Goal: Communication & Community: Answer question/provide support

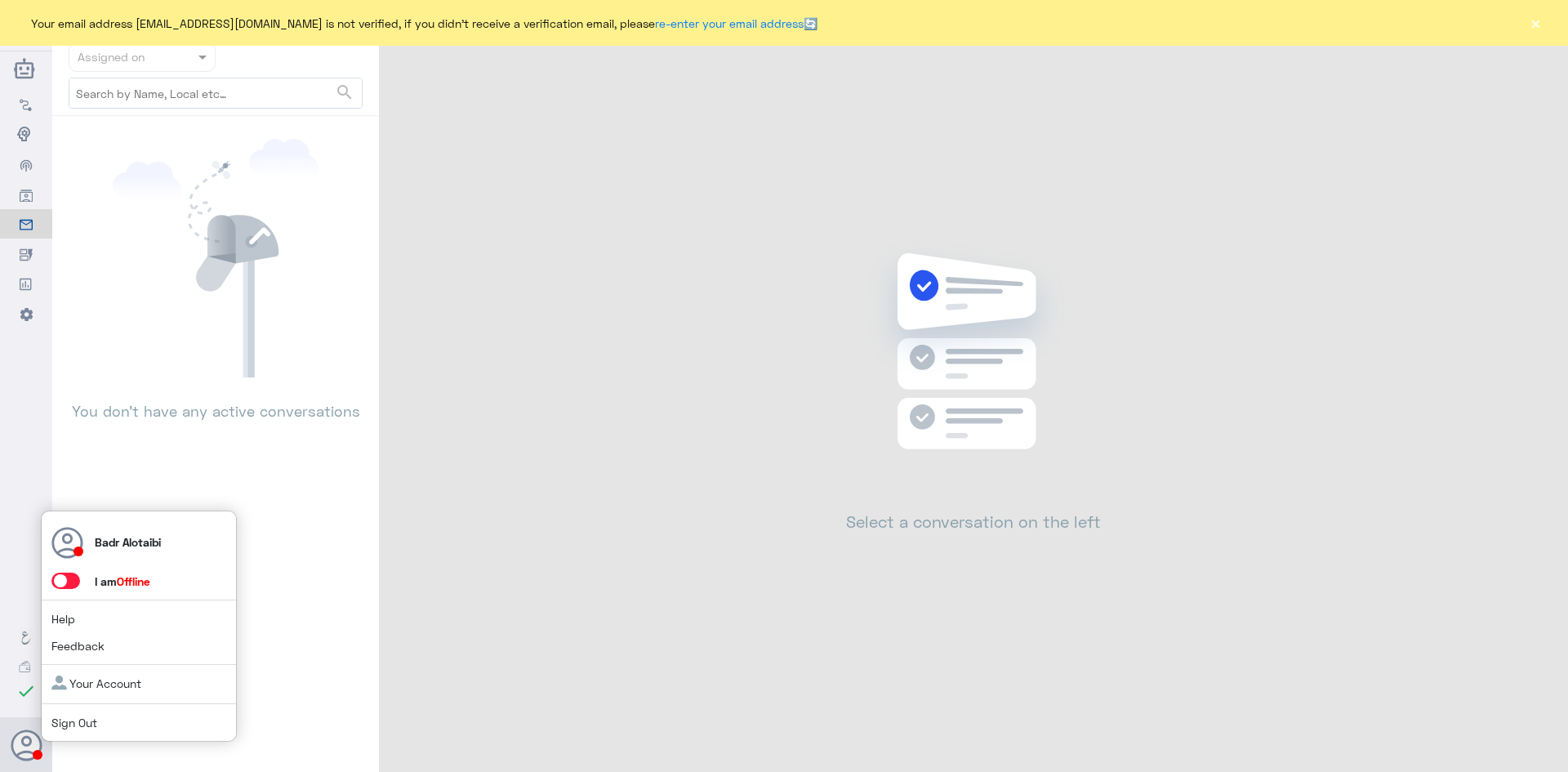
drag, startPoint x: 0, startPoint y: 0, endPoint x: 72, endPoint y: 573, distance: 577.5
click at [72, 573] on span at bounding box center [65, 581] width 29 height 16
click at [0, 0] on input "checkbox" at bounding box center [0, 0] width 0 height 0
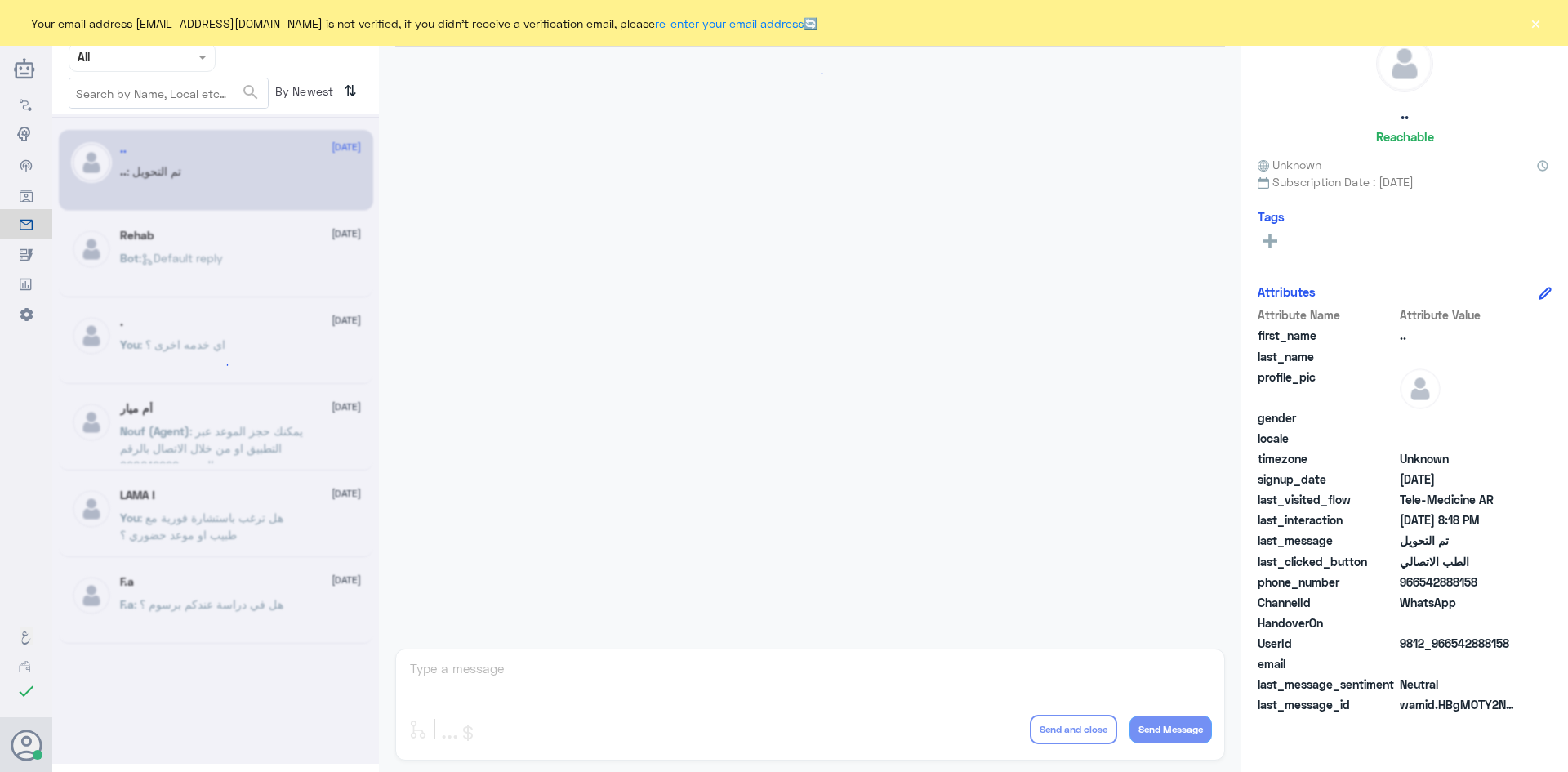
scroll to position [536, 0]
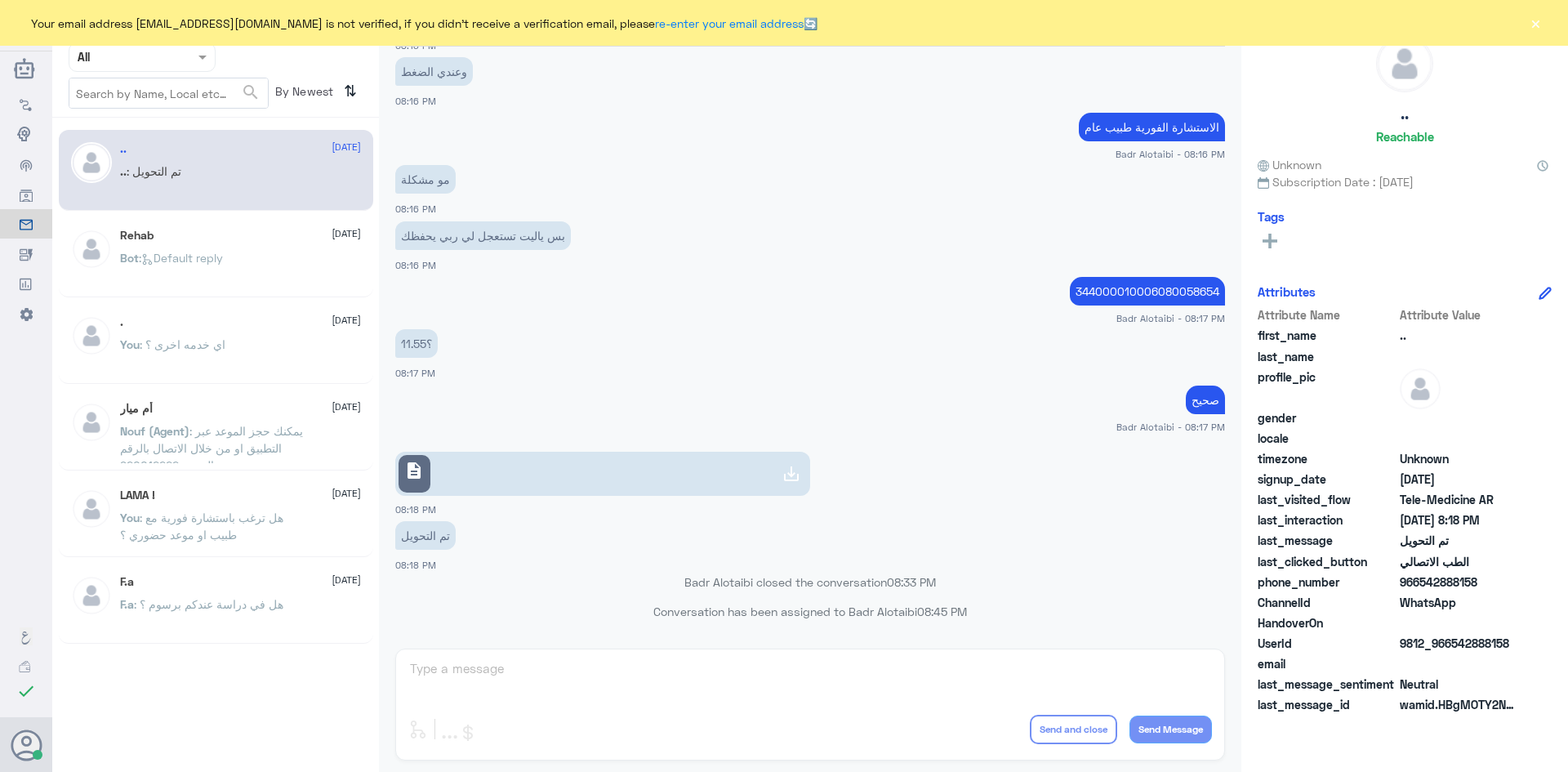
click at [1546, 18] on div "Your email address b_malotaibi@dallah-hospital.com is not verified, if you didn…" at bounding box center [784, 23] width 1568 height 46
click at [1541, 20] on button "×" at bounding box center [1536, 23] width 16 height 16
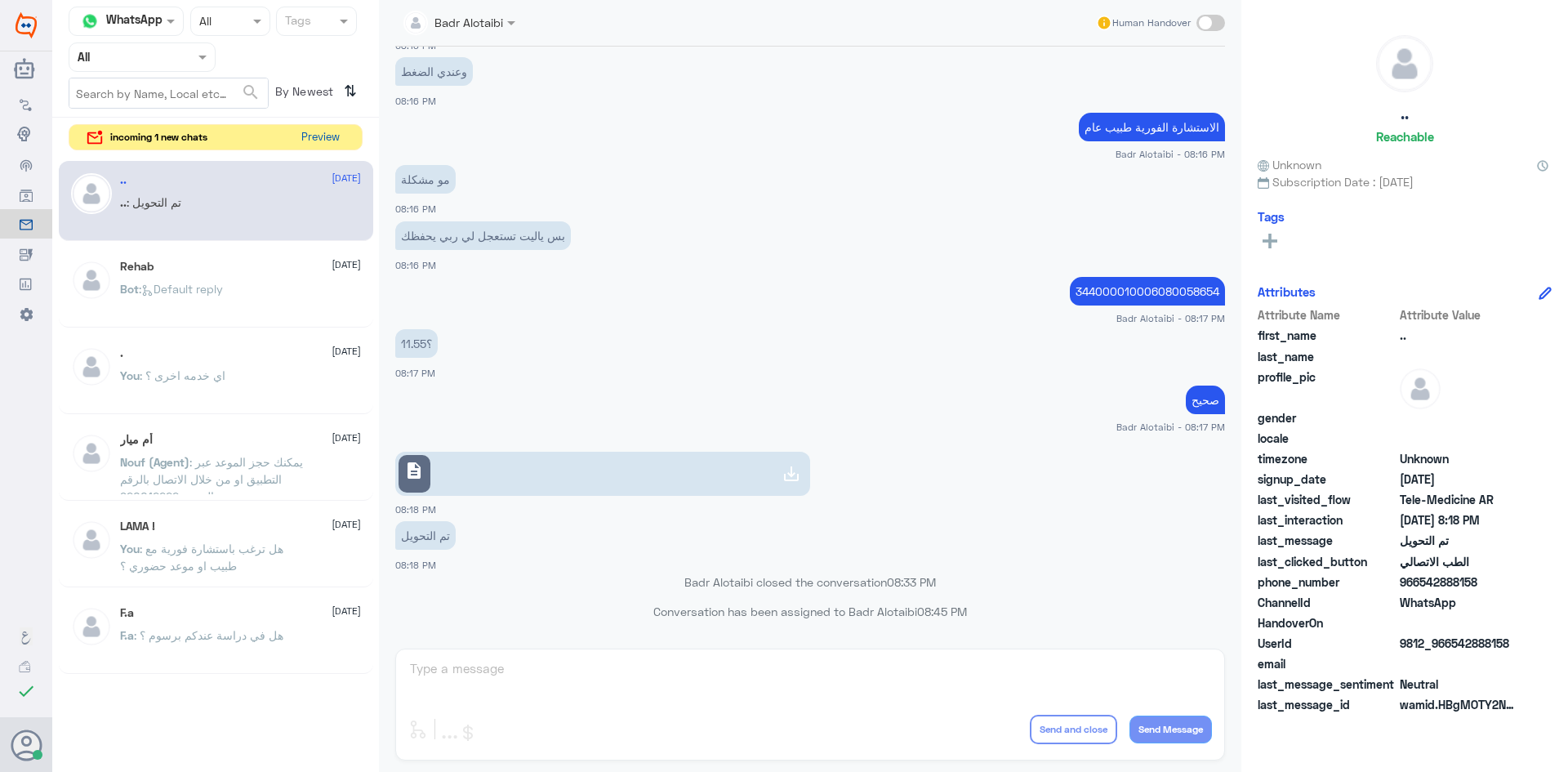
click at [308, 132] on button "Preview" at bounding box center [320, 138] width 50 height 26
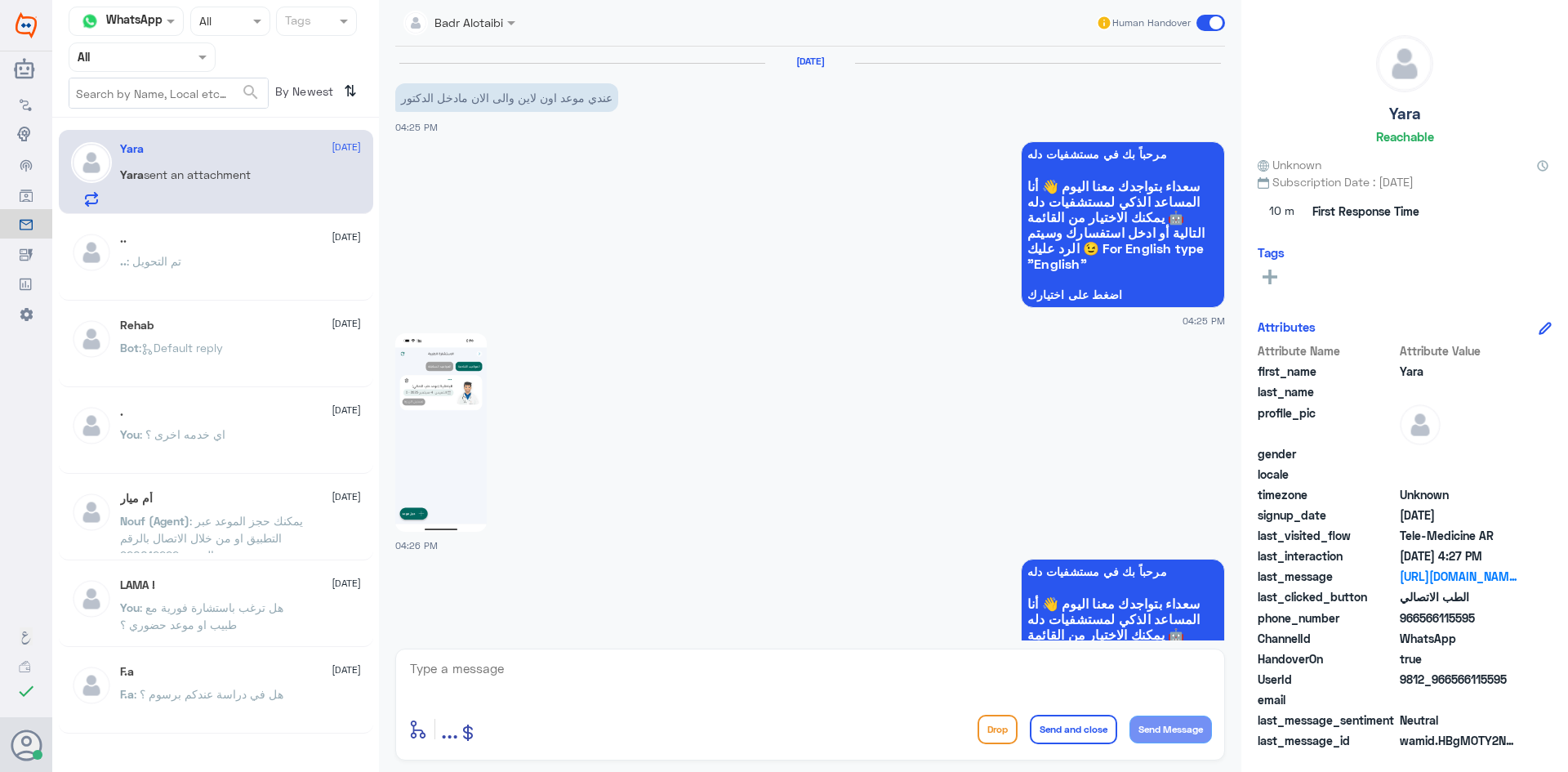
scroll to position [871, 0]
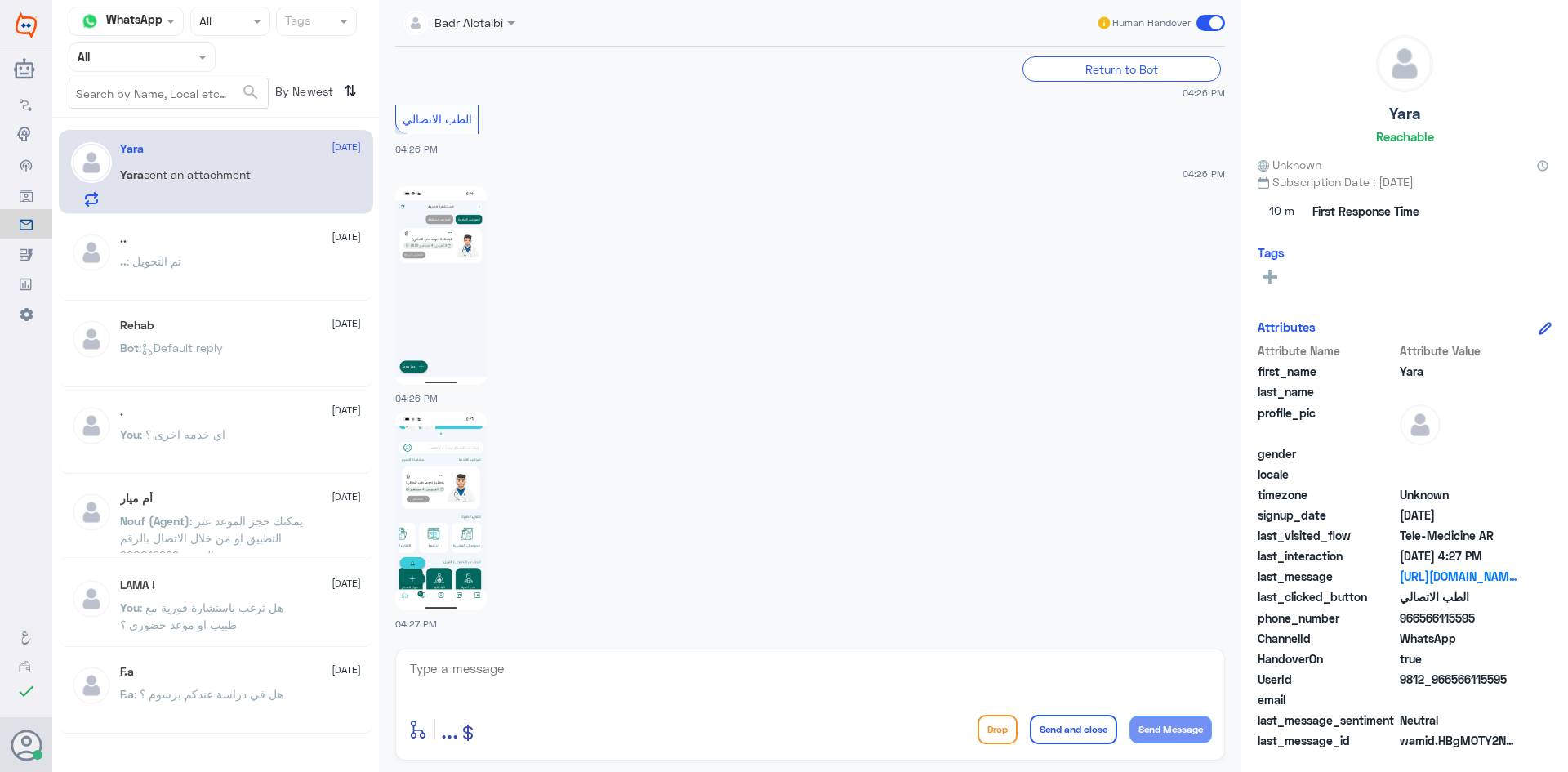
click at [462, 445] on img at bounding box center [441, 511] width 91 height 199
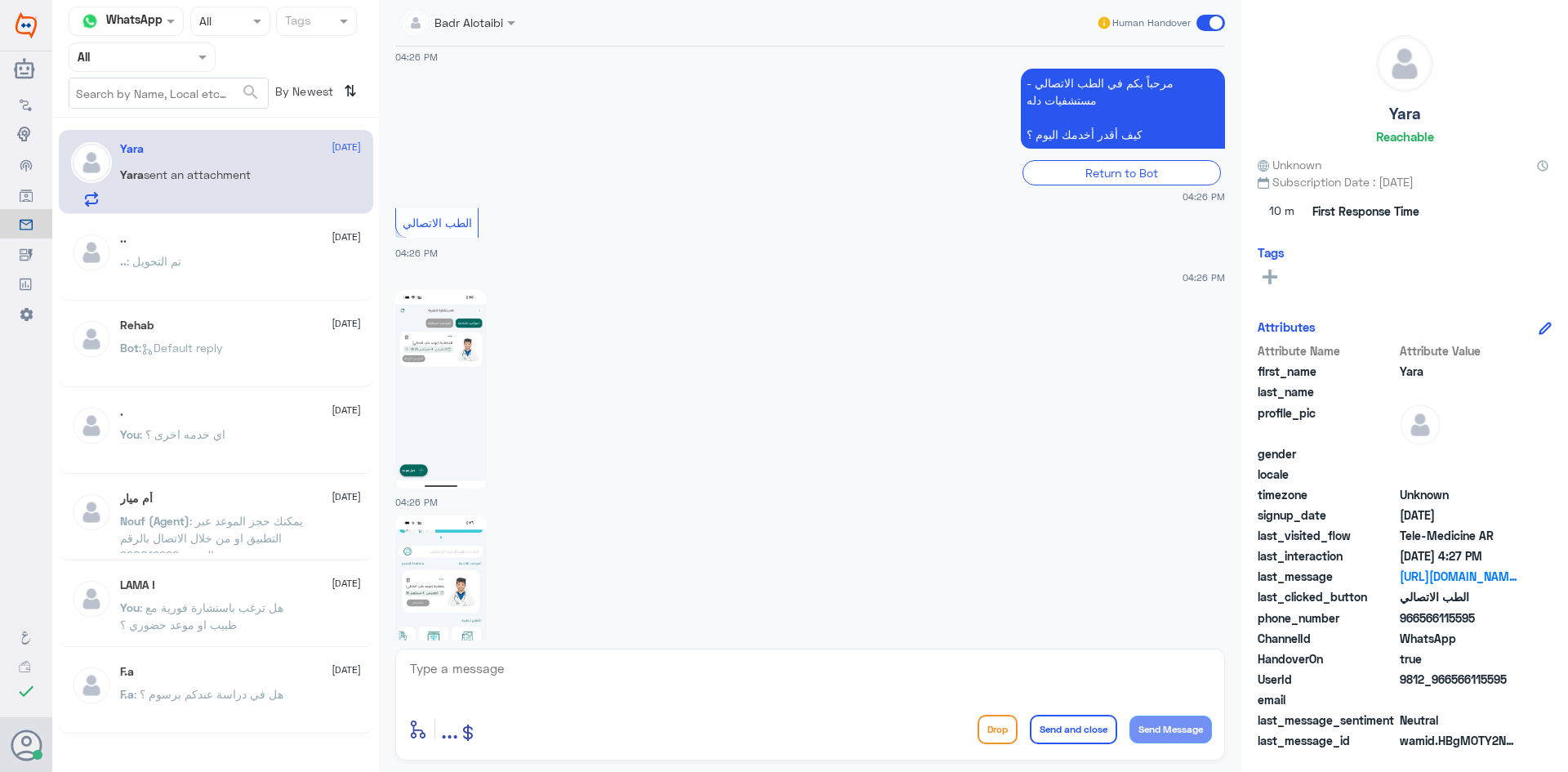
scroll to position [626, 0]
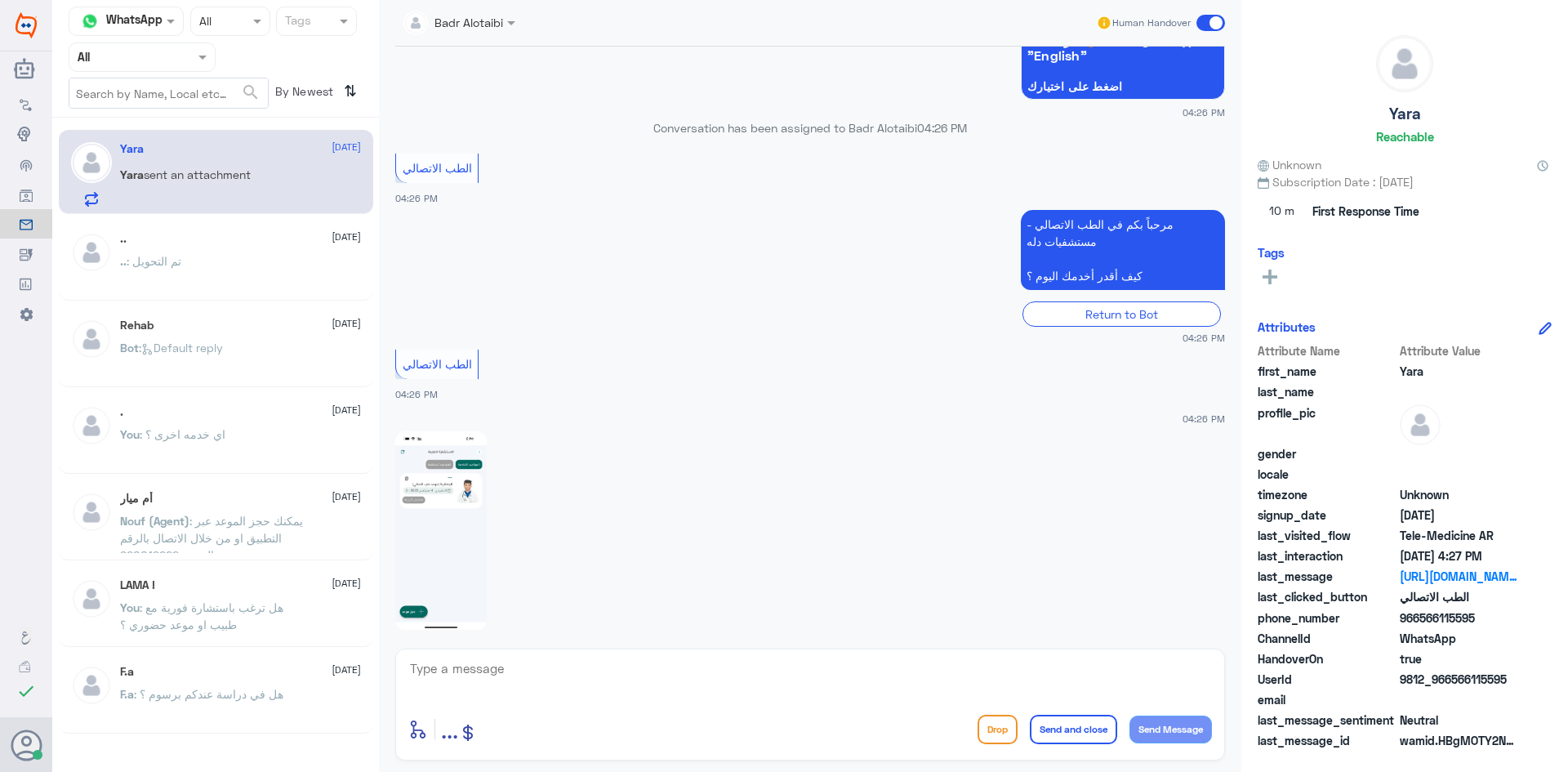
click at [469, 452] on img at bounding box center [441, 531] width 91 height 199
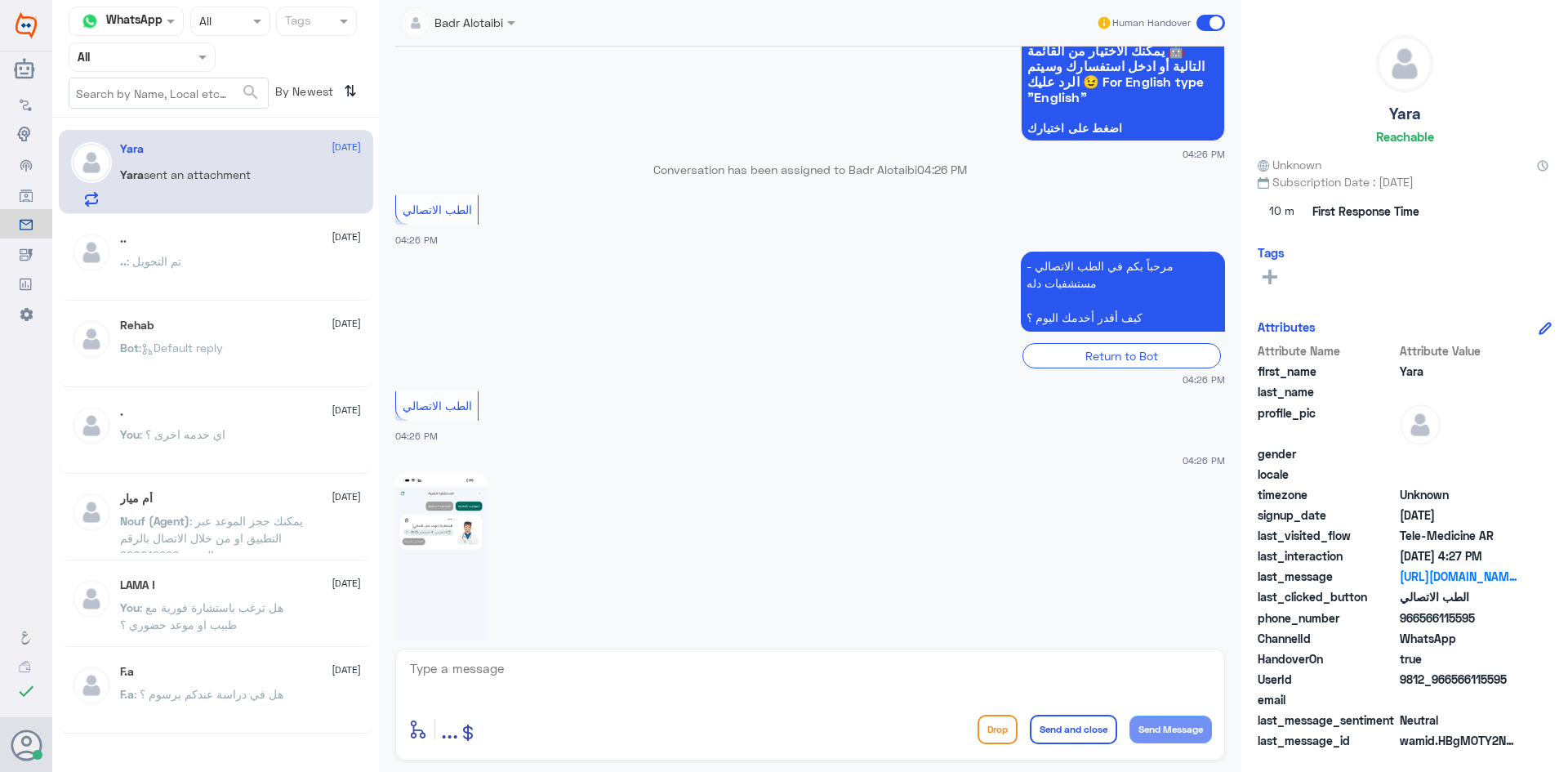
scroll to position [871, 0]
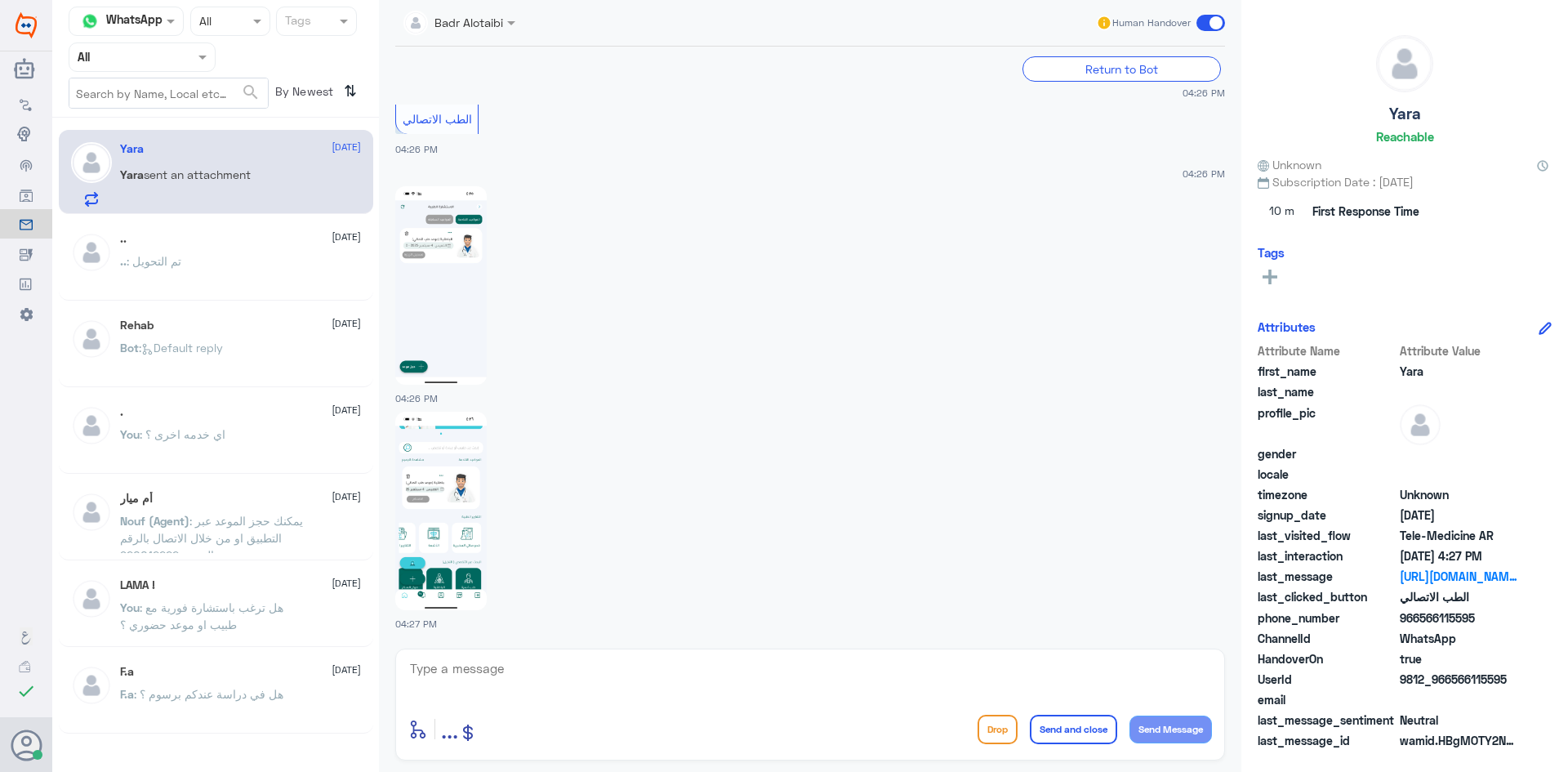
click at [602, 667] on textarea at bounding box center [810, 677] width 804 height 40
type textarea "مرحبا معك بدر من الطب الاتصالي كيف اقدر اخدمك ؟"
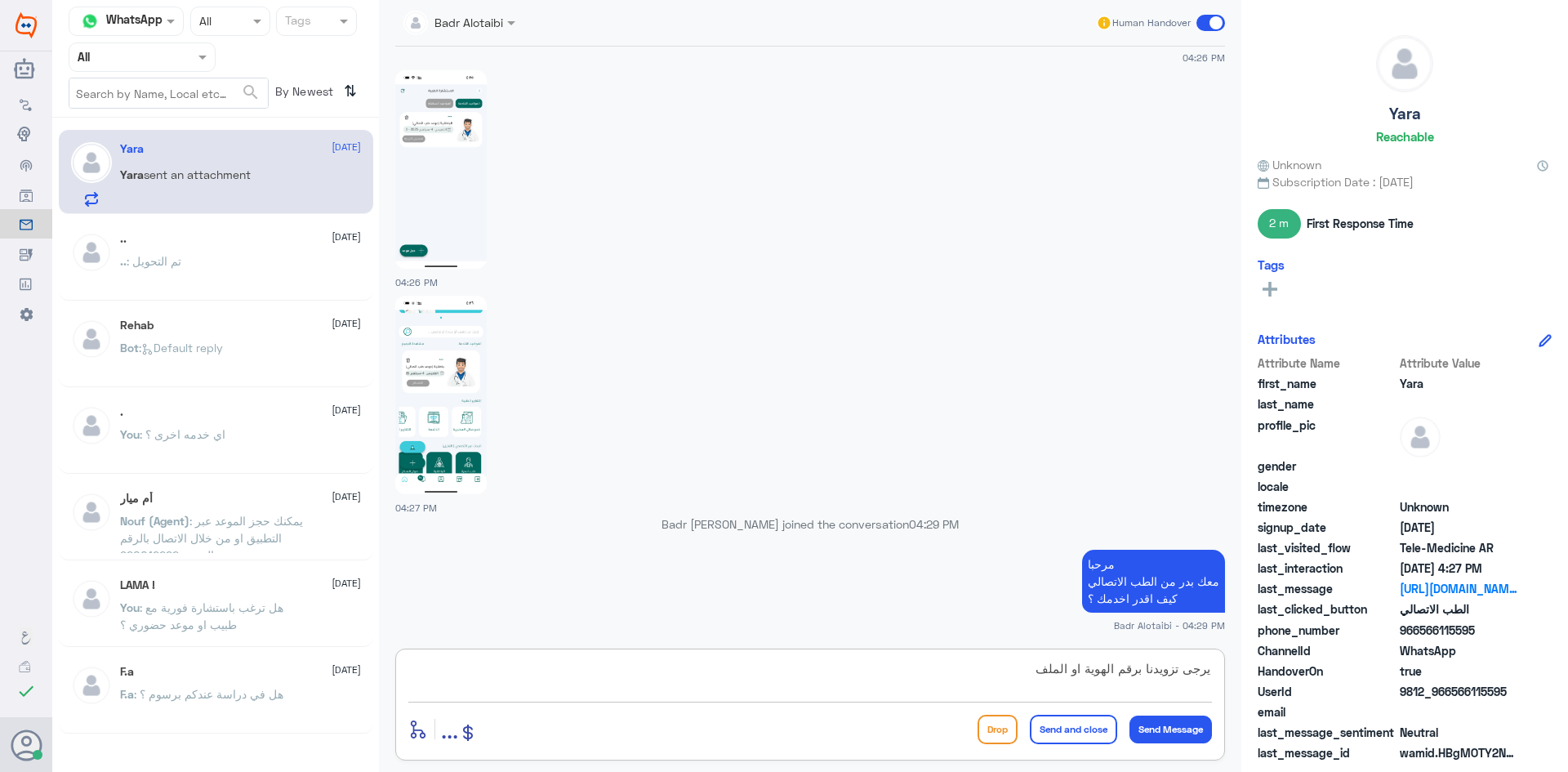
type textarea "يرجى تزويدنا برقم الهوية او الملف"
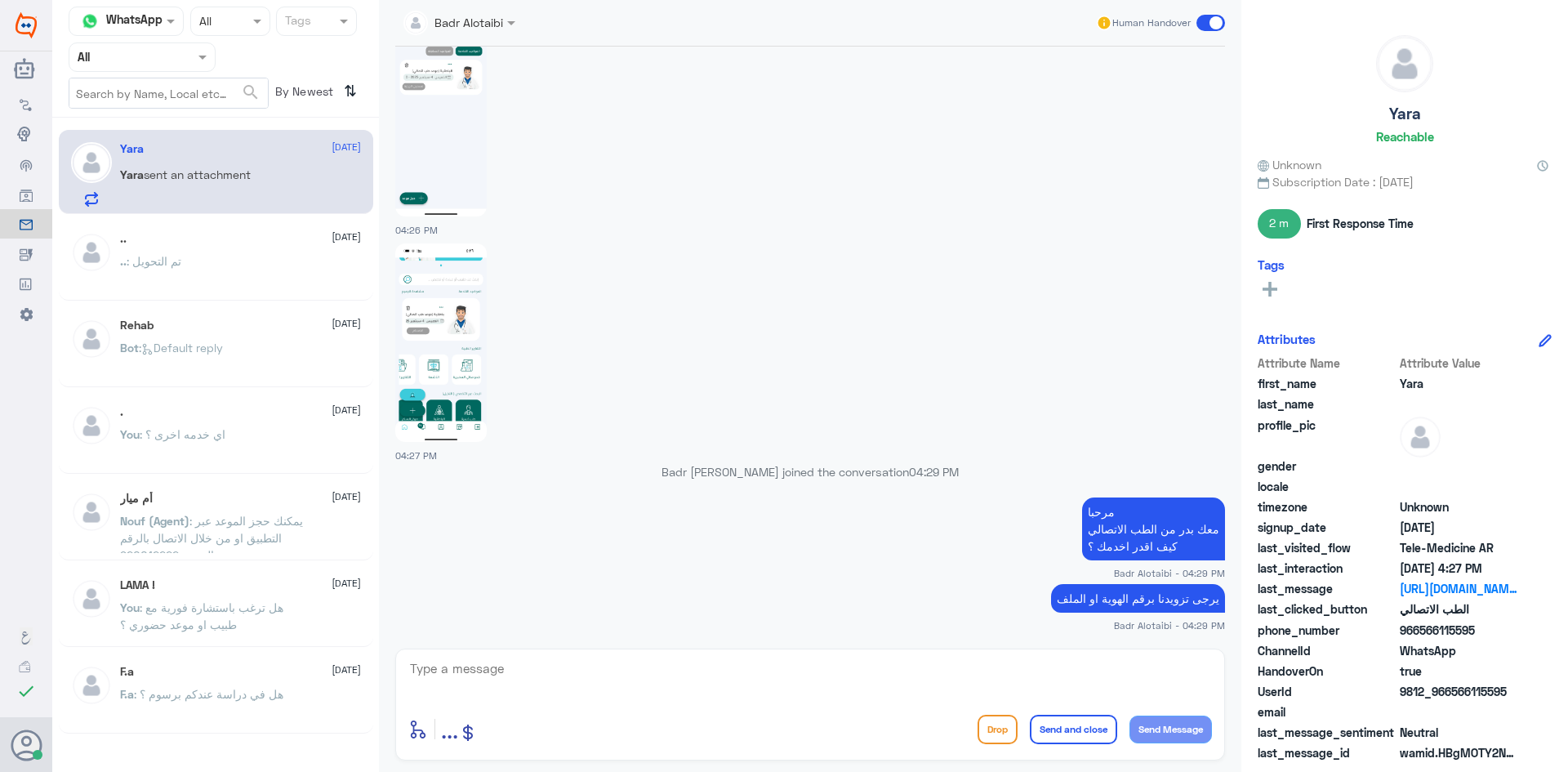
click at [434, 372] on img at bounding box center [441, 343] width 91 height 199
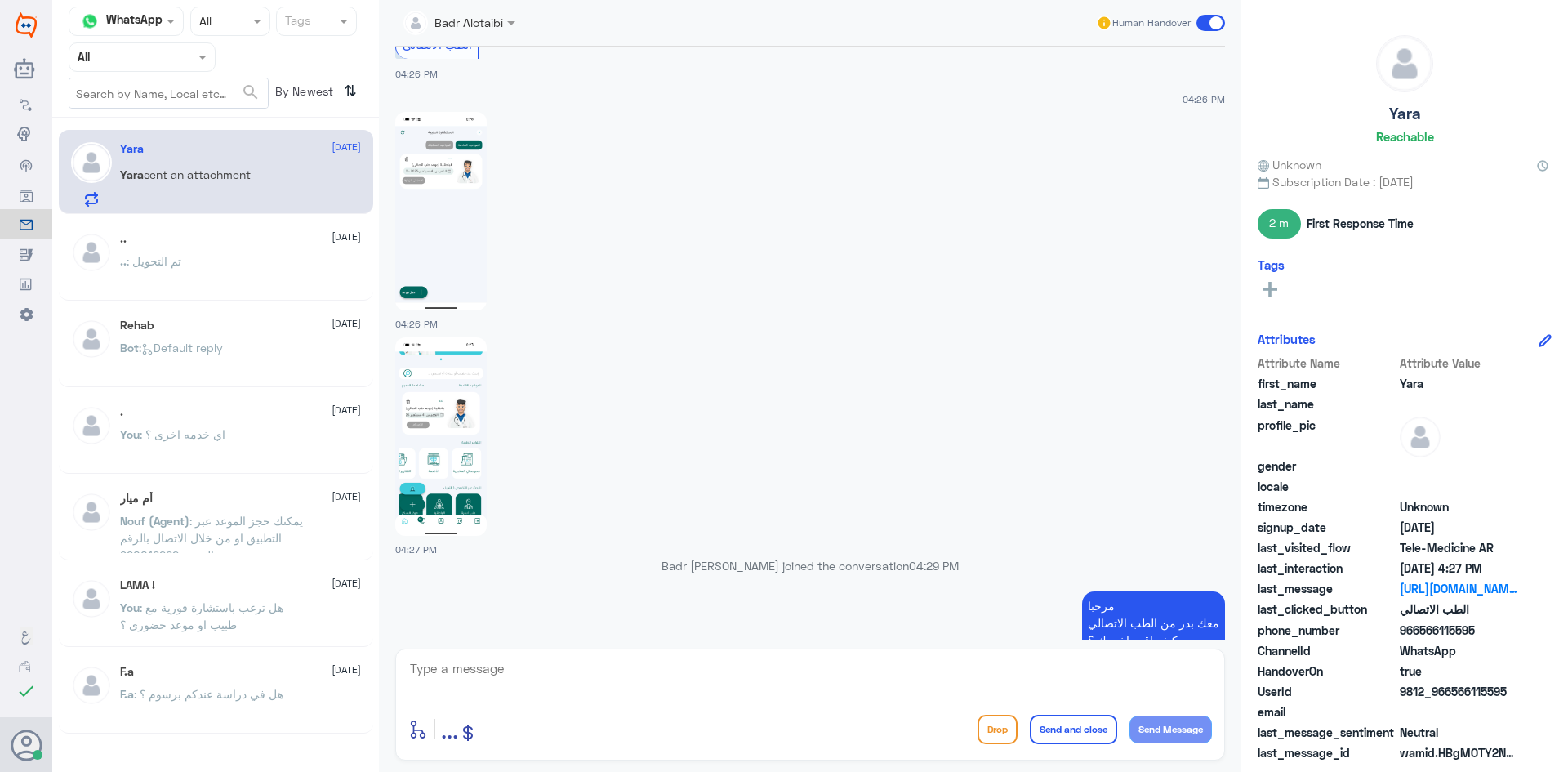
scroll to position [847, 0]
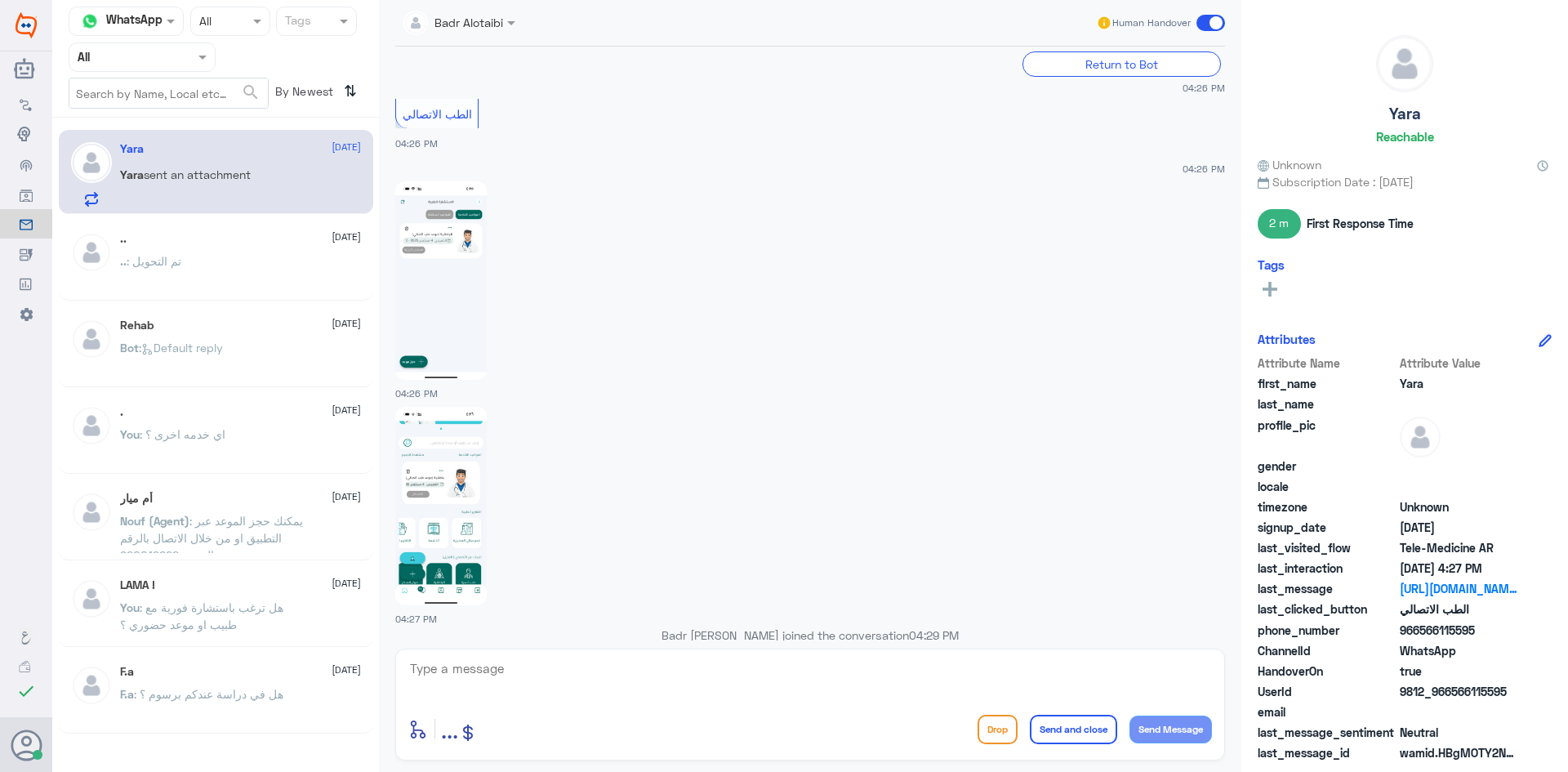
click at [463, 218] on img at bounding box center [441, 280] width 91 height 199
click at [469, 208] on img at bounding box center [441, 280] width 91 height 199
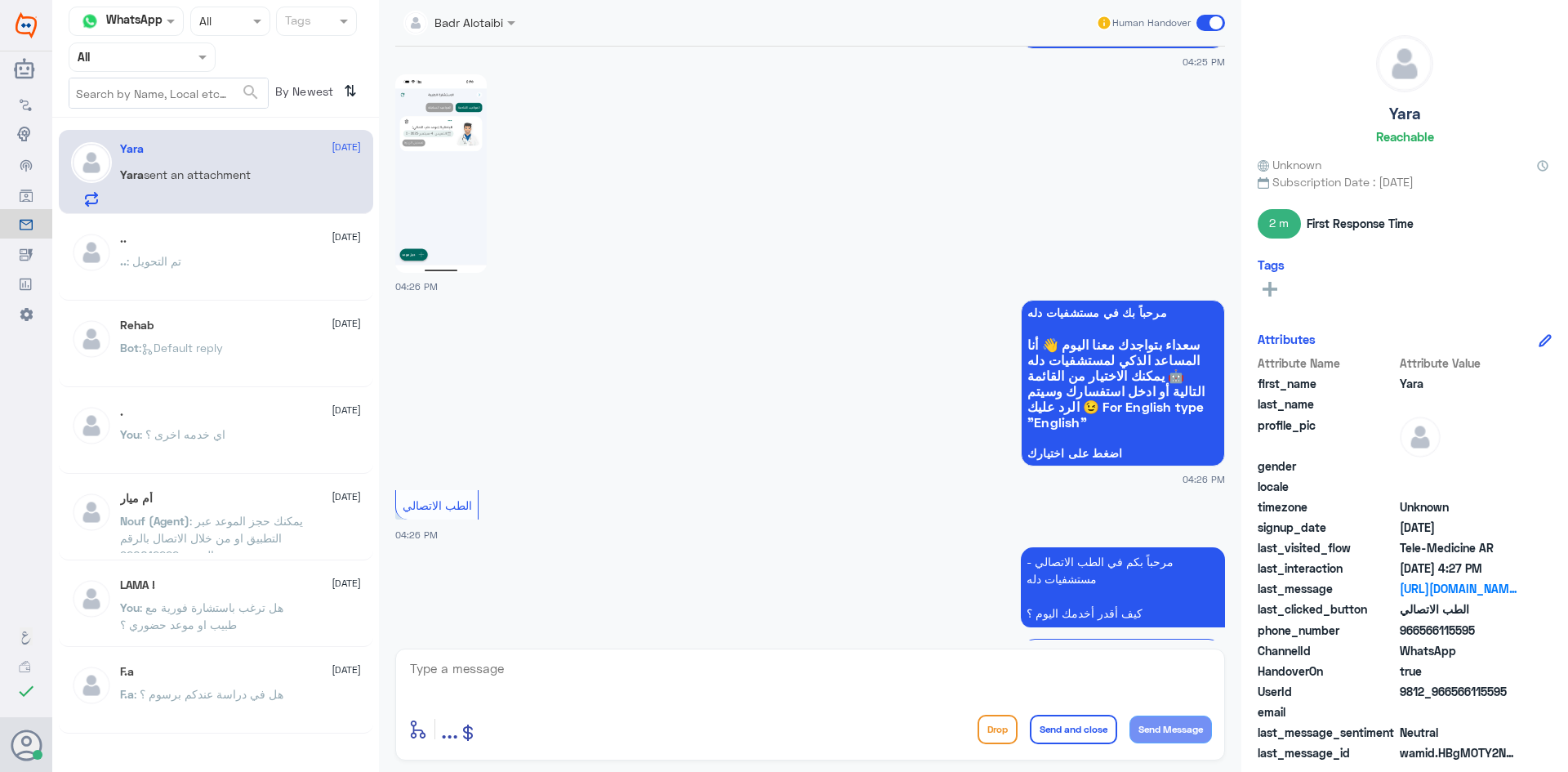
scroll to position [111, 0]
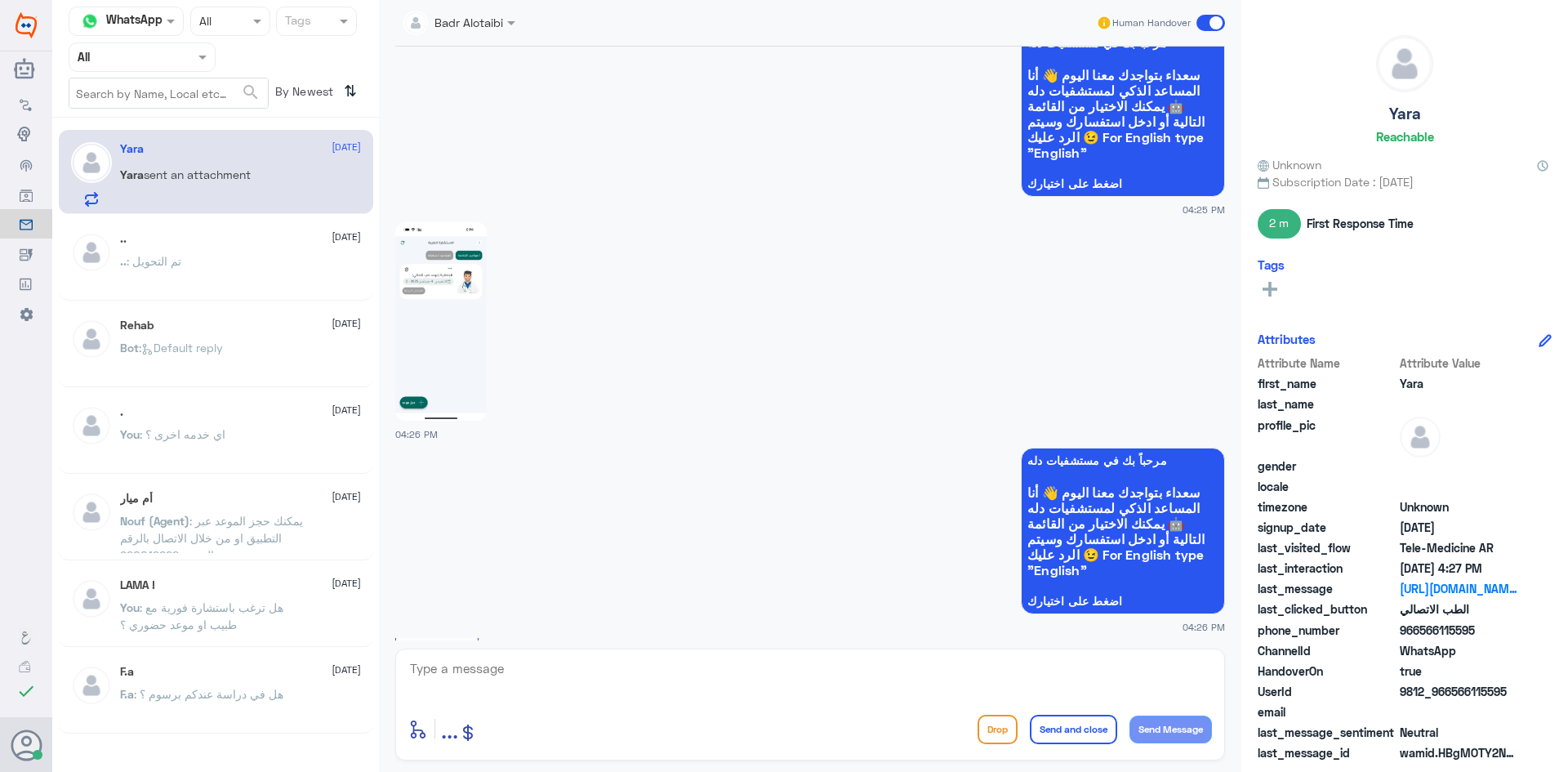
click at [457, 302] on img at bounding box center [441, 321] width 91 height 199
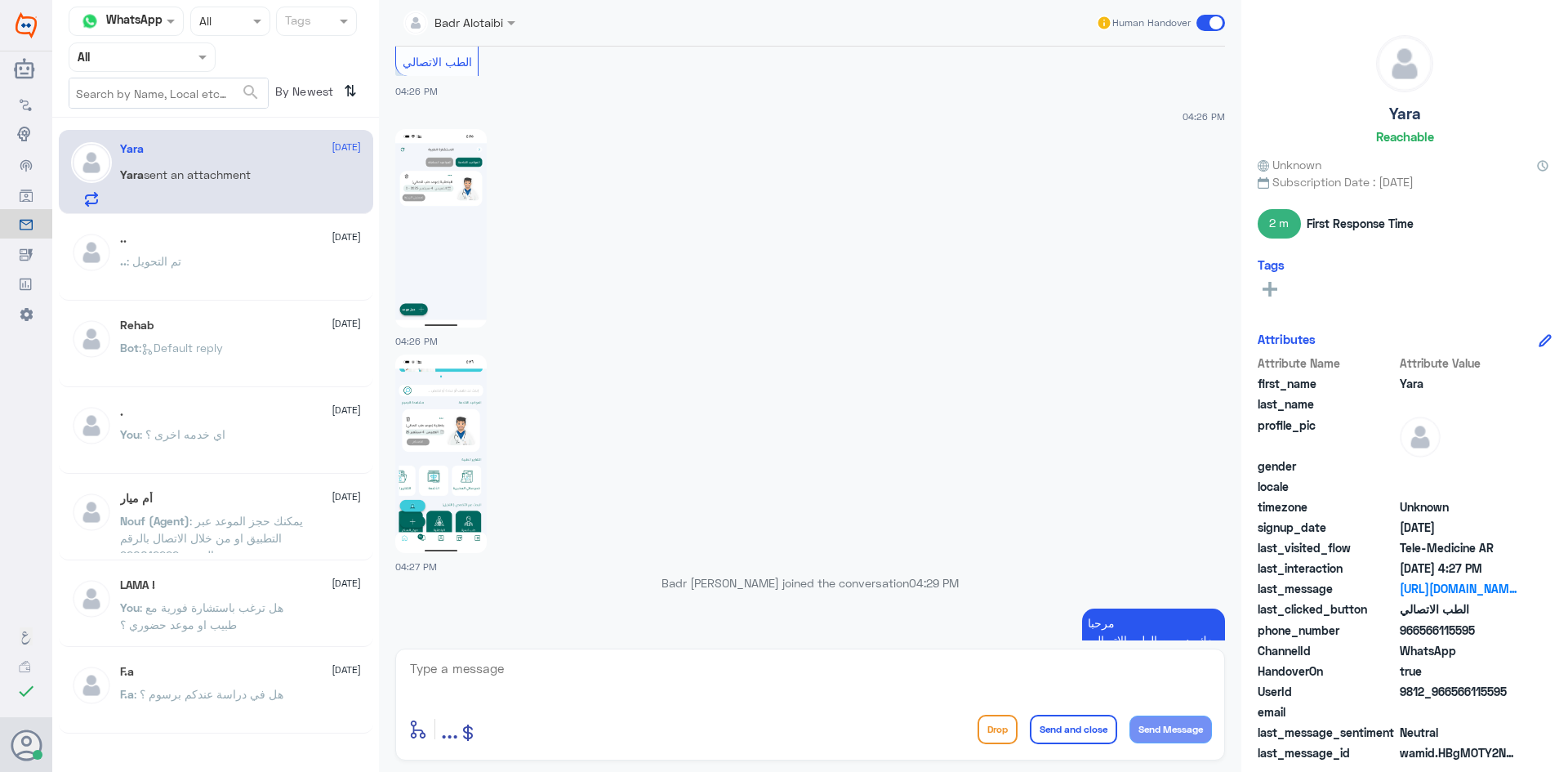
scroll to position [1010, 0]
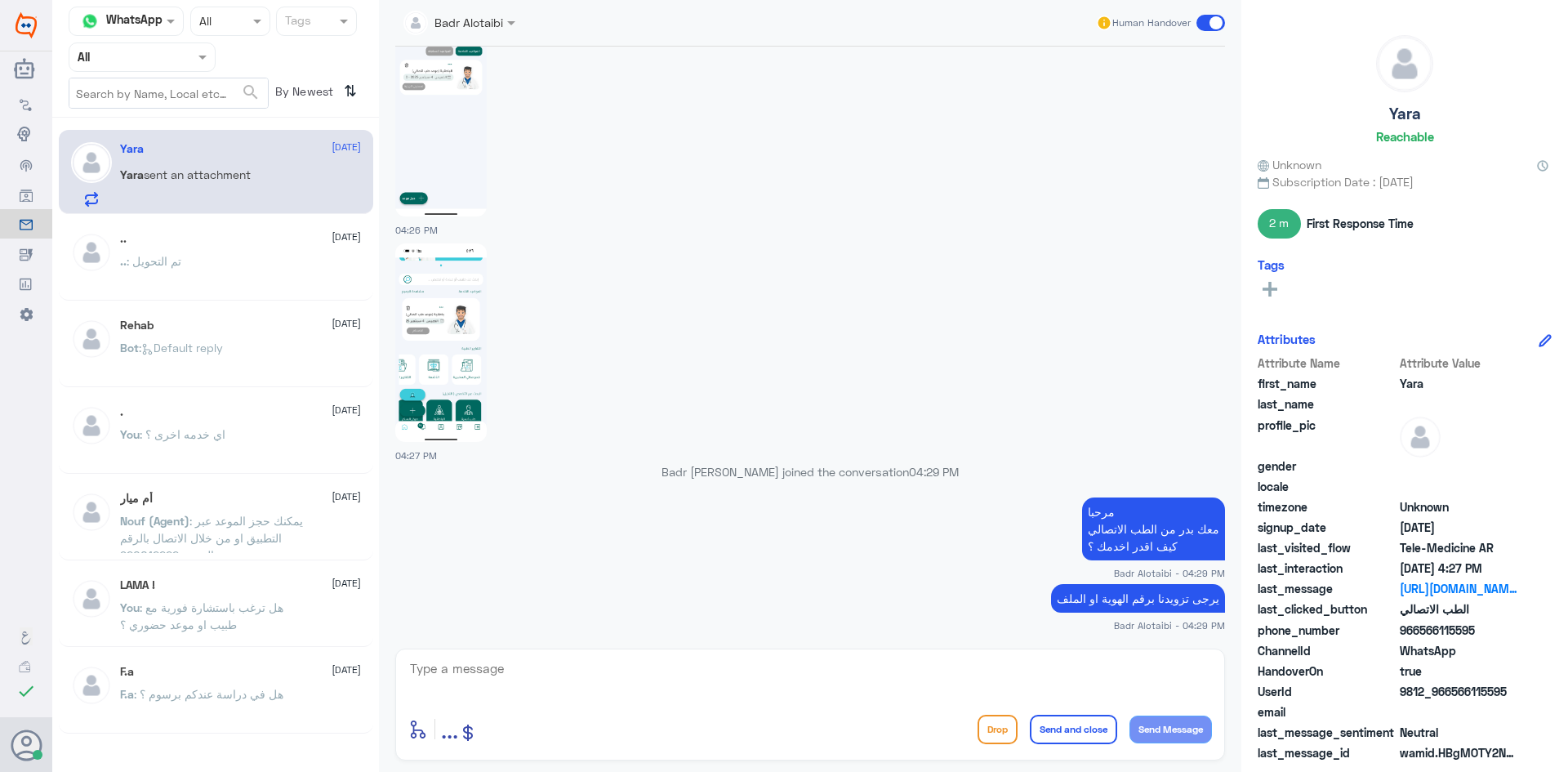
click at [245, 322] on div "Rehab 2 August" at bounding box center [240, 325] width 241 height 14
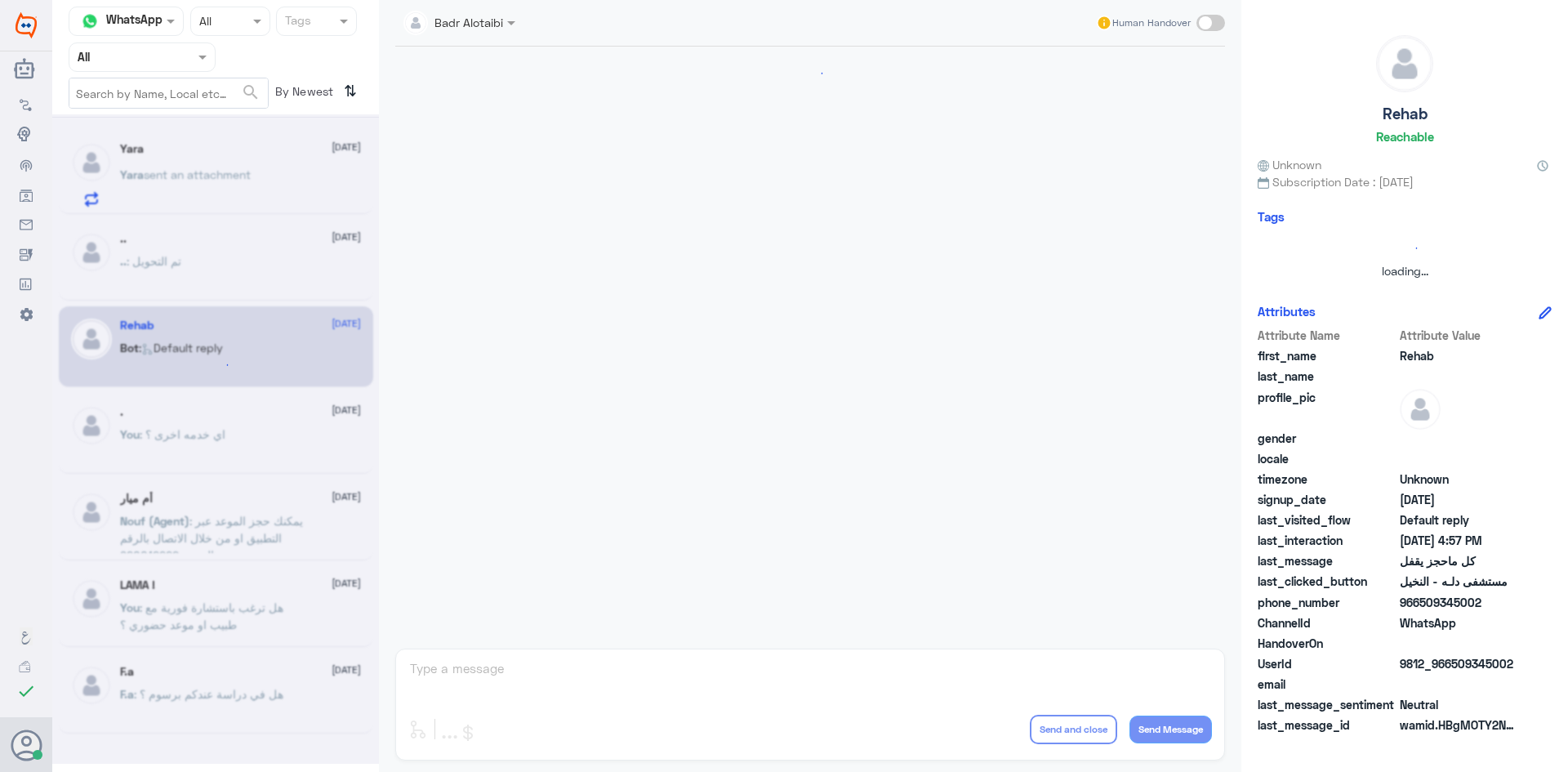
scroll to position [772, 0]
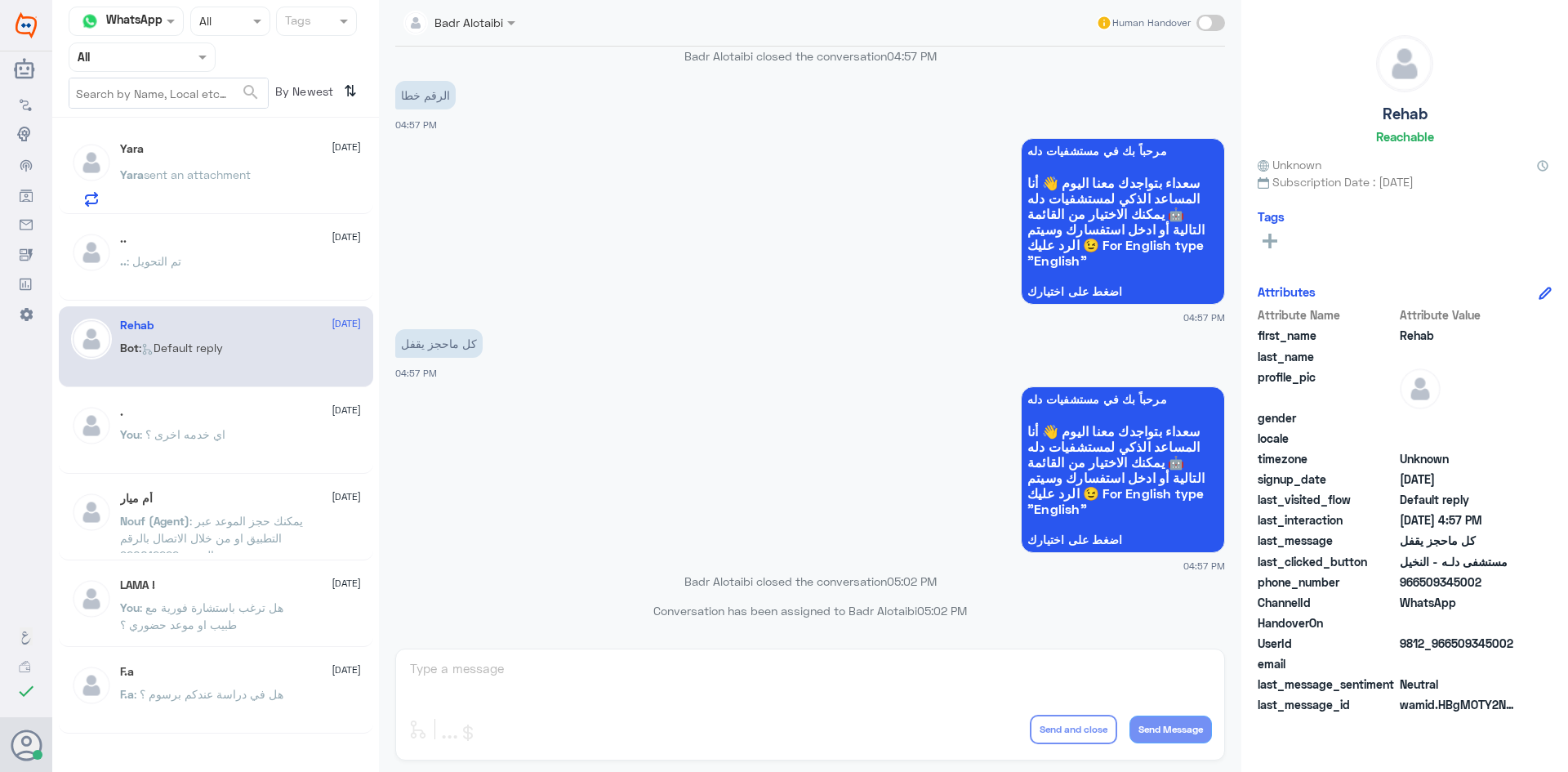
click at [0, 414] on div "Flow Builder Conversational Skills Broadcast Audience Inbox Growth Tools Analyt…" at bounding box center [26, 396] width 52 height 617
click at [251, 136] on div "Yara 4 September Yara sent an attachment" at bounding box center [216, 172] width 315 height 84
click at [263, 172] on div "Yara sent an attachment" at bounding box center [240, 188] width 241 height 37
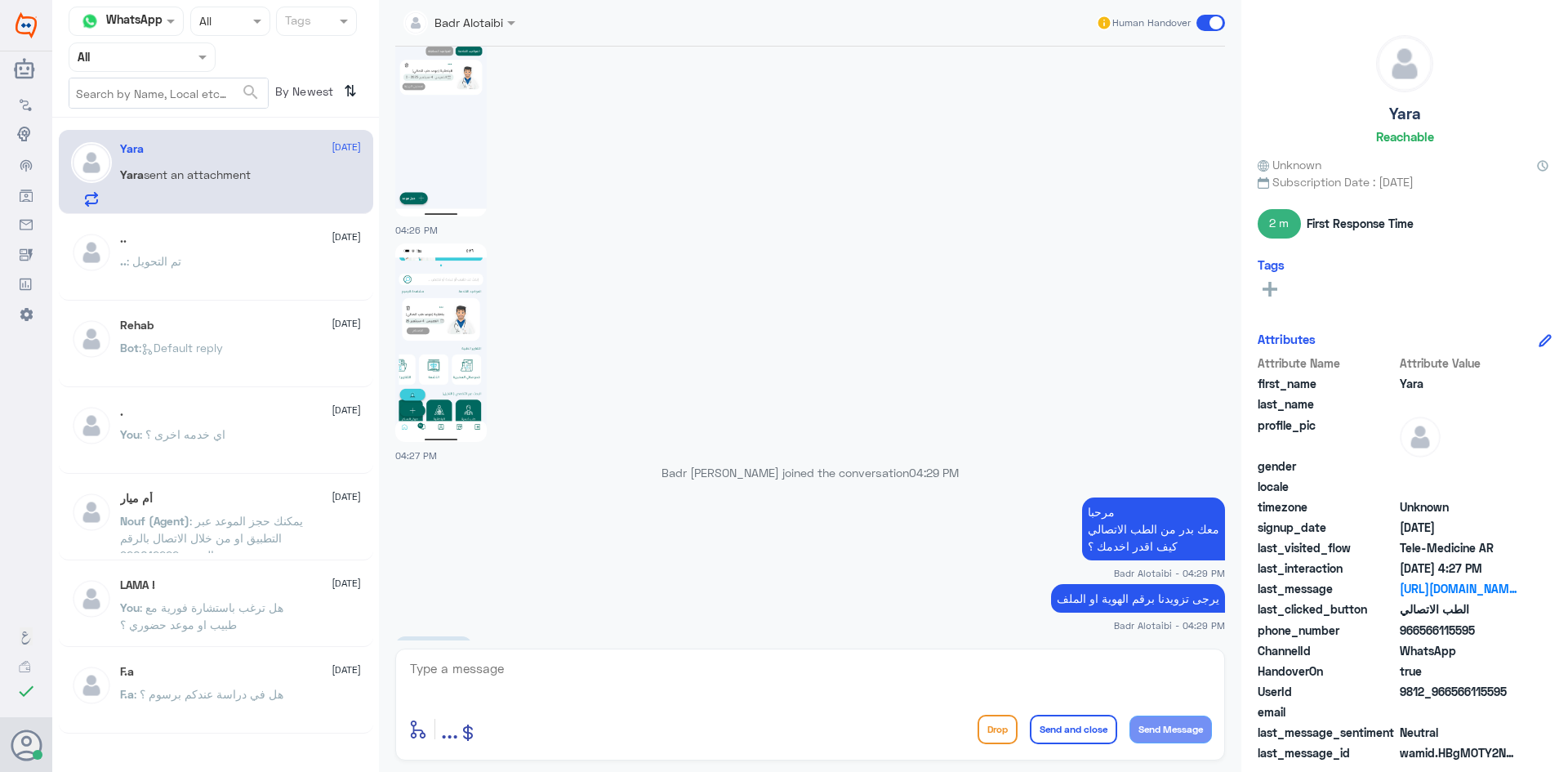
scroll to position [1208, 0]
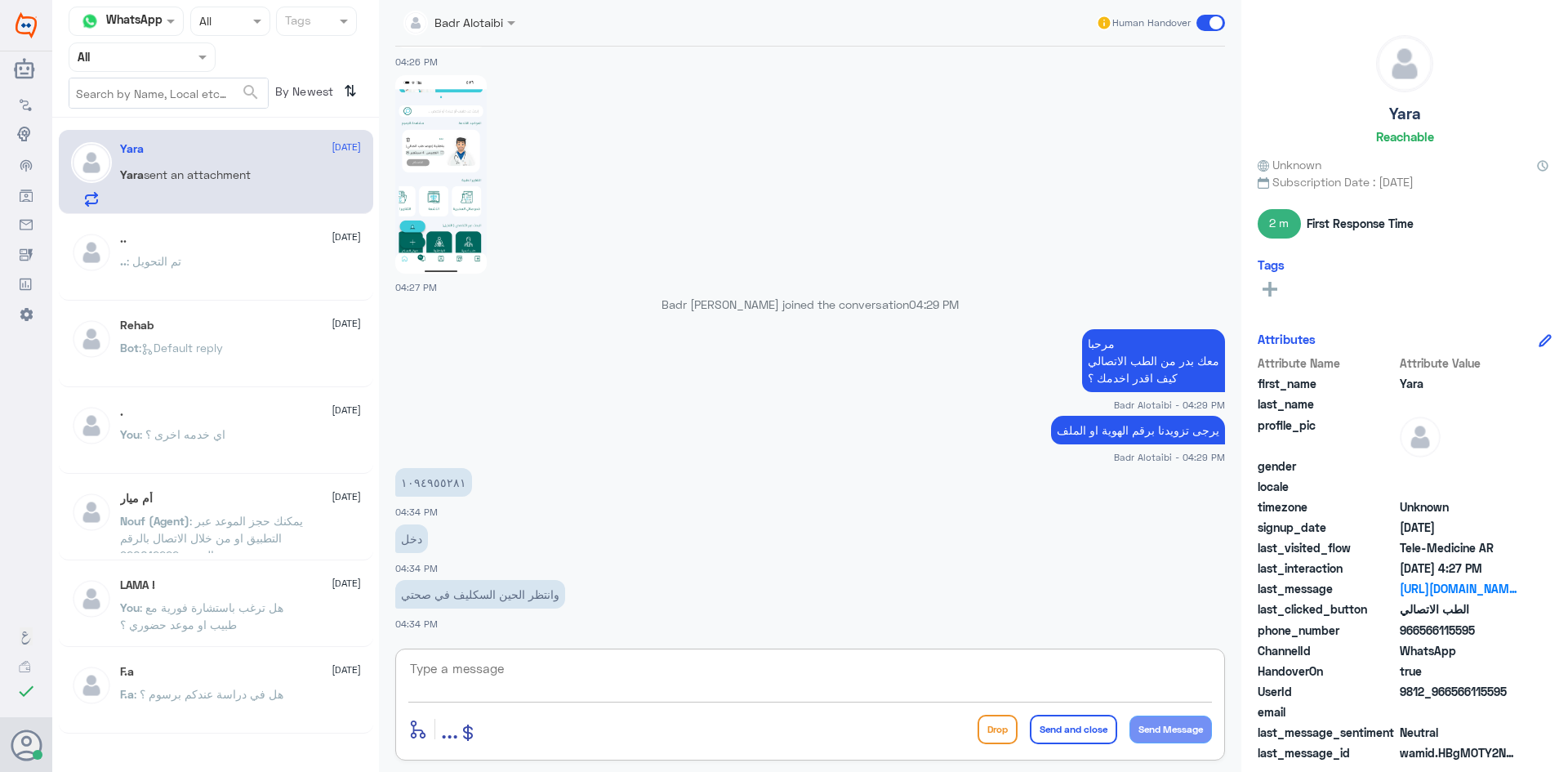
click at [534, 671] on textarea at bounding box center [810, 677] width 804 height 40
type textarea "يمكنك التواصل مع قسم التقارير الطبية لرفع الاجازة عبر صحتي على الرقم 0550181732"
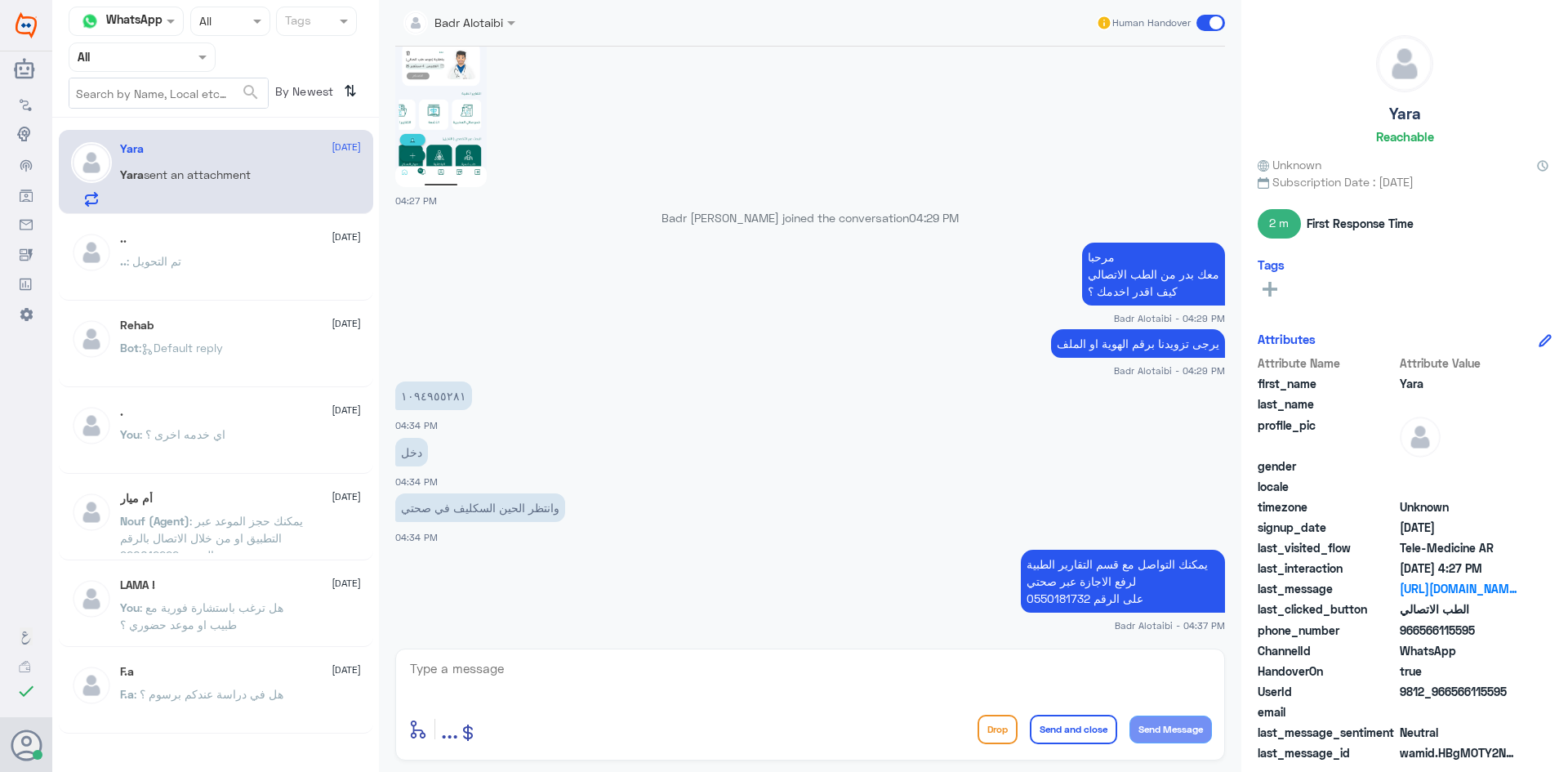
click at [1212, 22] on span at bounding box center [1211, 23] width 29 height 16
click at [0, 0] on input "checkbox" at bounding box center [0, 0] width 0 height 0
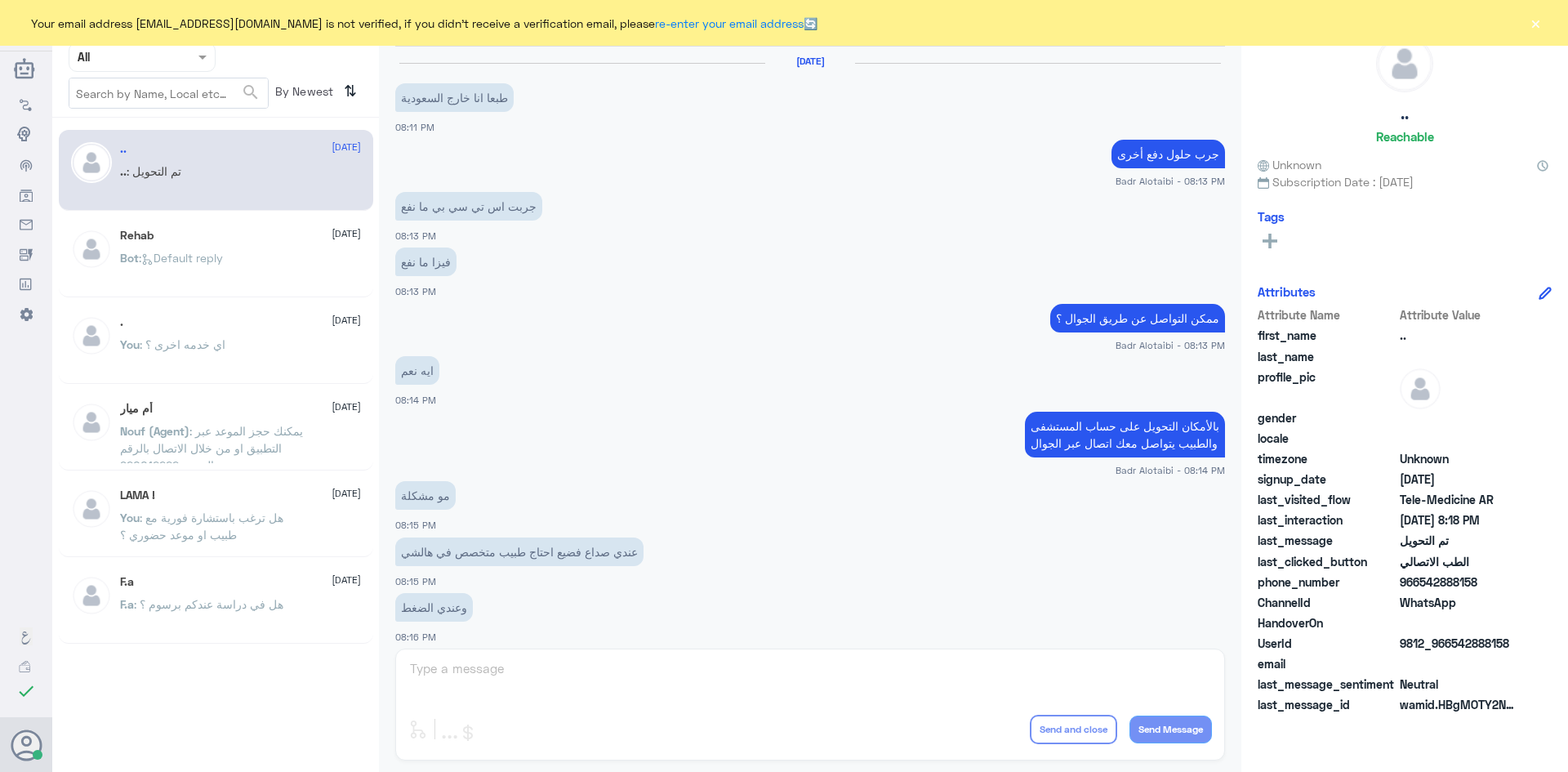
scroll to position [536, 0]
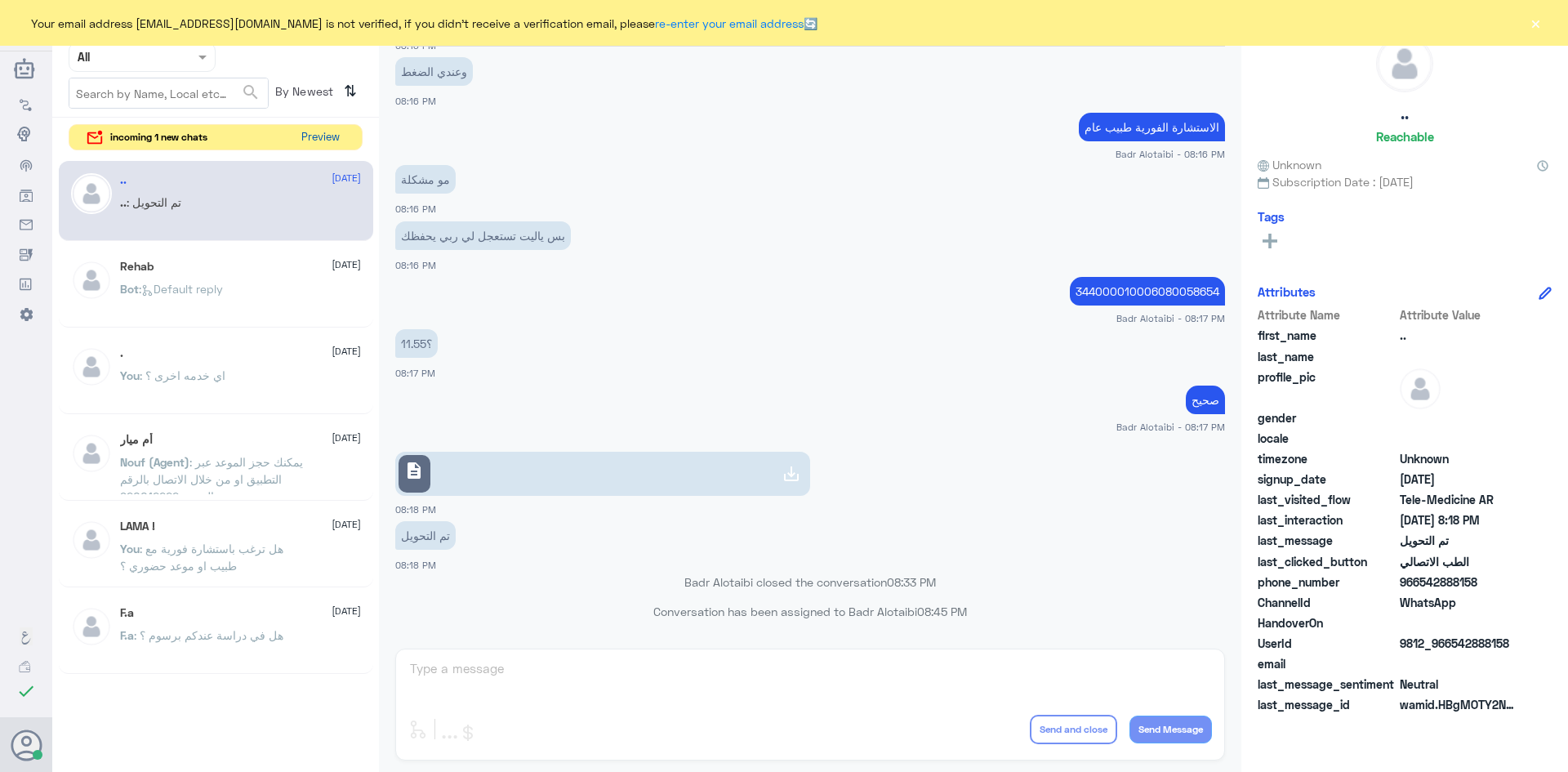
click at [324, 144] on button "Preview" at bounding box center [320, 138] width 50 height 26
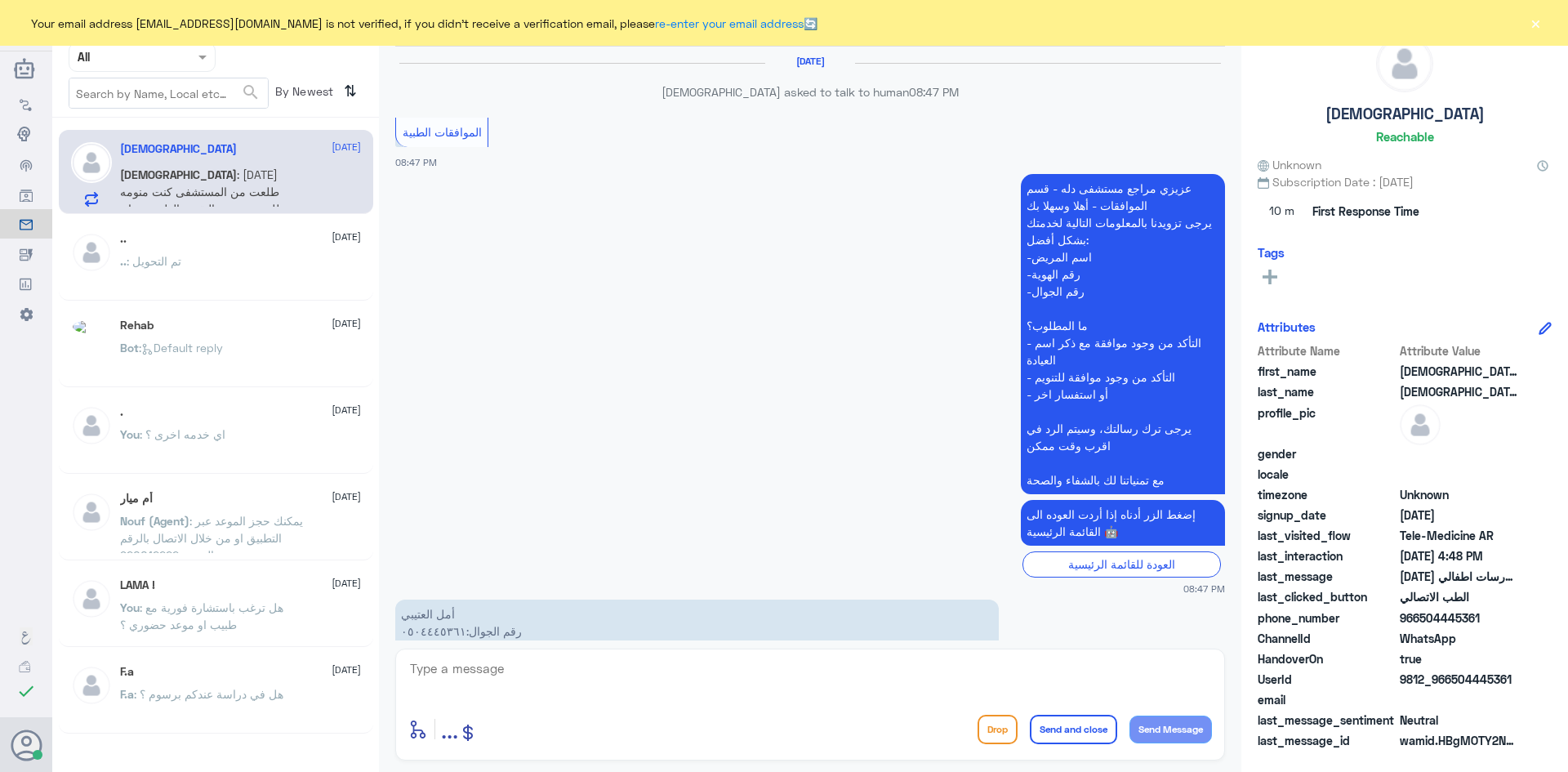
scroll to position [1153, 0]
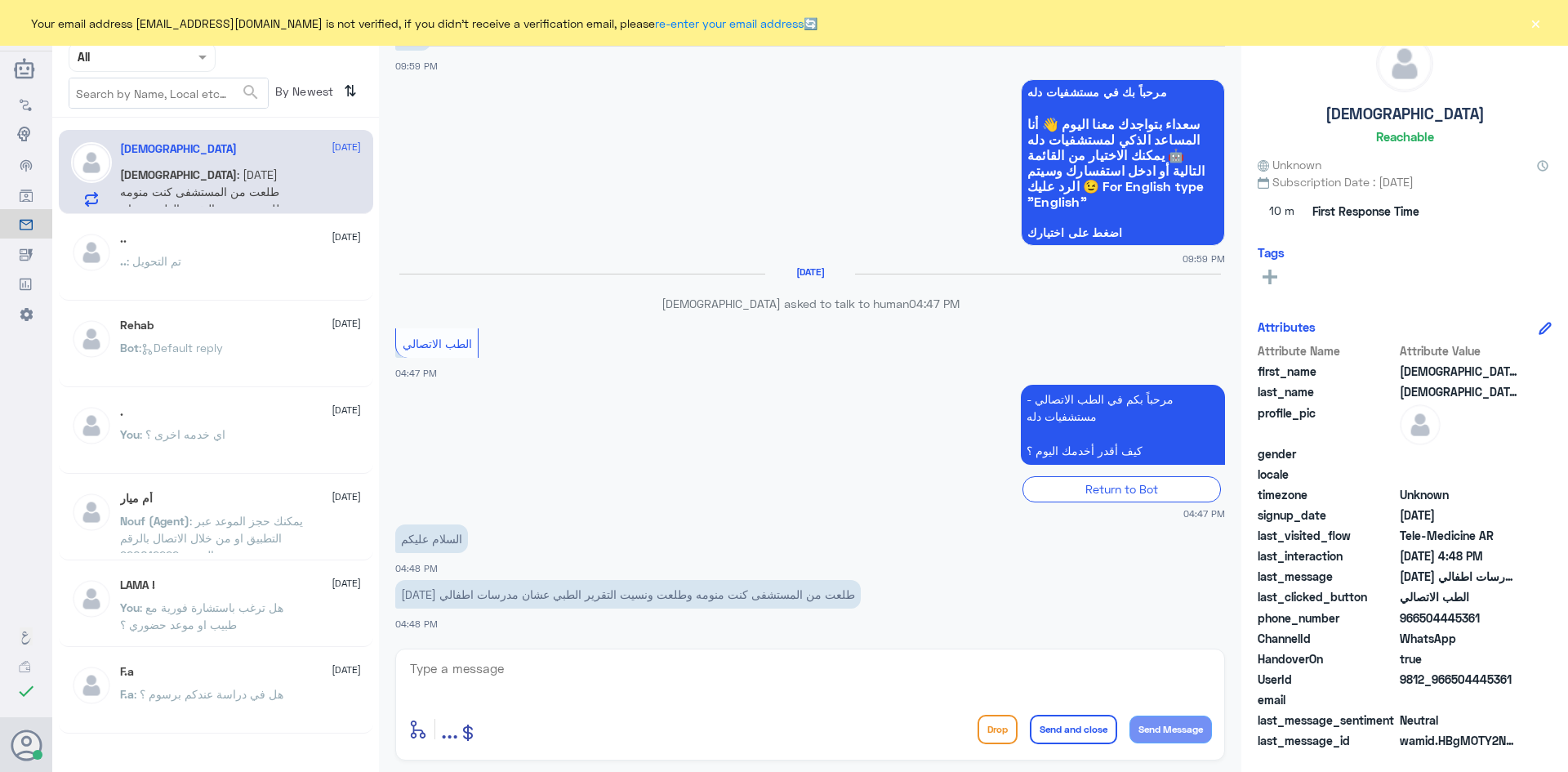
click at [719, 675] on textarea at bounding box center [810, 677] width 804 height 40
type textarea "مرحبا معك بدر من الطب الاتصالي كيف اقدر اخدمك ؟"
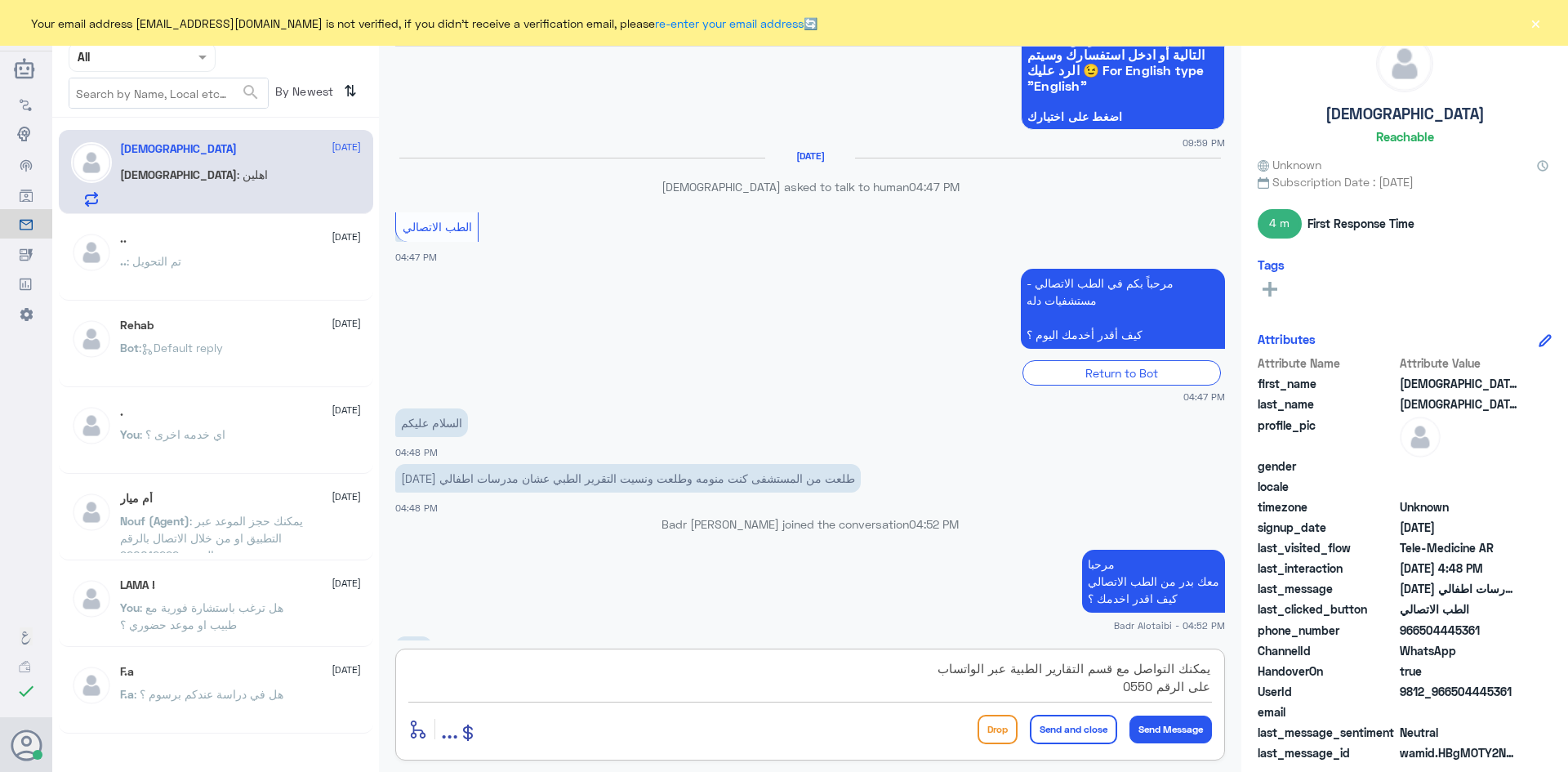
scroll to position [1291, 0]
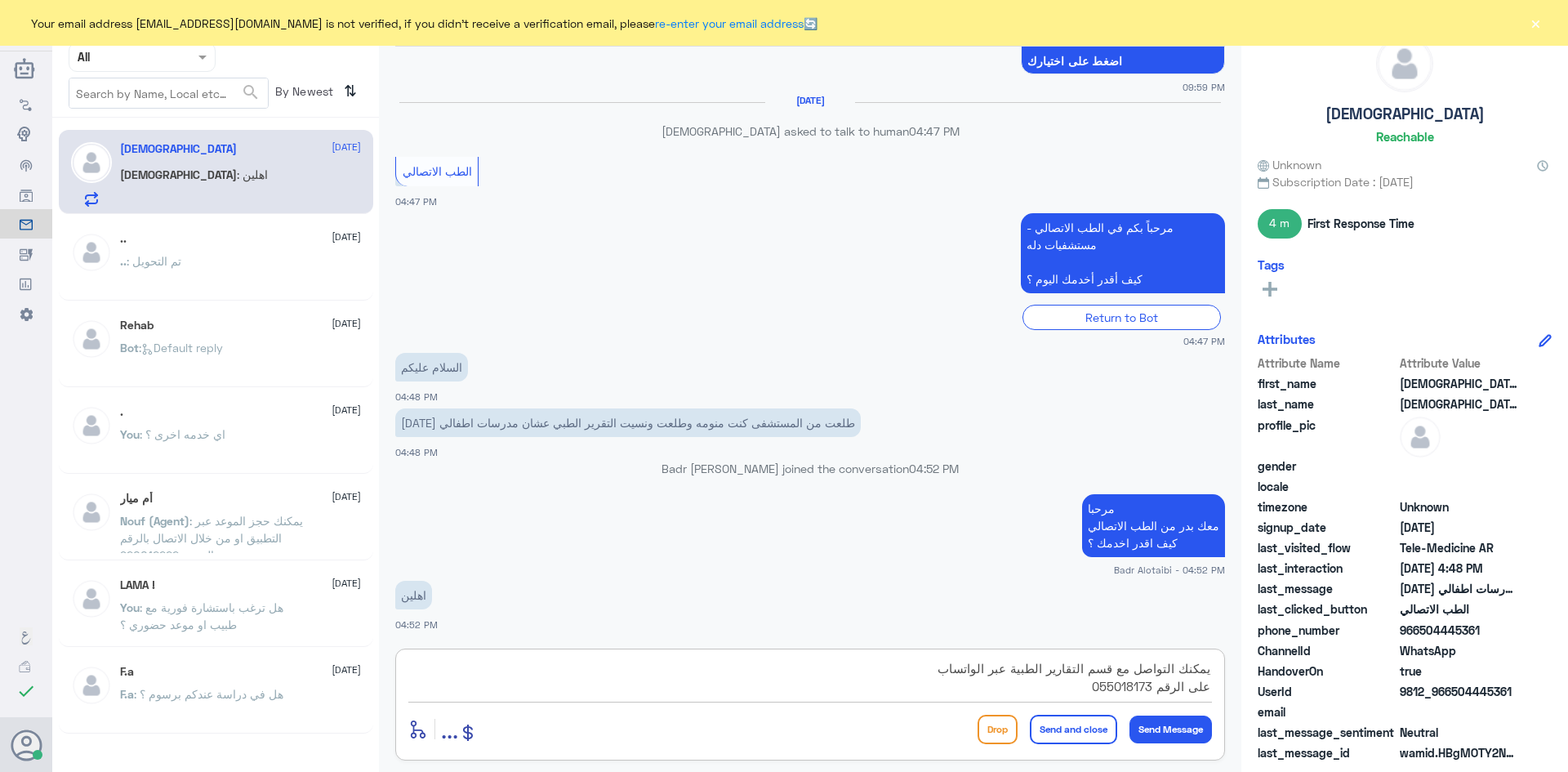
type textarea "يمكنك التواصل مع قسم التقارير الطبية عبر الواتساب على الرقم 0550181732"
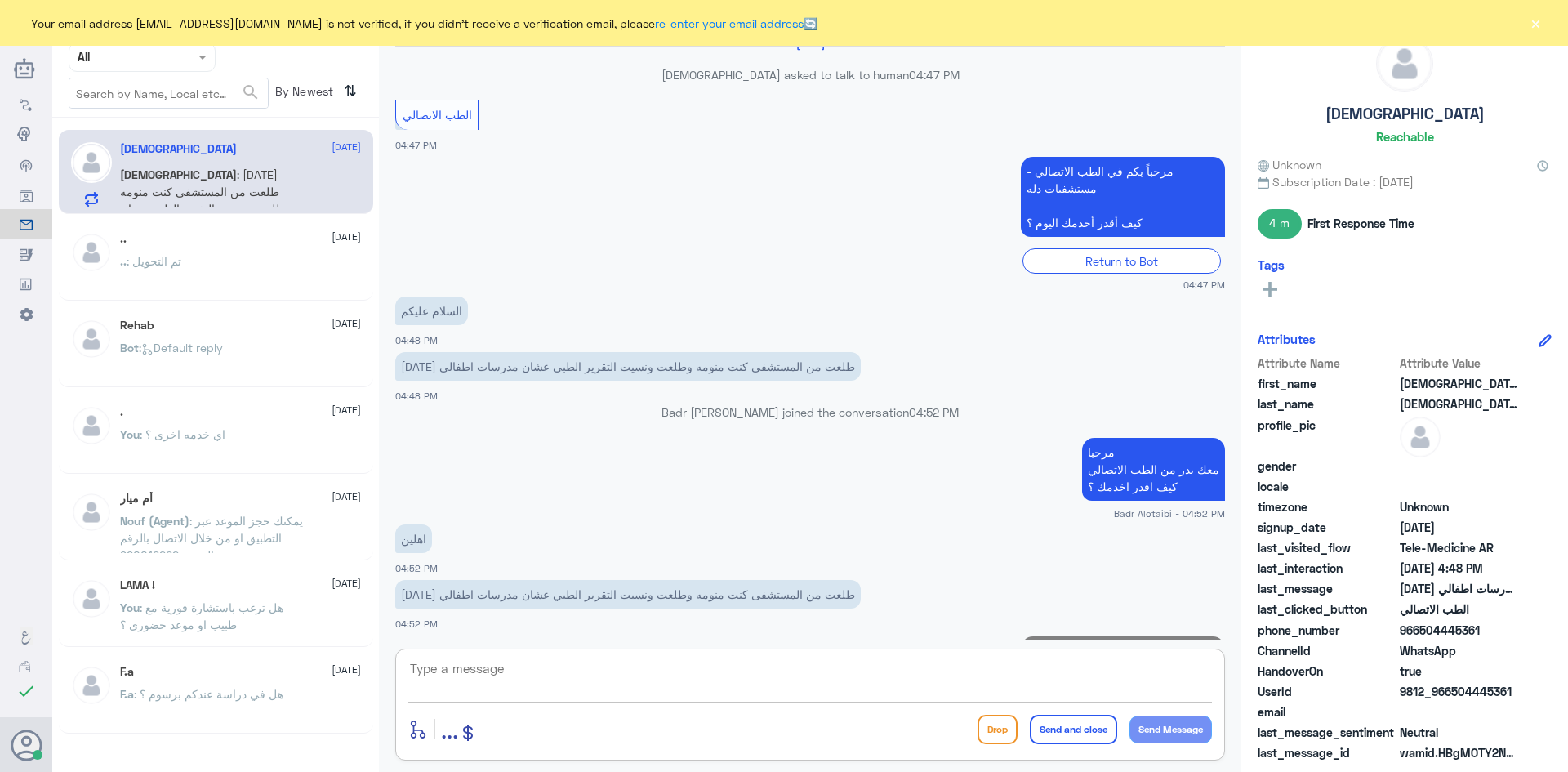
scroll to position [1434, 0]
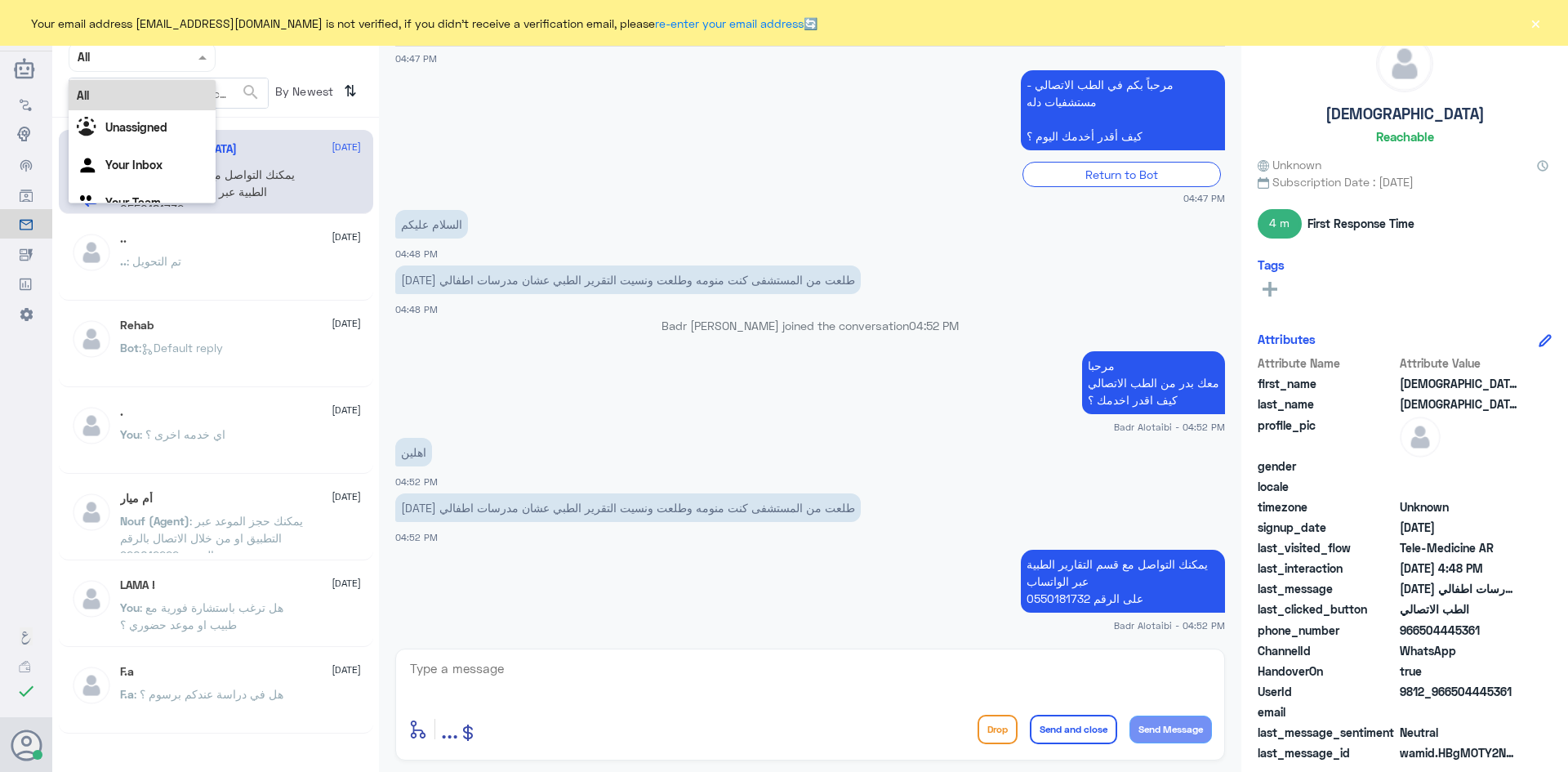
click at [161, 56] on input "text" at bounding box center [122, 57] width 90 height 19
click at [165, 128] on b "Unassigned" at bounding box center [136, 127] width 62 height 14
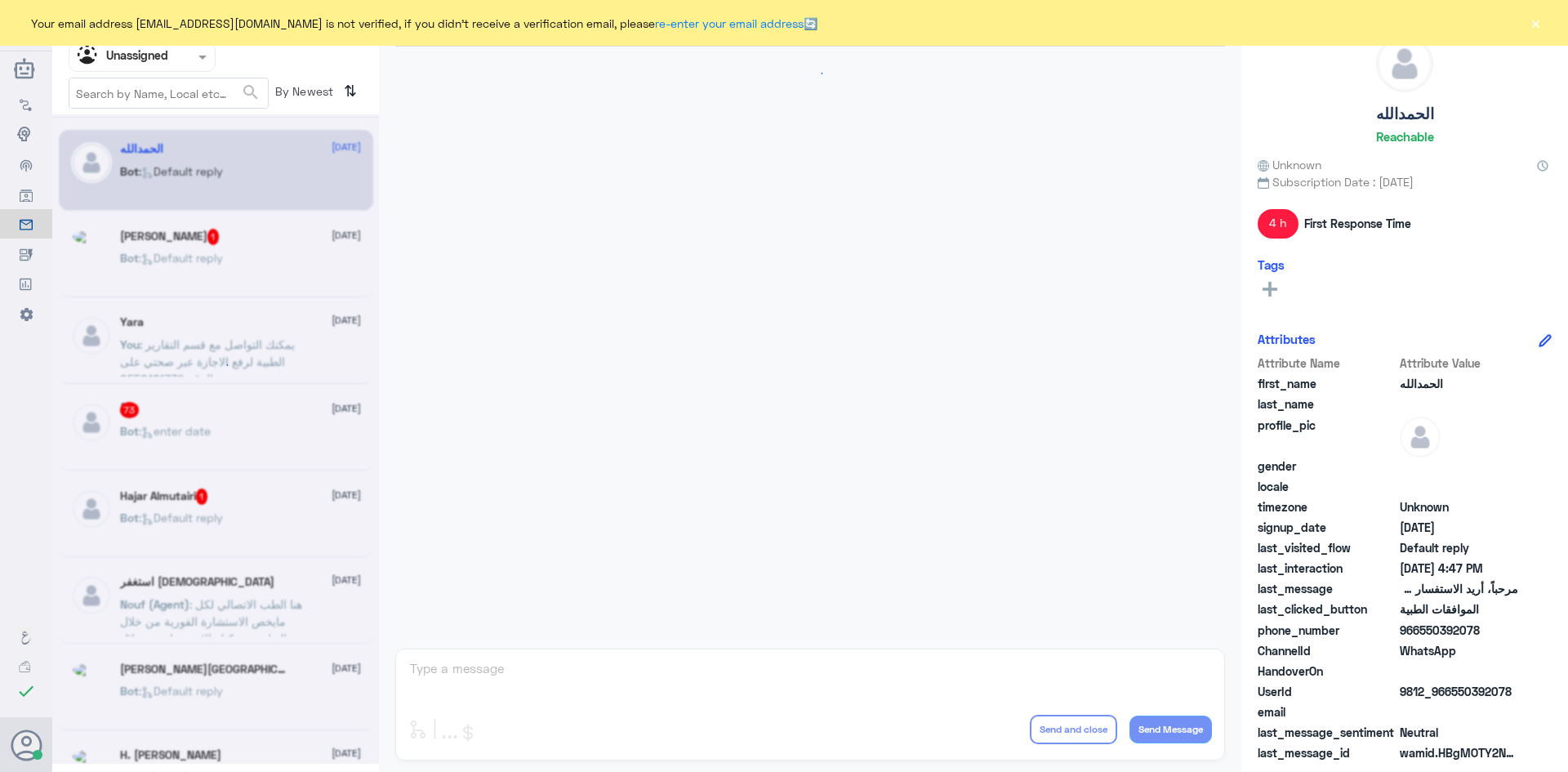
scroll to position [1314, 0]
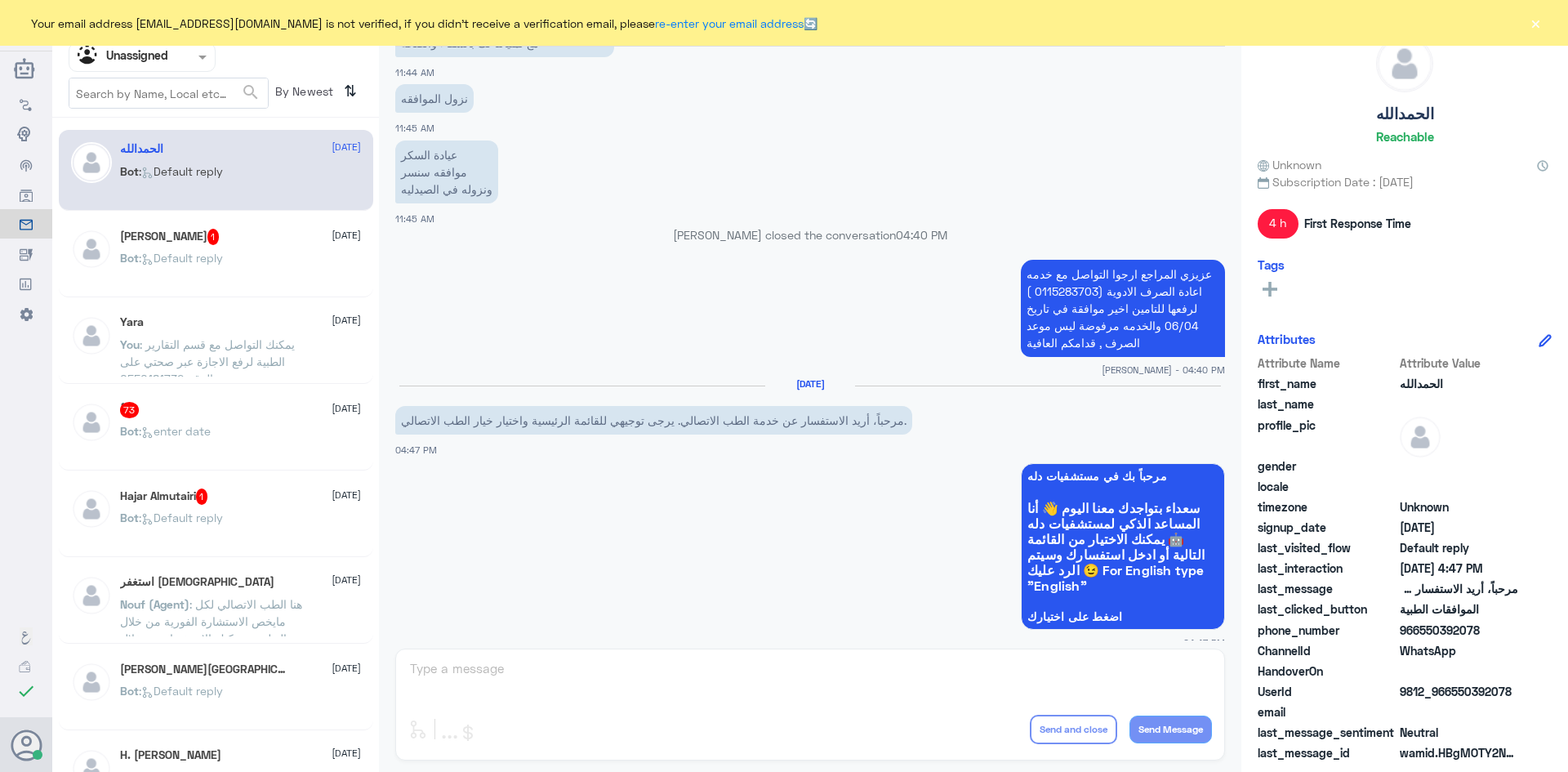
click at [251, 329] on div "Yara 4 September" at bounding box center [240, 322] width 241 height 14
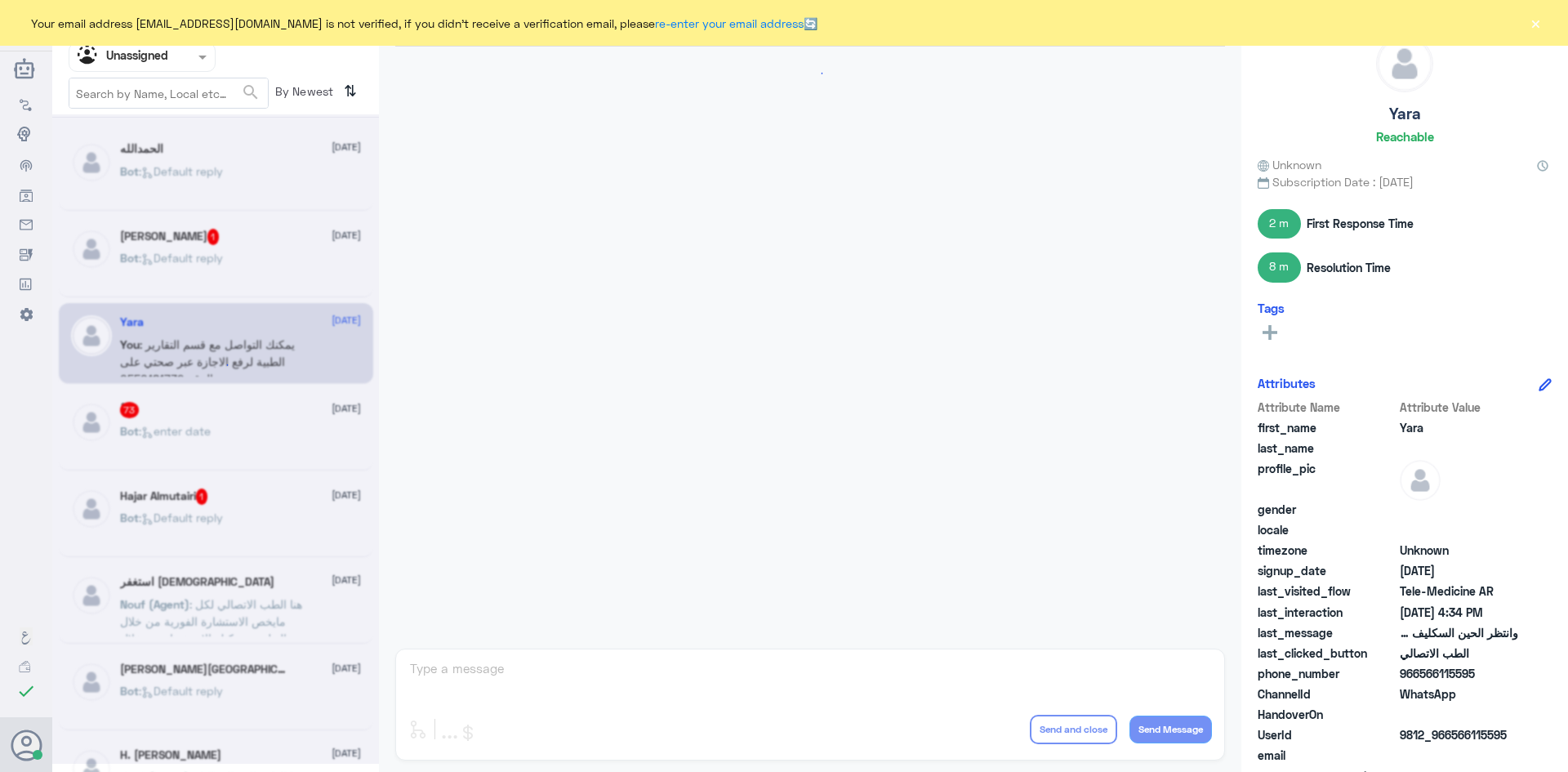
scroll to position [1324, 0]
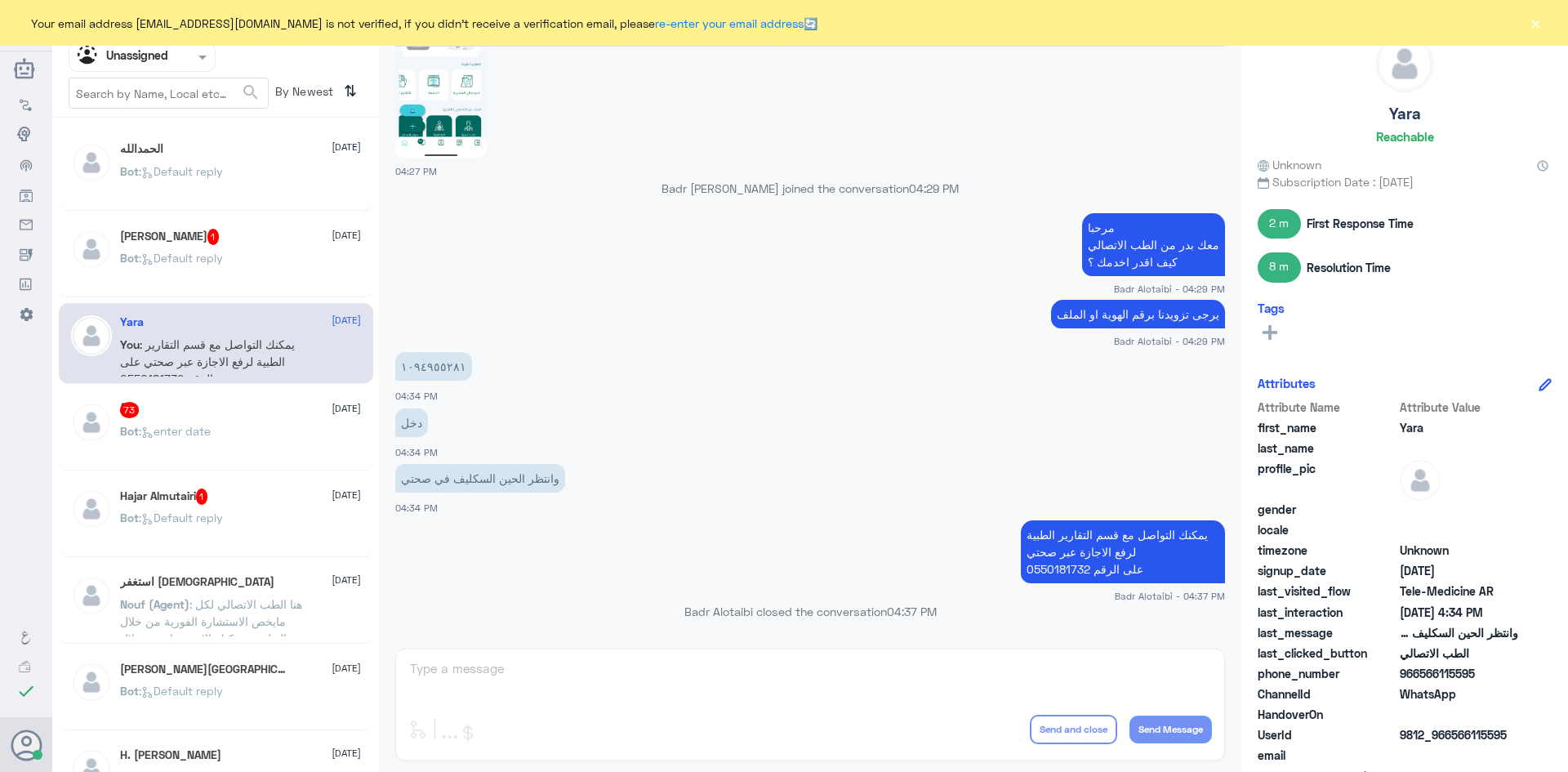
click at [180, 68] on div "Agent Filter Unassigned" at bounding box center [132, 58] width 125 height 25
click at [164, 91] on div "All" at bounding box center [142, 95] width 147 height 30
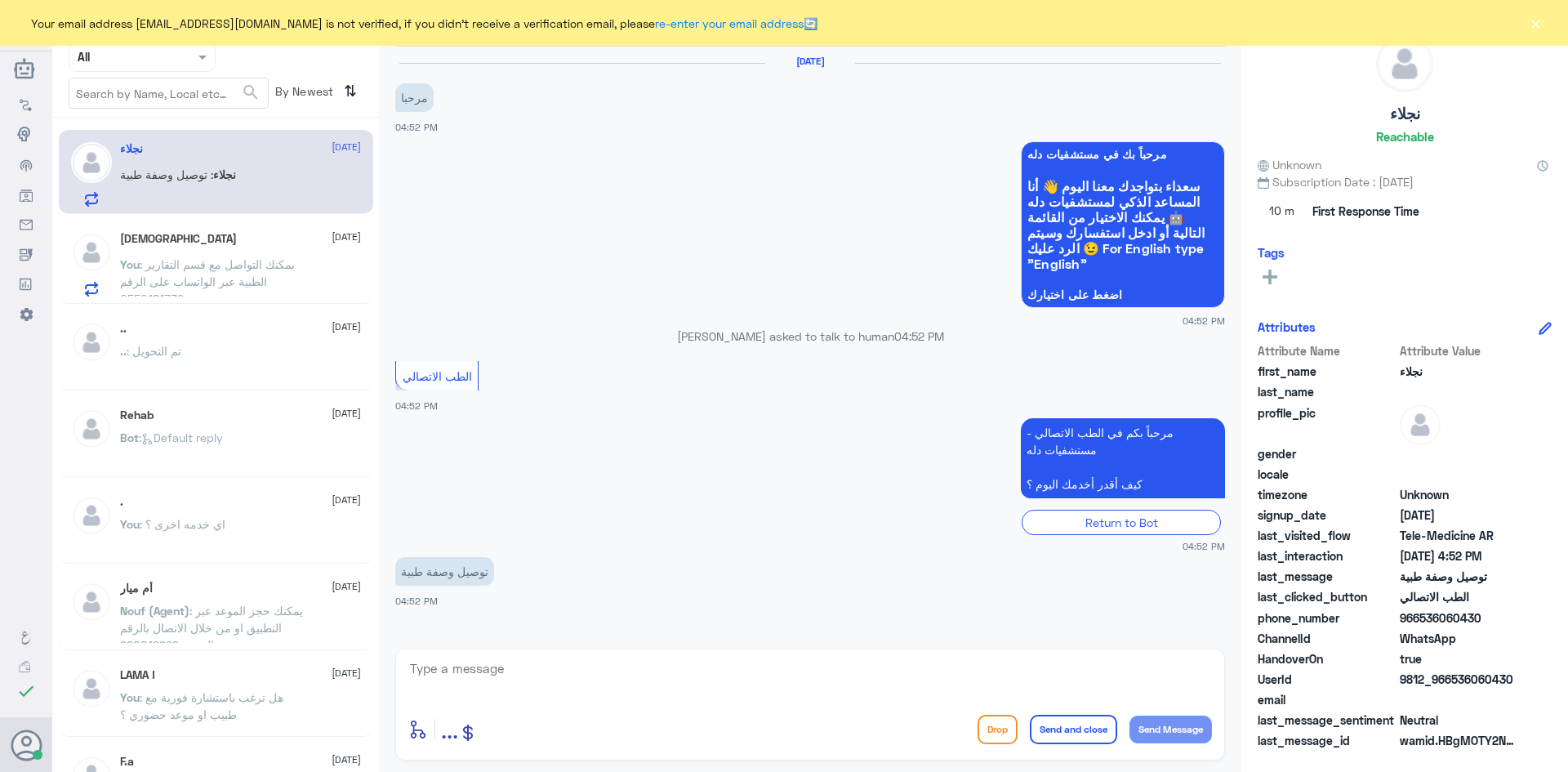
click at [1539, 26] on button "×" at bounding box center [1536, 23] width 16 height 16
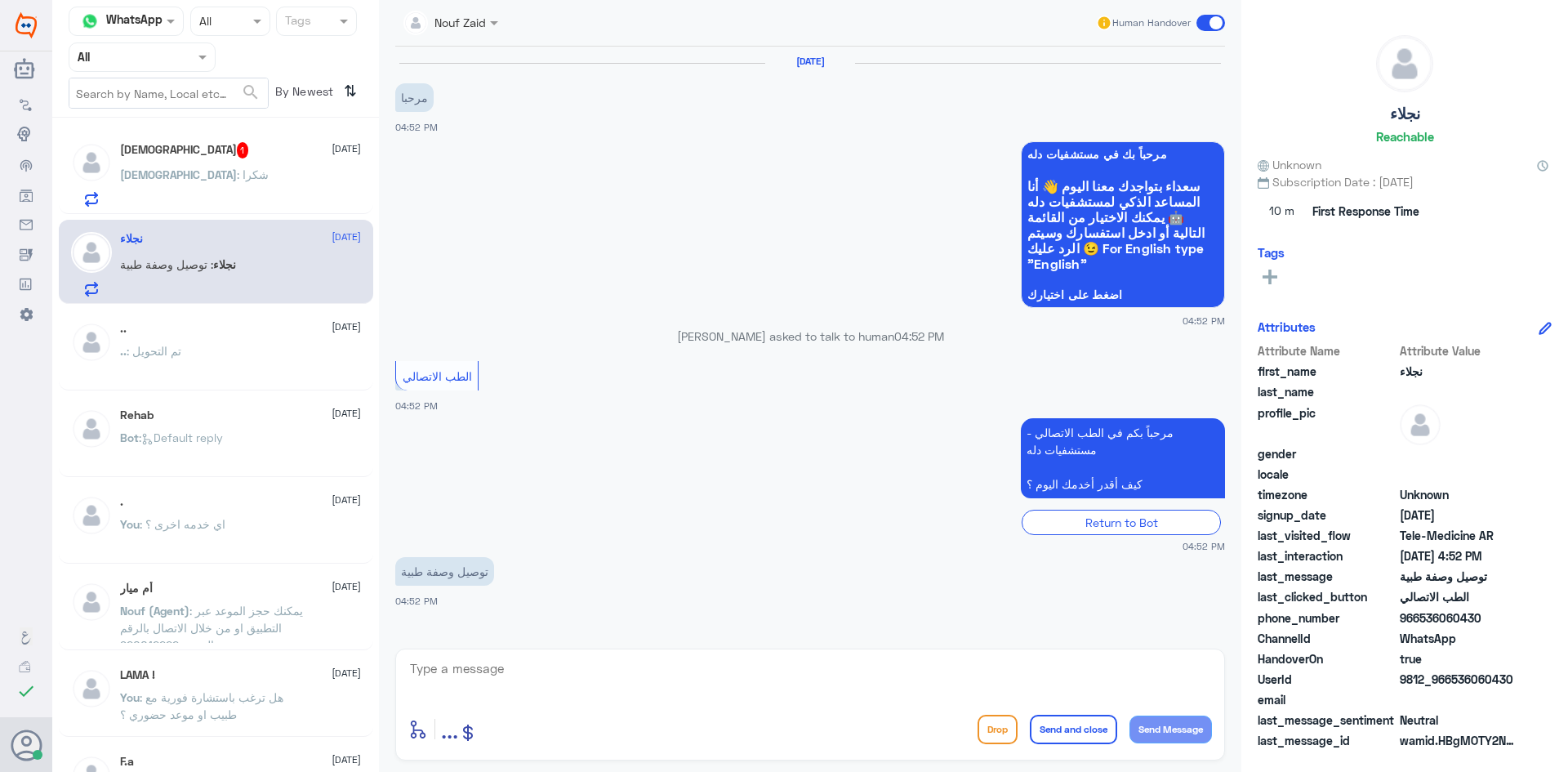
click at [253, 170] on div "سبحان : شكرا" at bounding box center [240, 188] width 241 height 37
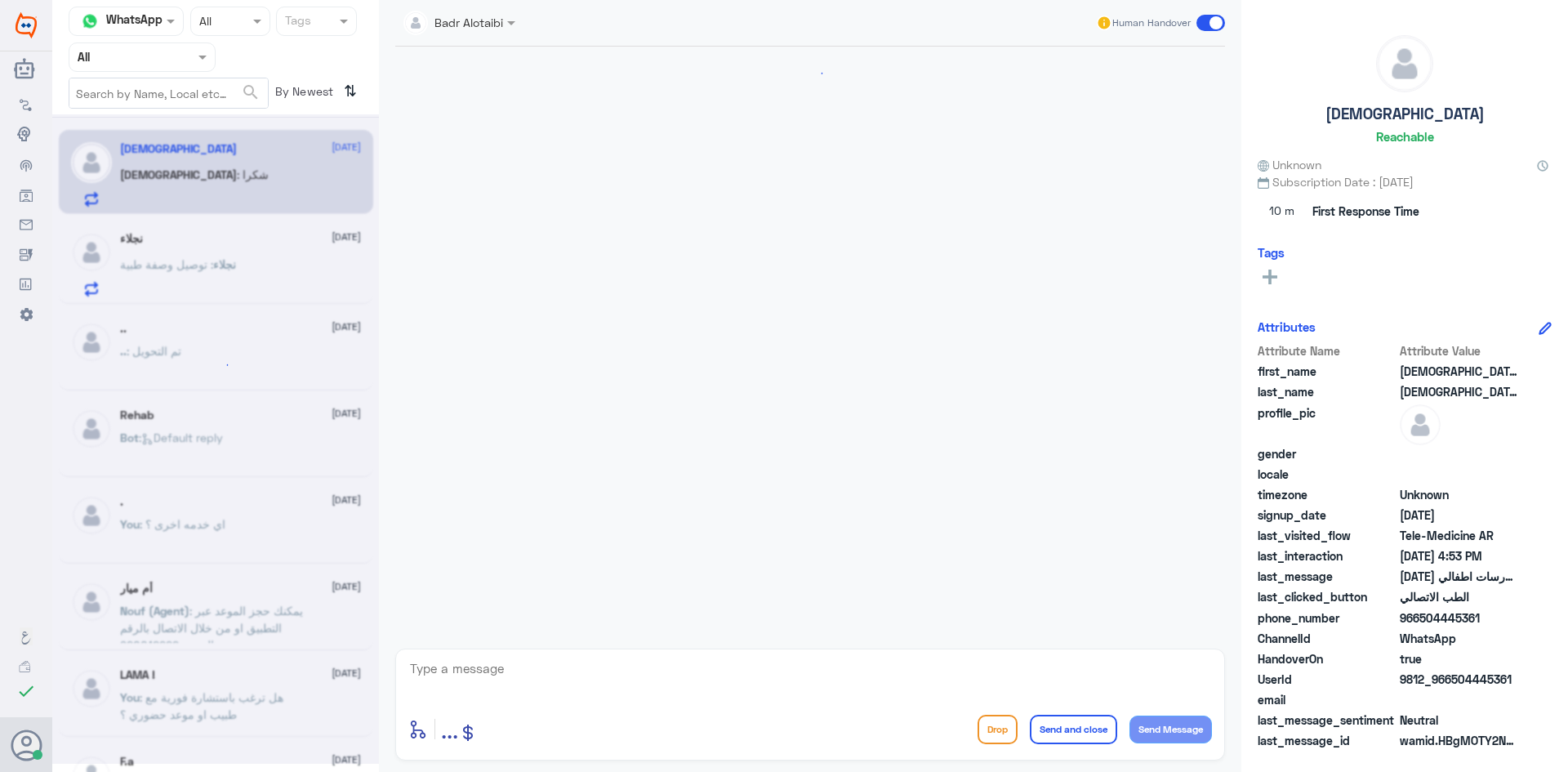
scroll to position [865, 0]
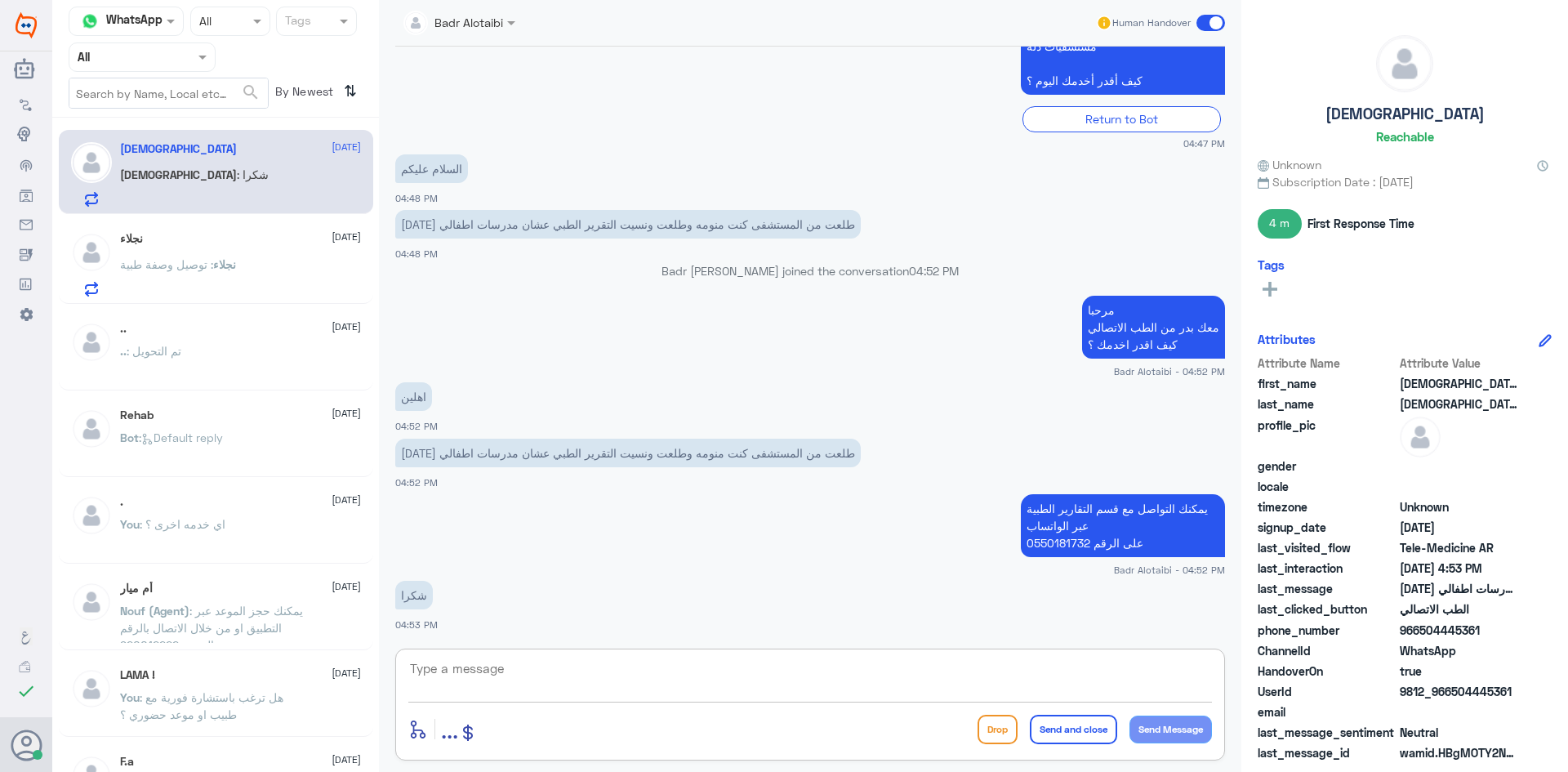
click at [528, 681] on textarea at bounding box center [810, 677] width 804 height 40
type textarea "العفو سعدنا بخدمتك"
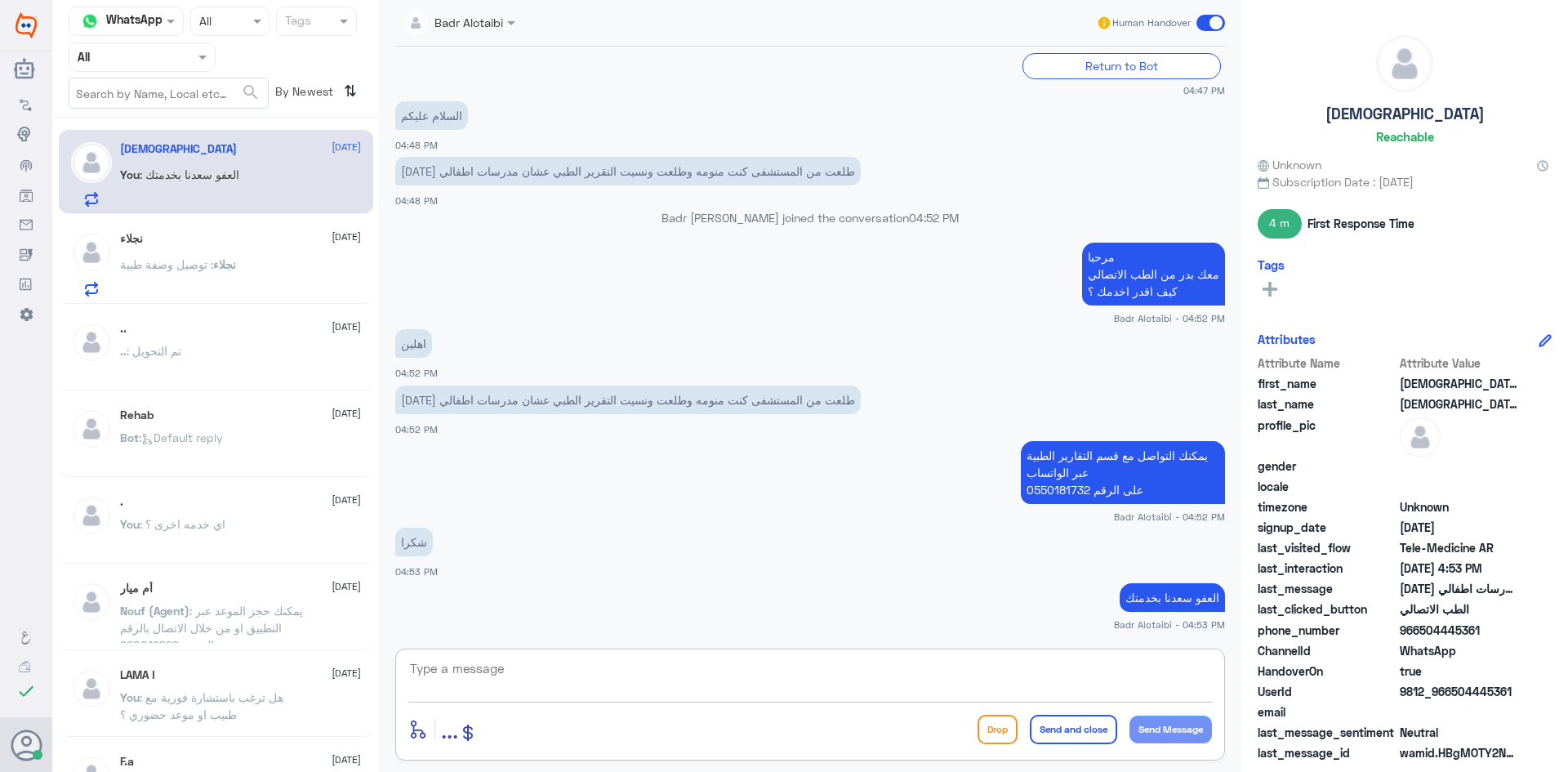
click at [1204, 27] on span at bounding box center [1211, 23] width 29 height 16
click at [0, 0] on input "checkbox" at bounding box center [0, 0] width 0 height 0
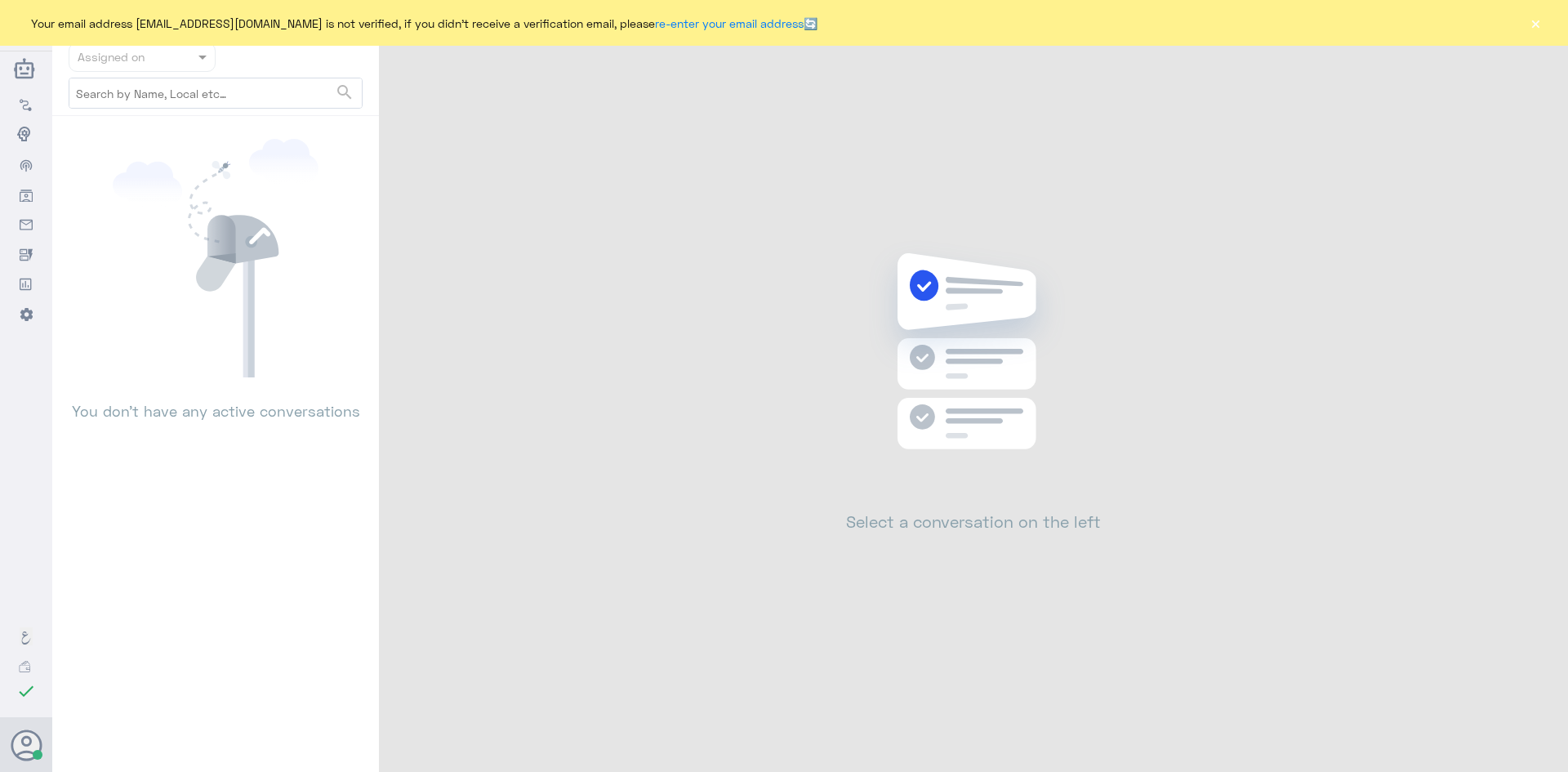
click at [1540, 24] on button "×" at bounding box center [1536, 23] width 16 height 16
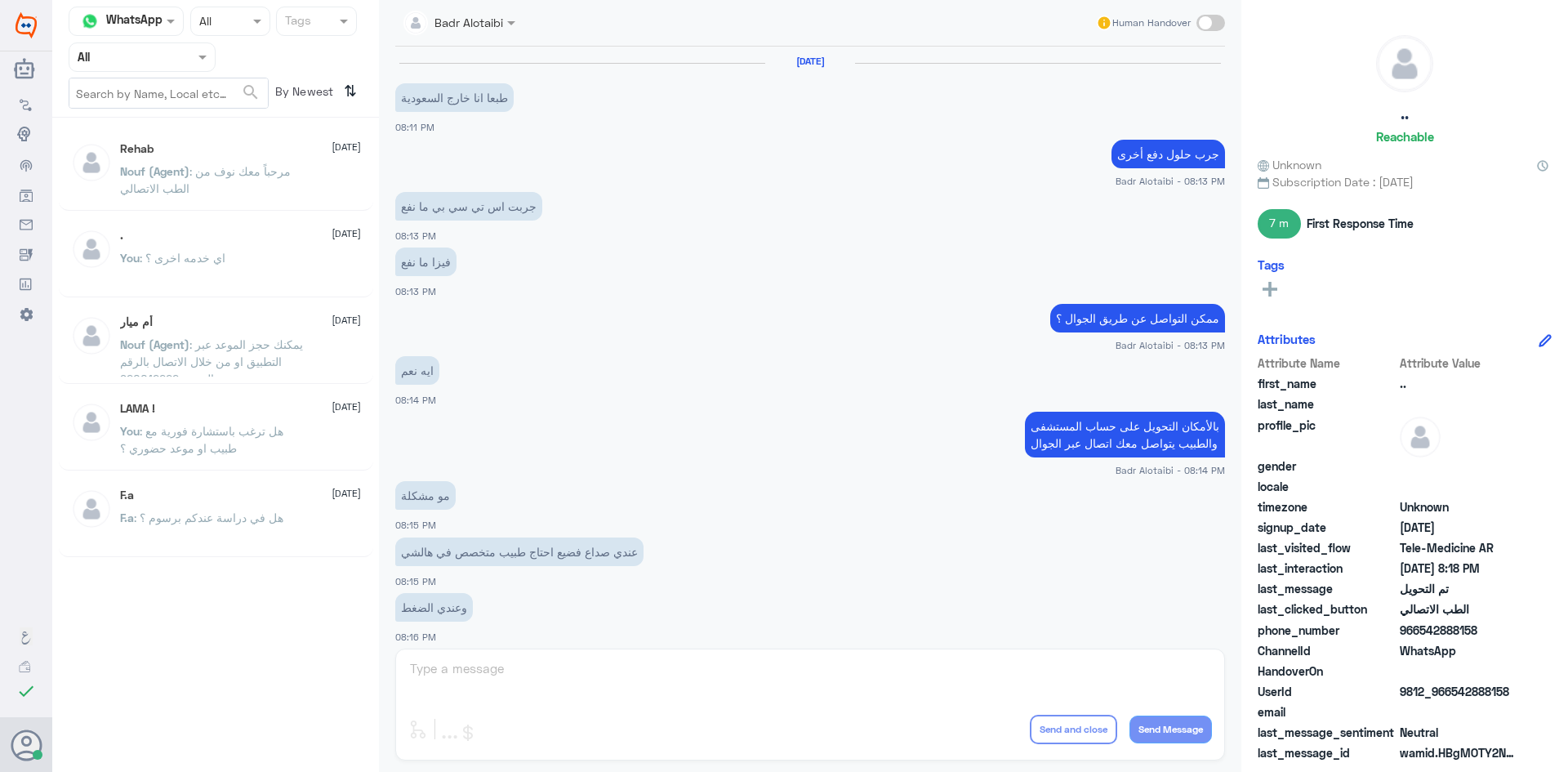
scroll to position [536, 0]
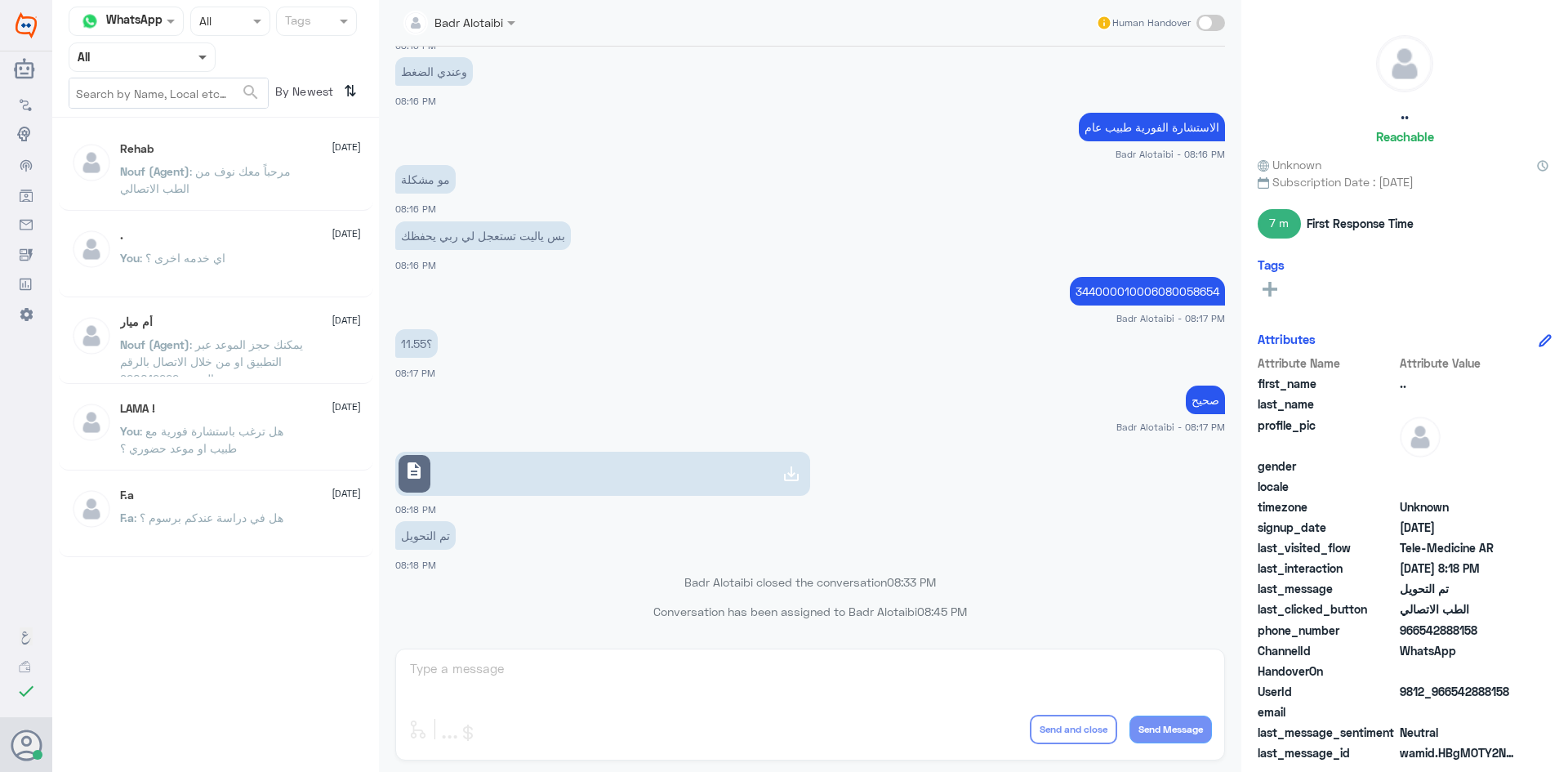
click at [198, 56] on span at bounding box center [203, 58] width 8 height 6
click at [170, 124] on div "Unassigned" at bounding box center [142, 129] width 147 height 38
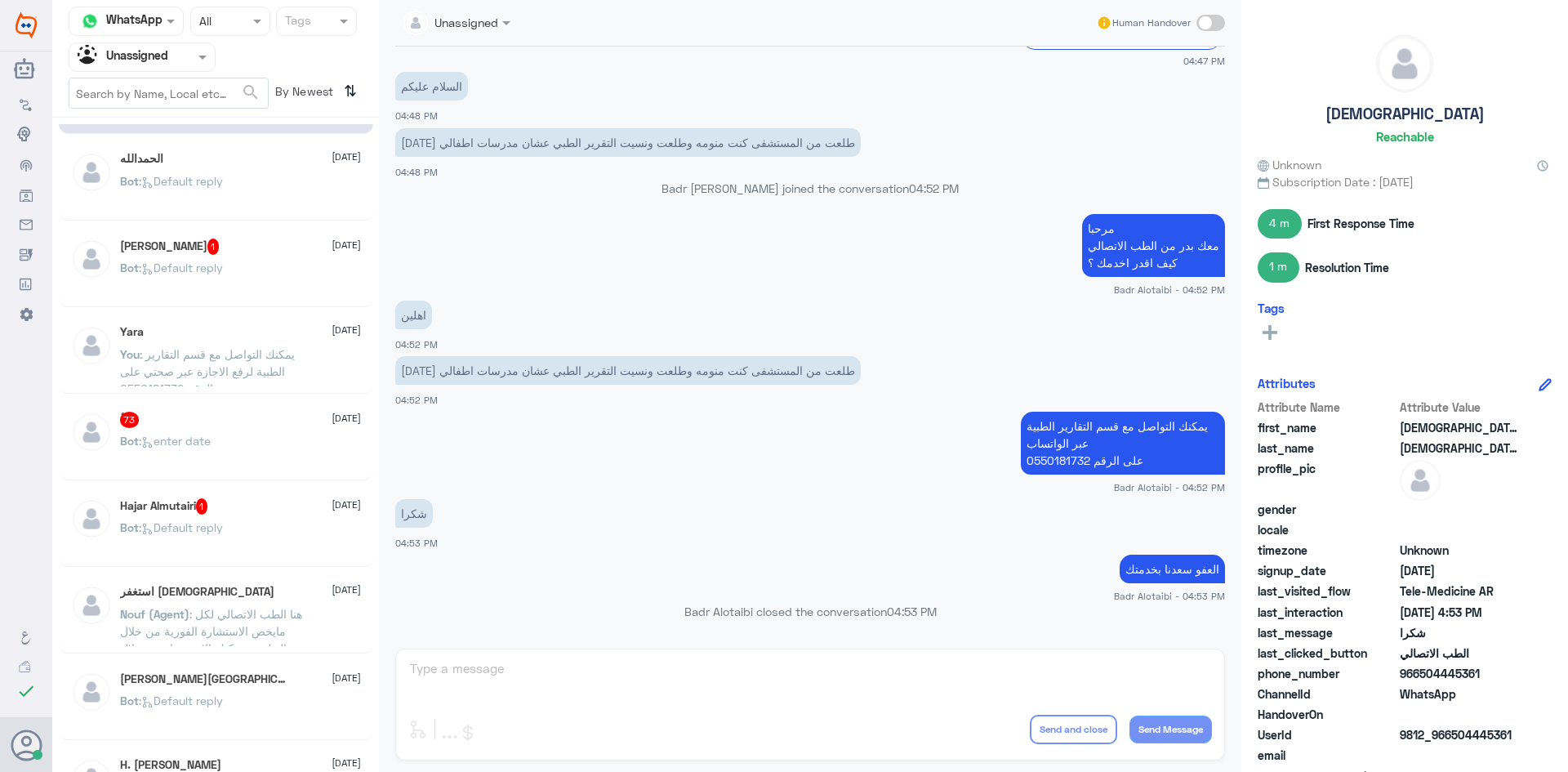
scroll to position [0, 0]
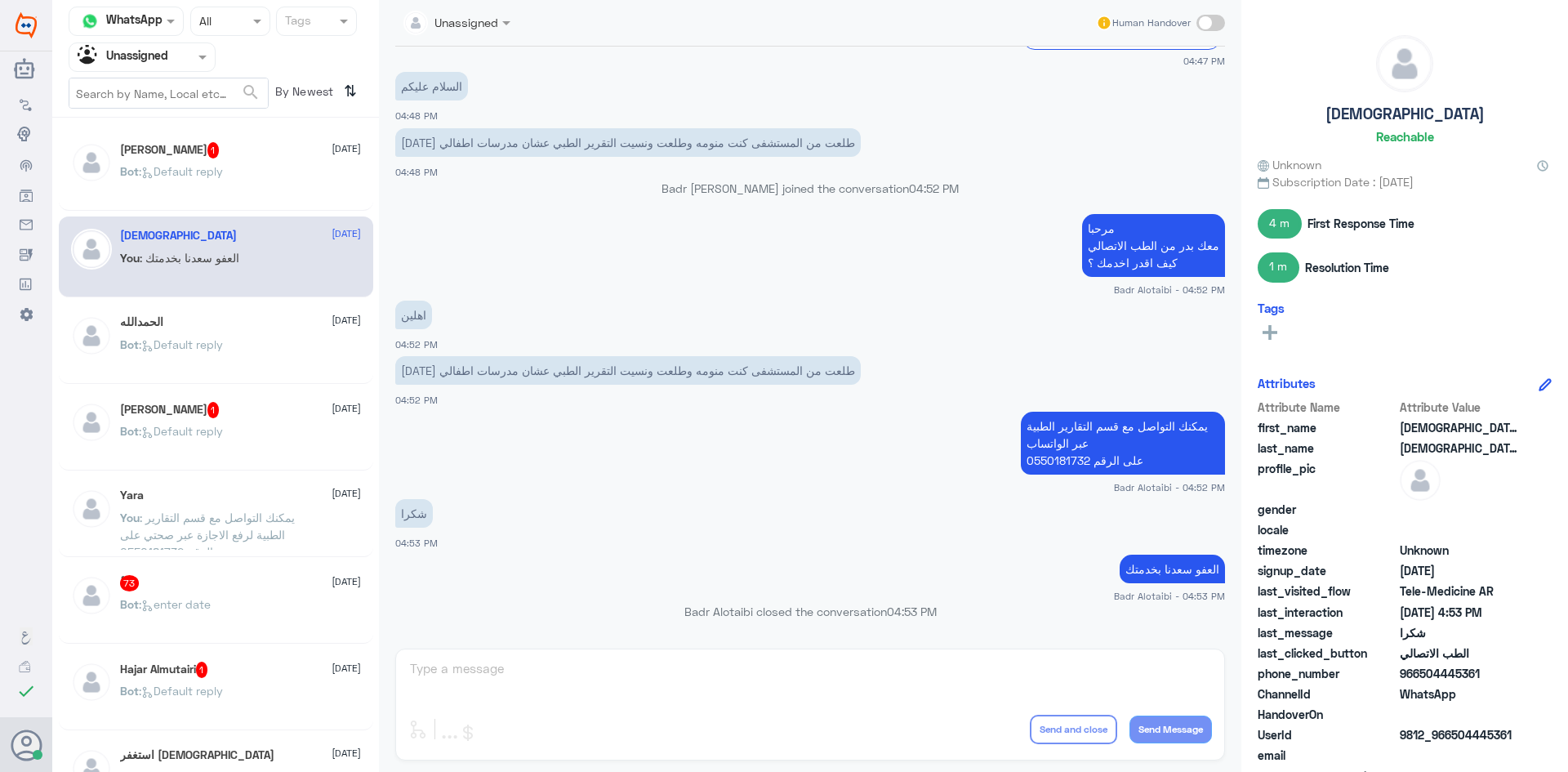
click at [140, 85] on input "text" at bounding box center [168, 93] width 198 height 30
paste input "0501422228"
type input "0501422228"
click button "search" at bounding box center [251, 92] width 20 height 27
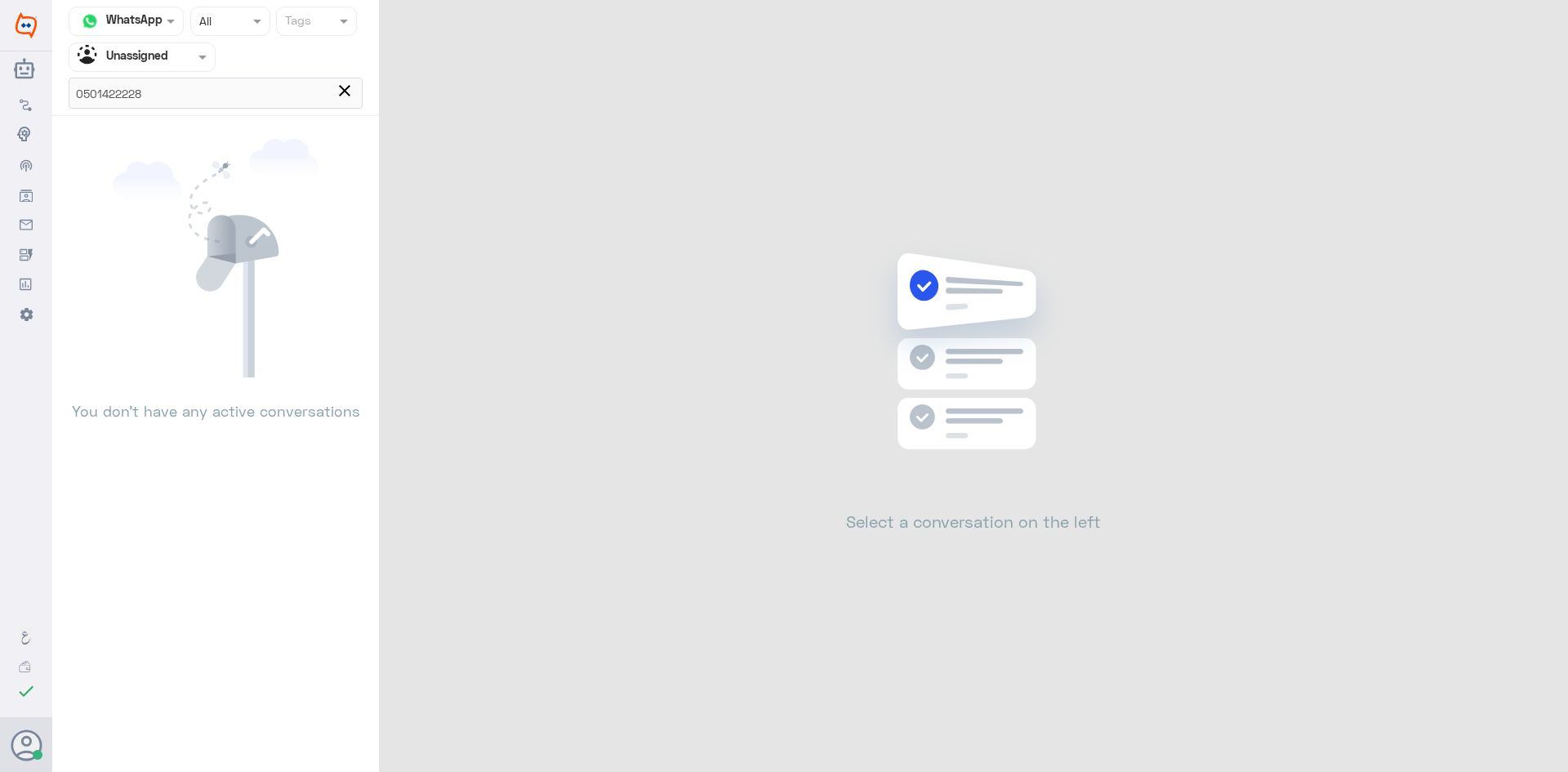
click at [346, 94] on span "close" at bounding box center [345, 91] width 20 height 20
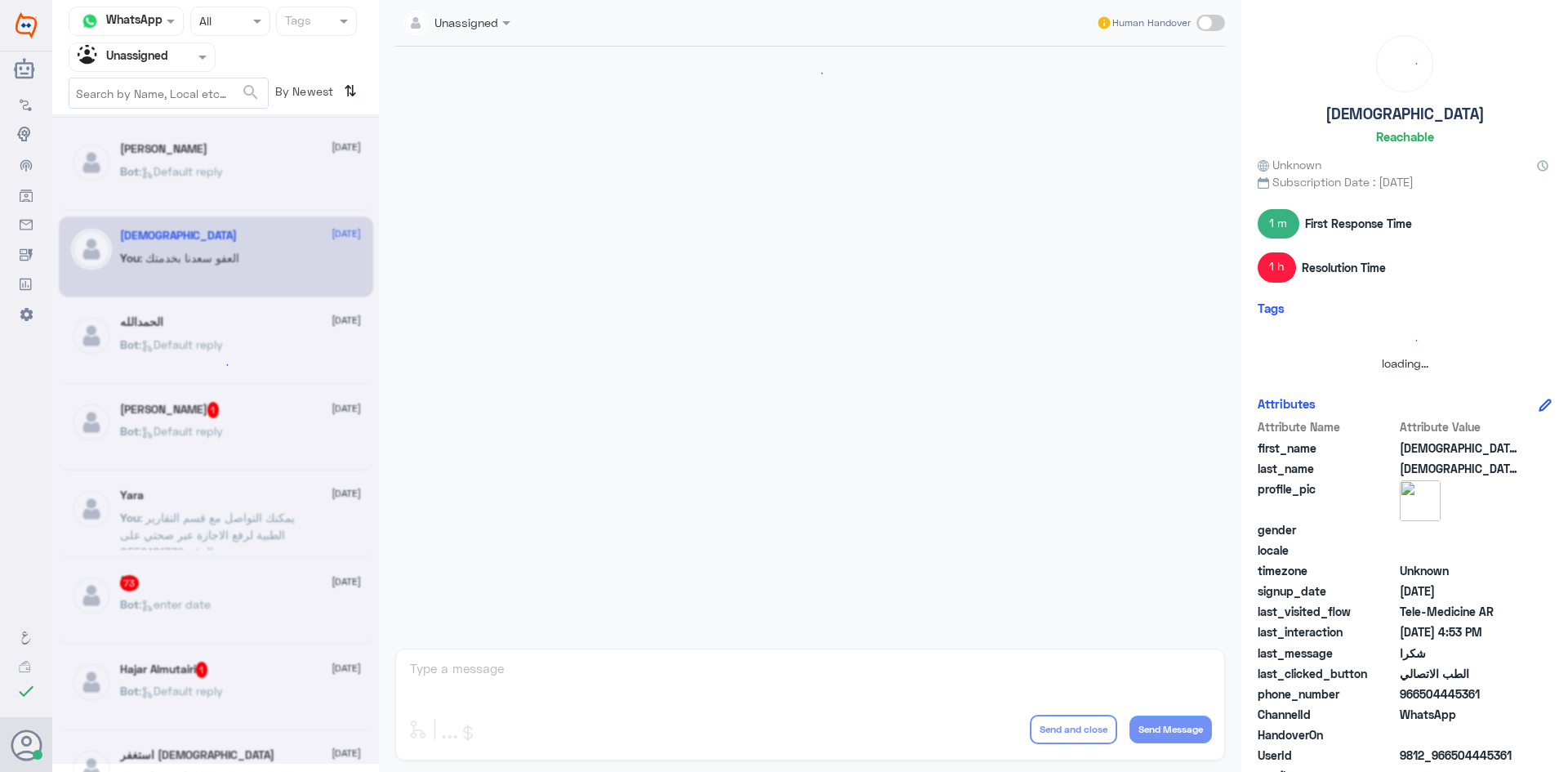
scroll to position [1255, 0]
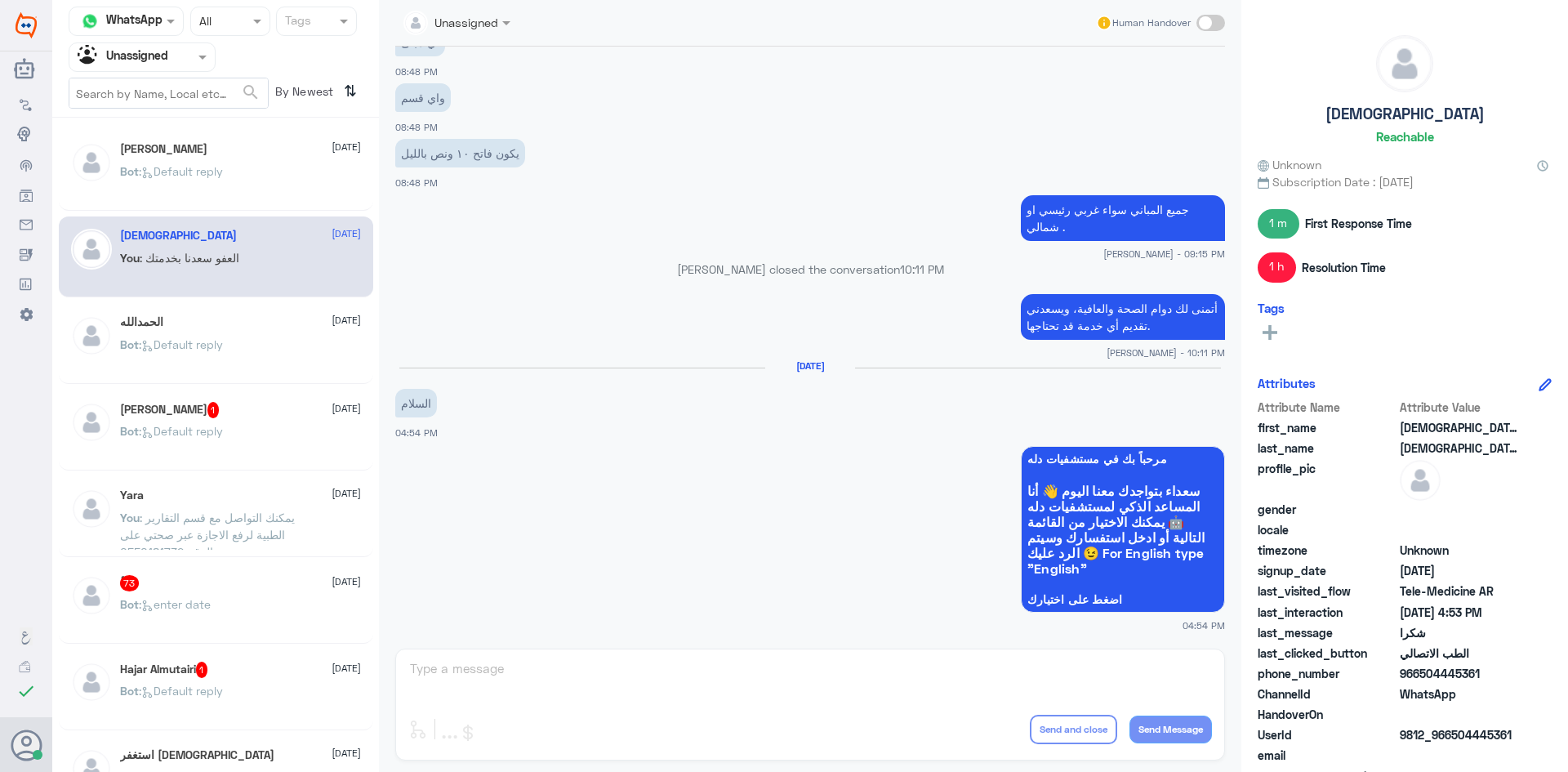
click at [196, 96] on input "text" at bounding box center [168, 93] width 198 height 30
type input "L"
type input "ا"
type input "مها العيسى"
click at [155, 96] on input "مها العيسى" at bounding box center [168, 93] width 198 height 30
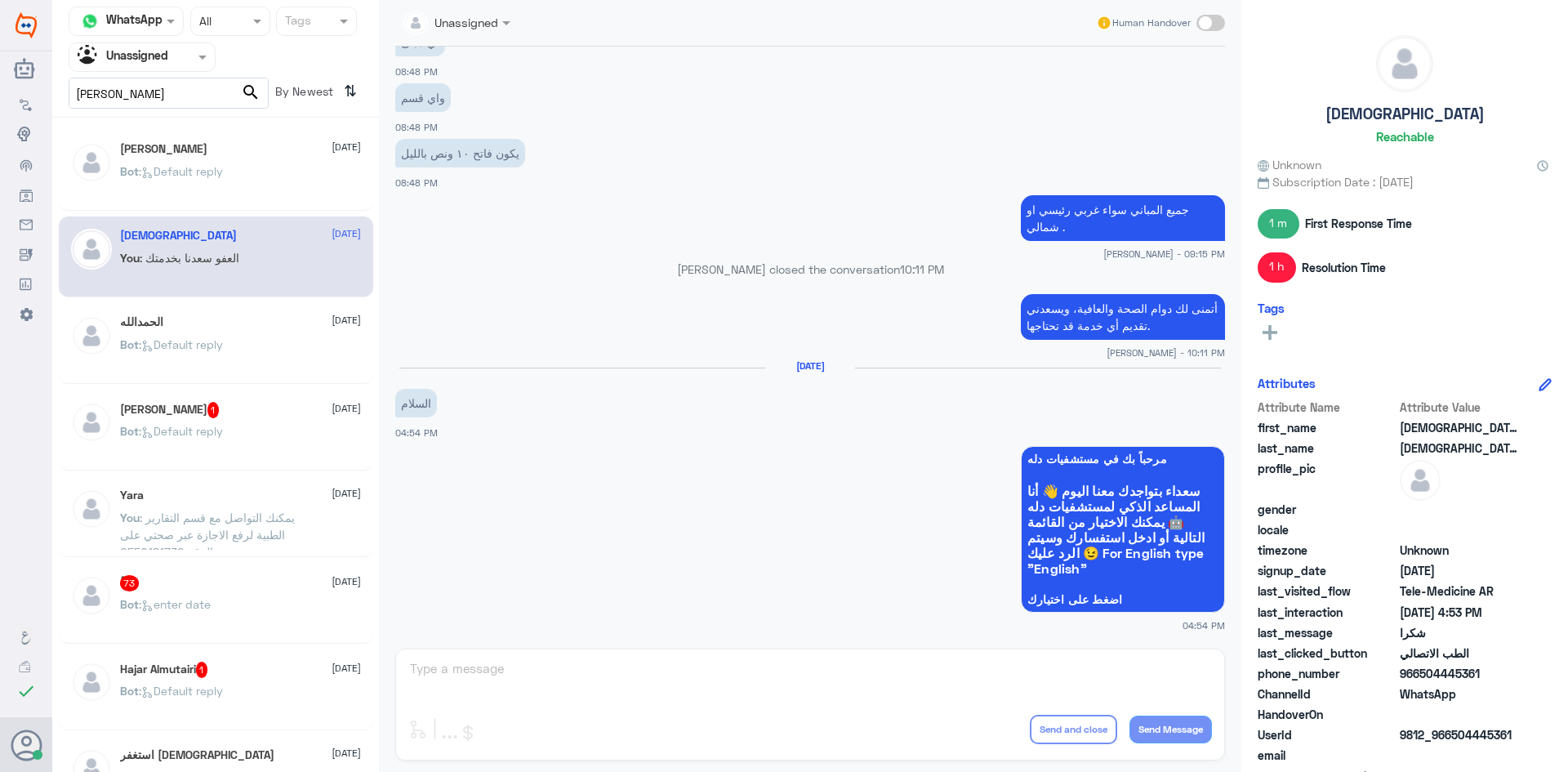
click button "search" at bounding box center [251, 92] width 20 height 27
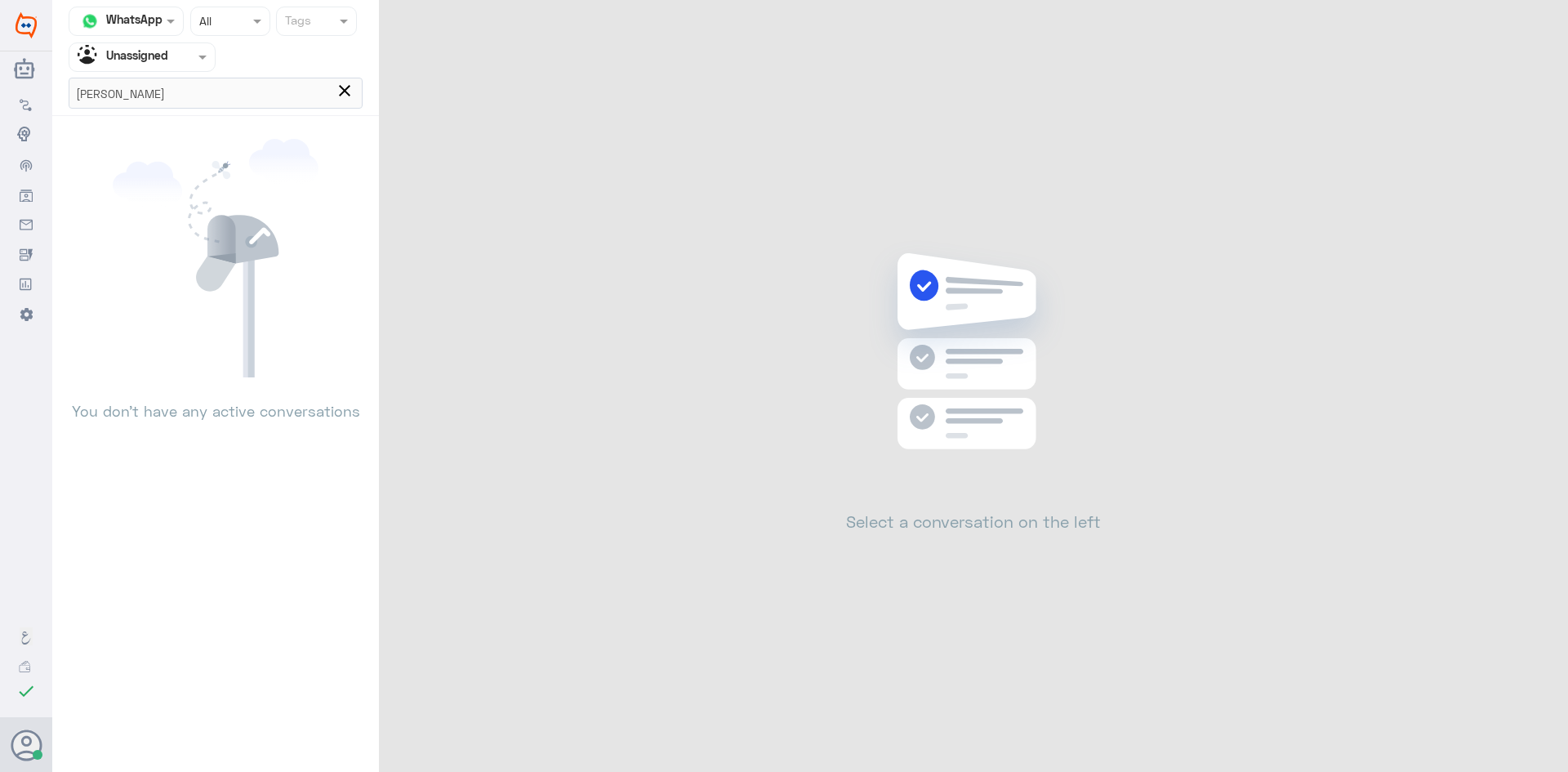
click at [340, 91] on span "close" at bounding box center [345, 91] width 20 height 20
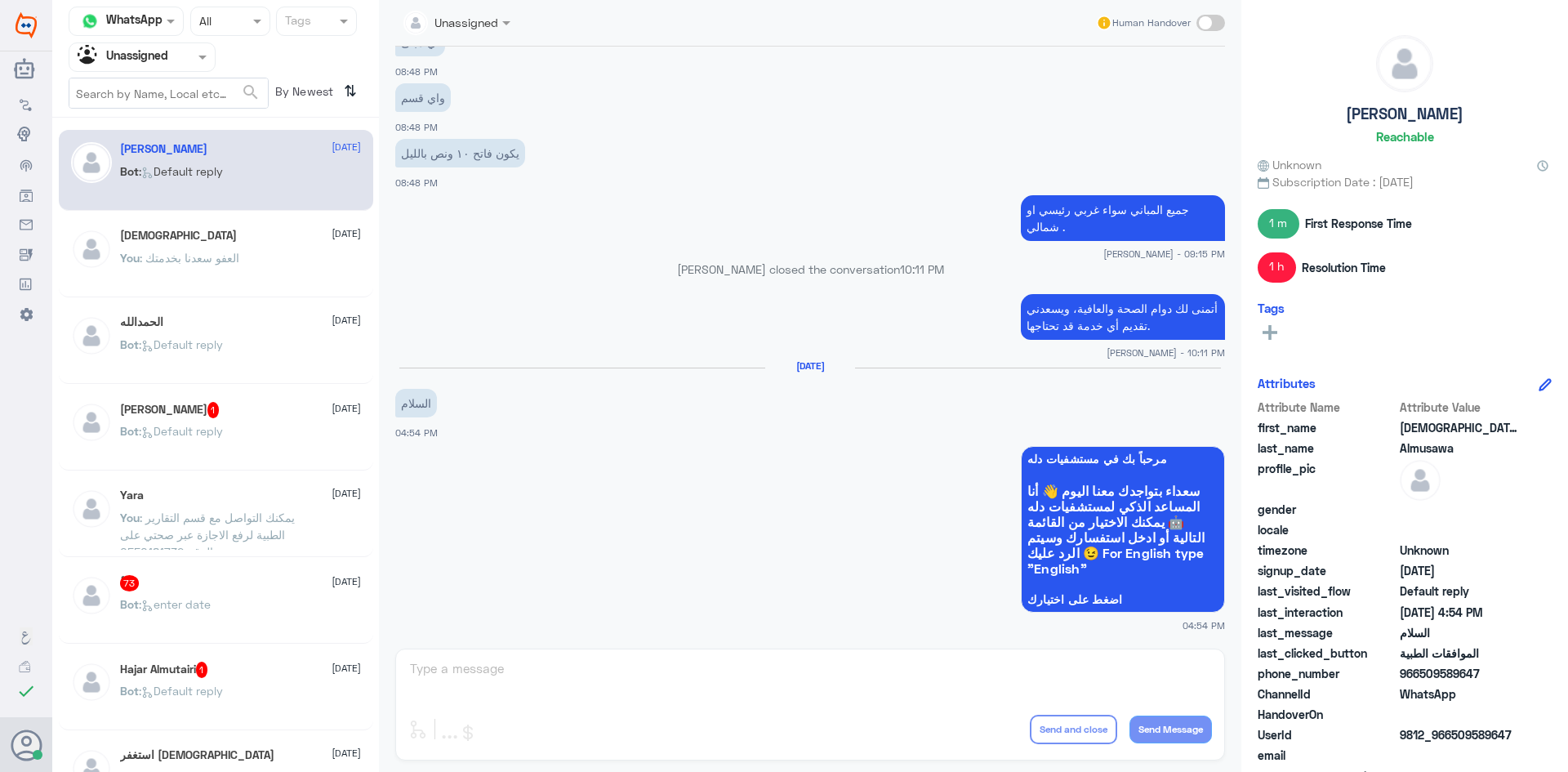
click at [170, 68] on div "Agent Filter Unassigned" at bounding box center [132, 58] width 125 height 25
click at [228, 403] on div "Abu Sultan 1 4 September" at bounding box center [240, 410] width 241 height 16
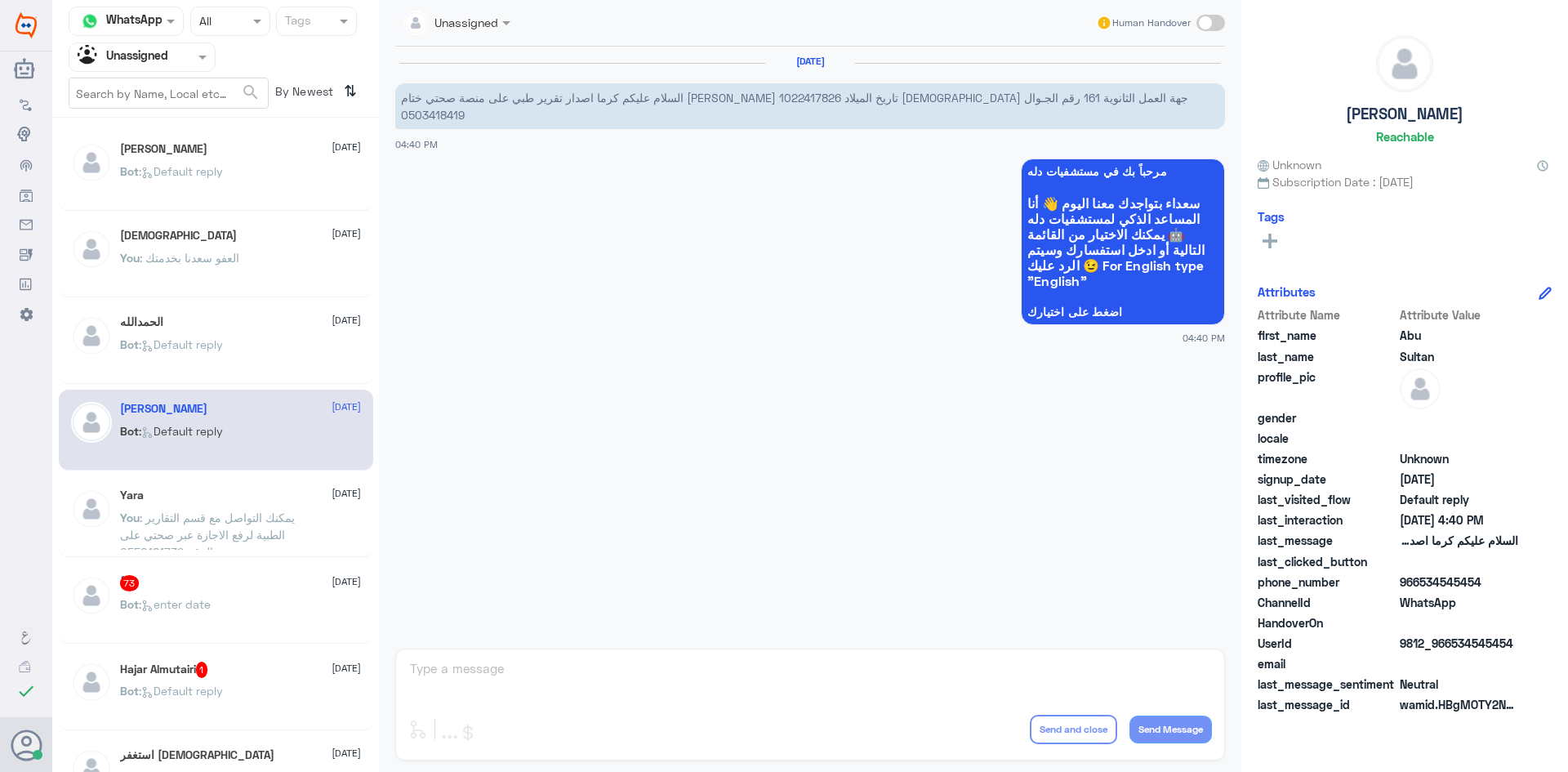
click at [161, 510] on p "You : يمكنك التواصل مع قسم التقارير الطبية لرفع الاجازة عبر صحتي على الرقم 0550…" at bounding box center [212, 530] width 184 height 41
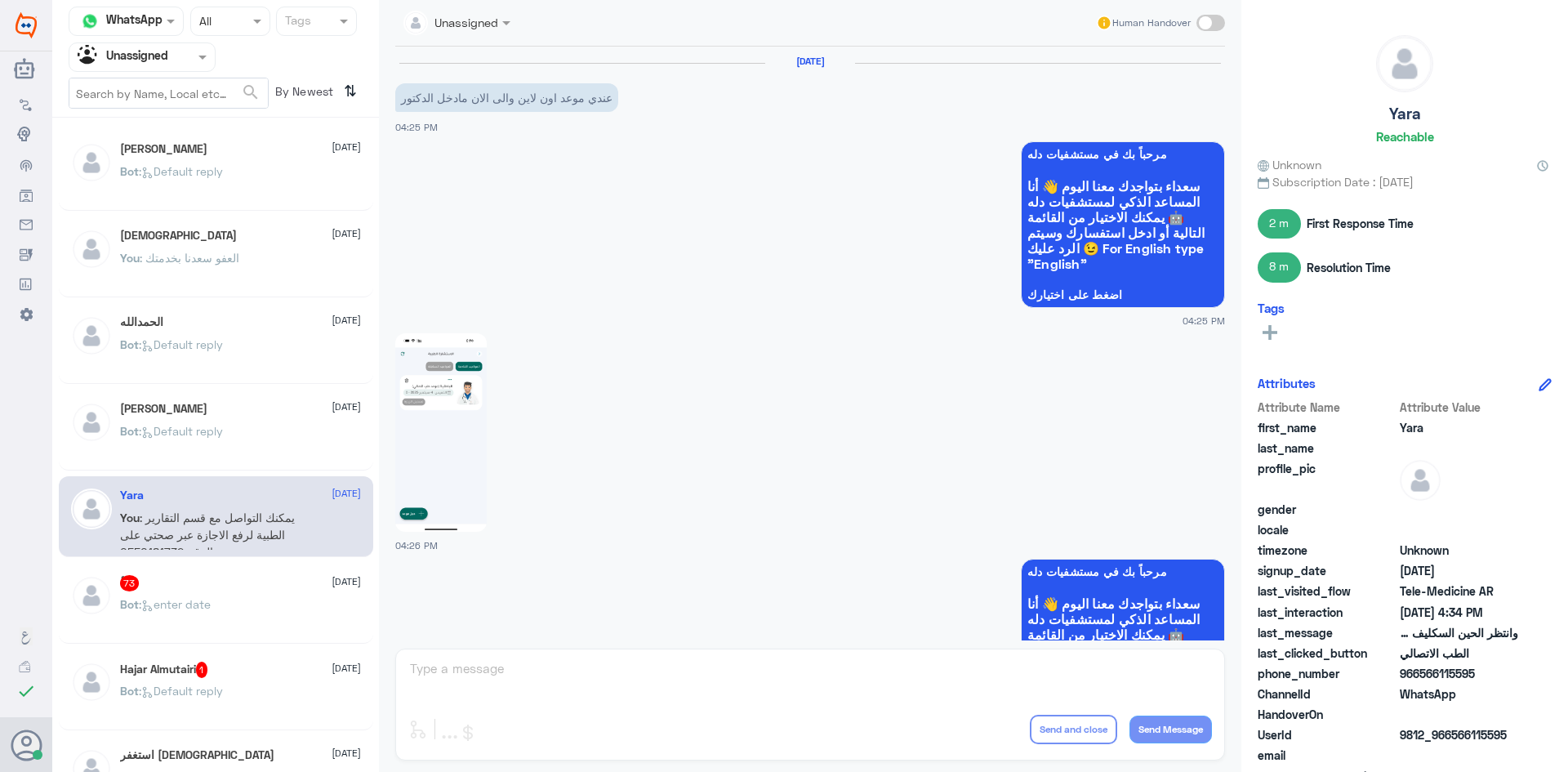
scroll to position [1324, 0]
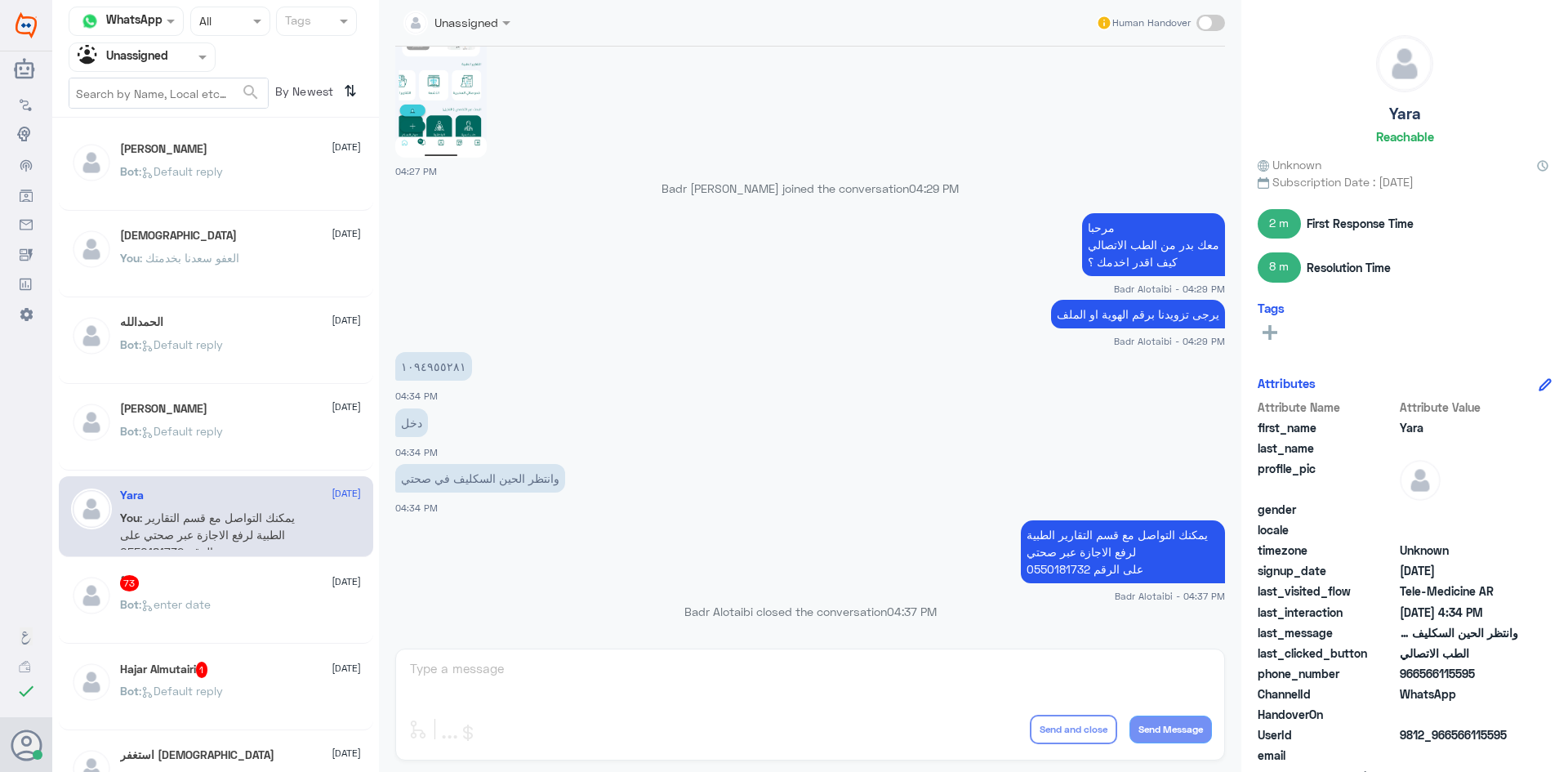
click at [239, 593] on div "ْ 73 4 September Bot : enter date" at bounding box center [240, 606] width 241 height 61
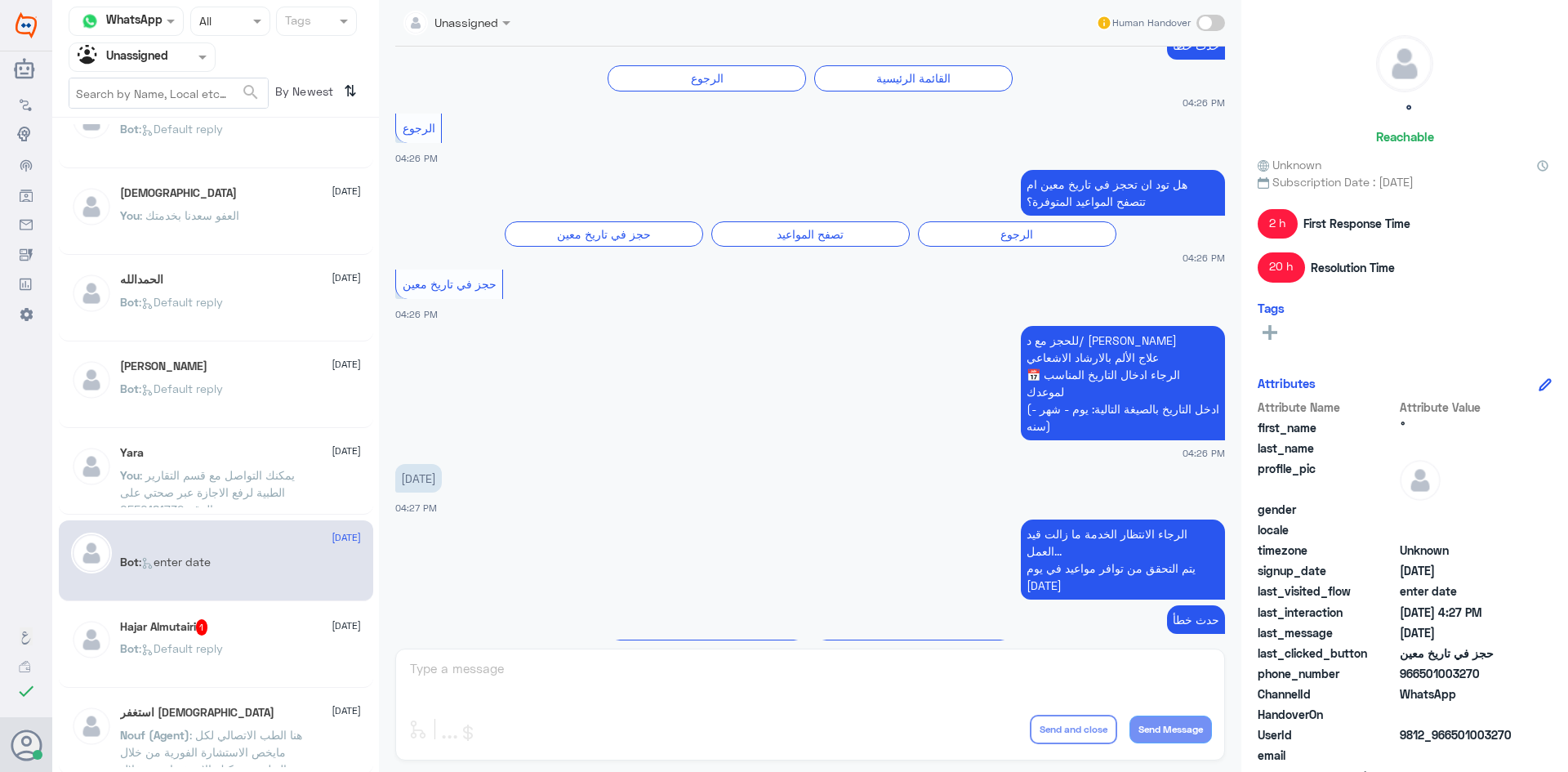
scroll to position [82, 0]
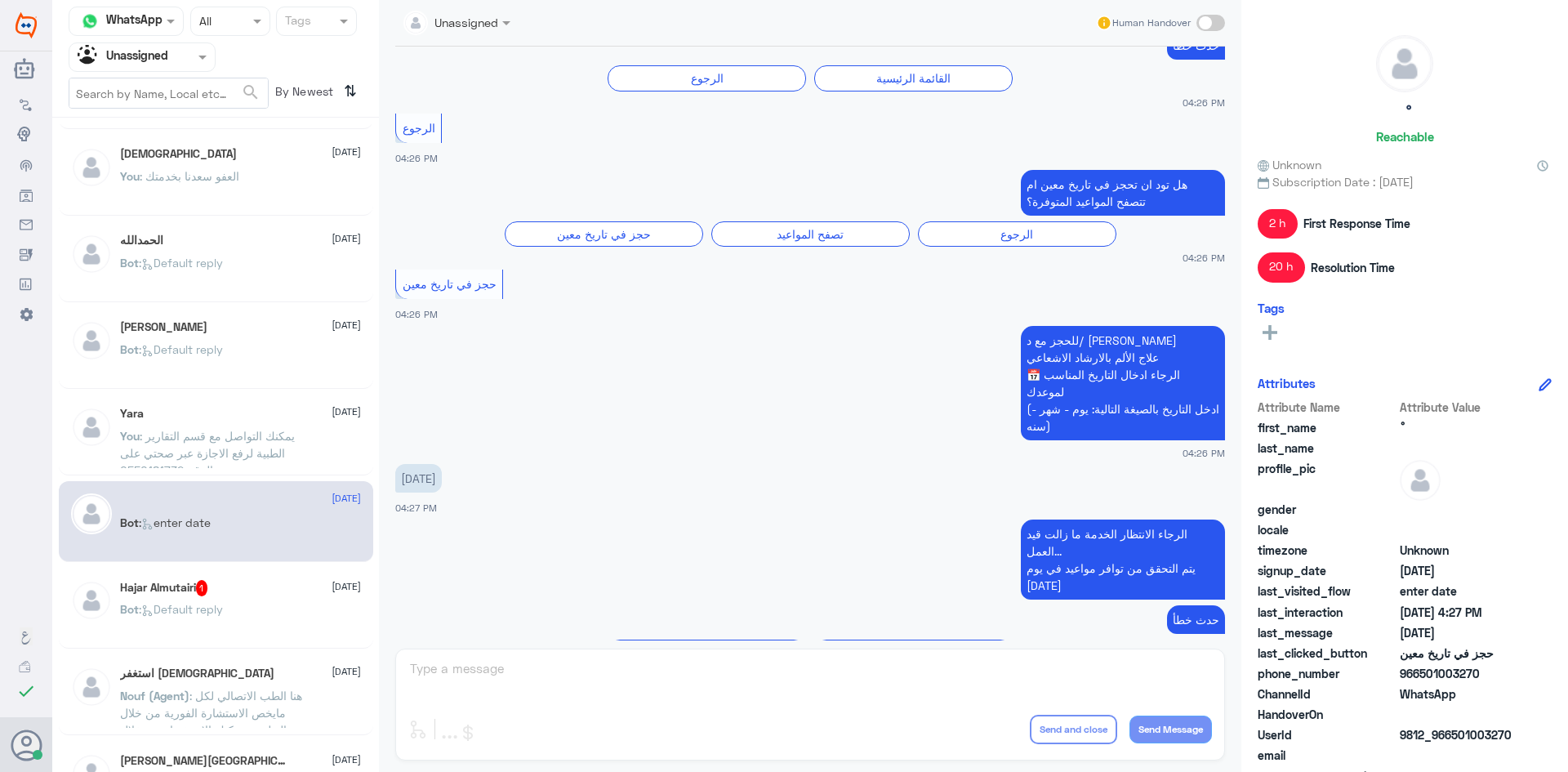
click at [248, 606] on div "Bot : Default reply" at bounding box center [240, 623] width 241 height 37
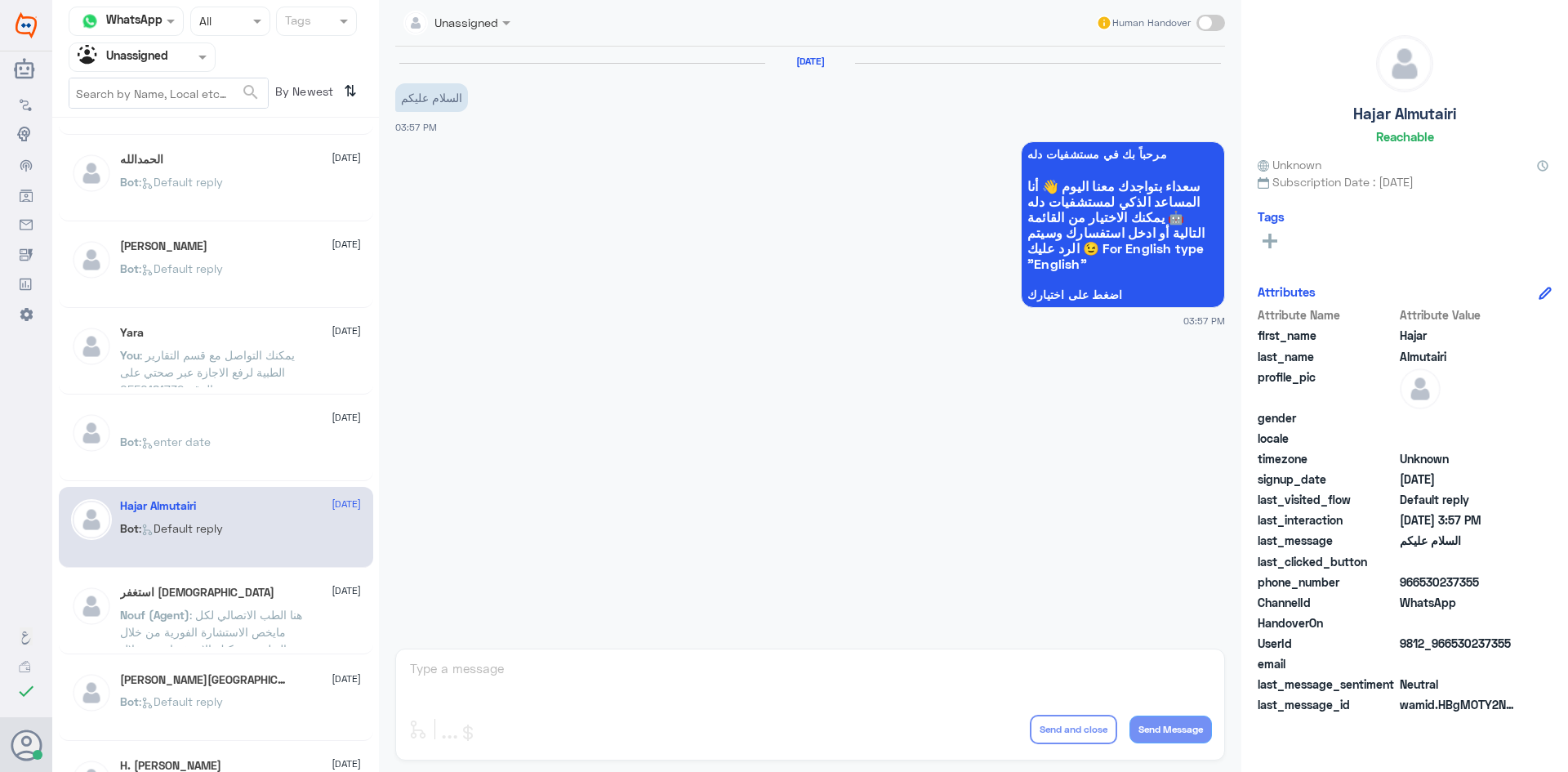
scroll to position [163, 0]
click at [246, 709] on div "Bot : Default reply" at bounding box center [240, 714] width 241 height 37
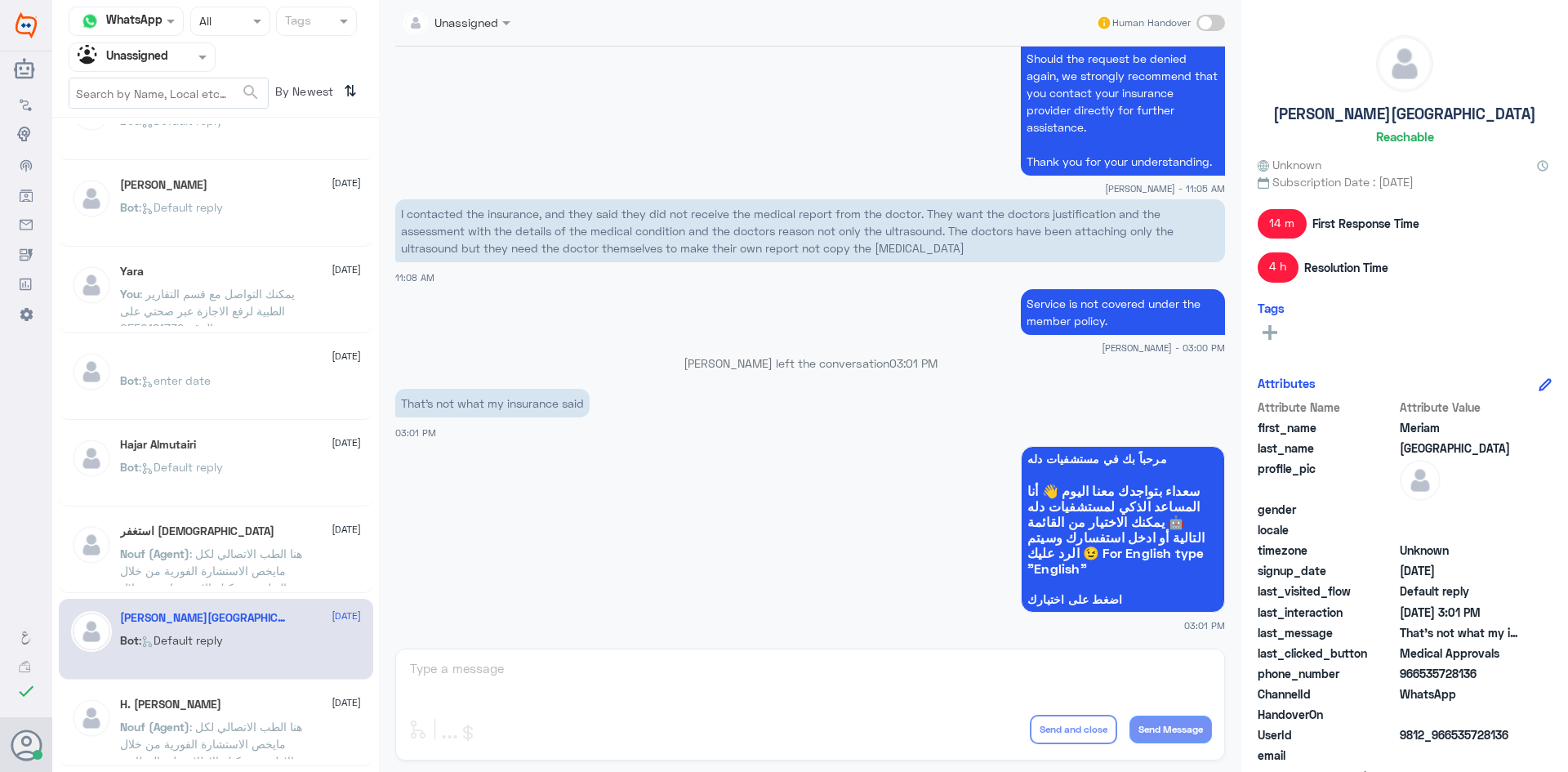
scroll to position [327, 0]
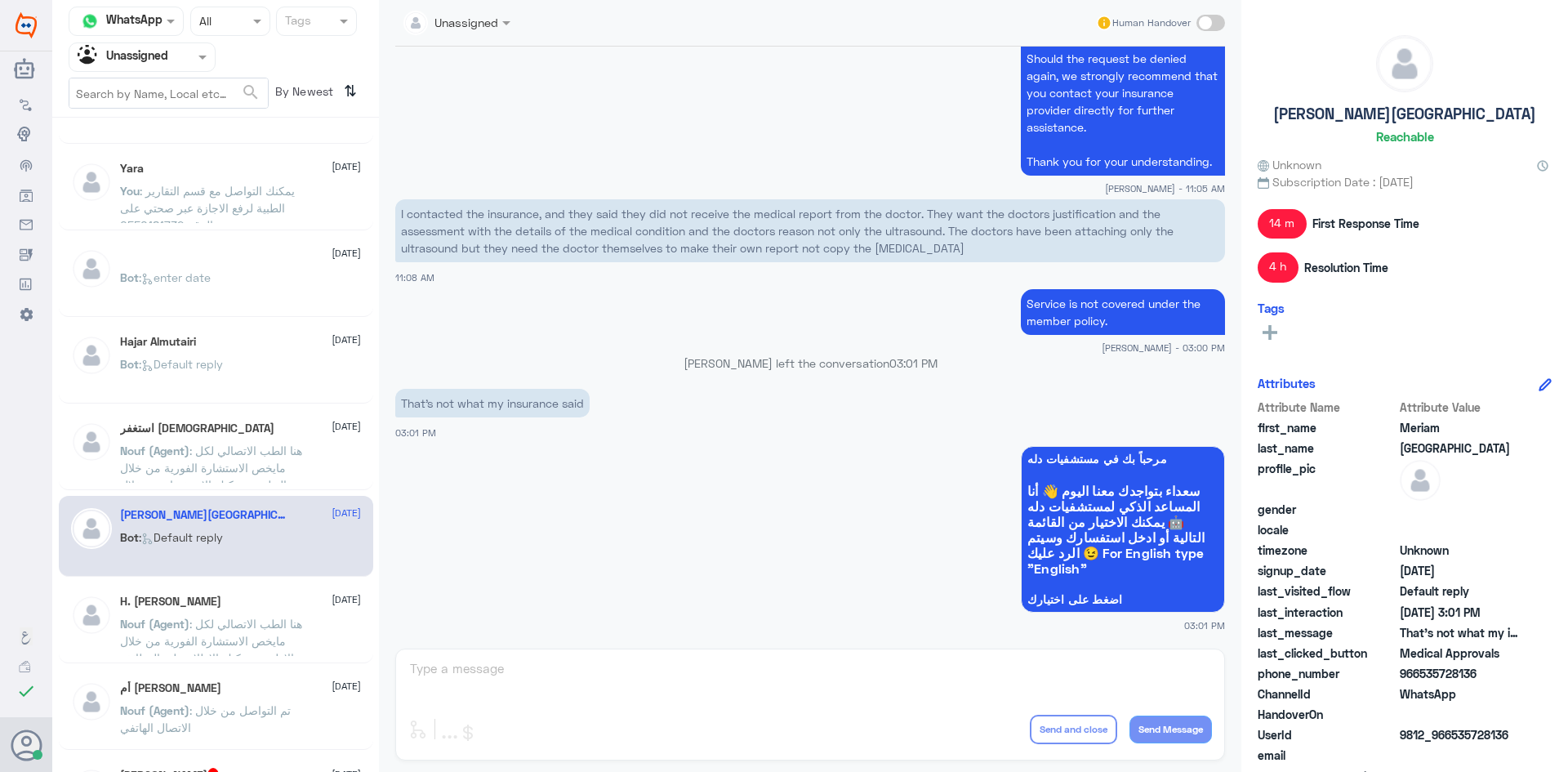
click at [257, 607] on div "H. Mohamed 4 September" at bounding box center [240, 601] width 241 height 14
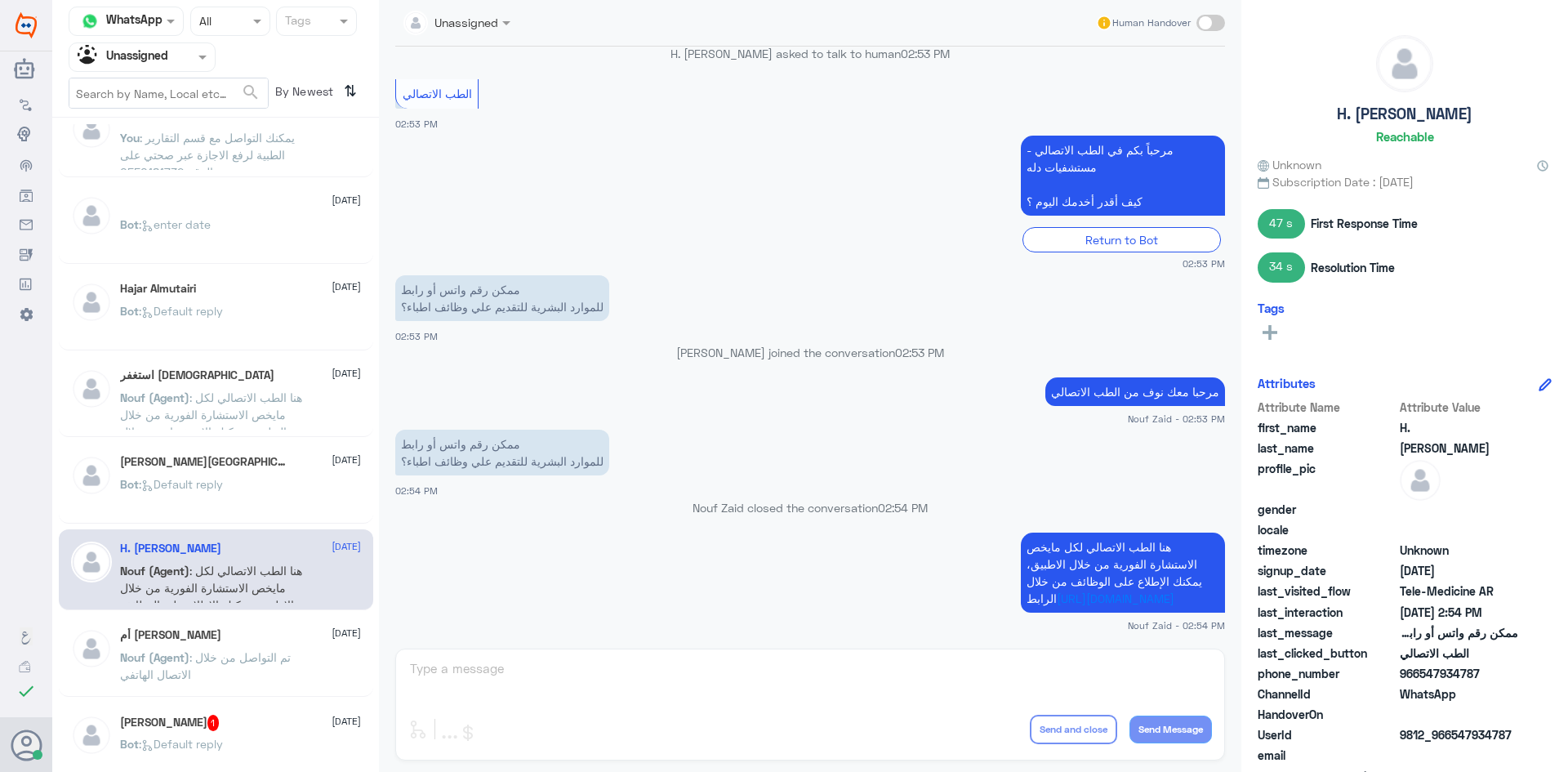
scroll to position [409, 0]
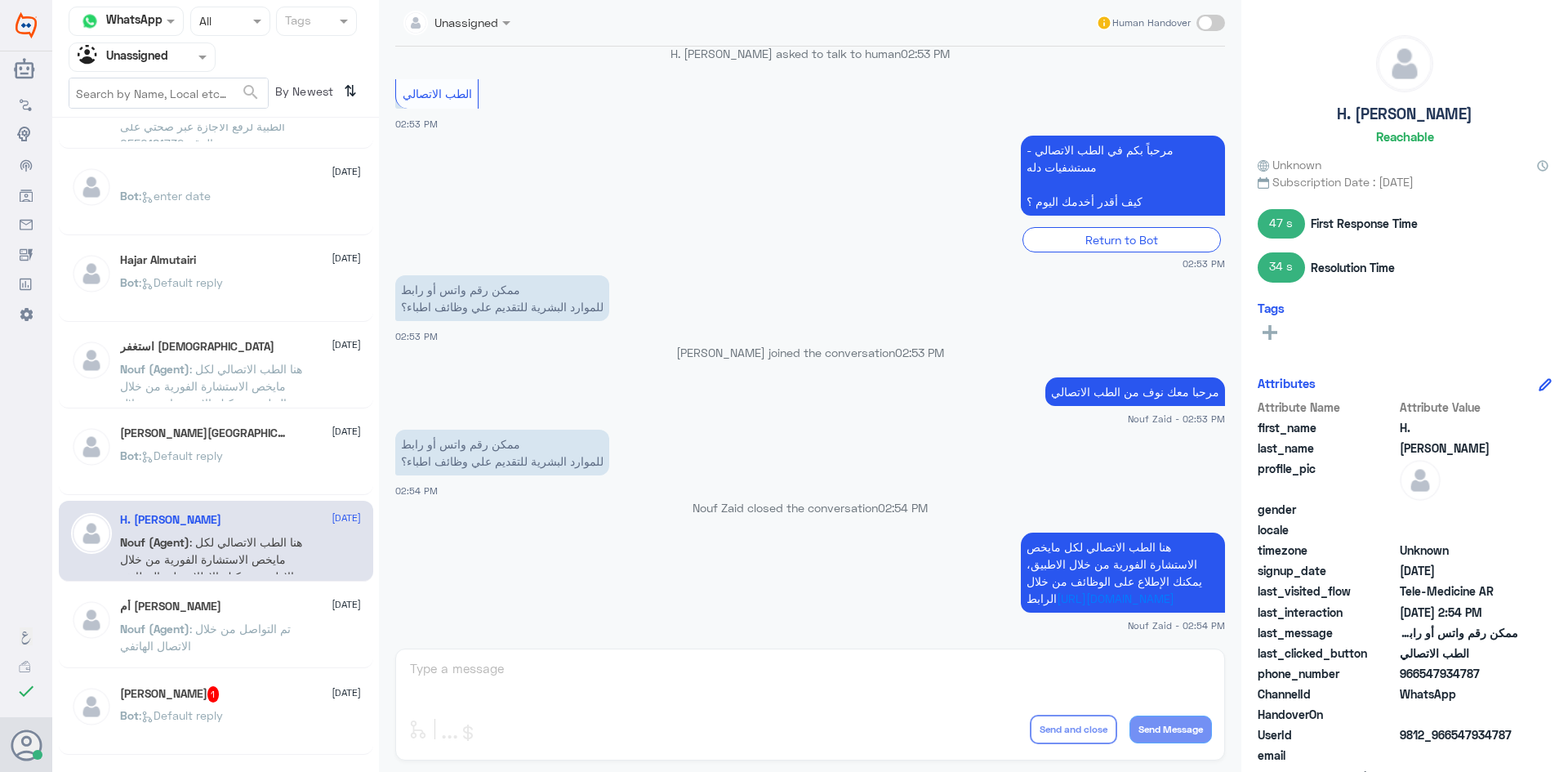
click at [221, 624] on span ": تم التواصل من خلال الاتصال الهاتفي" at bounding box center [205, 638] width 170 height 31
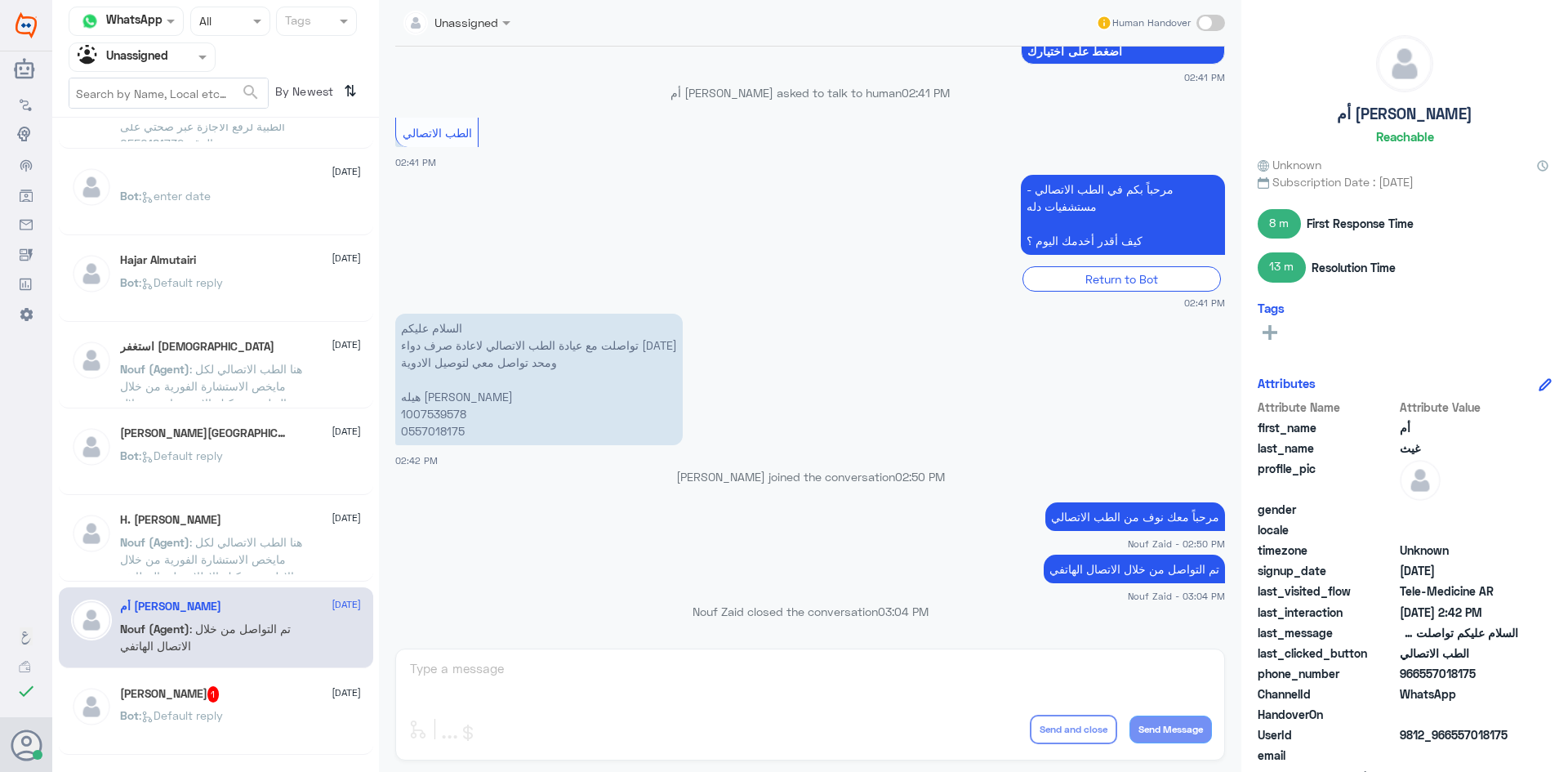
scroll to position [490, 0]
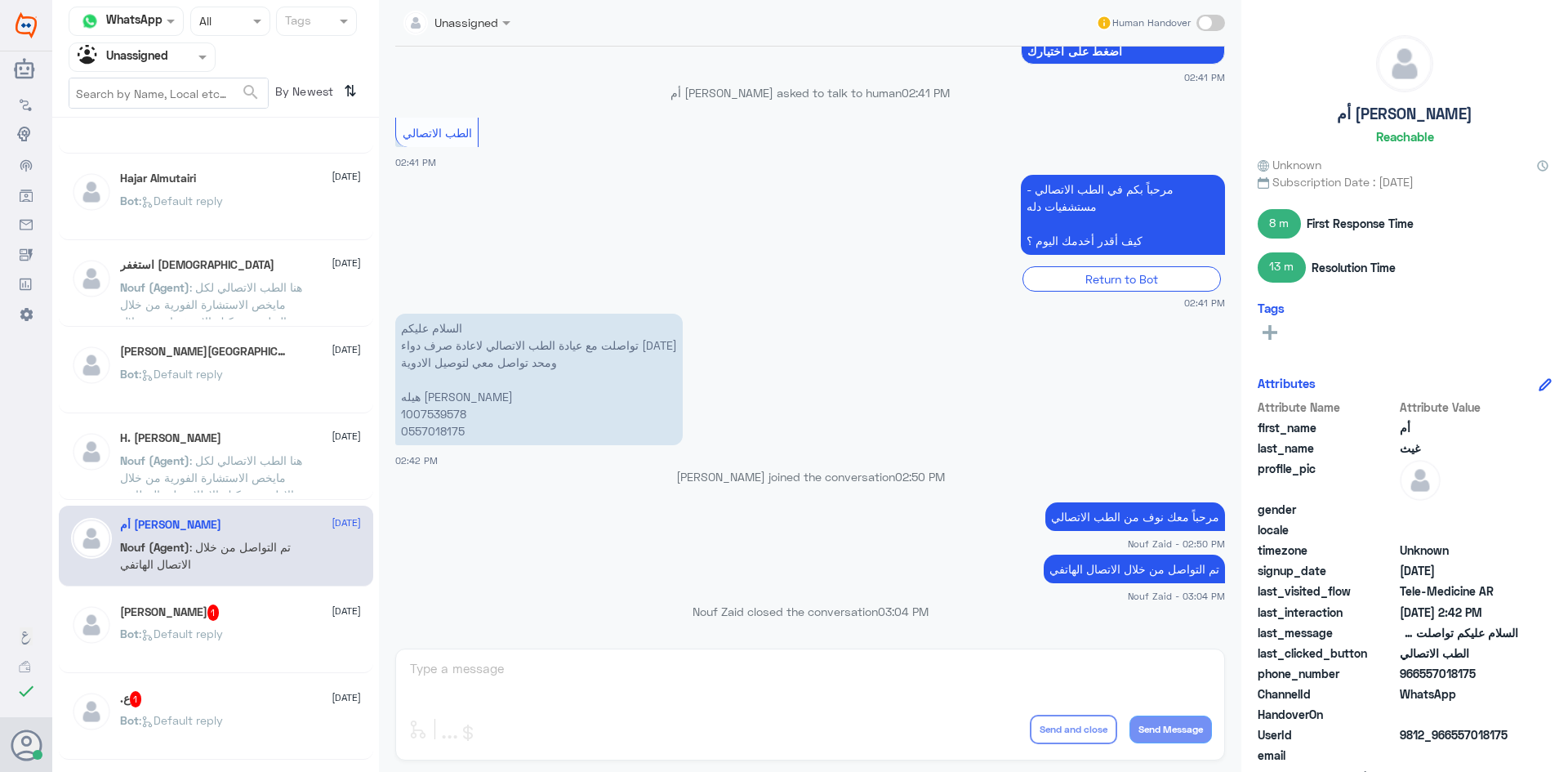
click at [226, 617] on div "ابو عثمان 1 4 September" at bounding box center [240, 613] width 241 height 16
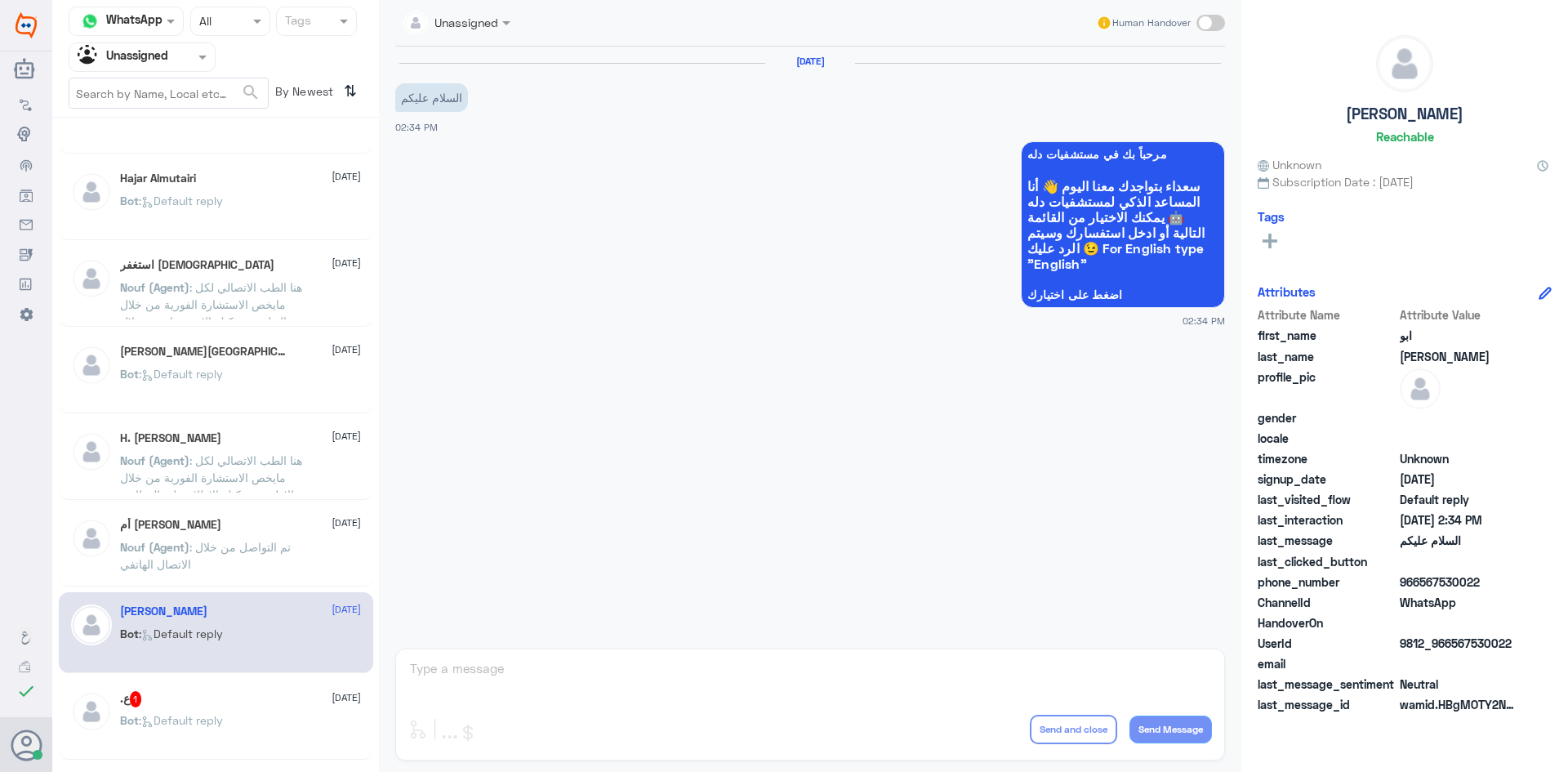
click at [238, 698] on div ".ع 1 4 September" at bounding box center [240, 699] width 241 height 16
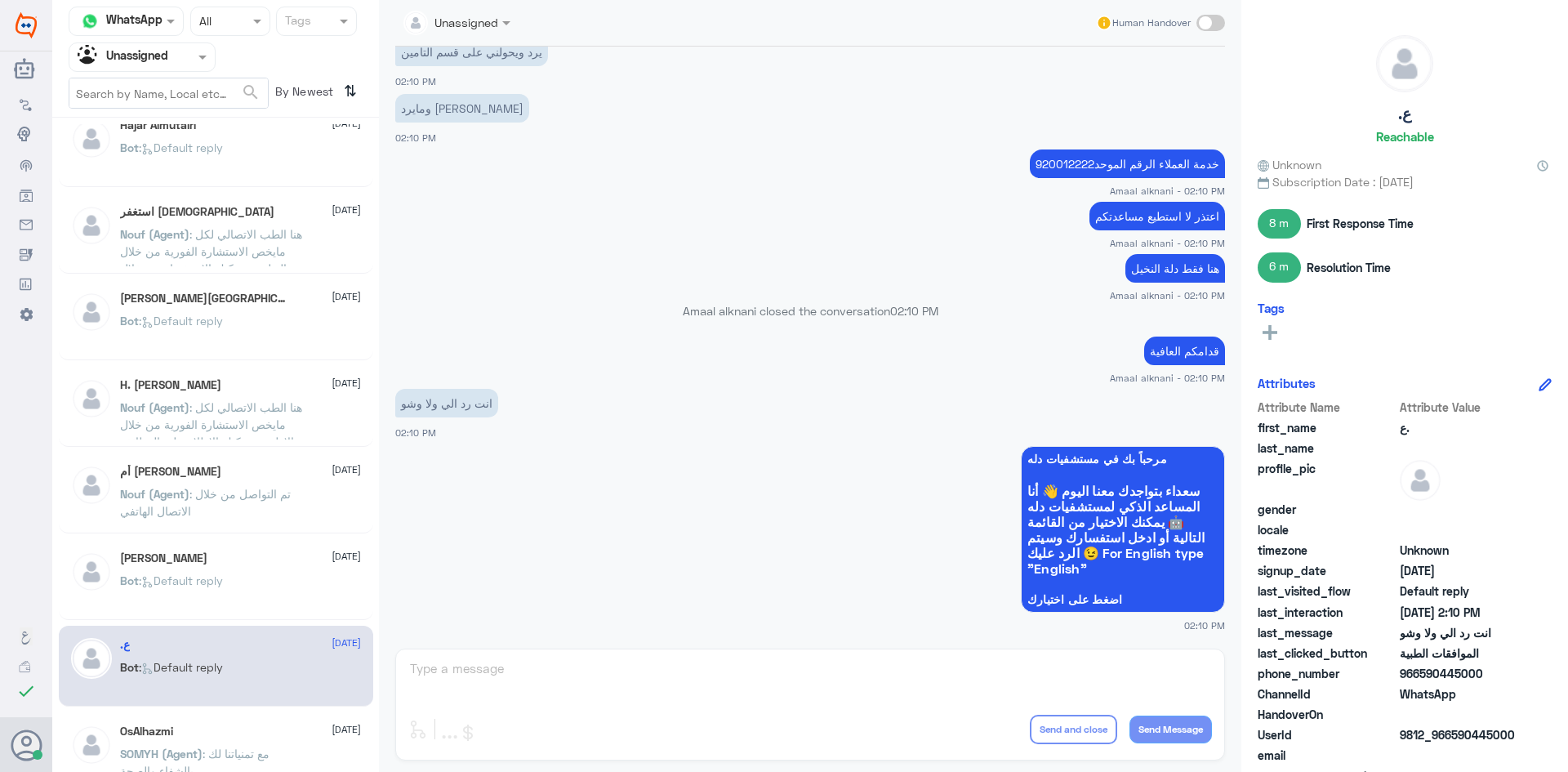
scroll to position [572, 0]
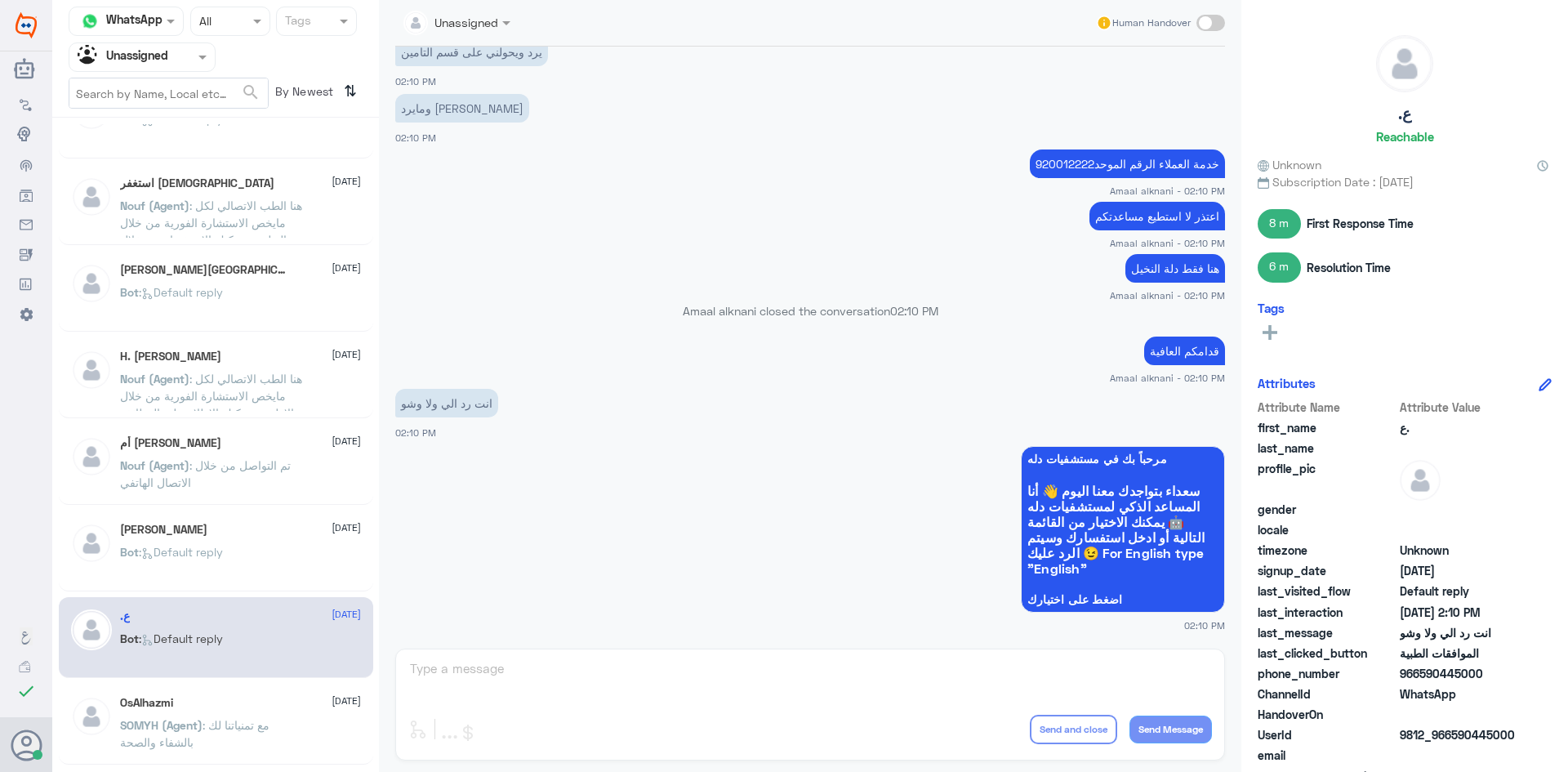
click at [241, 709] on div "OsAlhazmi 4 September" at bounding box center [240, 703] width 241 height 14
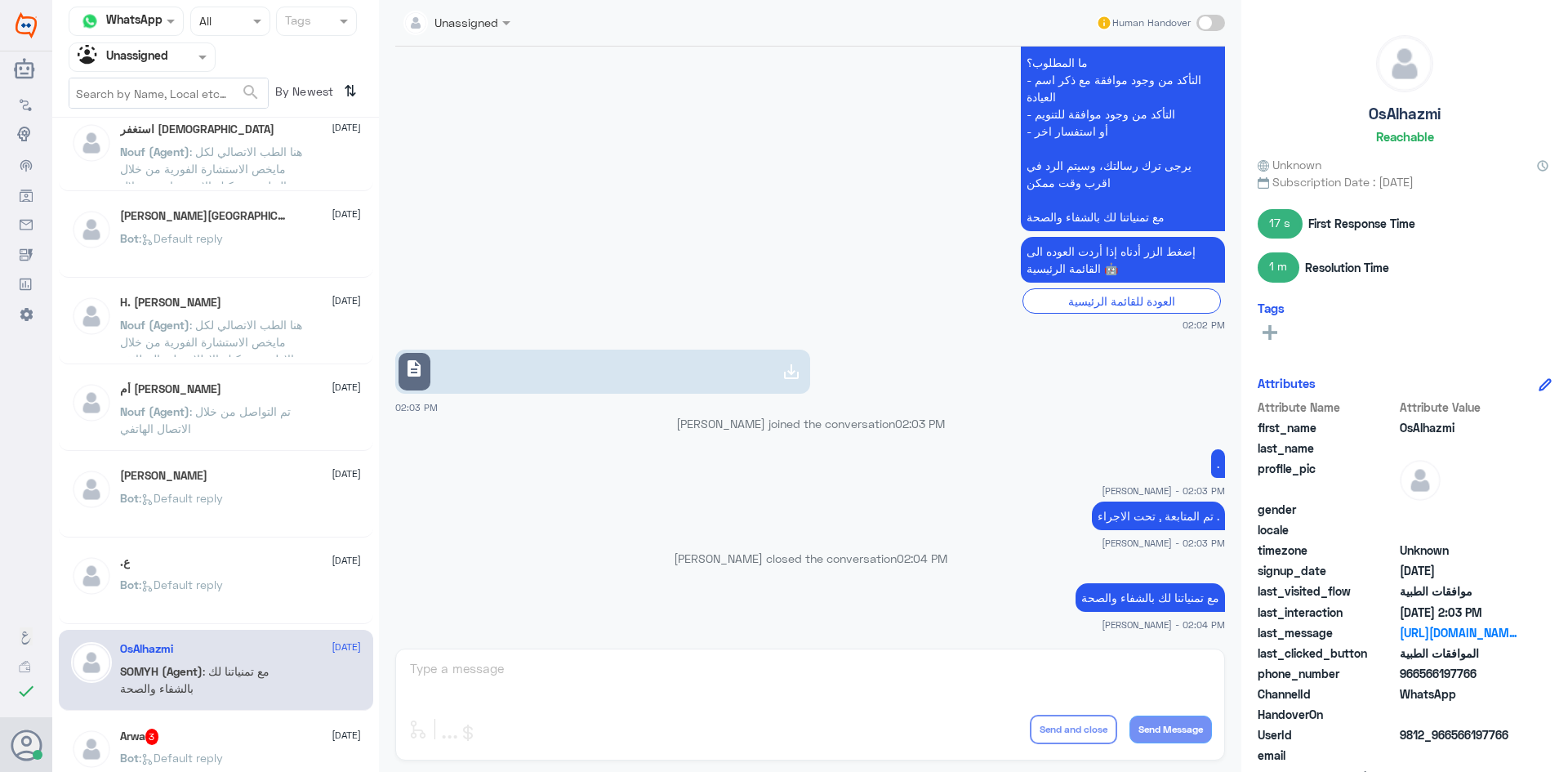
scroll to position [654, 0]
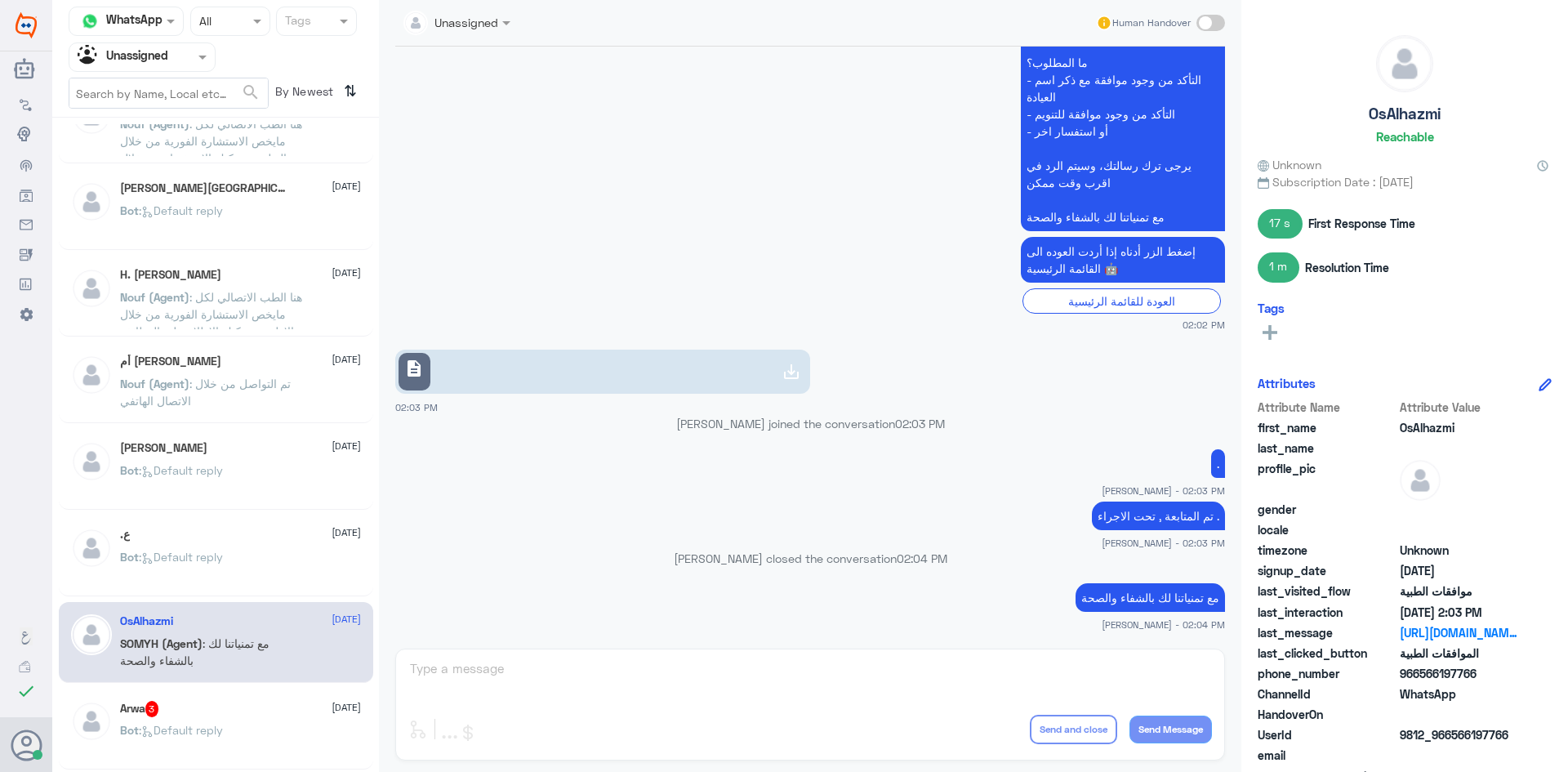
click at [194, 681] on div "OsAlhazmi 4 September SOMYH (Agent) : مع تمنياتنا لك بالشفاء والصحة" at bounding box center [216, 643] width 315 height 81
click at [195, 703] on div "Arwa 3 4 September" at bounding box center [240, 709] width 241 height 16
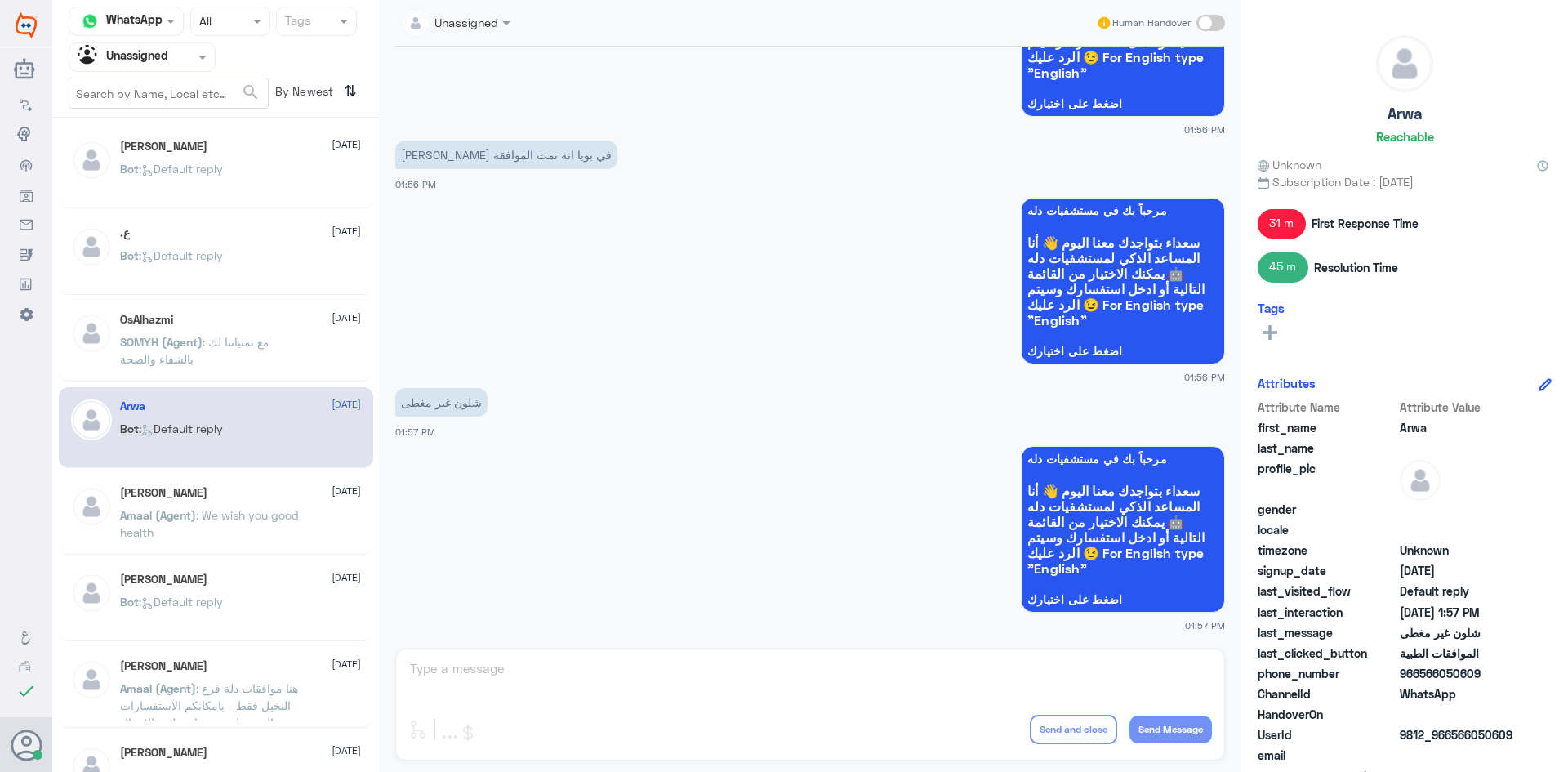
scroll to position [980, 0]
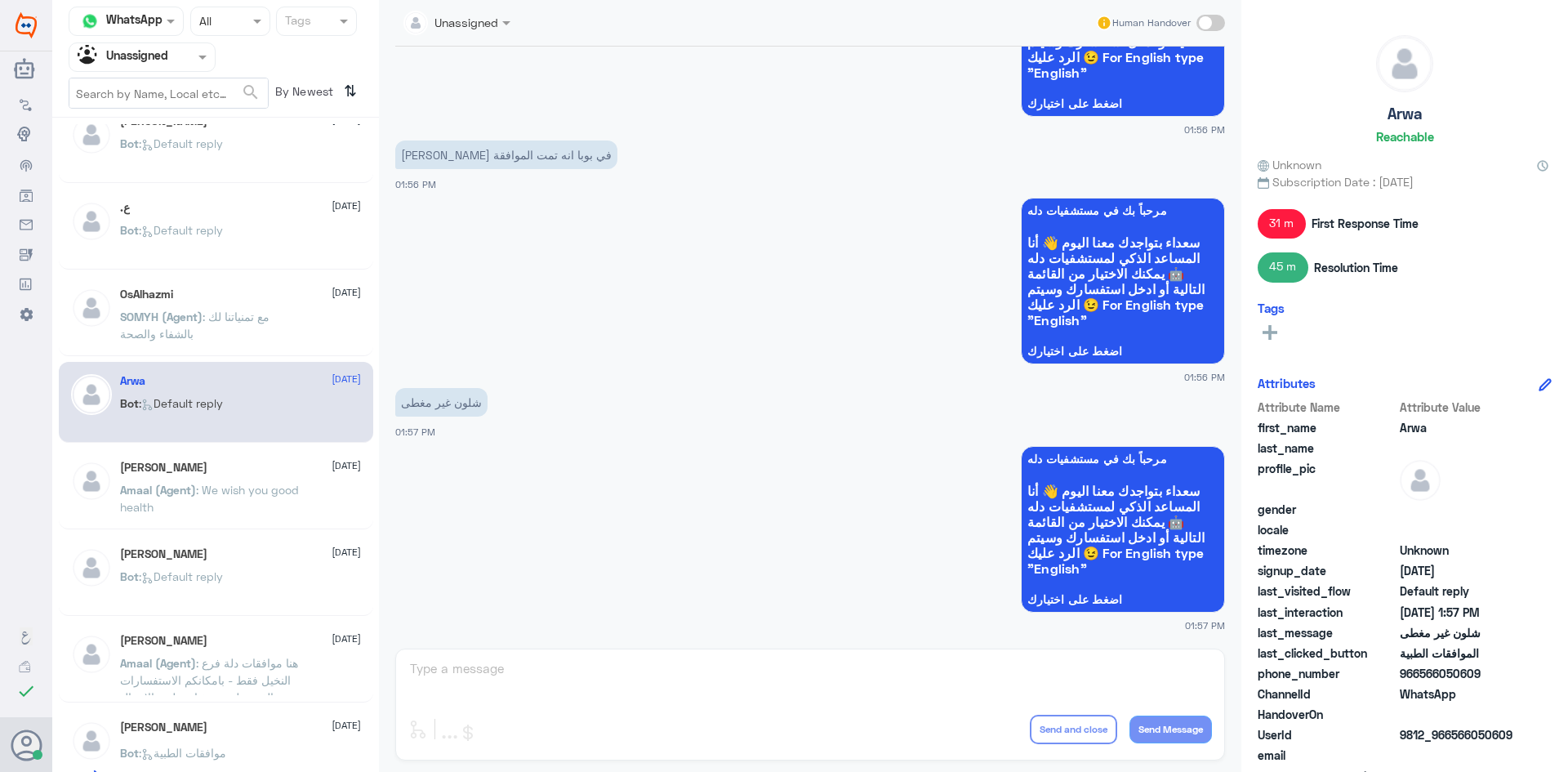
click at [206, 72] on nav "Channel WhatsApp Status × All Tags Agent Filter Unassigned search By Newest ⇅" at bounding box center [215, 62] width 327 height 111
click at [189, 54] on div at bounding box center [142, 57] width 146 height 19
click at [155, 91] on div "All" at bounding box center [142, 95] width 147 height 30
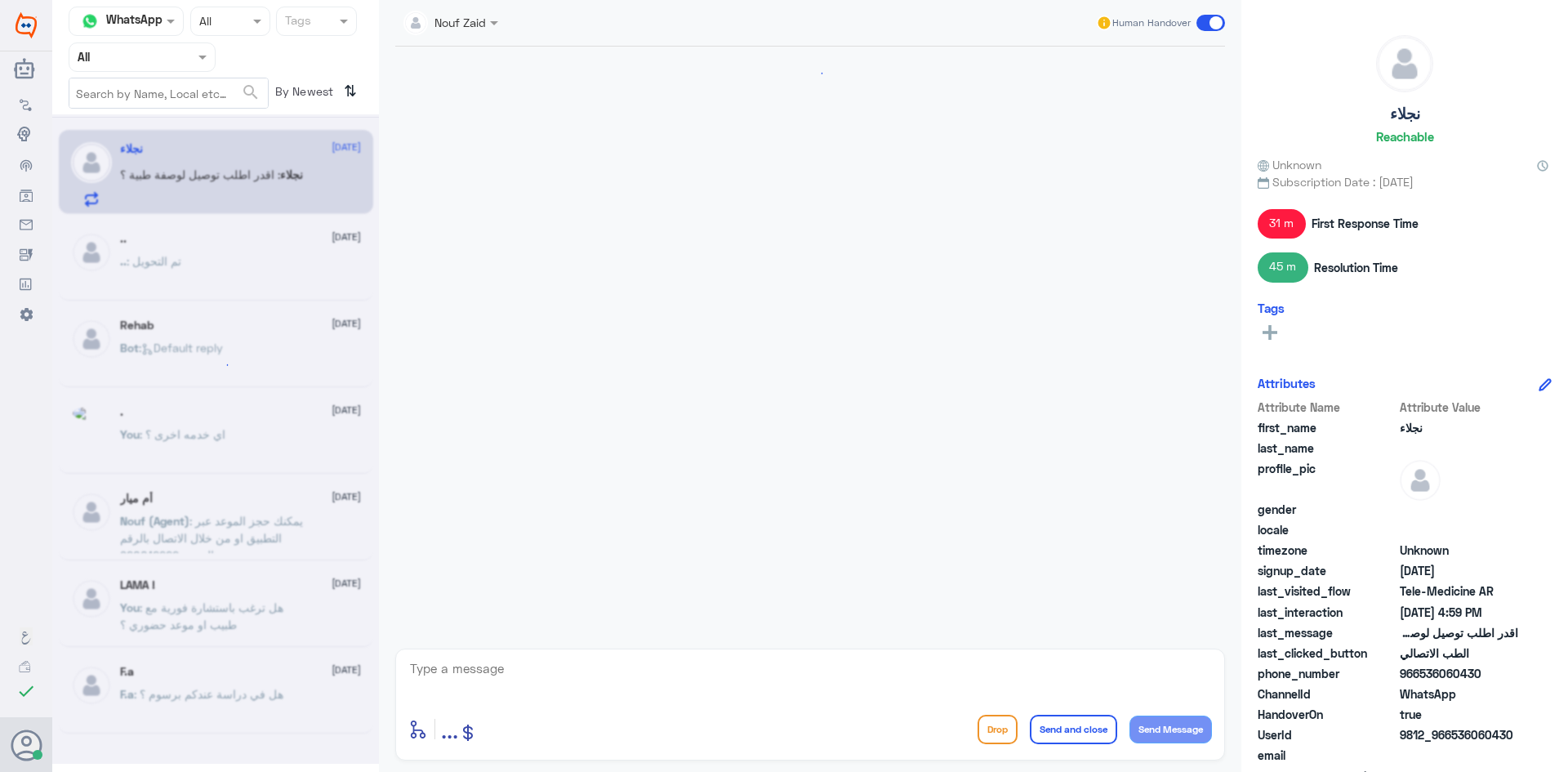
scroll to position [115, 0]
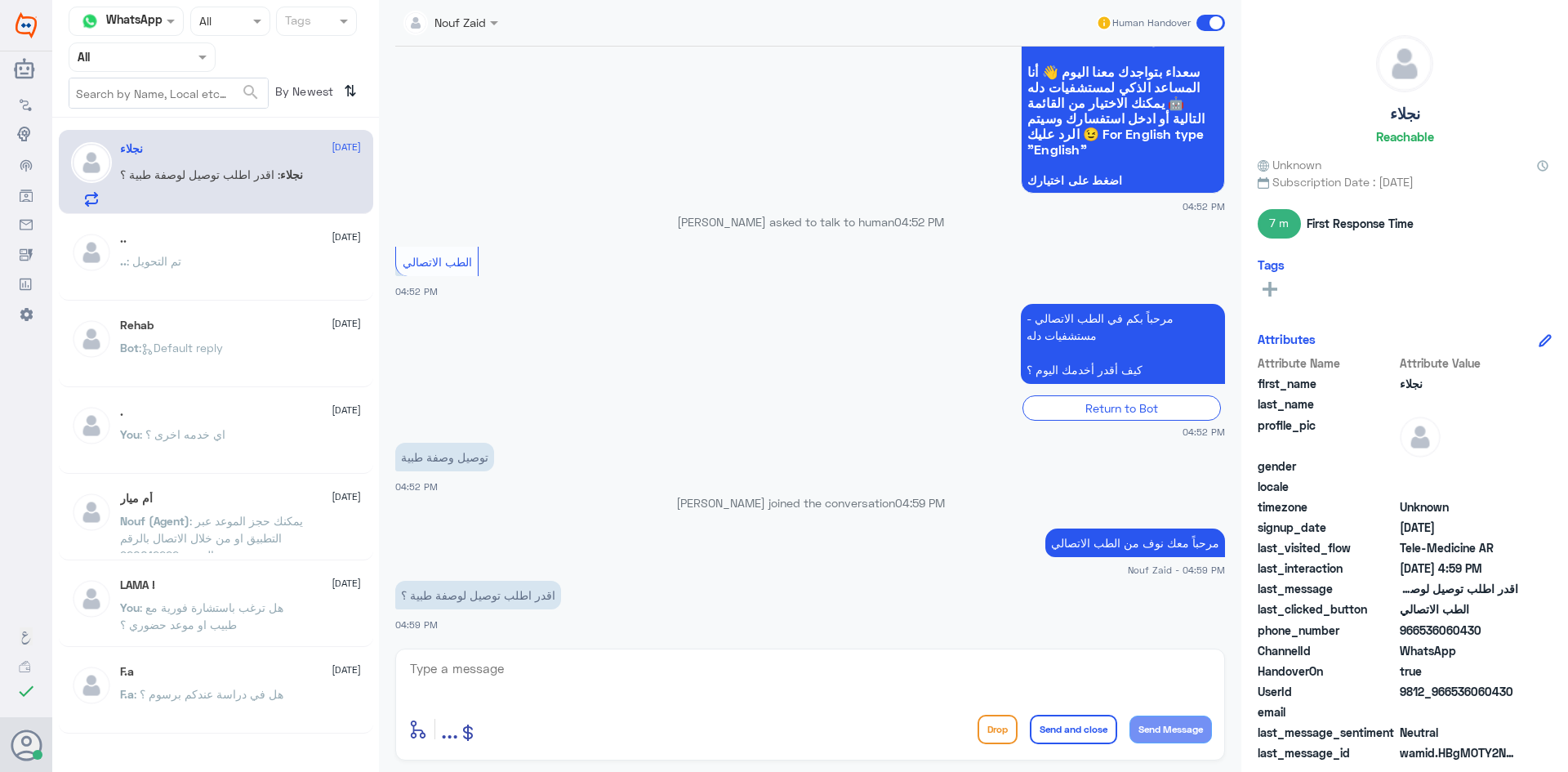
click at [475, 20] on div at bounding box center [450, 21] width 111 height 19
click at [492, 139] on div "Nouf Zaid" at bounding box center [479, 142] width 51 height 17
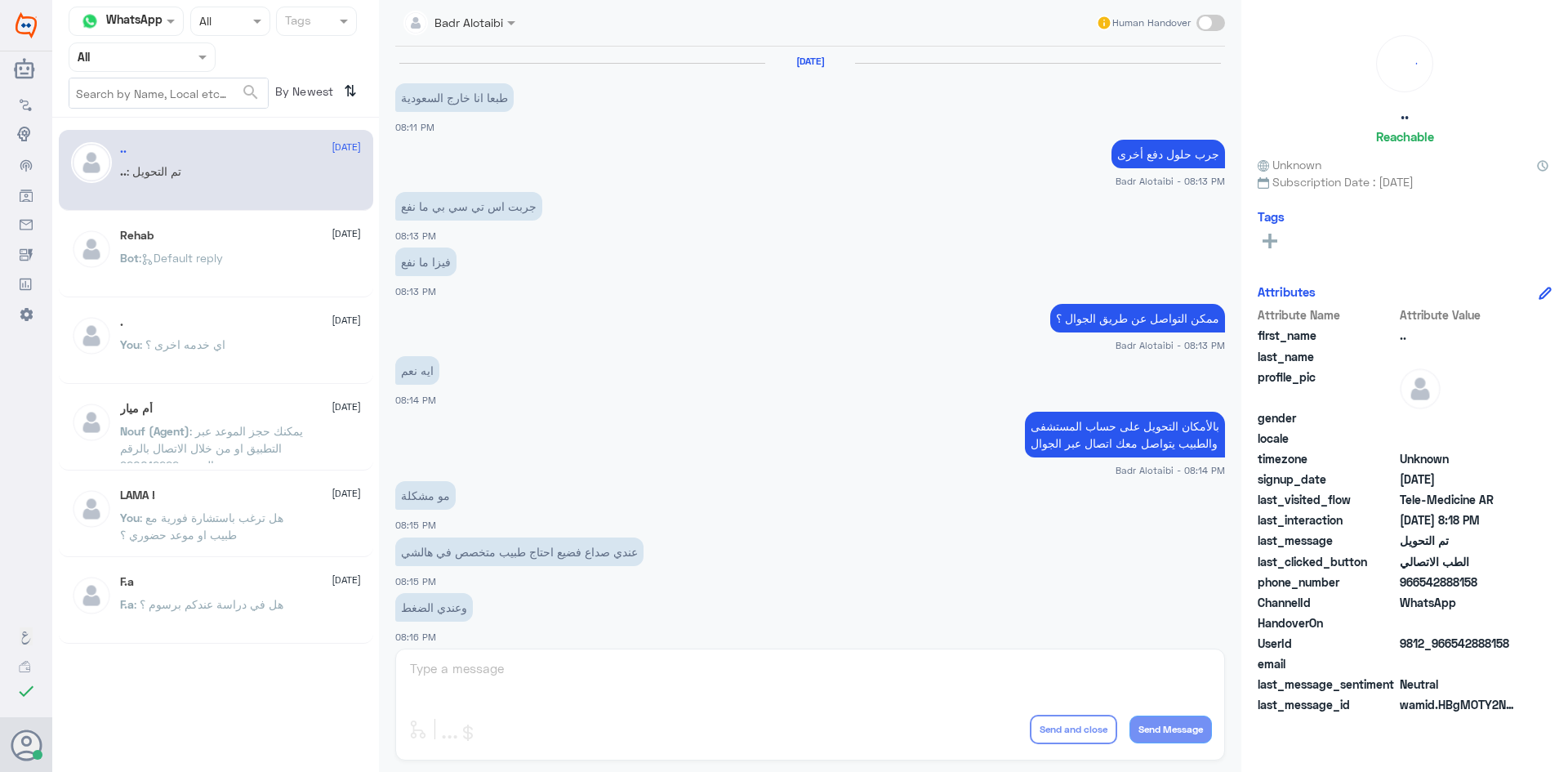
scroll to position [536, 0]
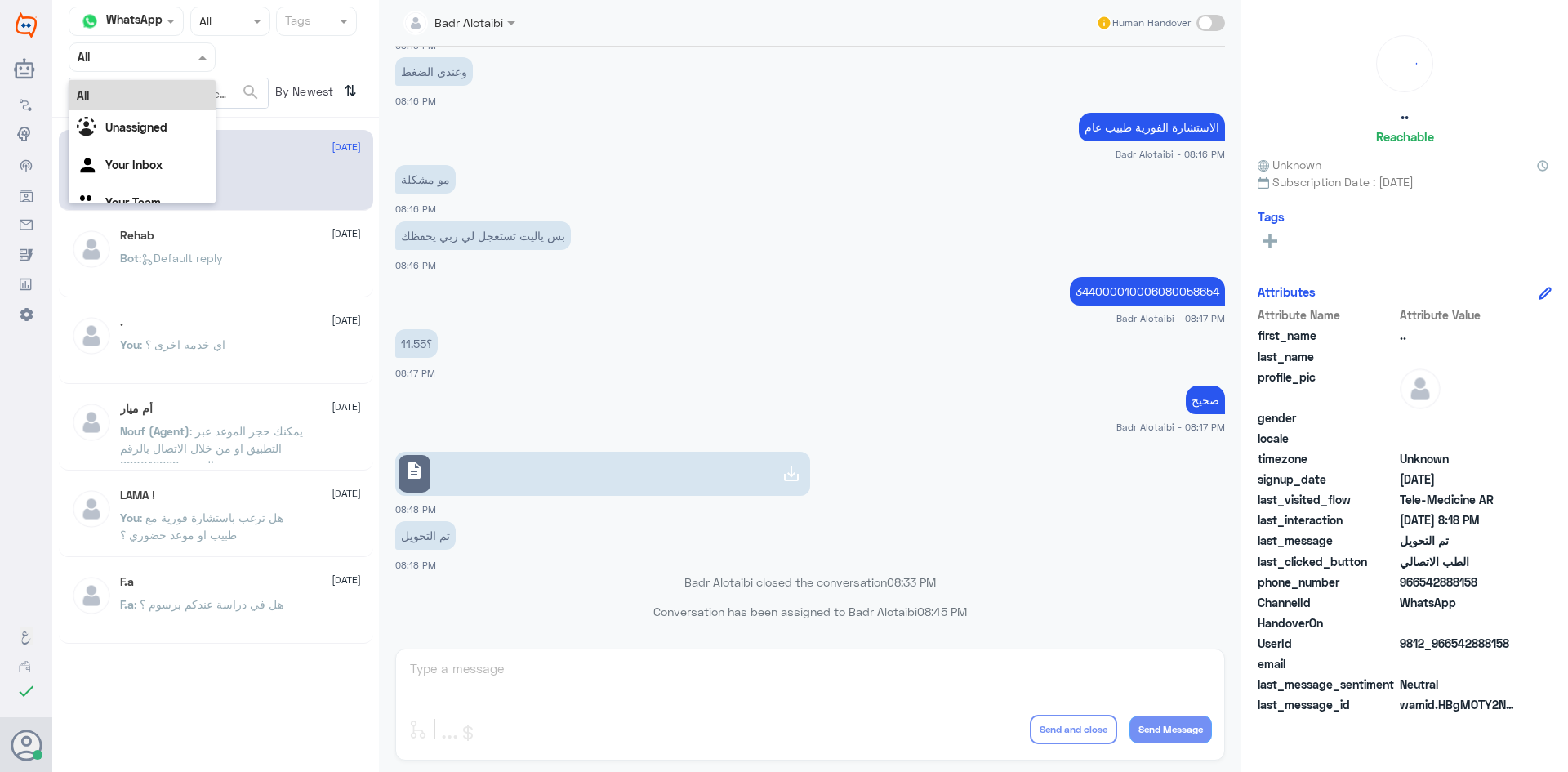
click at [170, 58] on div at bounding box center [142, 57] width 146 height 19
click at [166, 117] on div "Unassigned" at bounding box center [142, 129] width 147 height 38
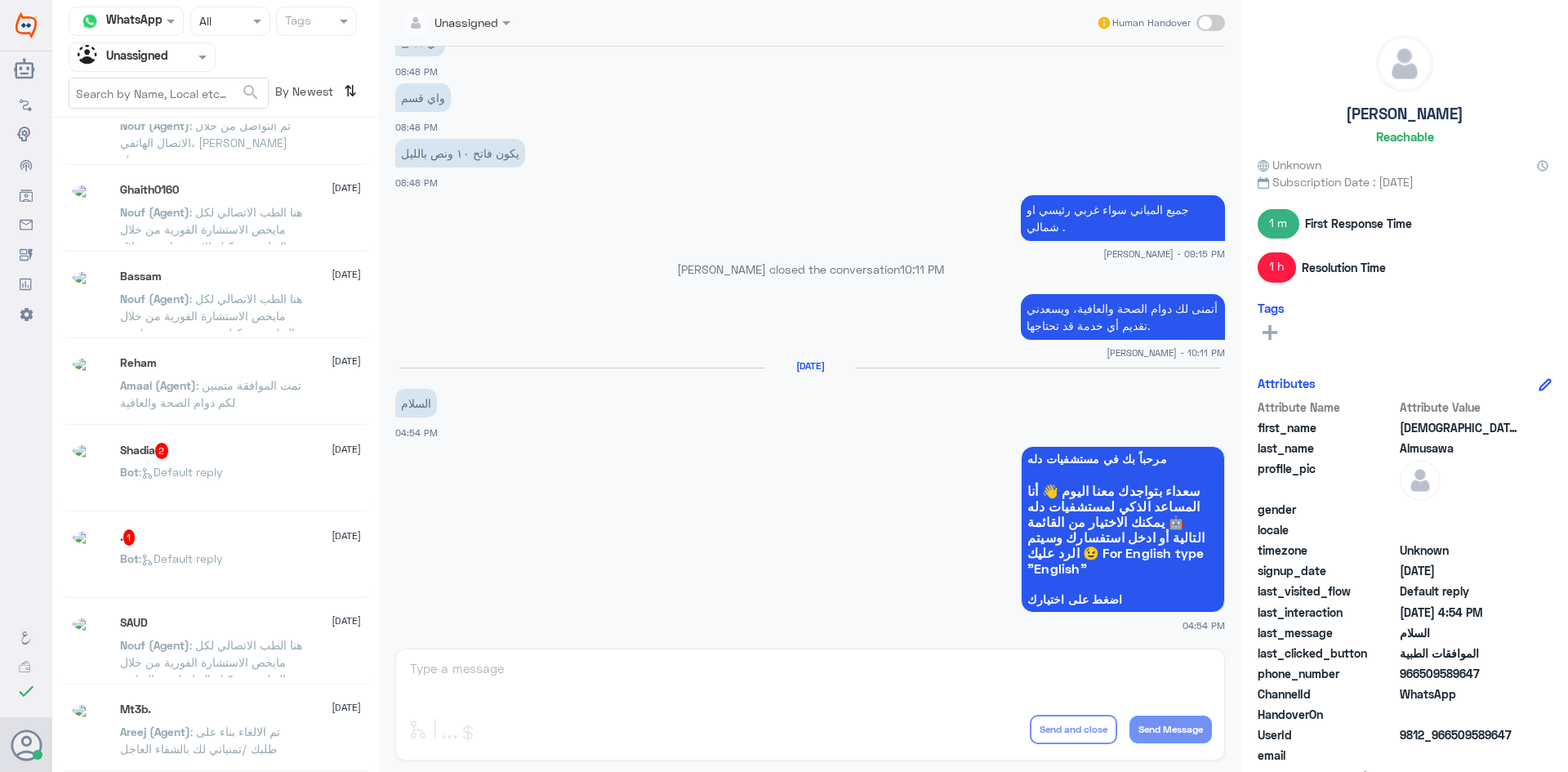
scroll to position [8, 0]
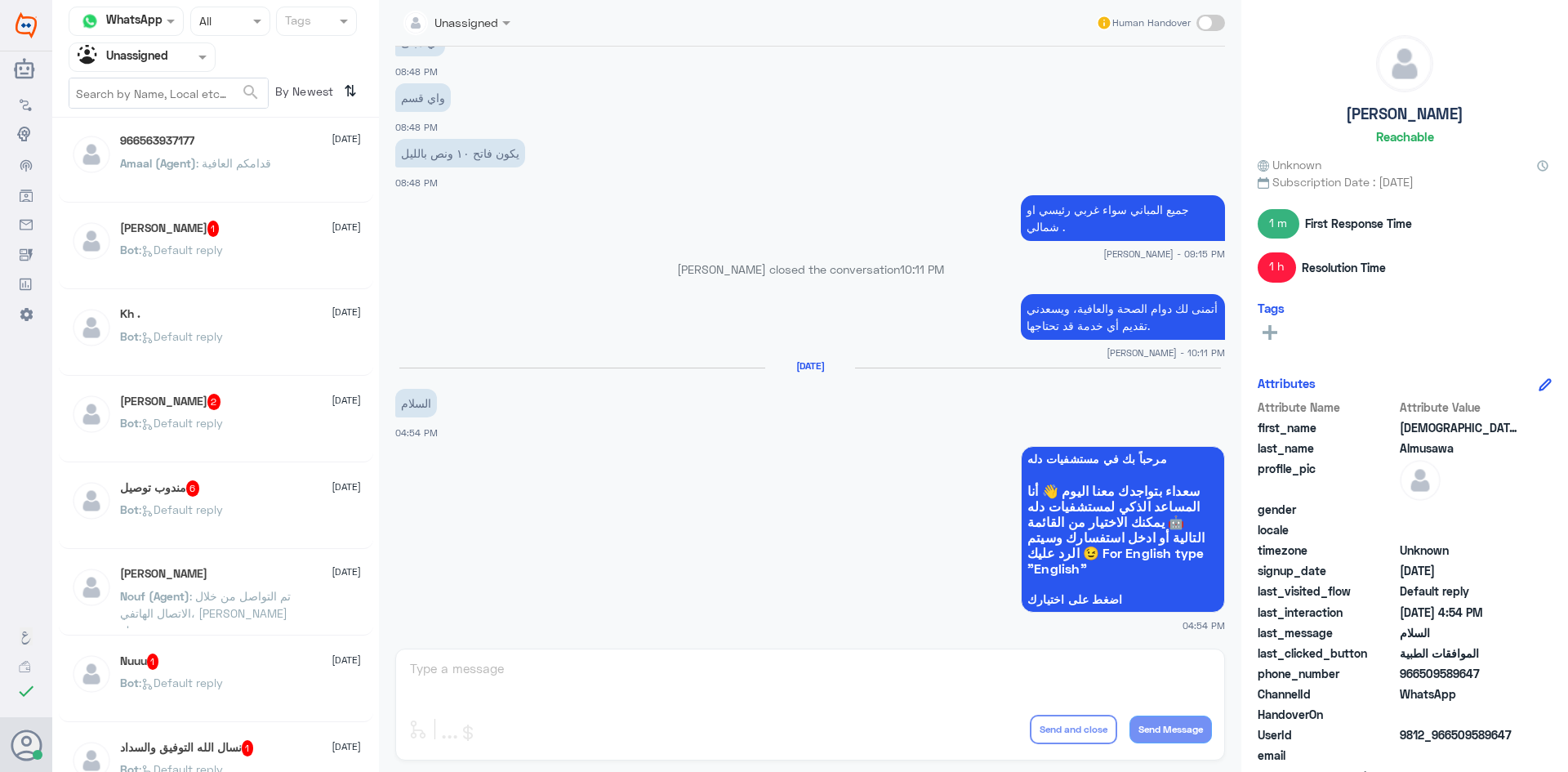
click at [221, 265] on p "Bot : Default reply" at bounding box center [171, 262] width 103 height 41
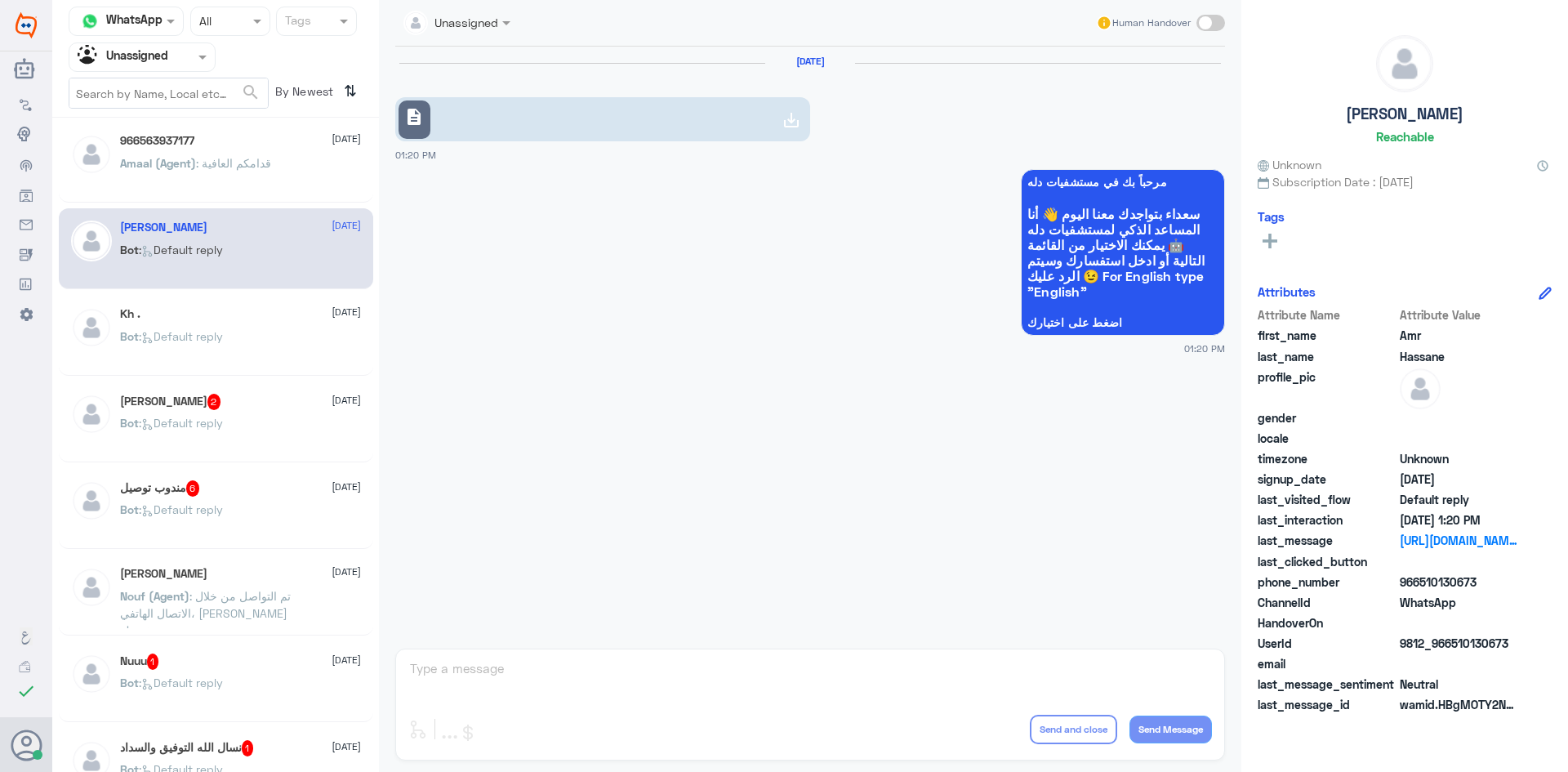
click at [209, 383] on div "Zilay Othman 2 4 September Bot : Default reply" at bounding box center [216, 422] width 315 height 81
click at [218, 393] on div "Zilay Othman 2 4 September Bot : Default reply" at bounding box center [216, 422] width 315 height 81
click at [242, 407] on div "Zilay Othman 2 4 September" at bounding box center [240, 402] width 241 height 16
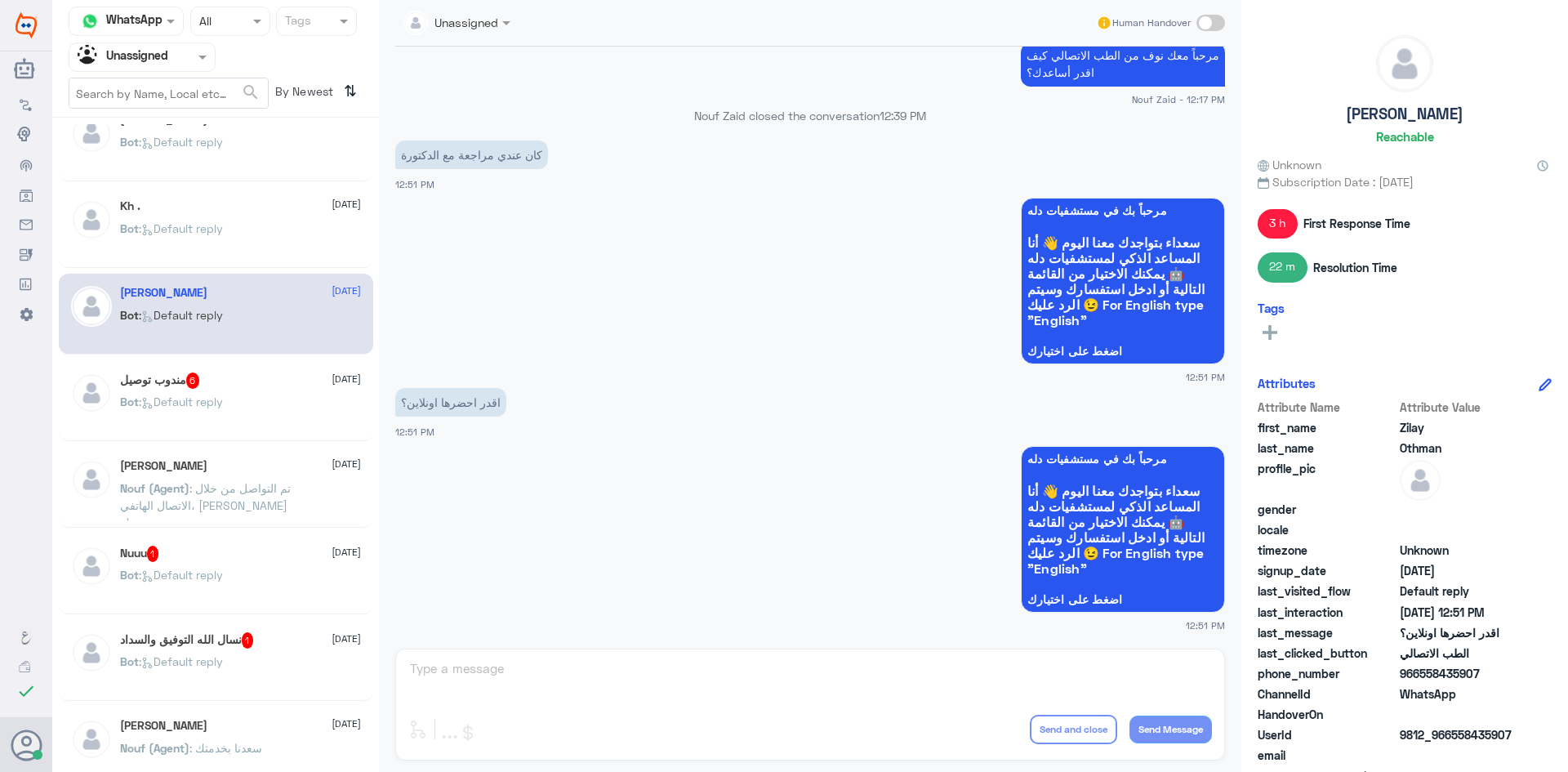
scroll to position [171, 0]
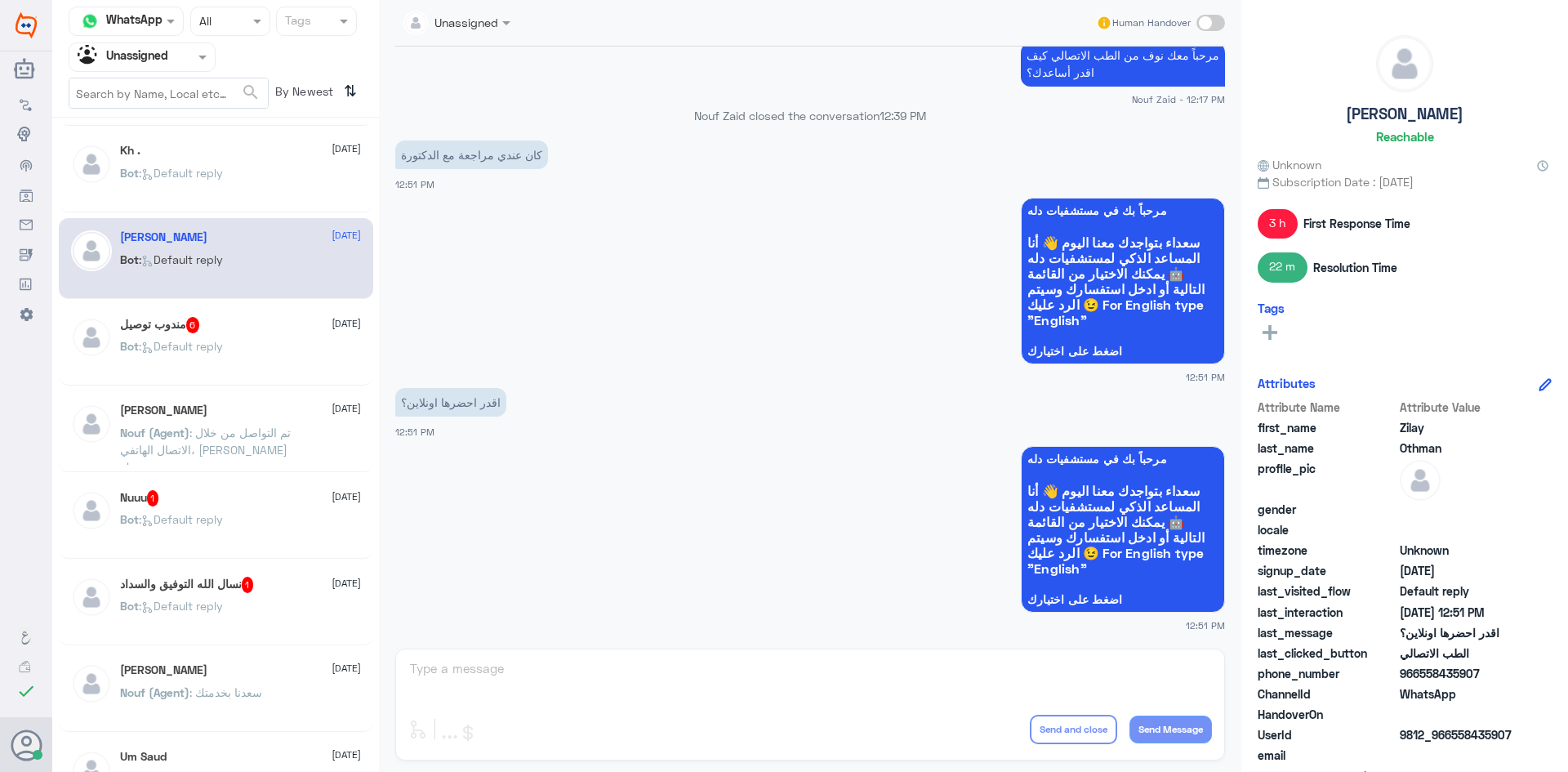
click at [242, 481] on div "Nuuu 1 4 September Bot : Default reply" at bounding box center [216, 518] width 315 height 81
click at [240, 498] on div "Nuuu 1 4 September" at bounding box center [240, 498] width 241 height 16
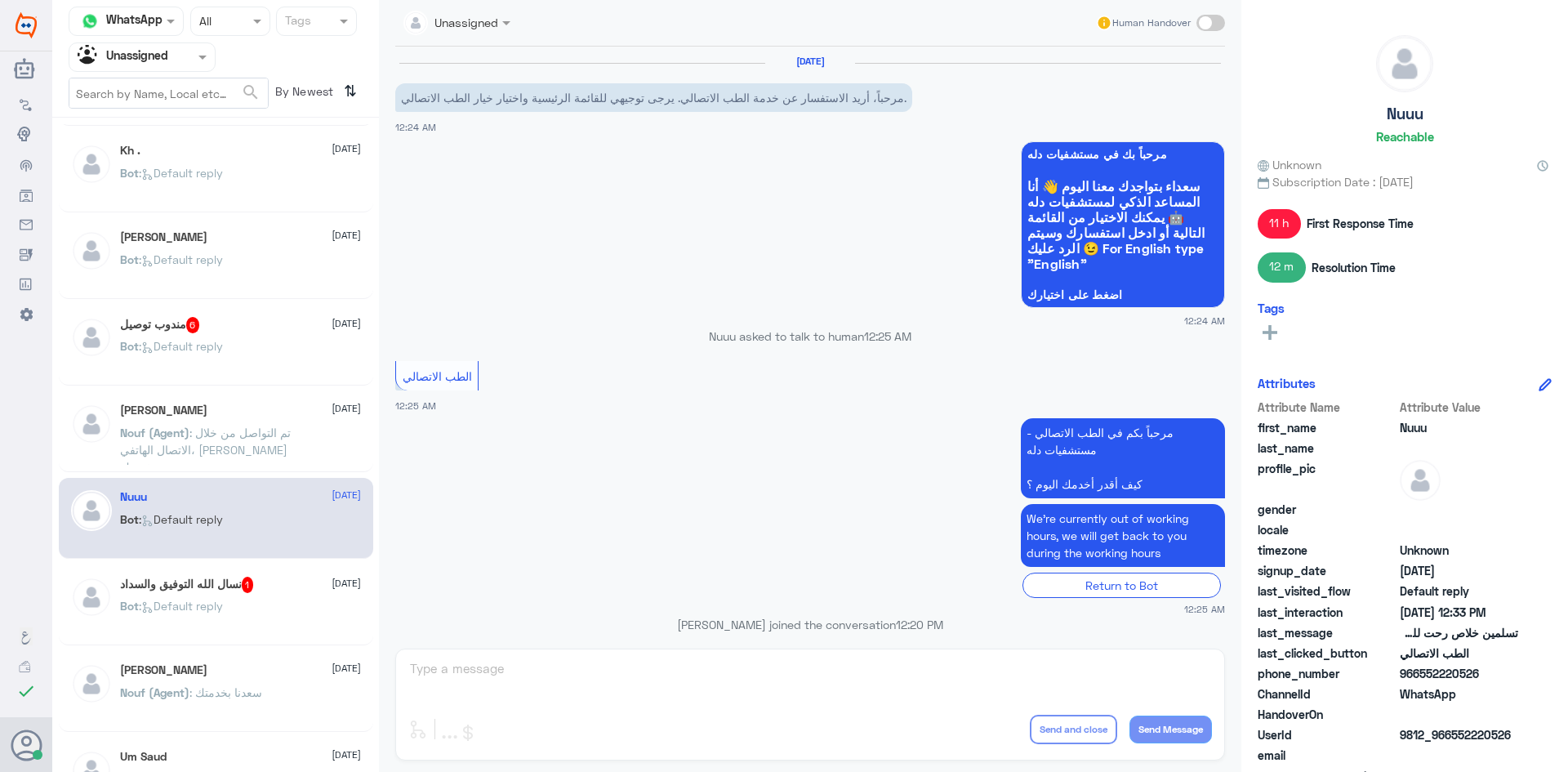
scroll to position [360, 0]
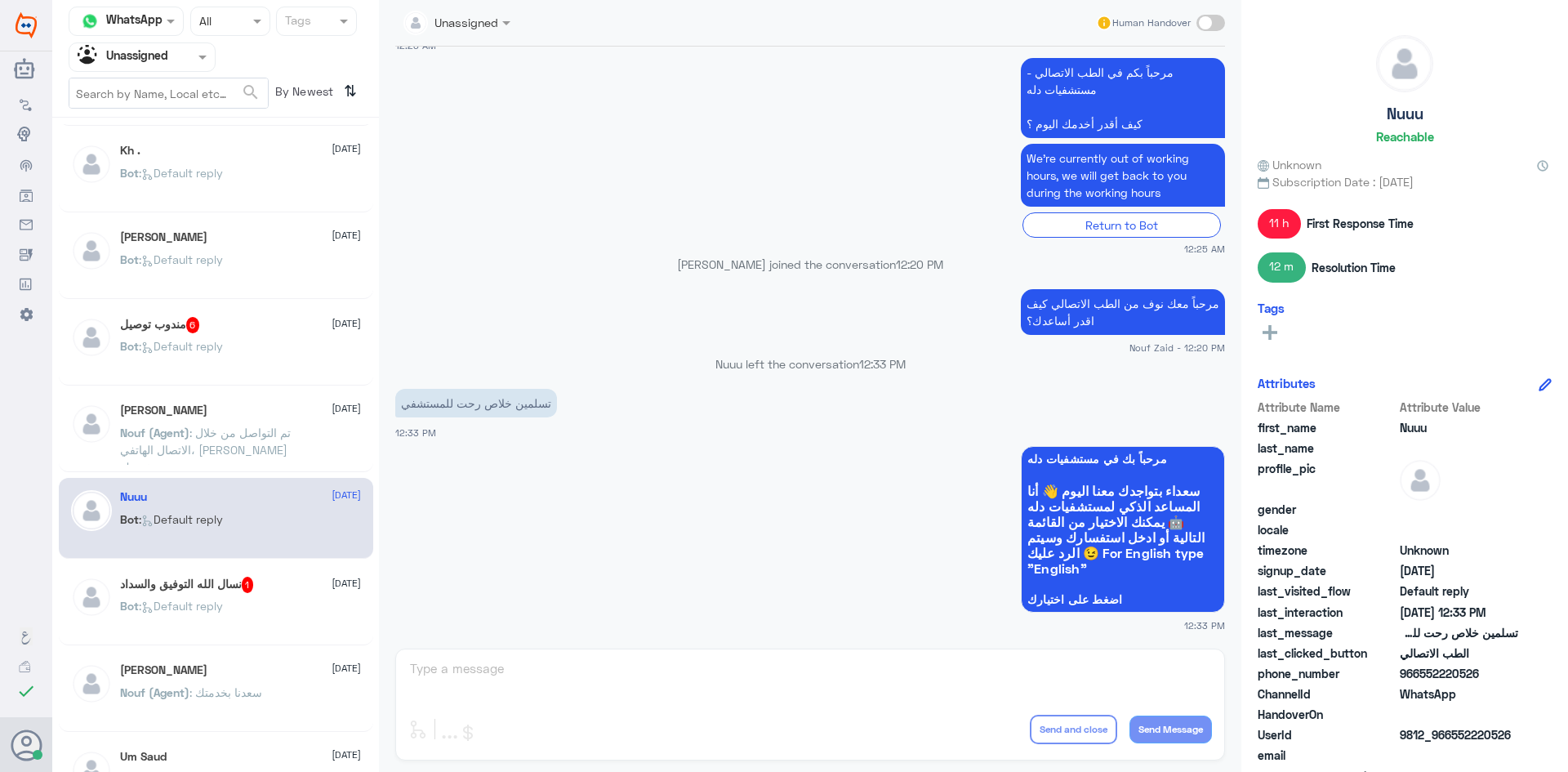
click at [273, 614] on div "Bot : Default reply" at bounding box center [240, 620] width 241 height 37
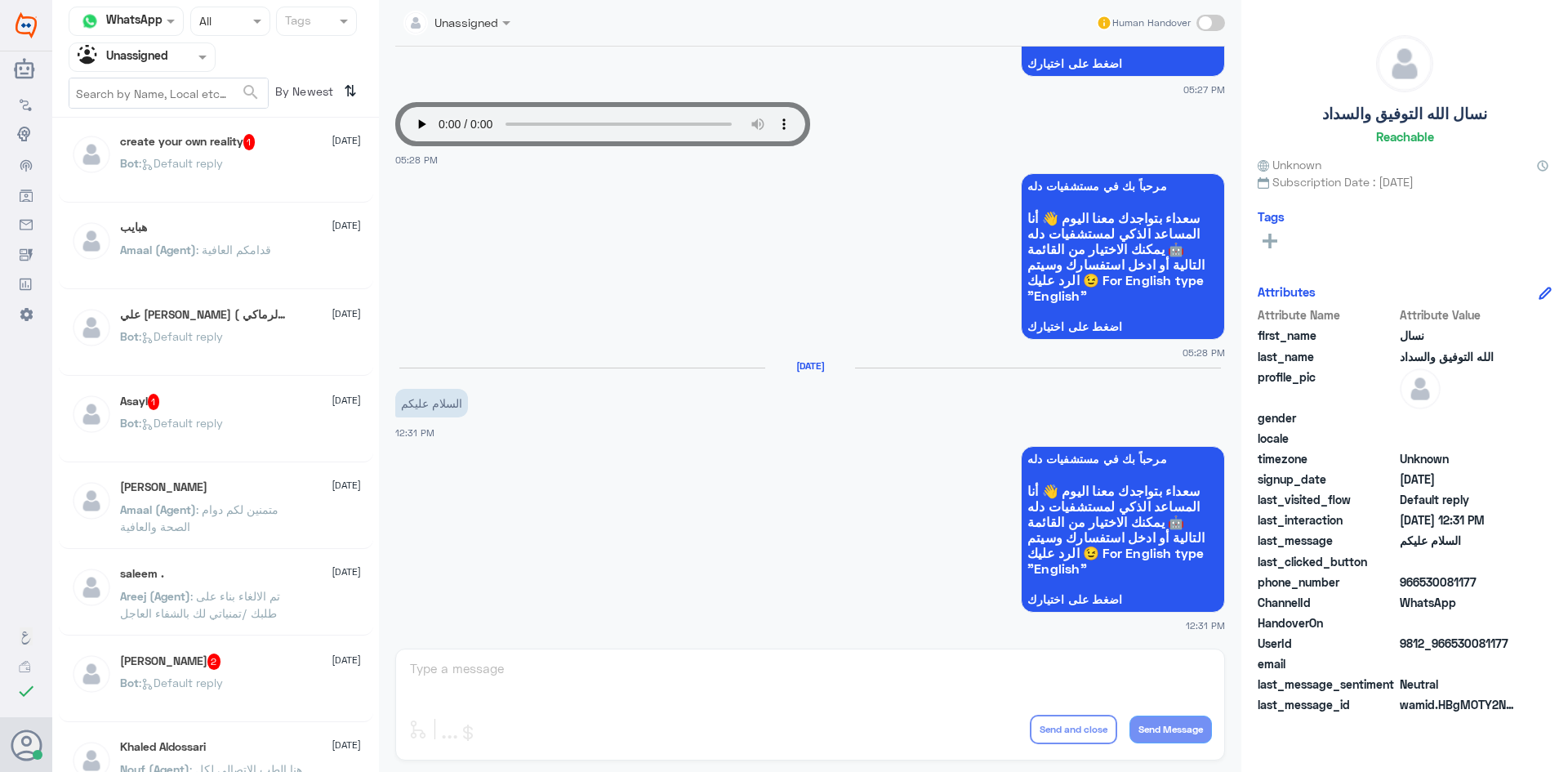
scroll to position [90, 0]
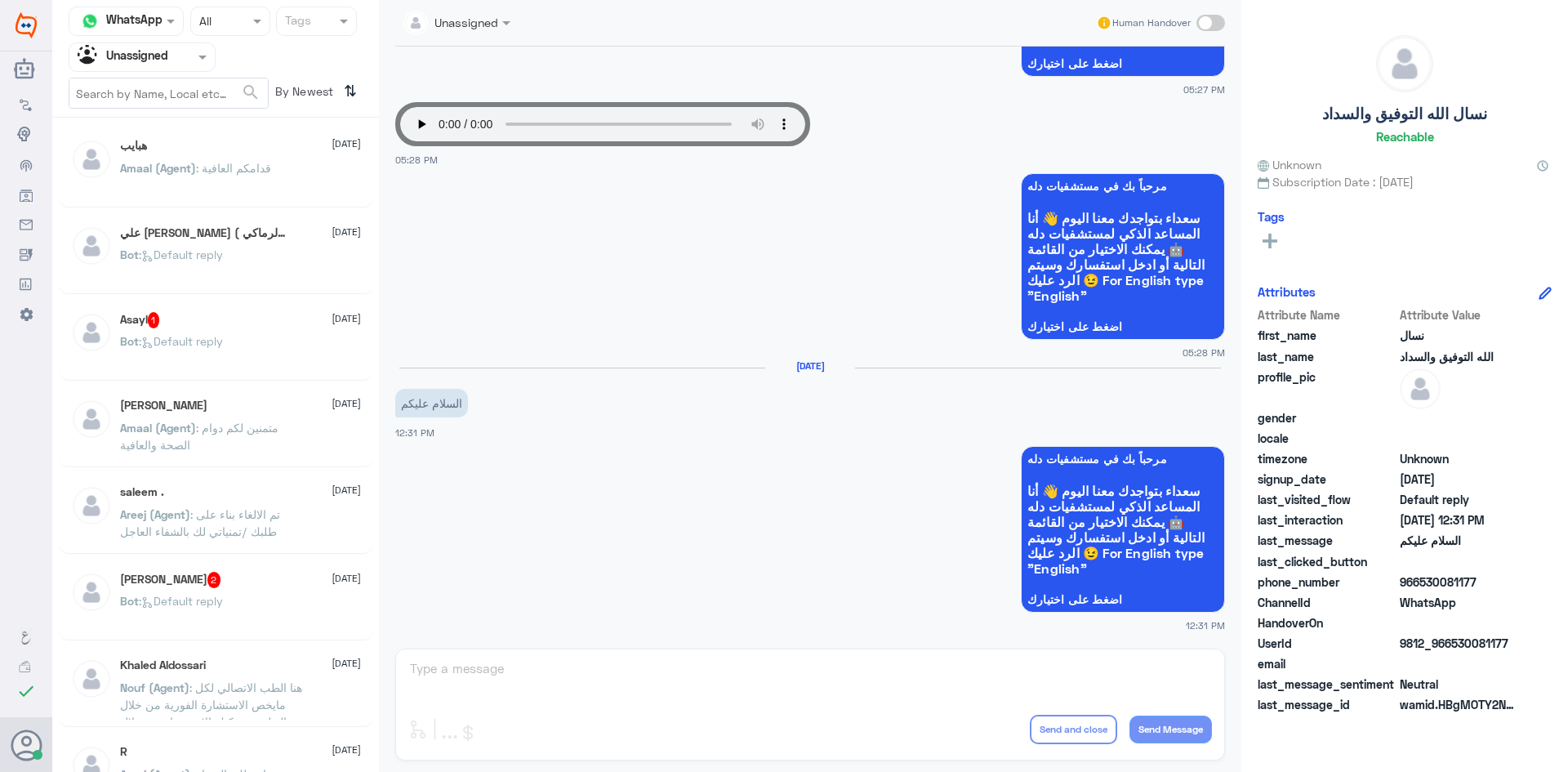
click at [182, 324] on div "Asayl 1 4 September" at bounding box center [240, 320] width 241 height 16
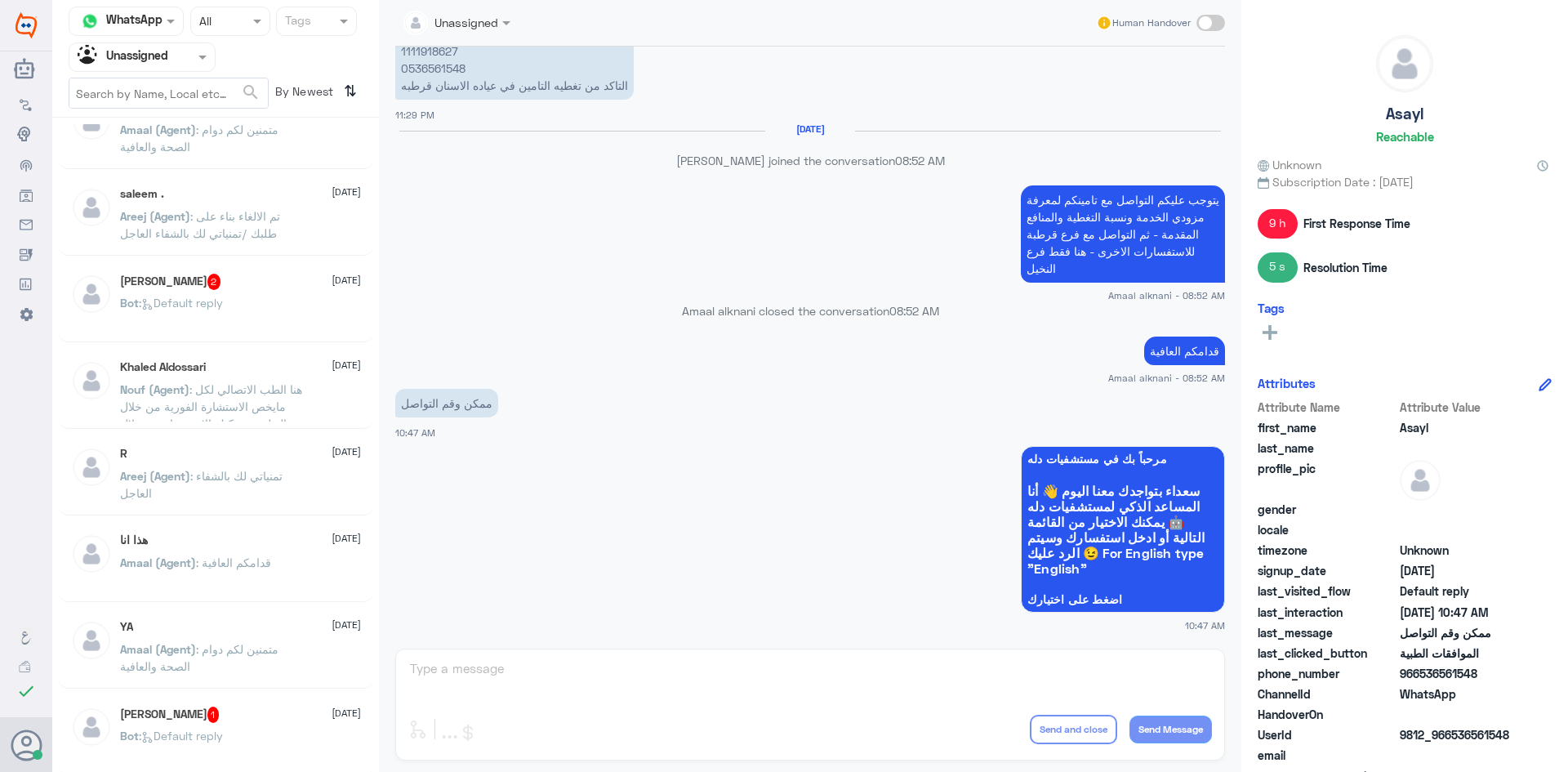
scroll to position [417, 0]
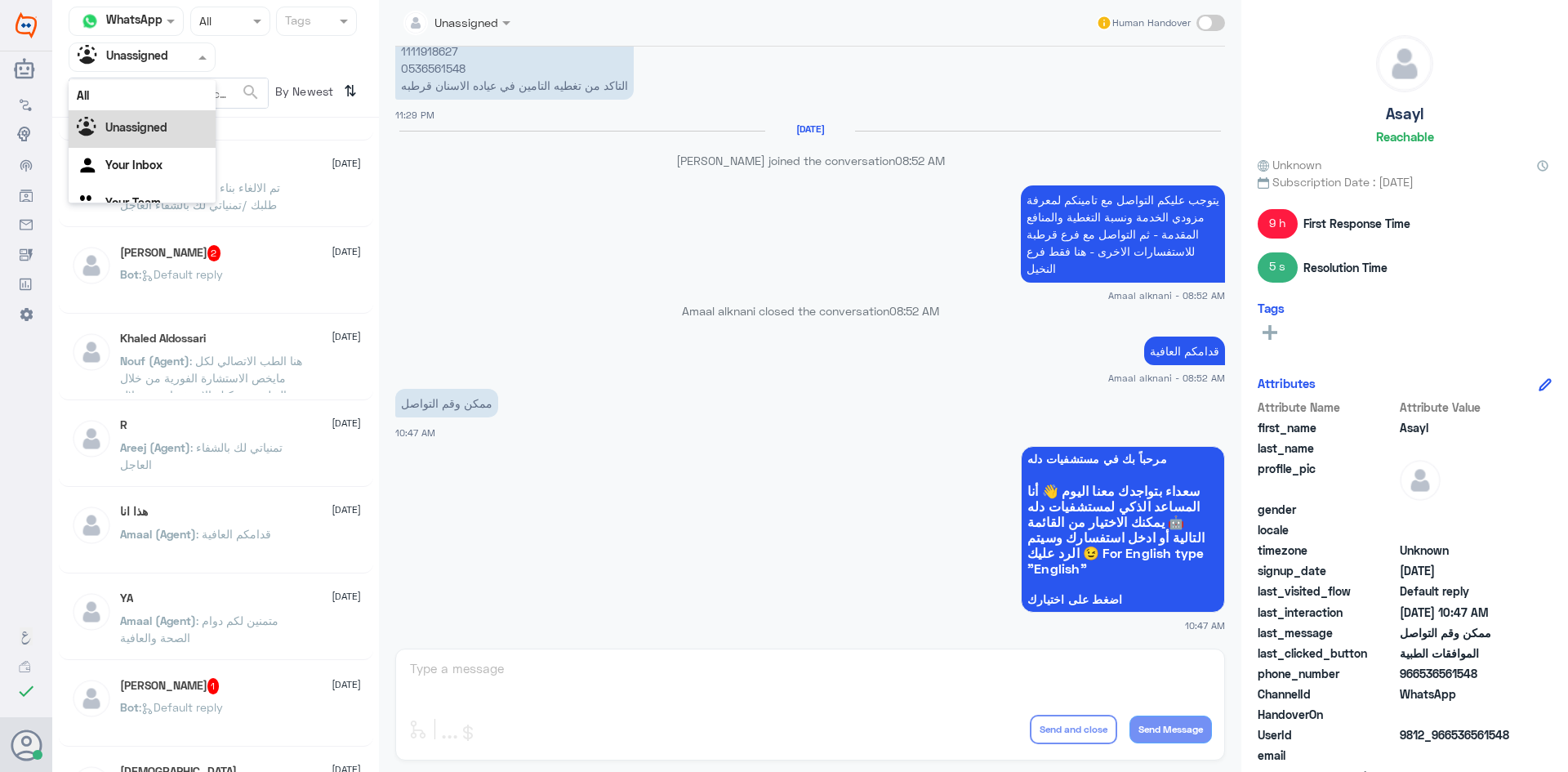
click at [194, 52] on span at bounding box center [204, 57] width 21 height 17
click at [175, 91] on div "All" at bounding box center [142, 95] width 147 height 30
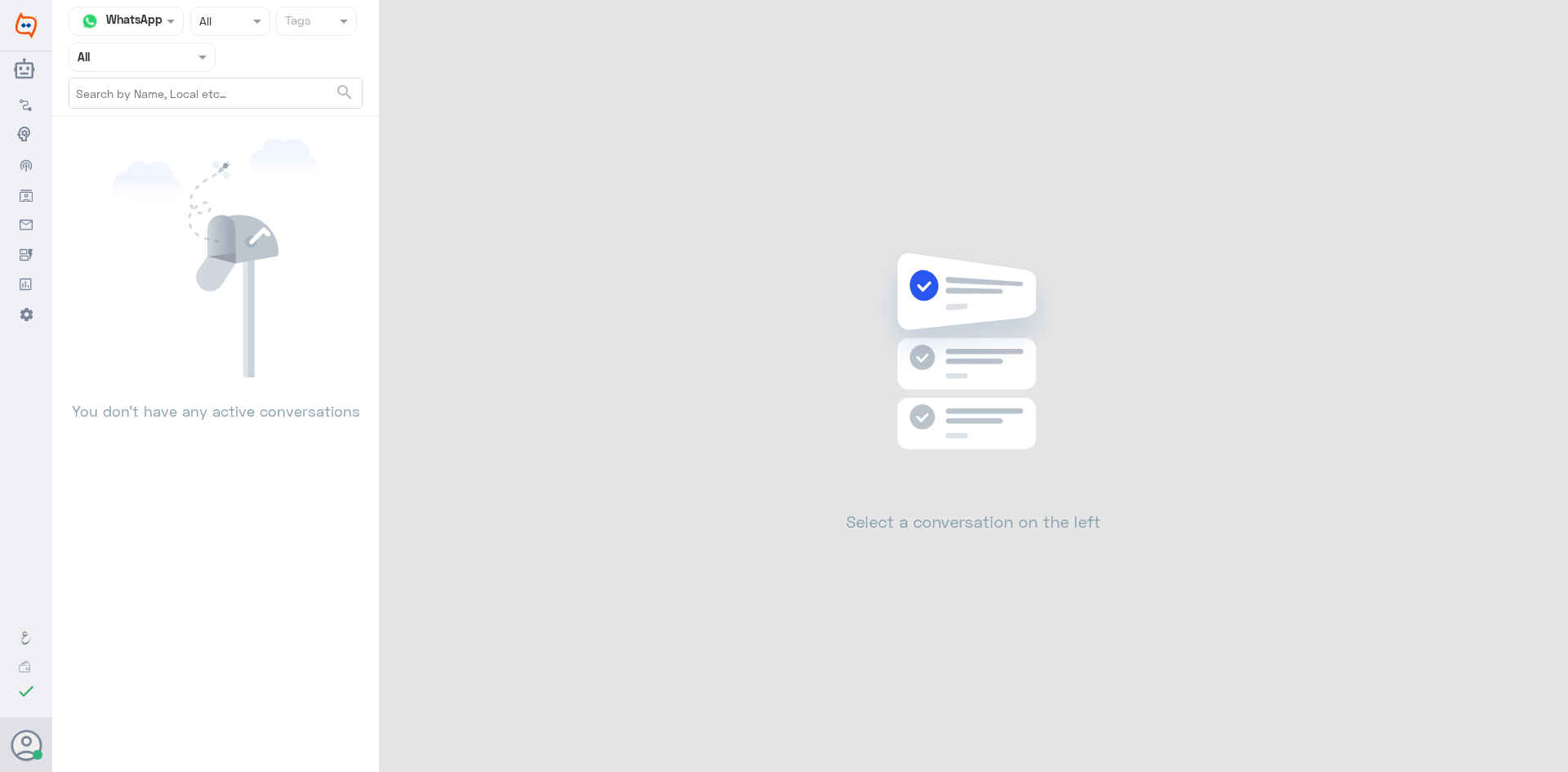
click at [149, 59] on input "text" at bounding box center [122, 57] width 90 height 19
click at [152, 124] on b "Unassigned" at bounding box center [136, 127] width 62 height 14
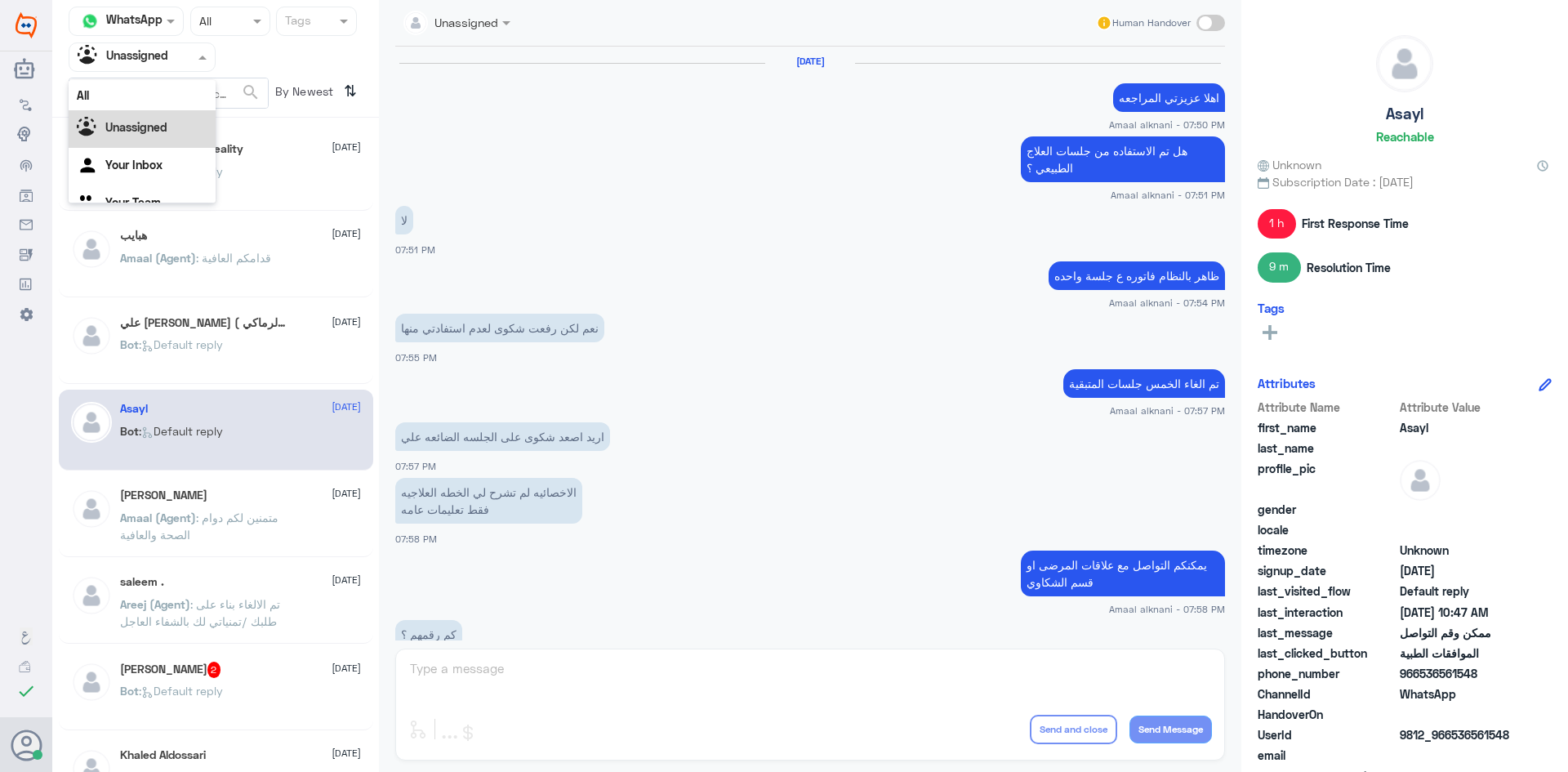
click at [180, 54] on div at bounding box center [142, 57] width 146 height 19
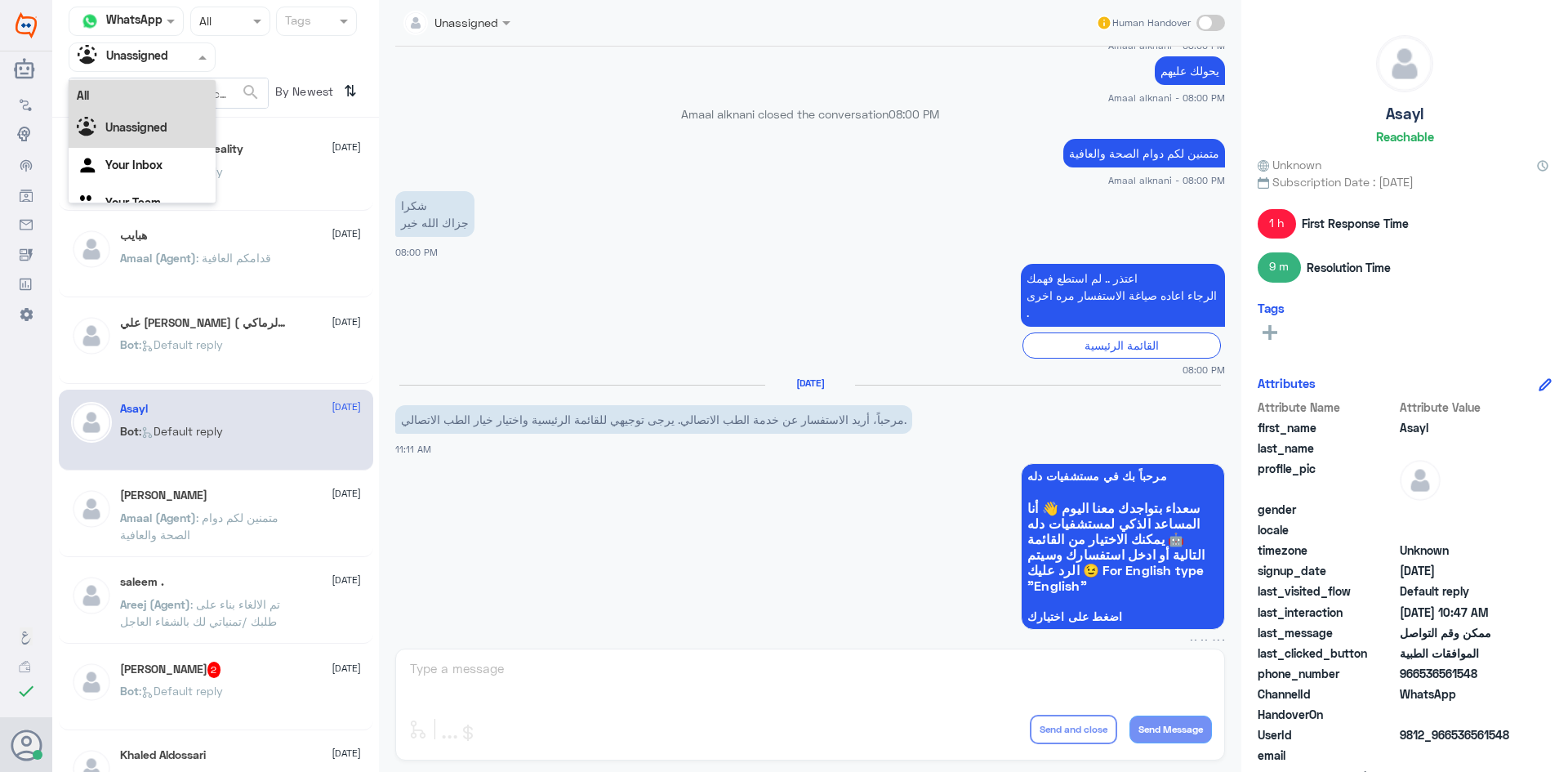
click at [159, 95] on div "All" at bounding box center [142, 95] width 147 height 30
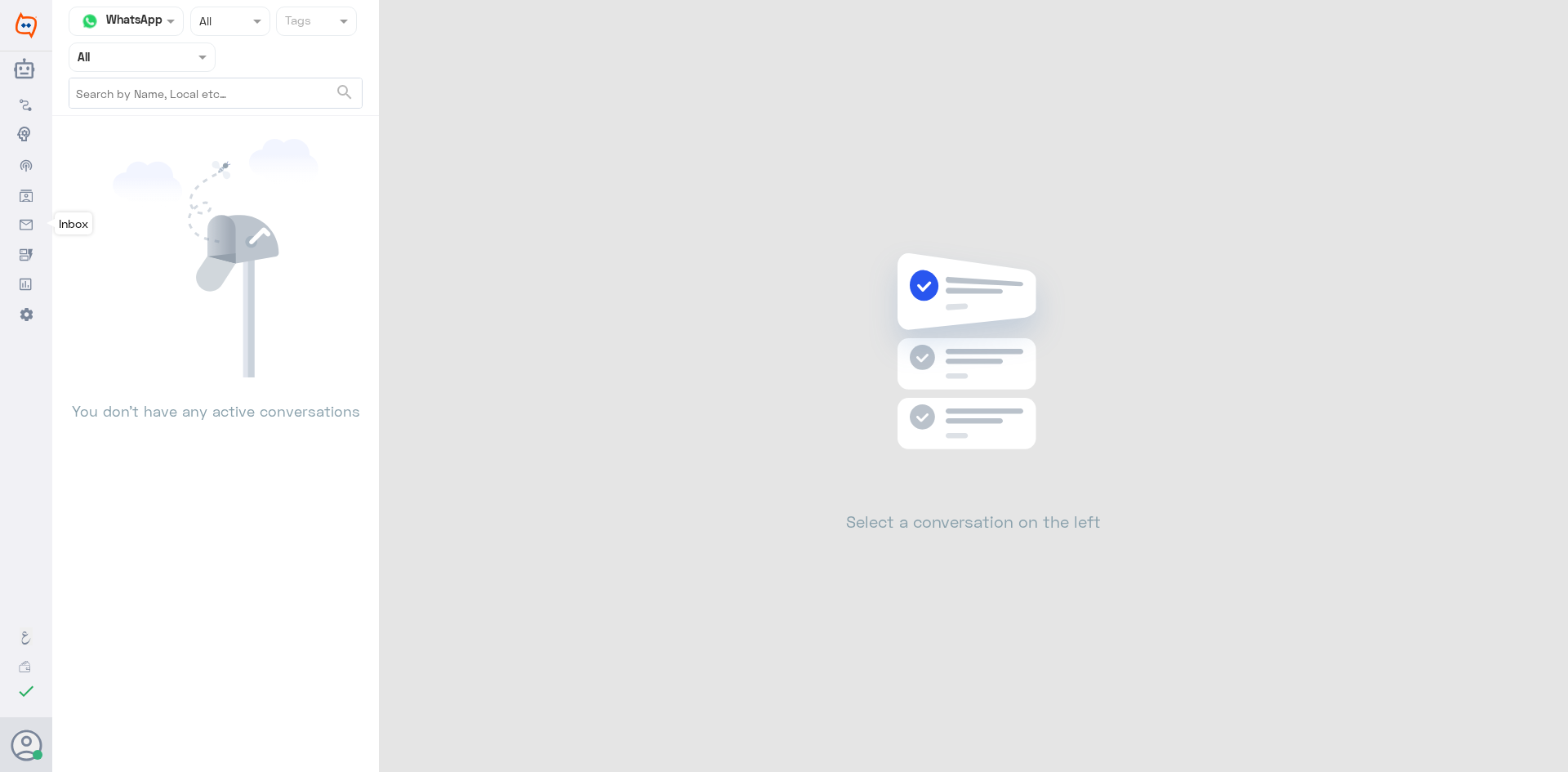
click at [21, 227] on icon at bounding box center [26, 226] width 13 height 13
click at [23, 192] on icon at bounding box center [26, 195] width 13 height 13
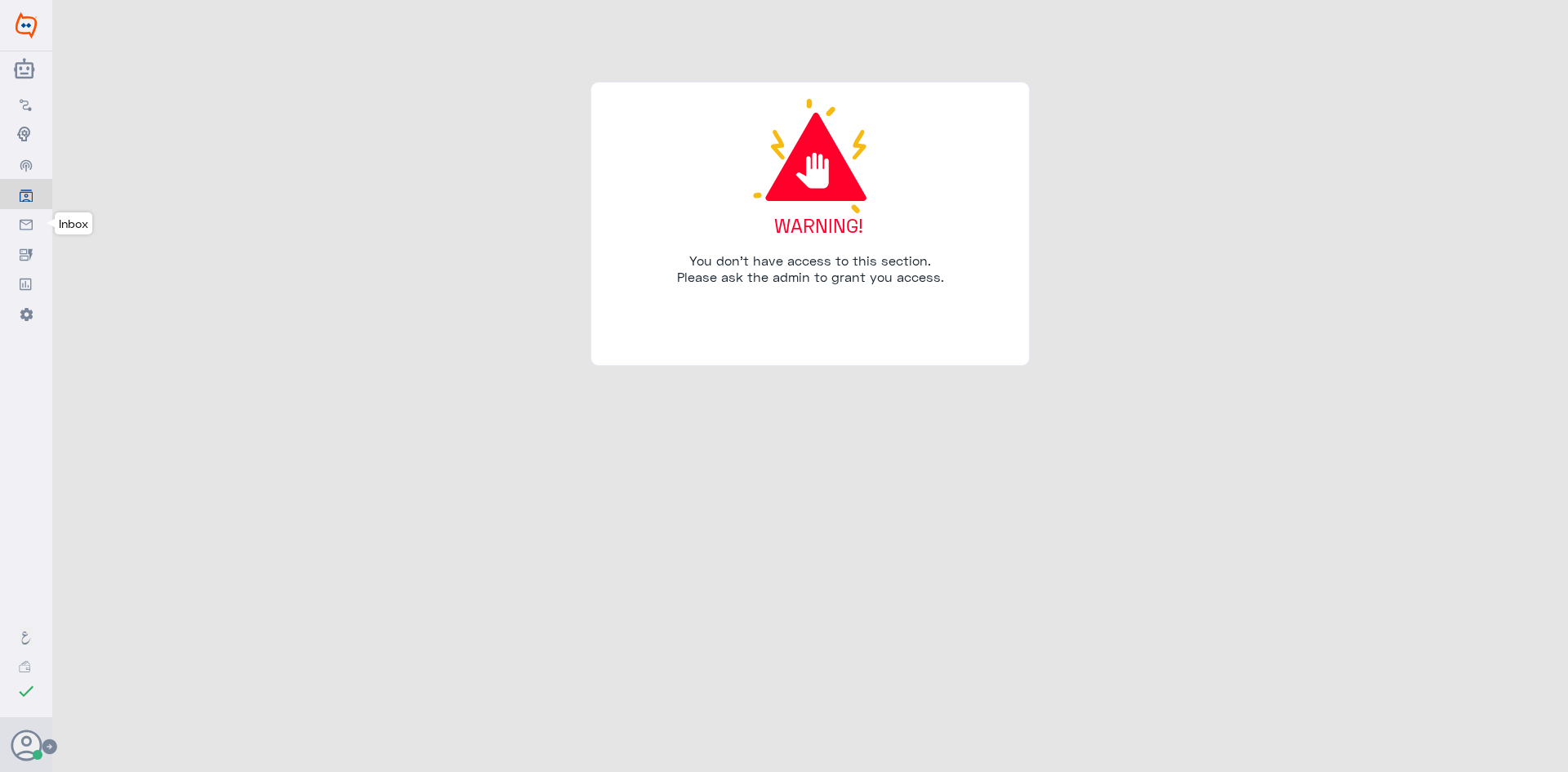
click at [28, 223] on use at bounding box center [26, 224] width 13 height 11
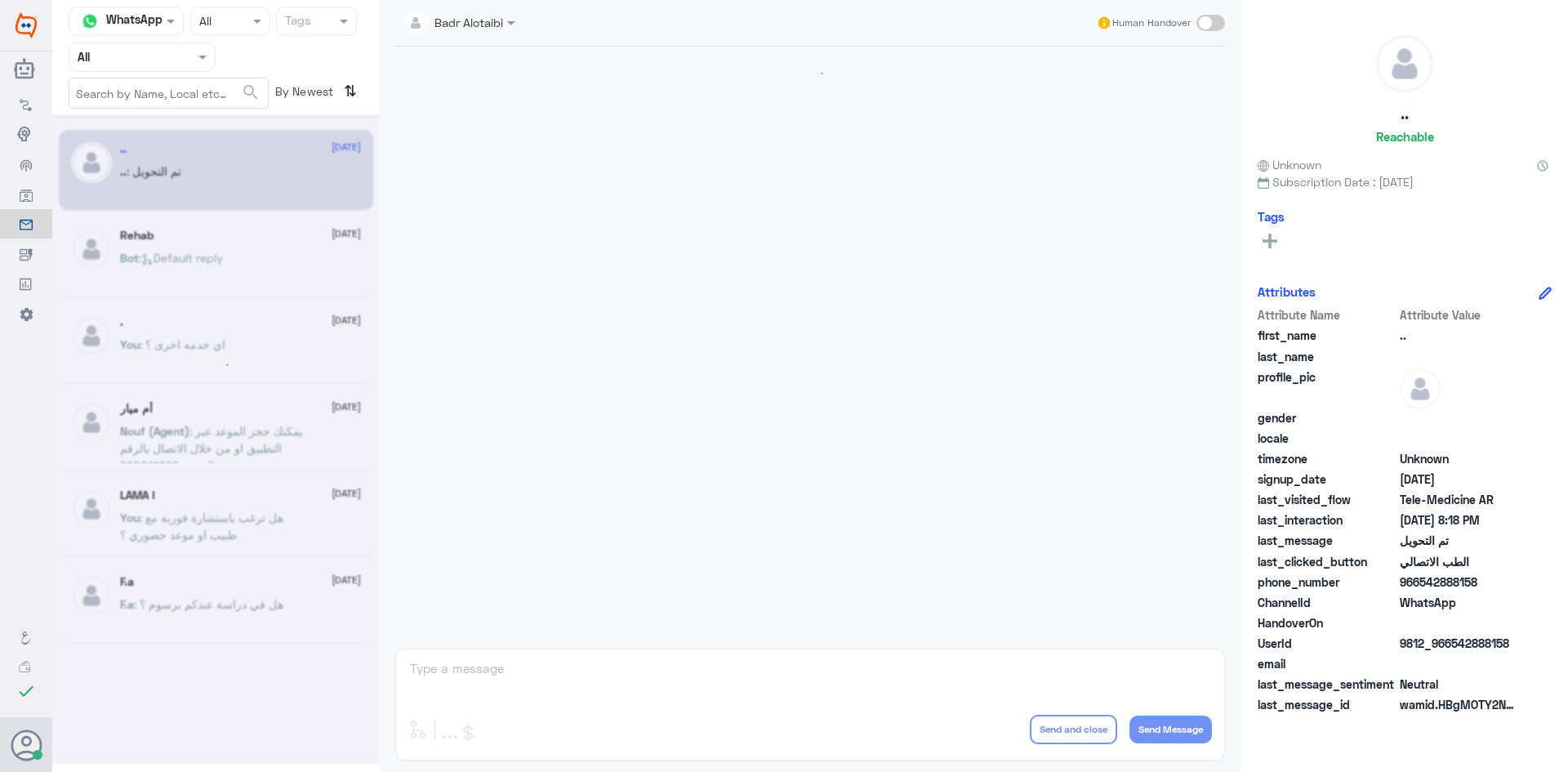
scroll to position [536, 0]
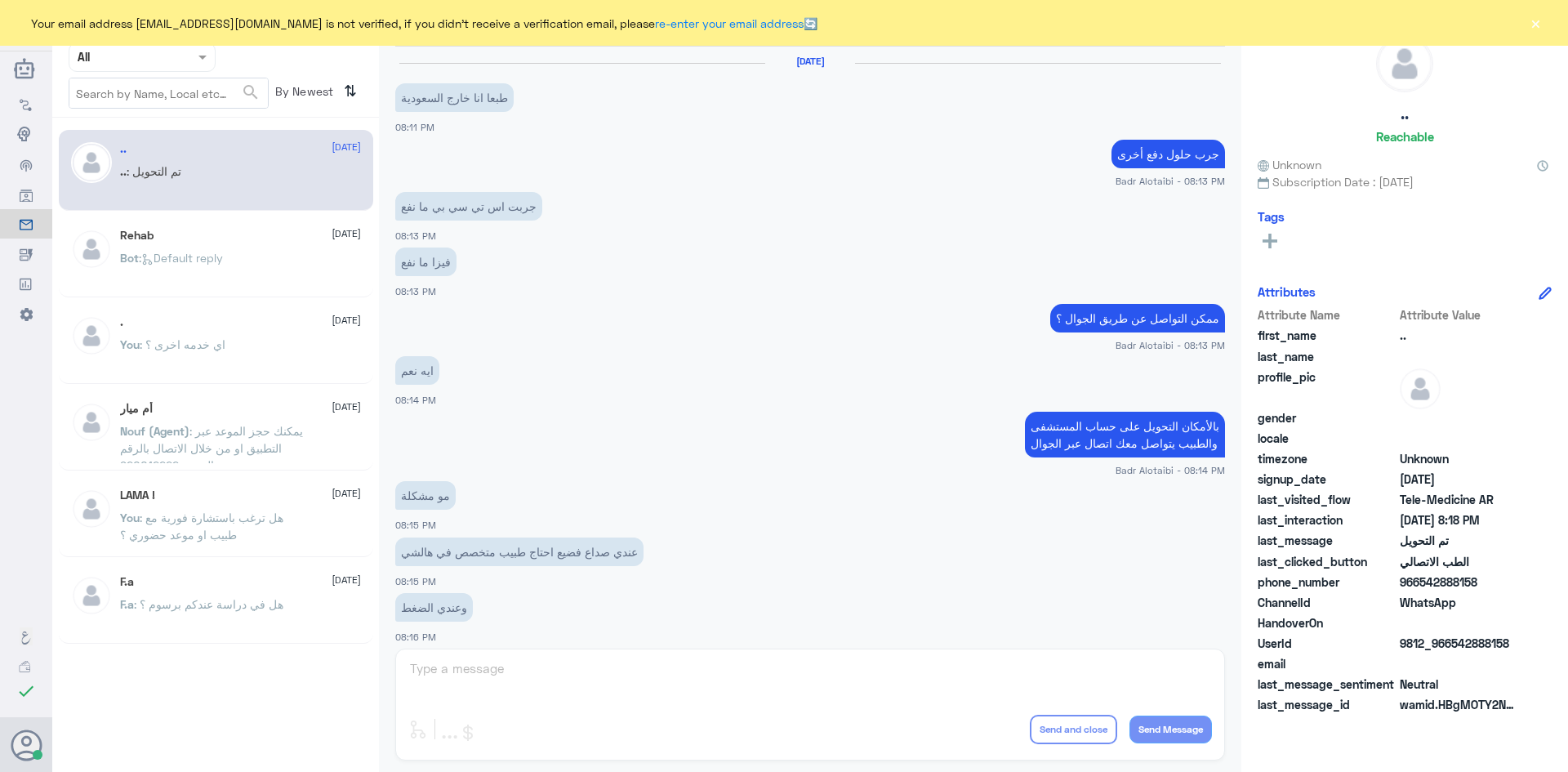
scroll to position [536, 0]
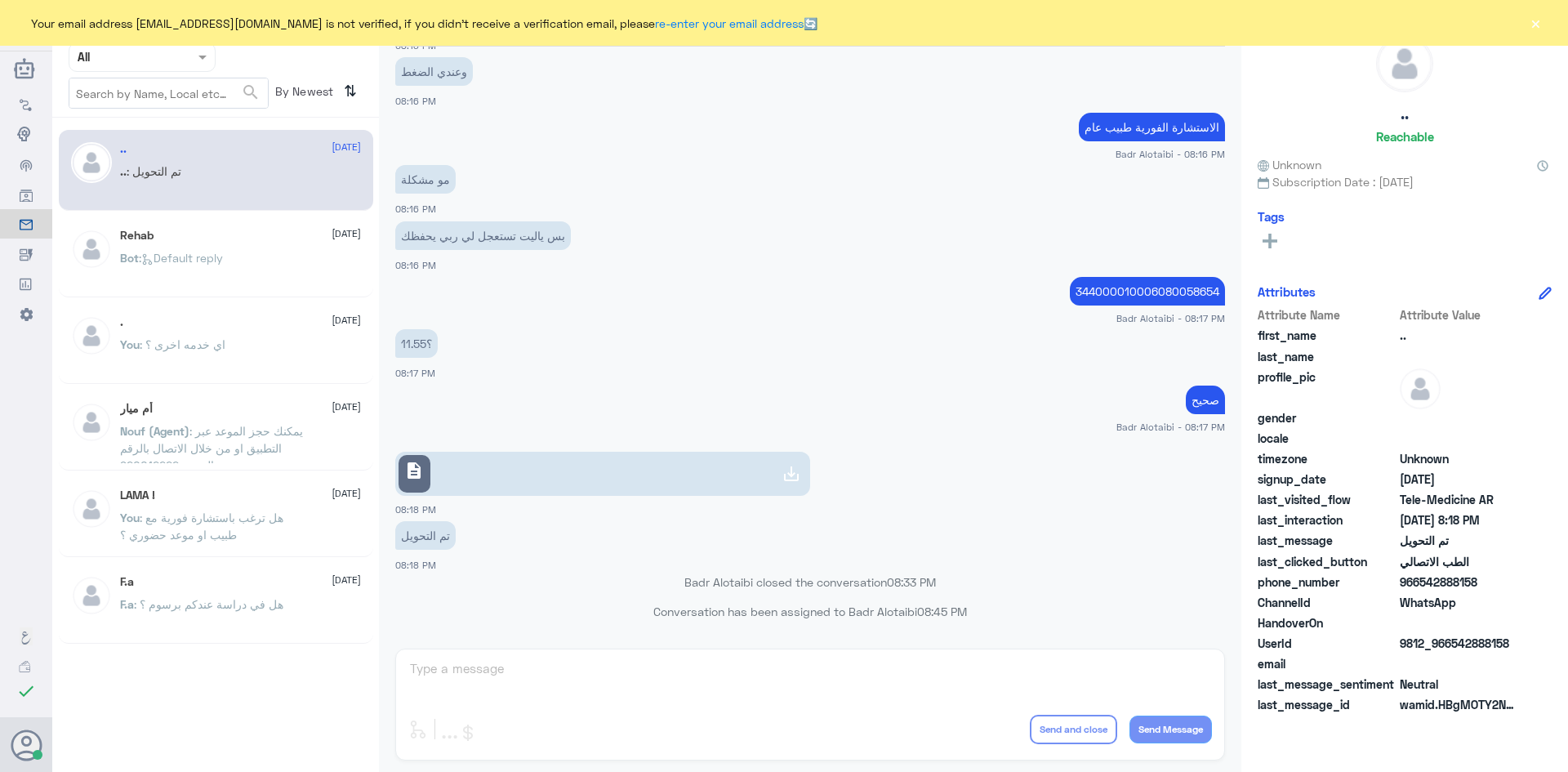
click at [1536, 30] on button "×" at bounding box center [1536, 23] width 16 height 16
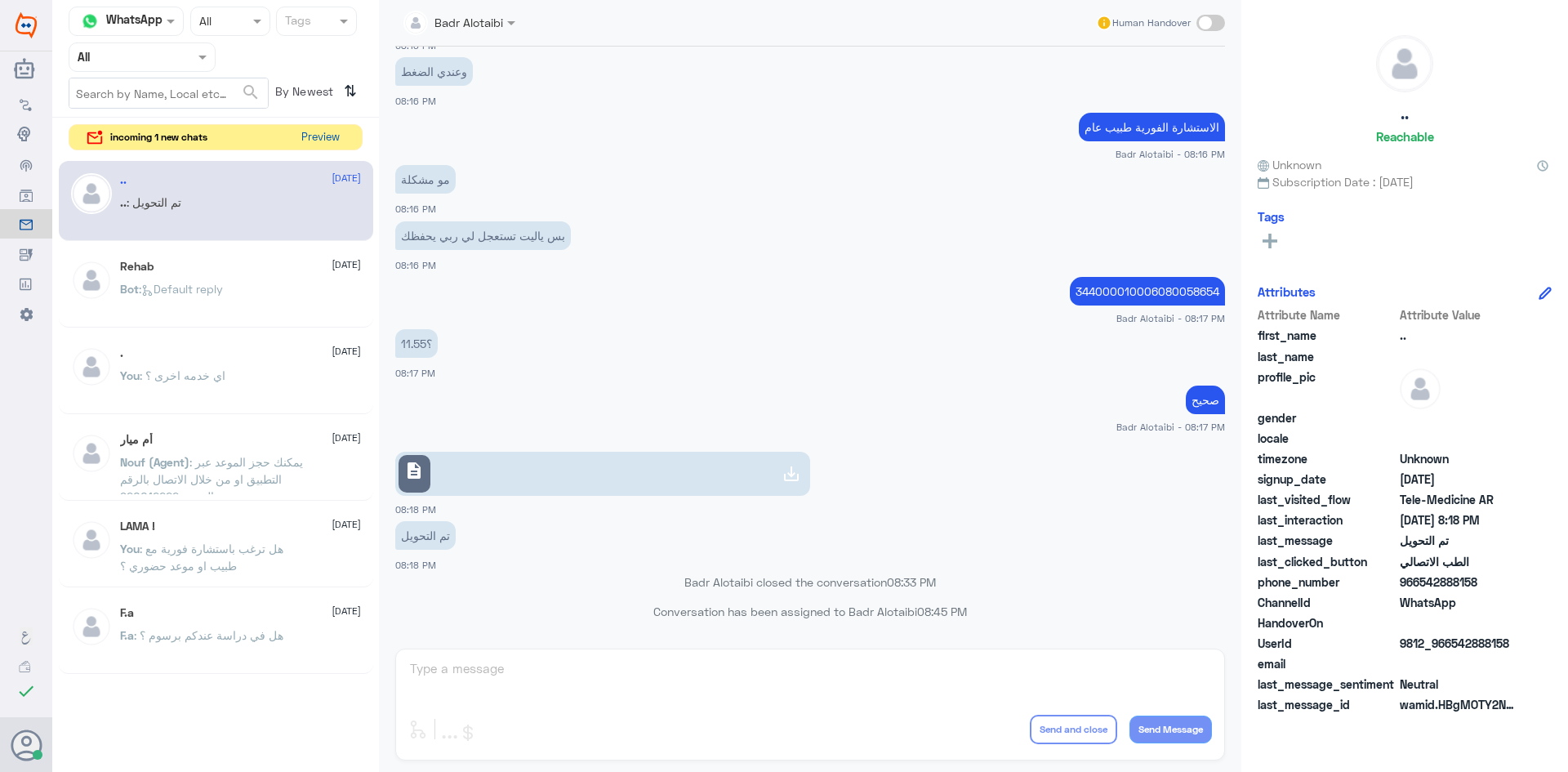
click at [343, 140] on button "Preview" at bounding box center [320, 138] width 50 height 26
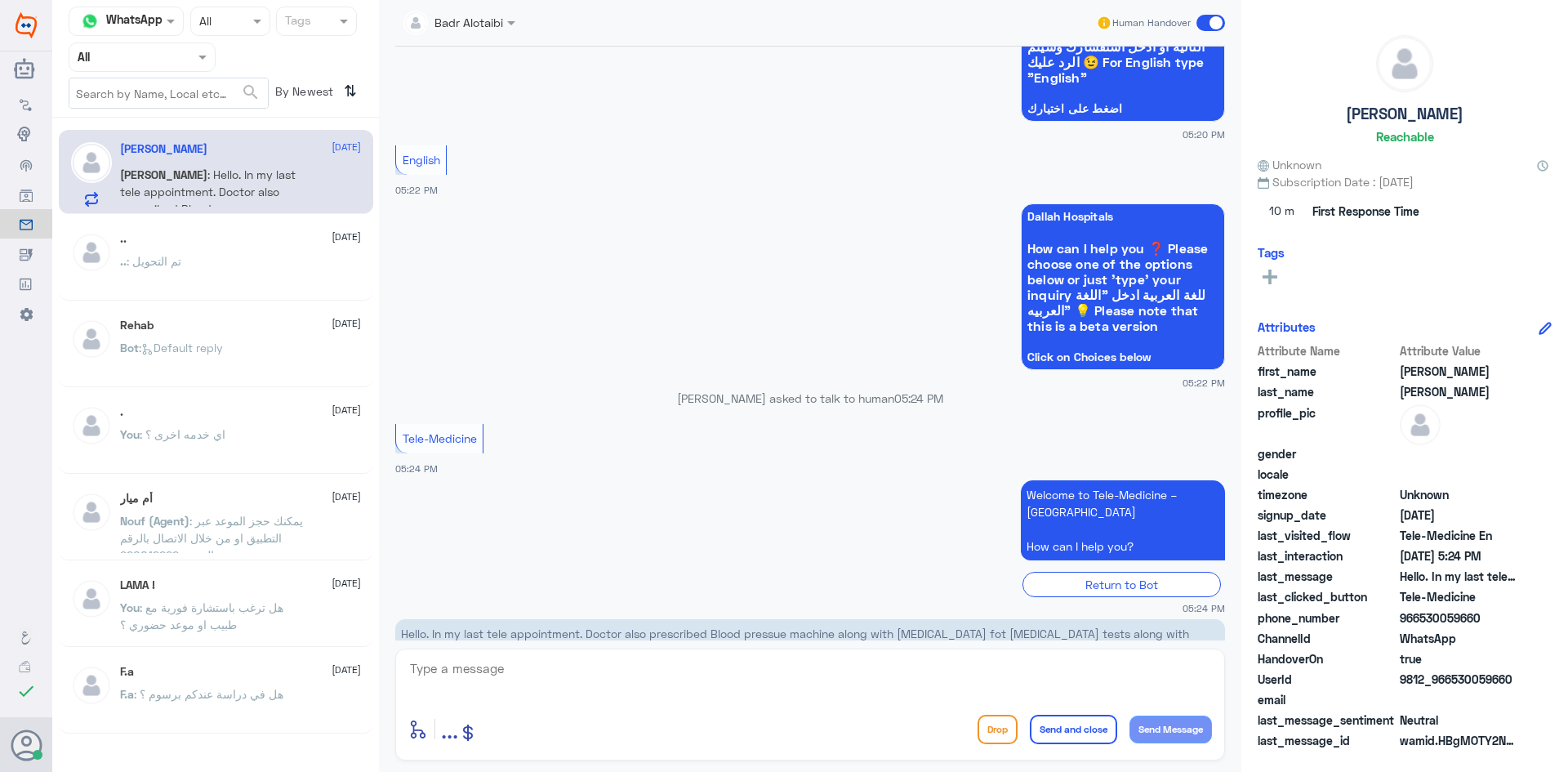
scroll to position [3595, 0]
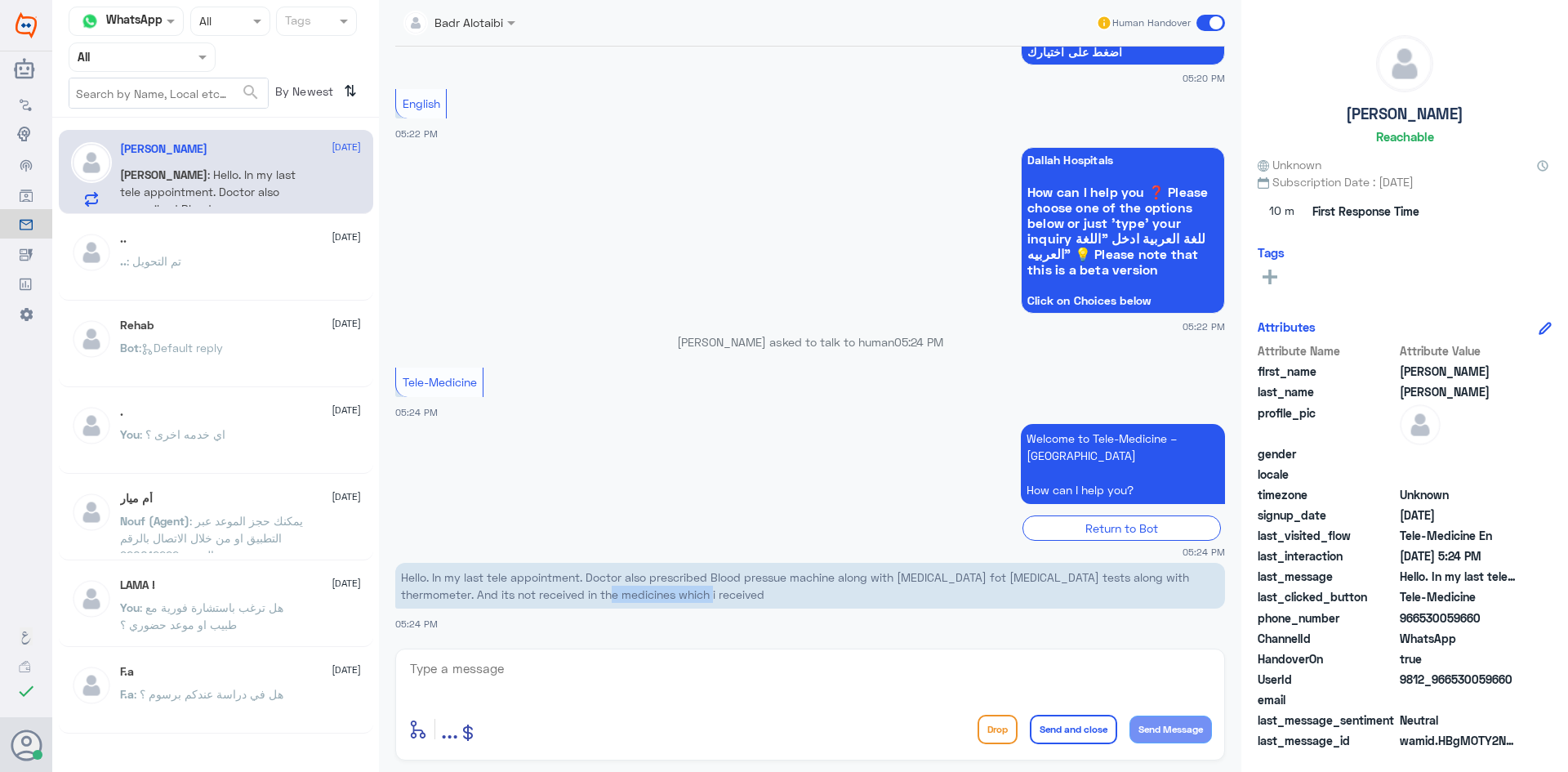
drag, startPoint x: 721, startPoint y: 600, endPoint x: 599, endPoint y: 592, distance: 122.3
click at [599, 592] on p "Hello. In my last tele appointment. Doctor also prescribed Blood pressue machin…" at bounding box center [810, 586] width 830 height 46
click at [889, 647] on div "Badr Alotaibi Human Handover 7 Sep 2024 Hello 08:33 PM Dallah Hospitals 🏥 How c…" at bounding box center [810, 388] width 862 height 777
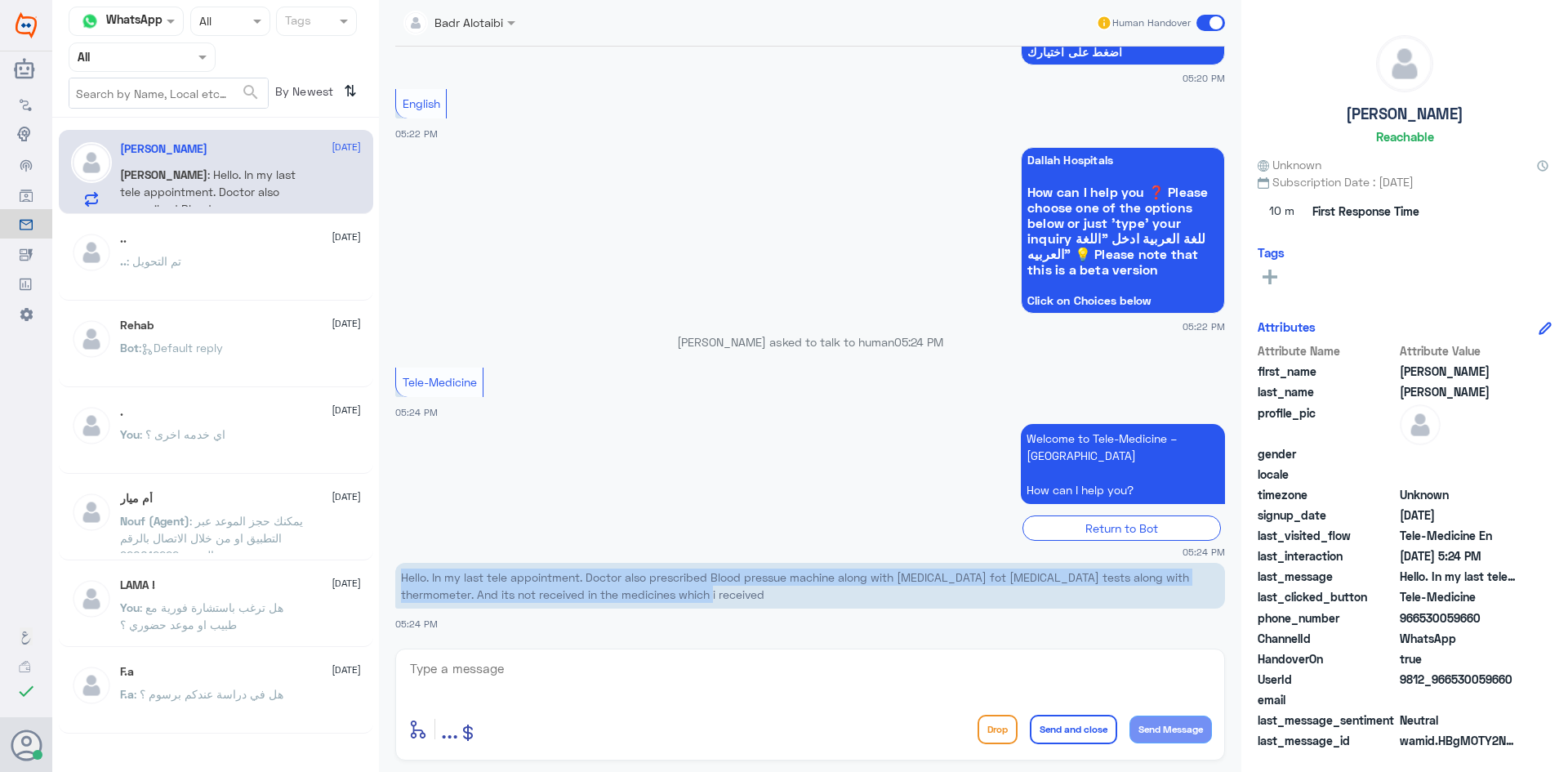
drag, startPoint x: 836, startPoint y: 593, endPoint x: 397, endPoint y: 582, distance: 439.1
click at [397, 582] on p "Hello. In my last tele appointment. Doctor also prescribed Blood pressue machin…" at bounding box center [810, 586] width 830 height 46
copy p "Hello. In my last tele appointment. Doctor also prescribed Blood pressue machin…"
drag, startPoint x: 1519, startPoint y: 676, endPoint x: 1452, endPoint y: 676, distance: 67.0
click at [1452, 676] on div "UserId 9812_966530059660" at bounding box center [1405, 681] width 294 height 21
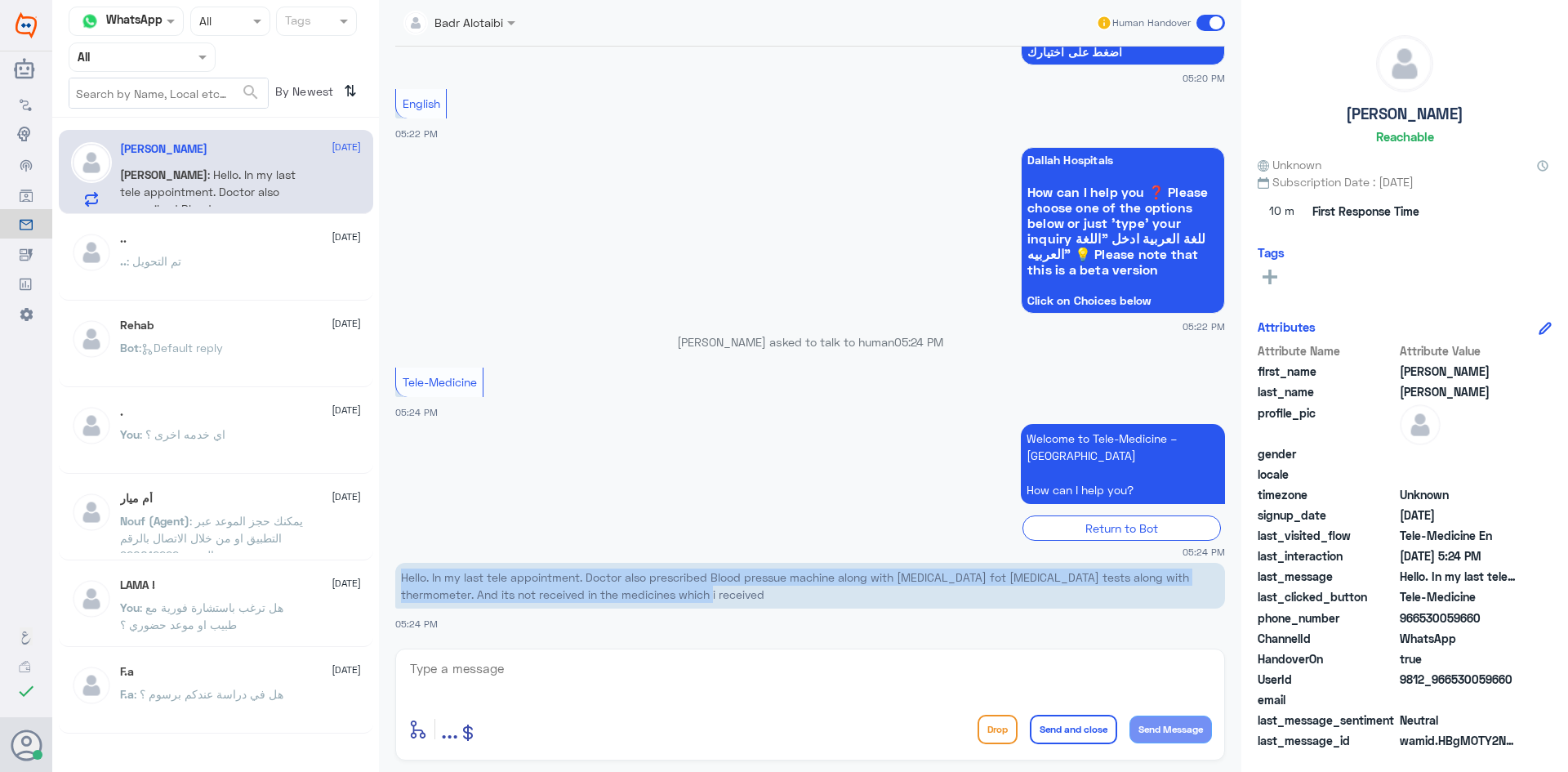
copy span "530059660"
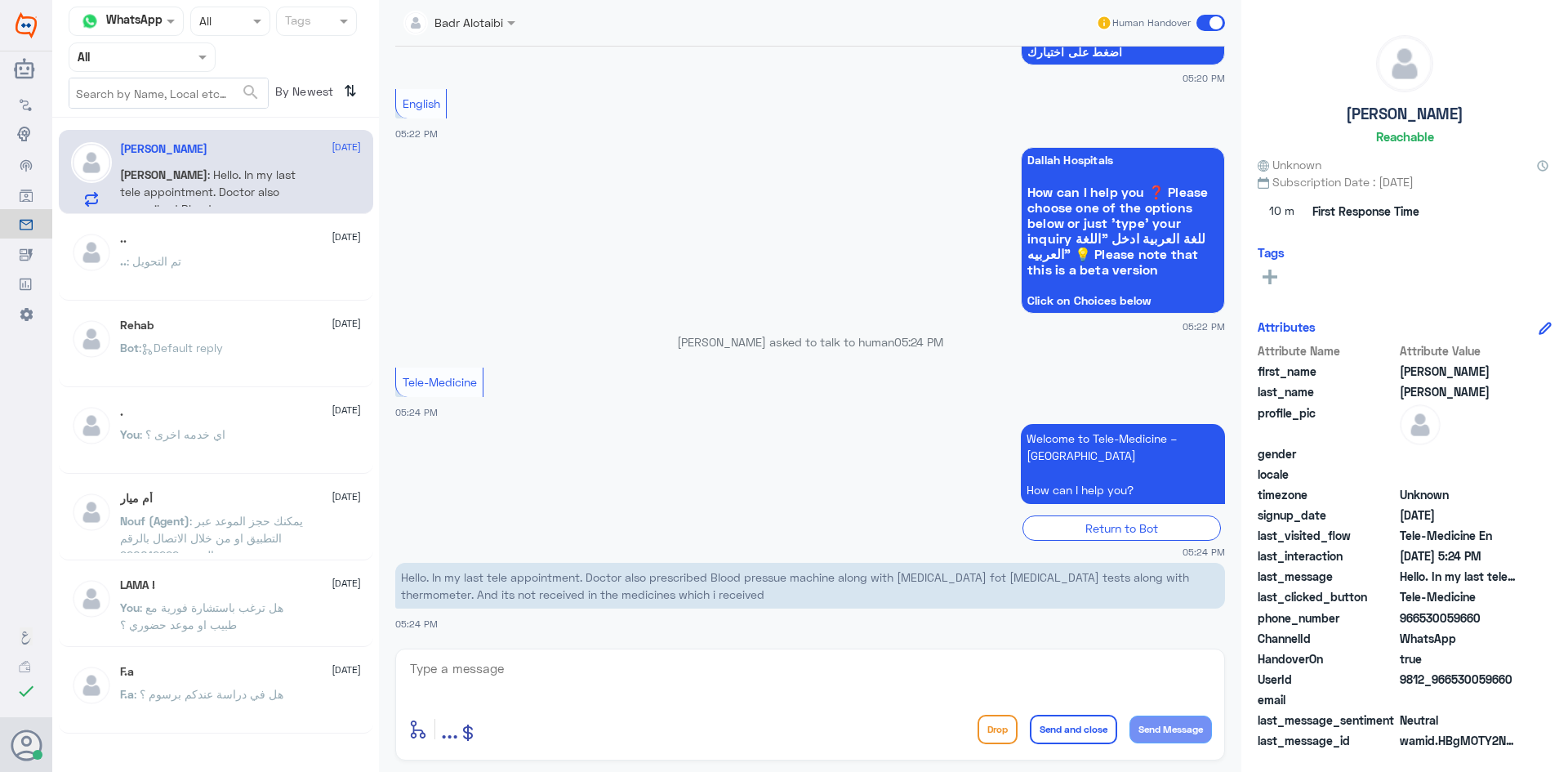
click at [880, 671] on textarea at bounding box center [810, 677] width 804 height 40
paste textarea "Hello, I am Bader from Telemedicine. How can I help you?"
type textarea "Hello, I am Bader from Telemedicine. How can I help you?"
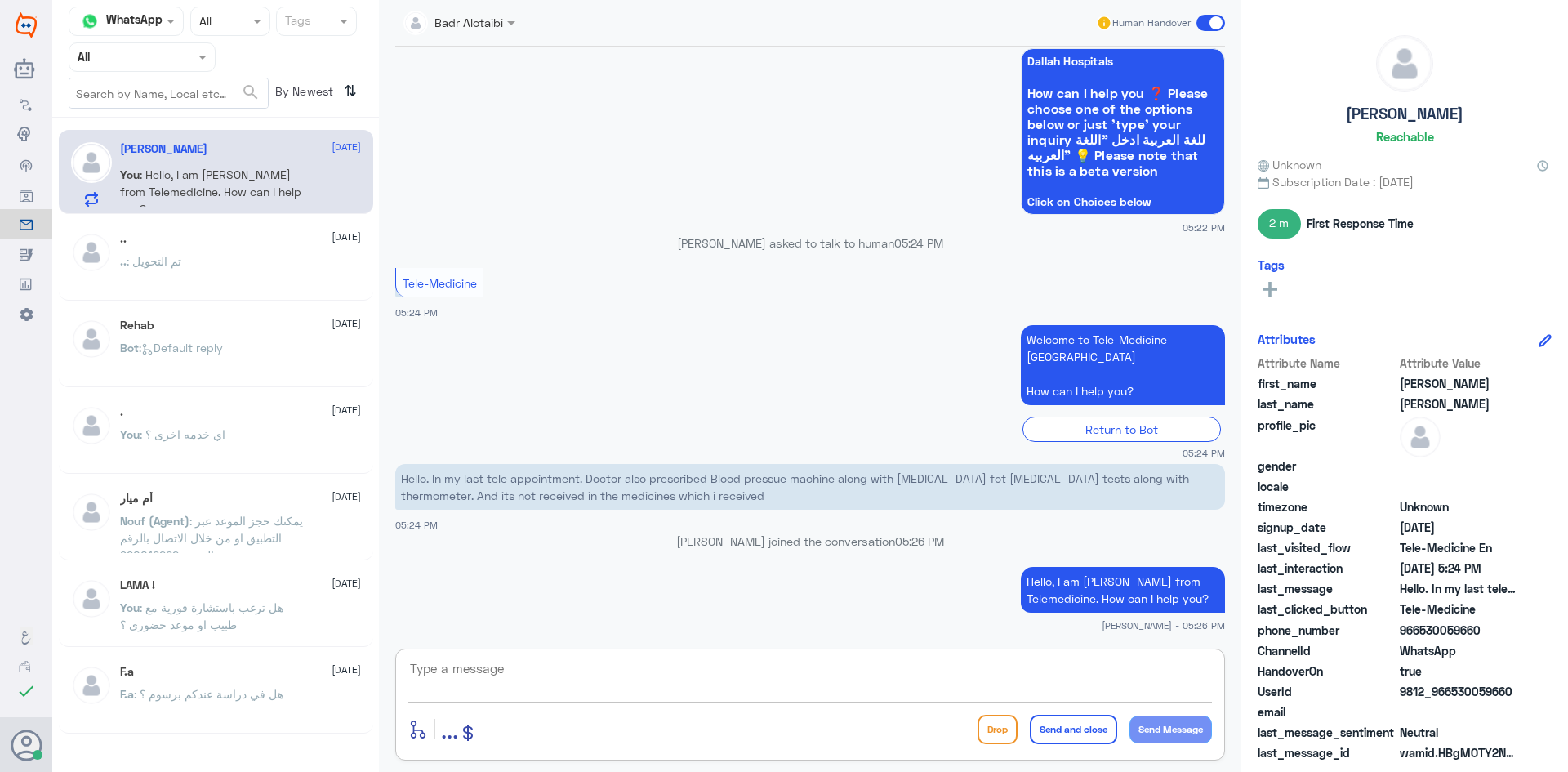
click at [908, 680] on textarea at bounding box center [810, 677] width 804 height 40
paste textarea "Please provide us with your ID or file number?"
type textarea "Please provide us with your ID or file number?"
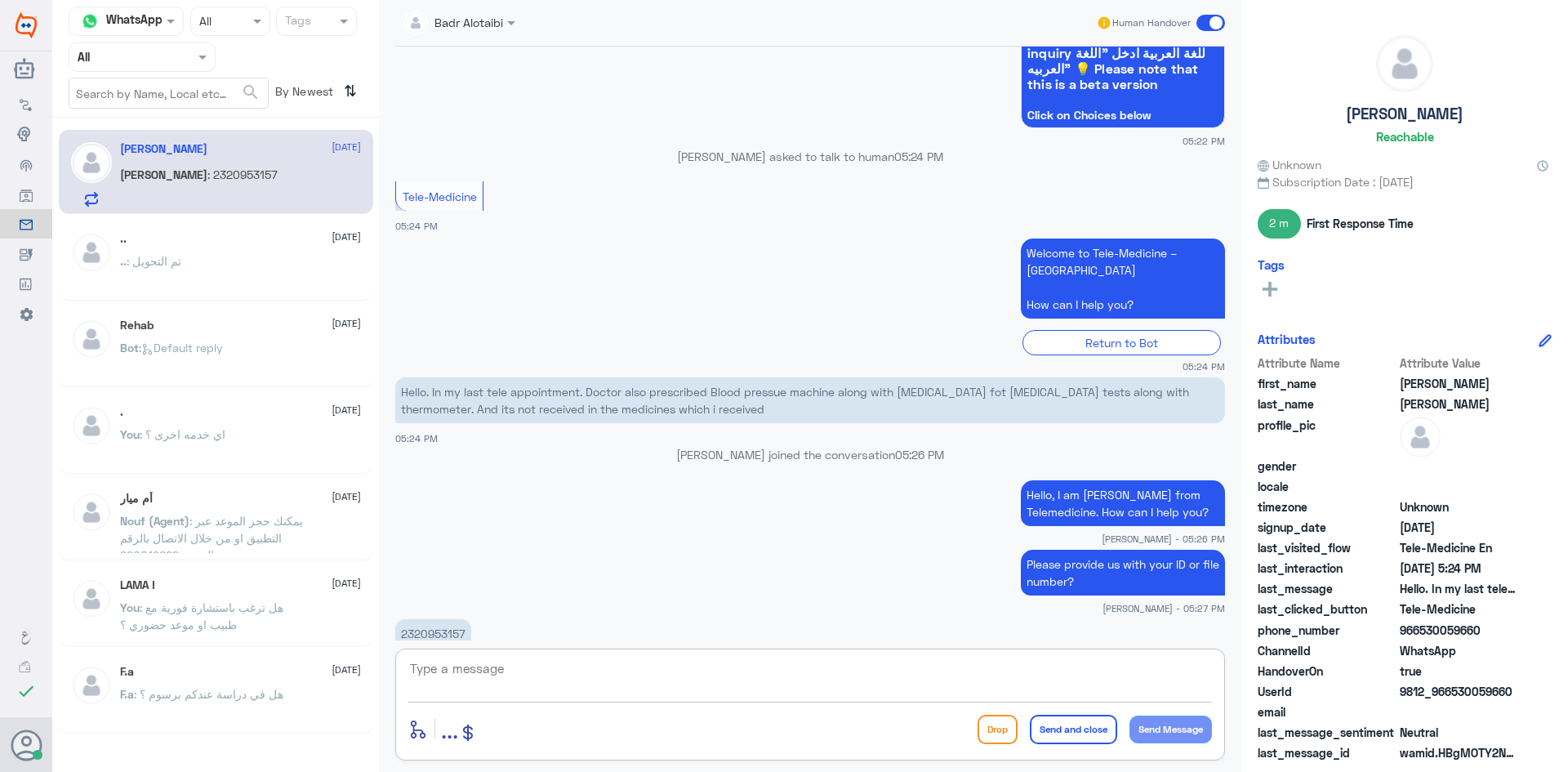
scroll to position [3789, 0]
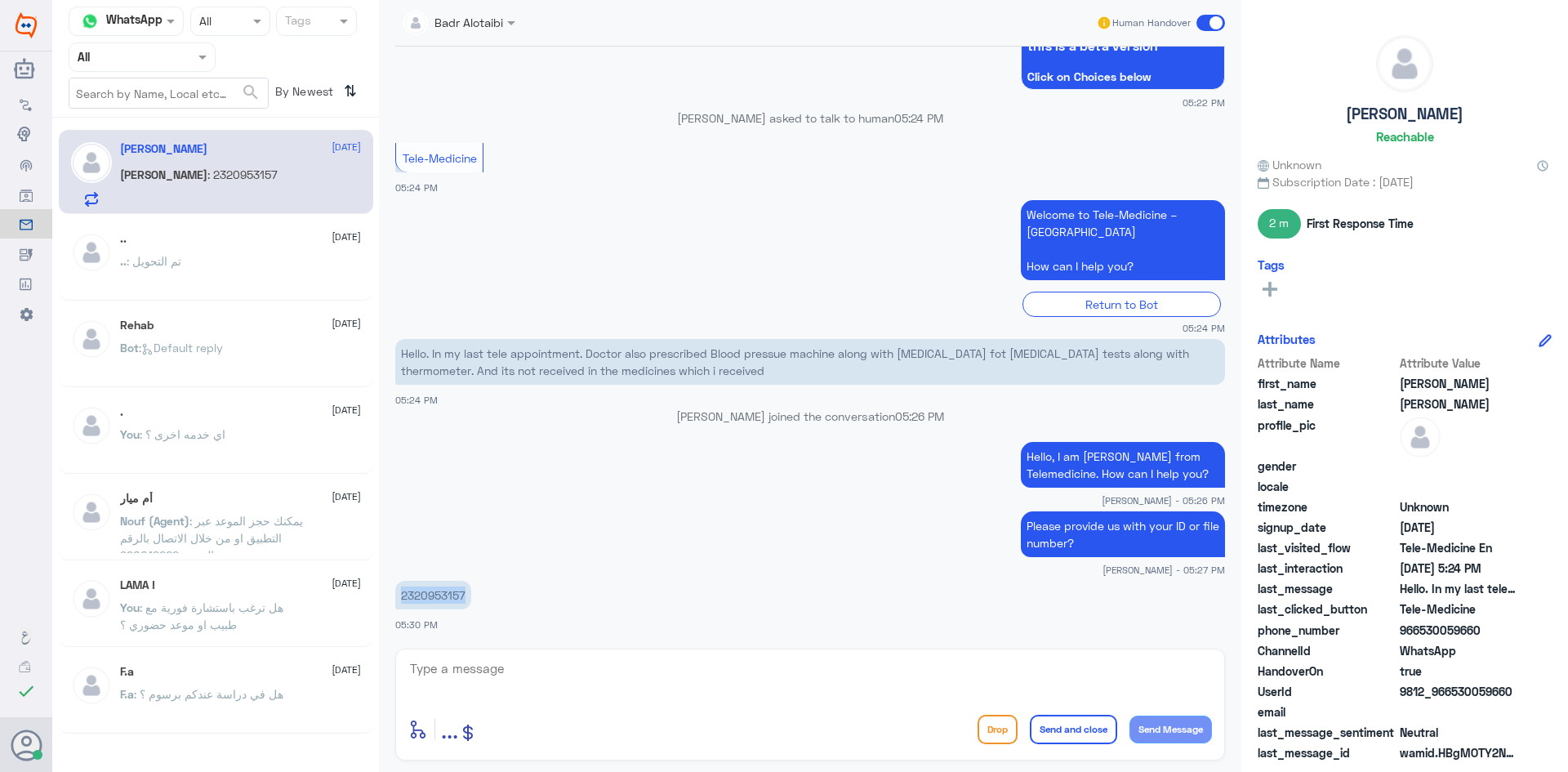
drag, startPoint x: 469, startPoint y: 594, endPoint x: 400, endPoint y: 602, distance: 69.5
click at [400, 602] on p "2320953157" at bounding box center [433, 595] width 76 height 29
copy p "2320953157"
click at [646, 688] on textarea at bounding box center [810, 677] width 804 height 40
click at [564, 676] on textarea at bounding box center [810, 677] width 804 height 40
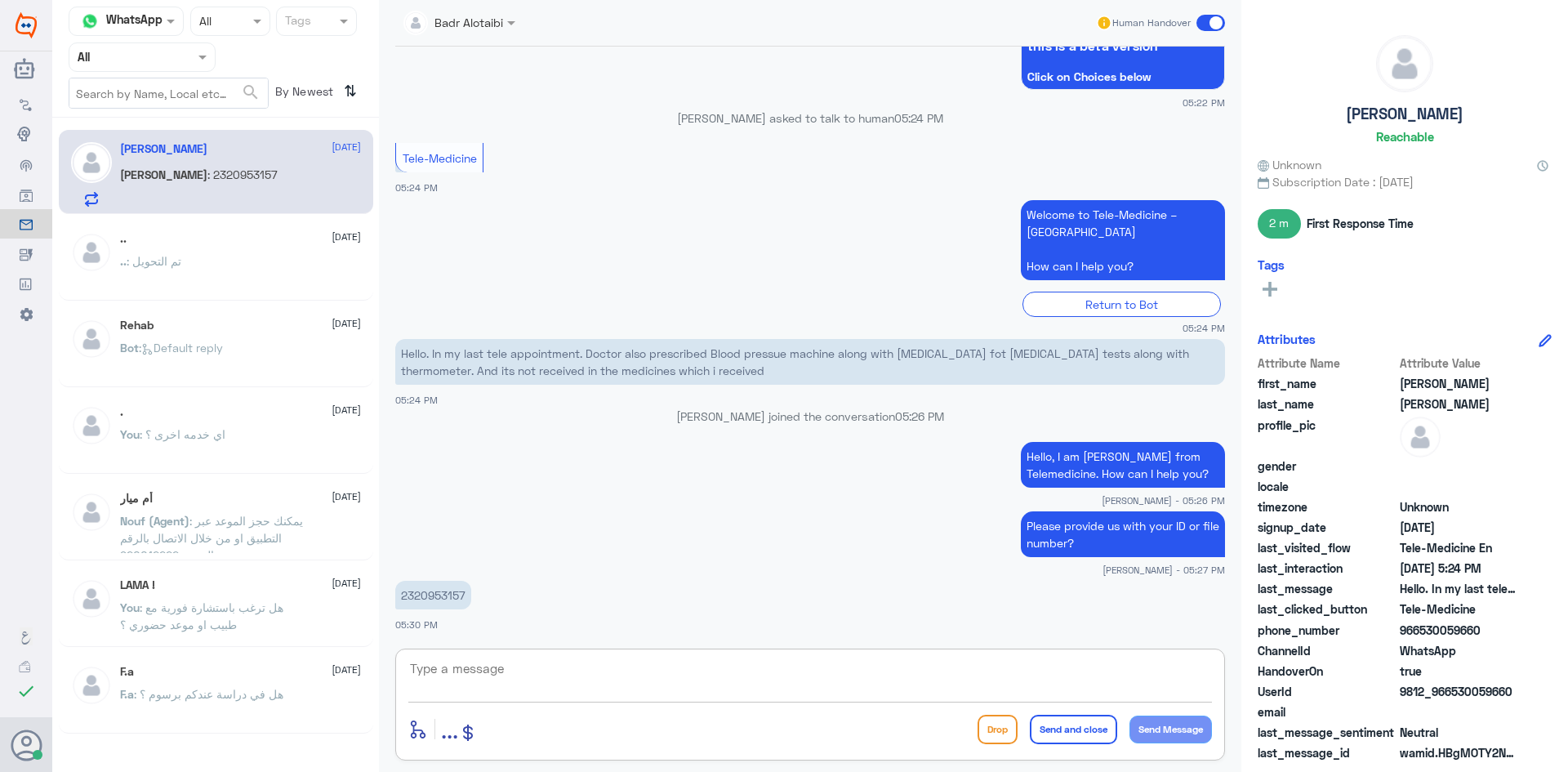
paste textarea "Wait a moment, this will be checked."
type textarea "Wait a moment, this will be checked."
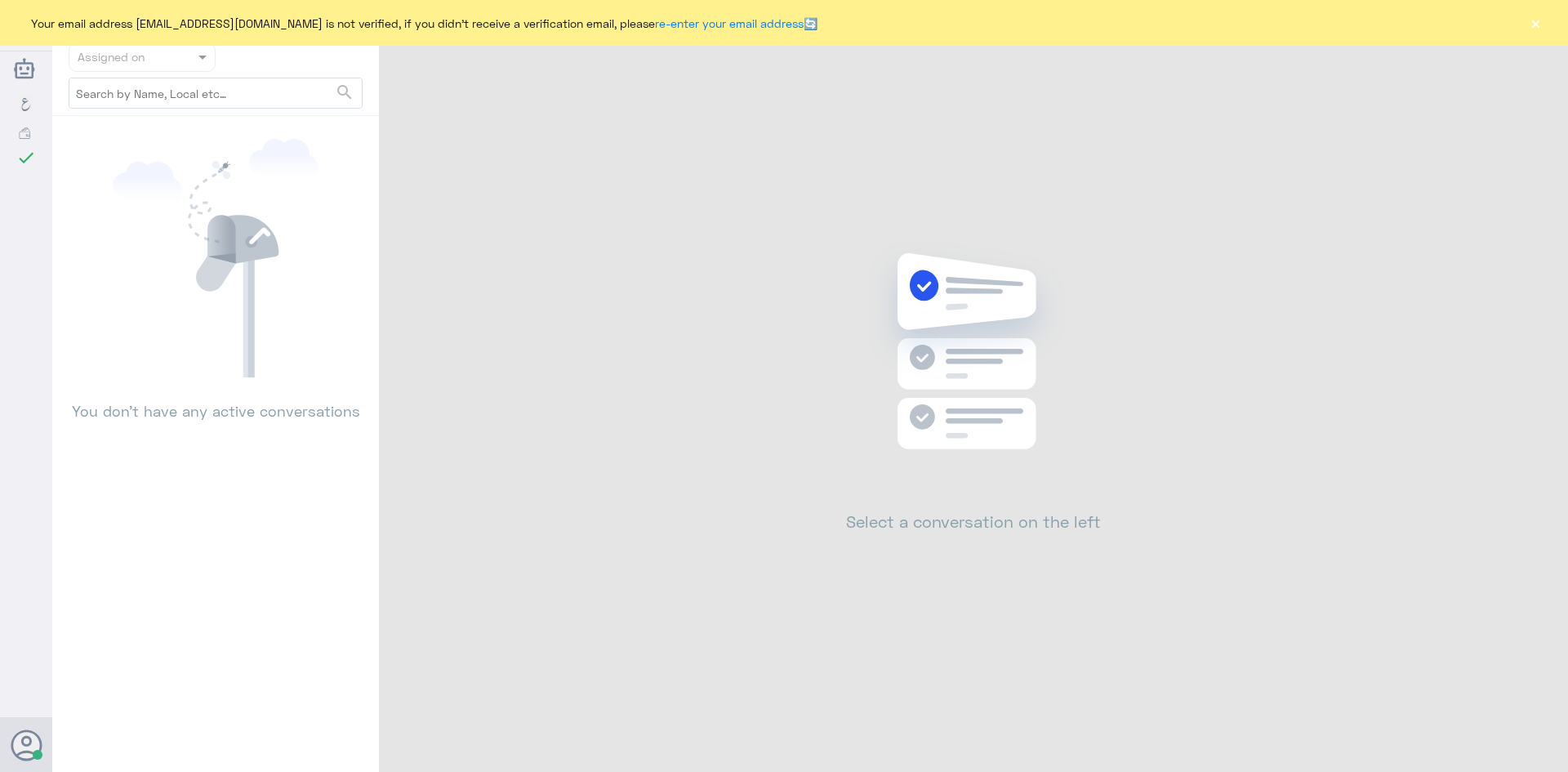
click at [1537, 21] on button "×" at bounding box center [1536, 23] width 16 height 16
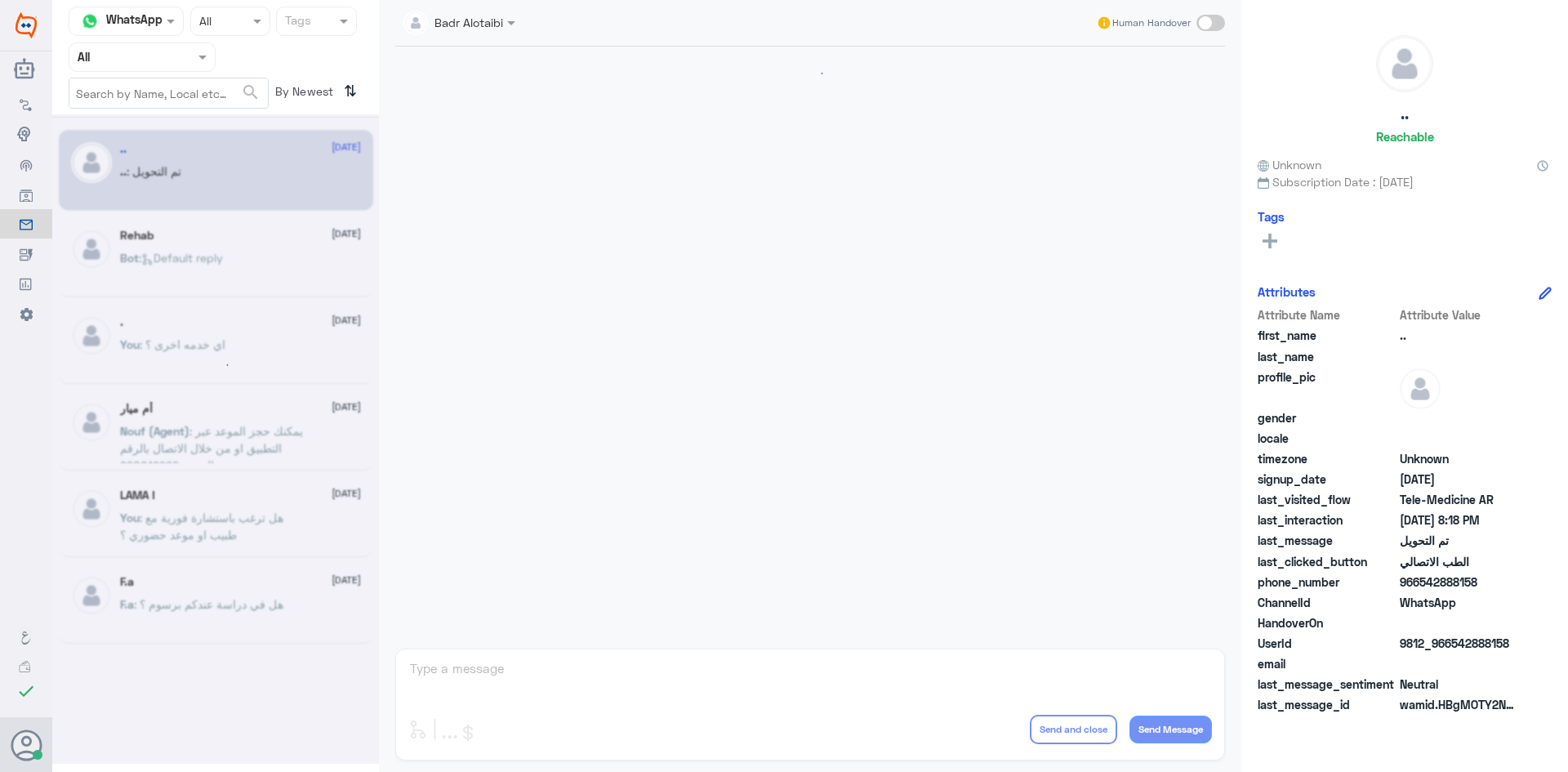
scroll to position [536, 0]
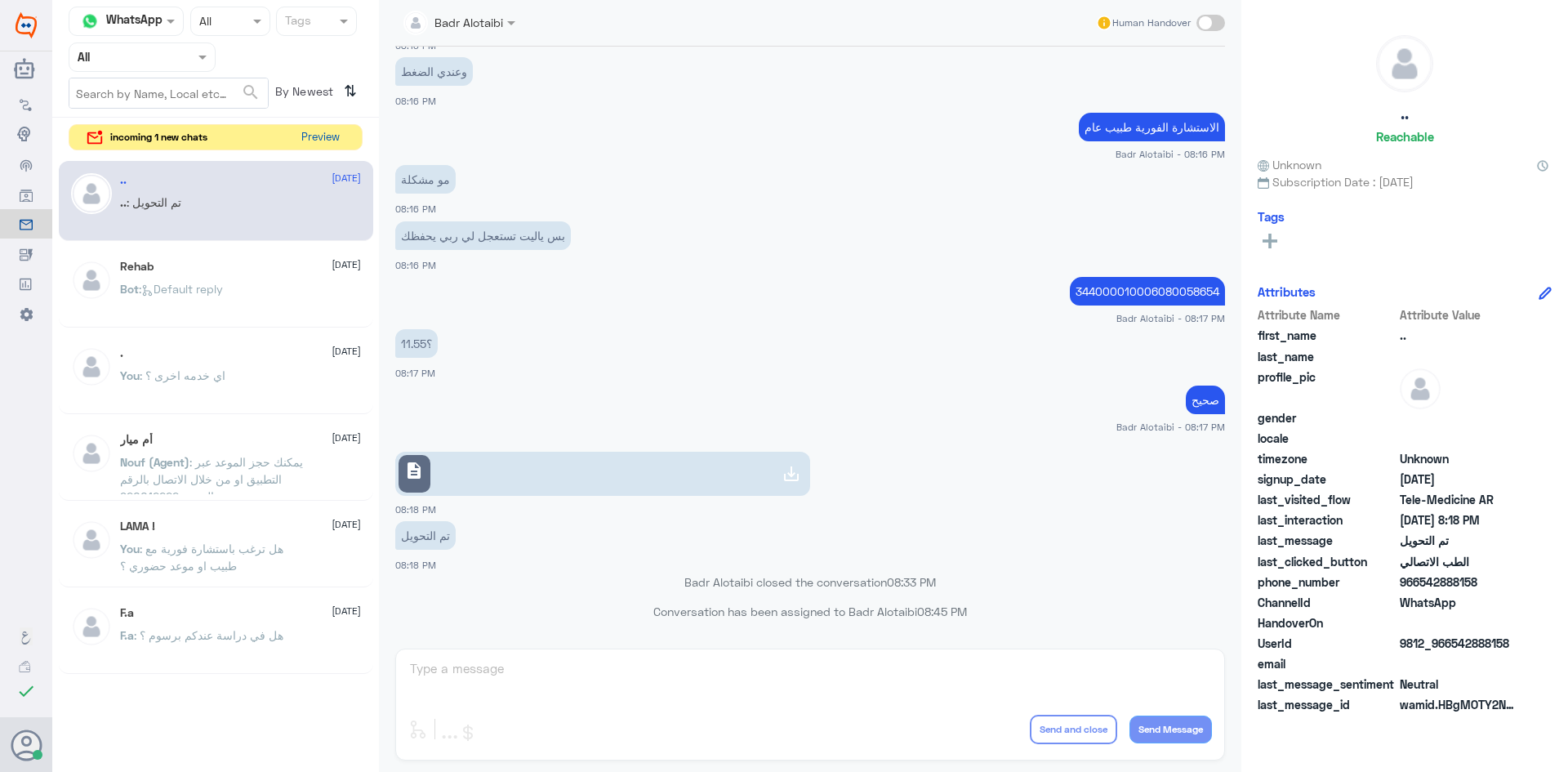
click at [331, 135] on button "Preview" at bounding box center [320, 138] width 50 height 26
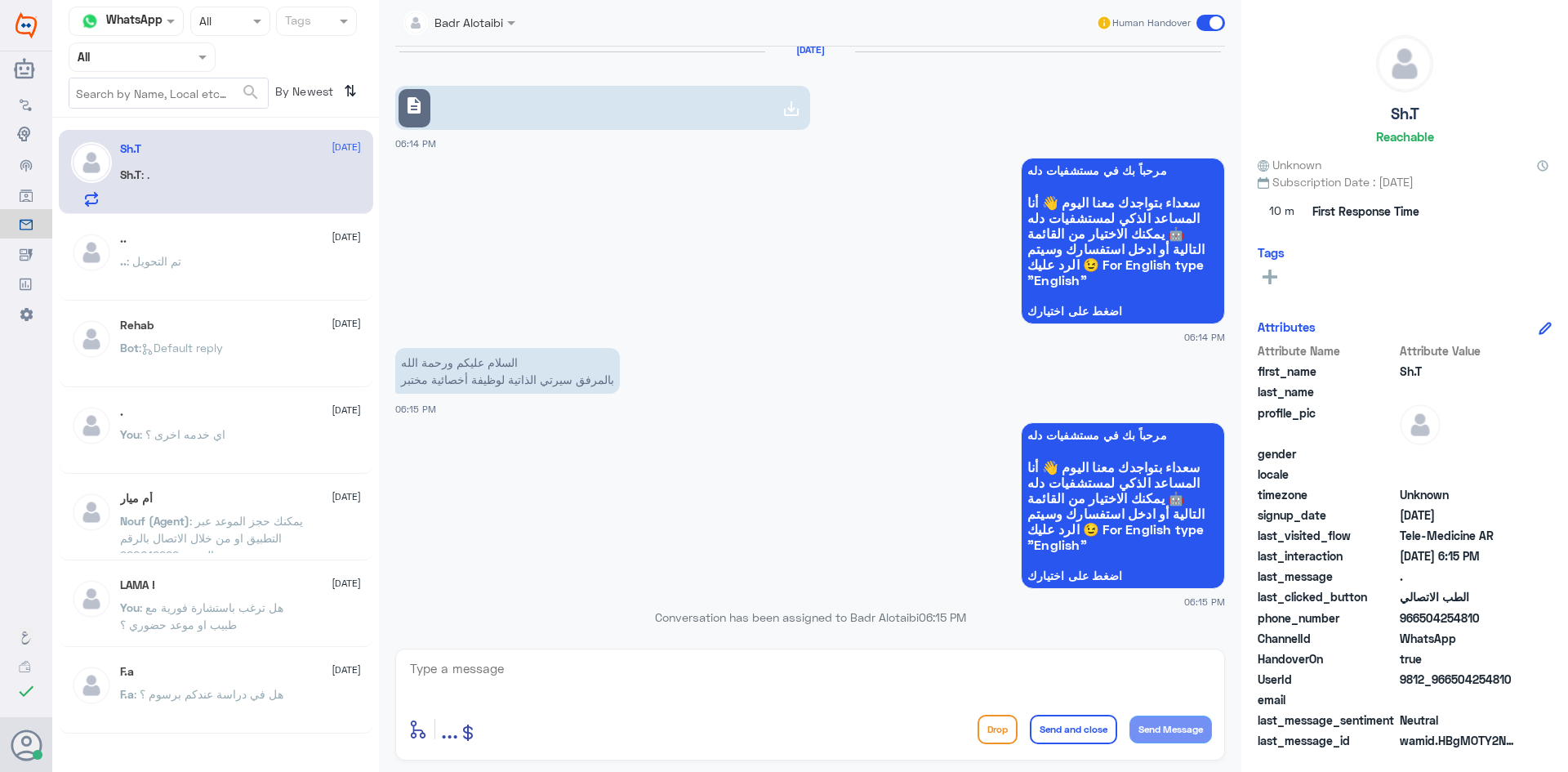
scroll to position [0, 0]
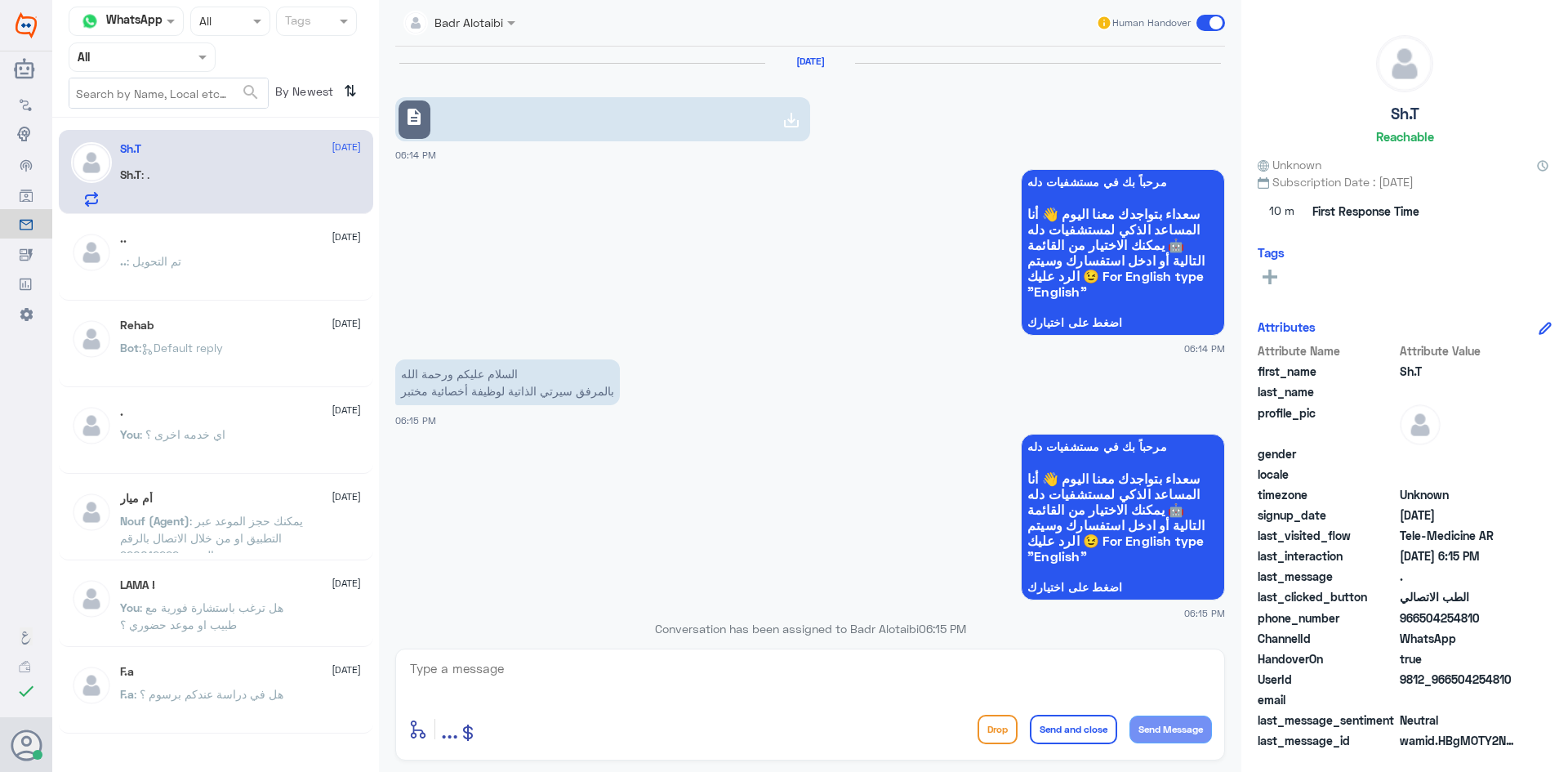
click at [696, 129] on link "description" at bounding box center [603, 119] width 415 height 44
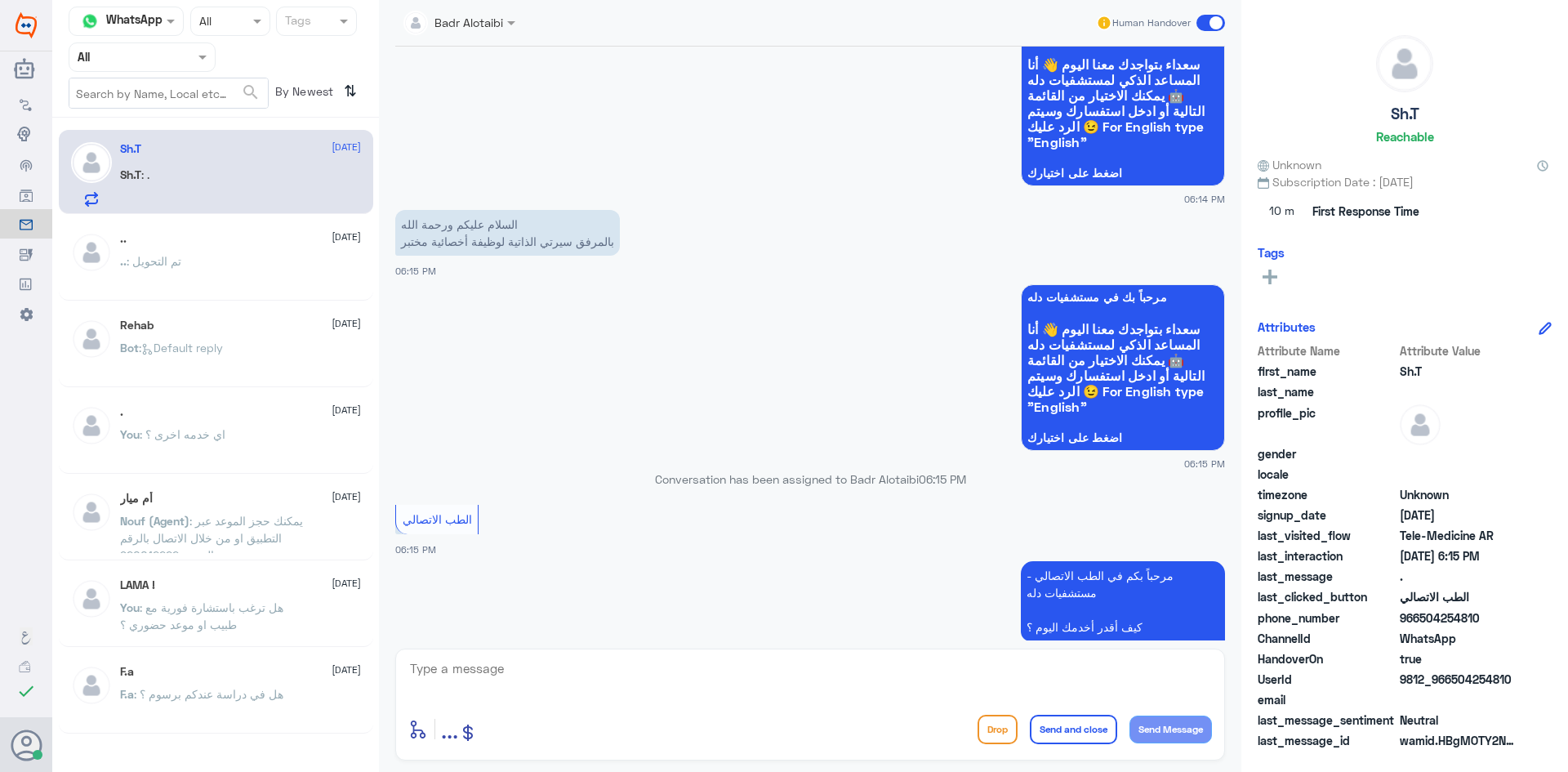
scroll to position [269, 0]
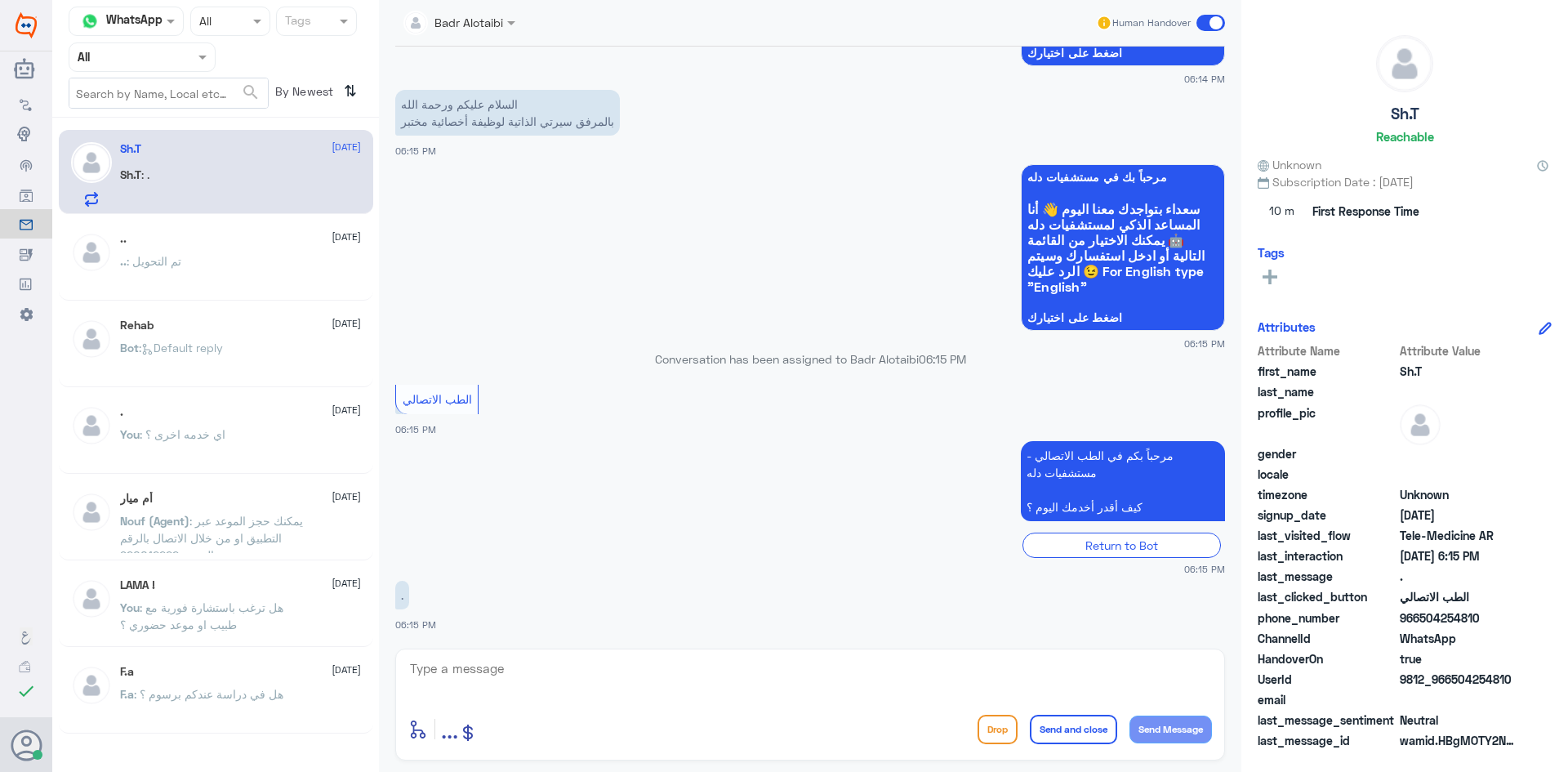
click at [1216, 18] on span at bounding box center [1211, 23] width 29 height 16
click at [0, 0] on input "checkbox" at bounding box center [0, 0] width 0 height 0
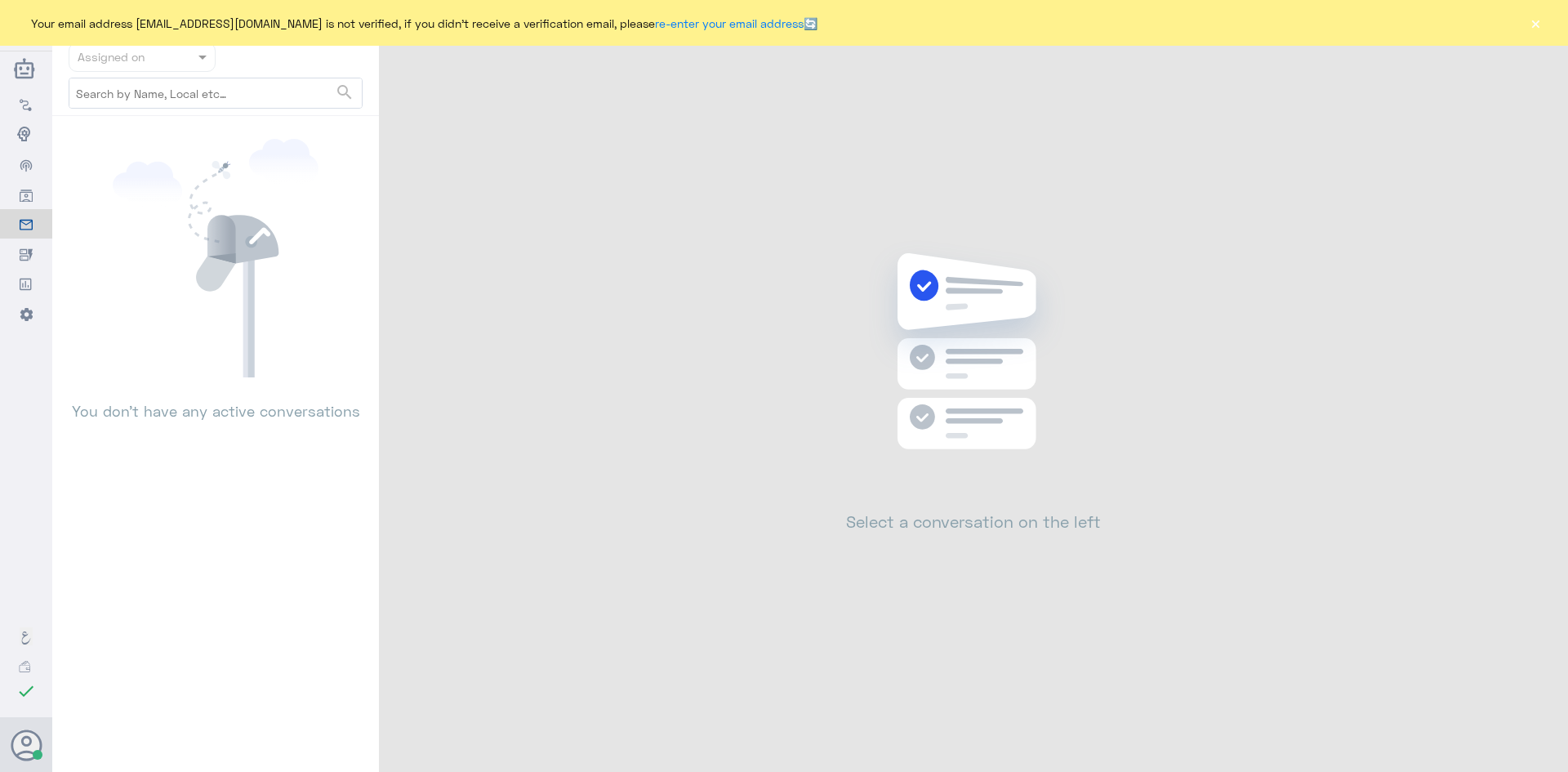
click at [1531, 15] on button "×" at bounding box center [1536, 23] width 16 height 16
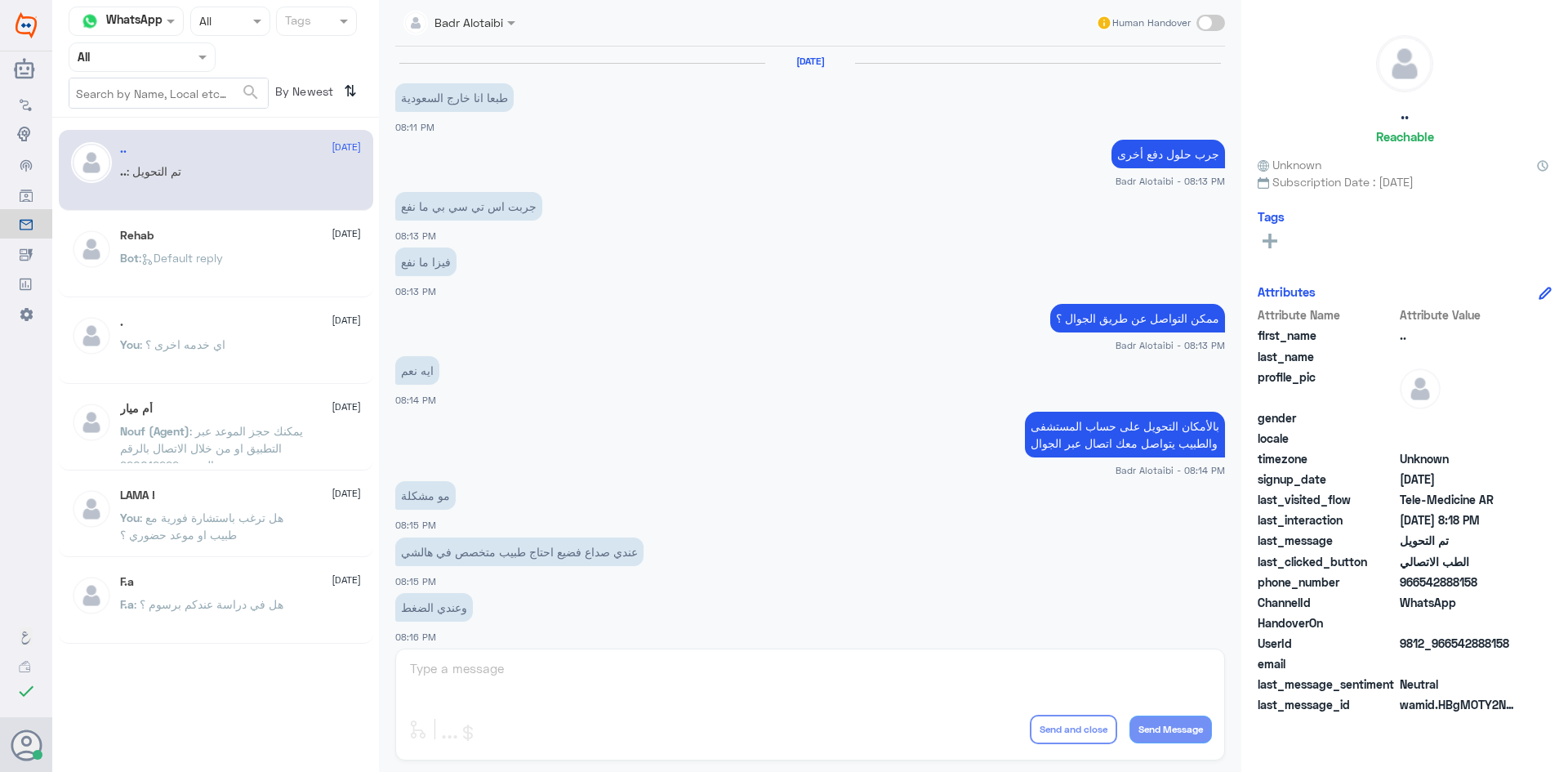
scroll to position [536, 0]
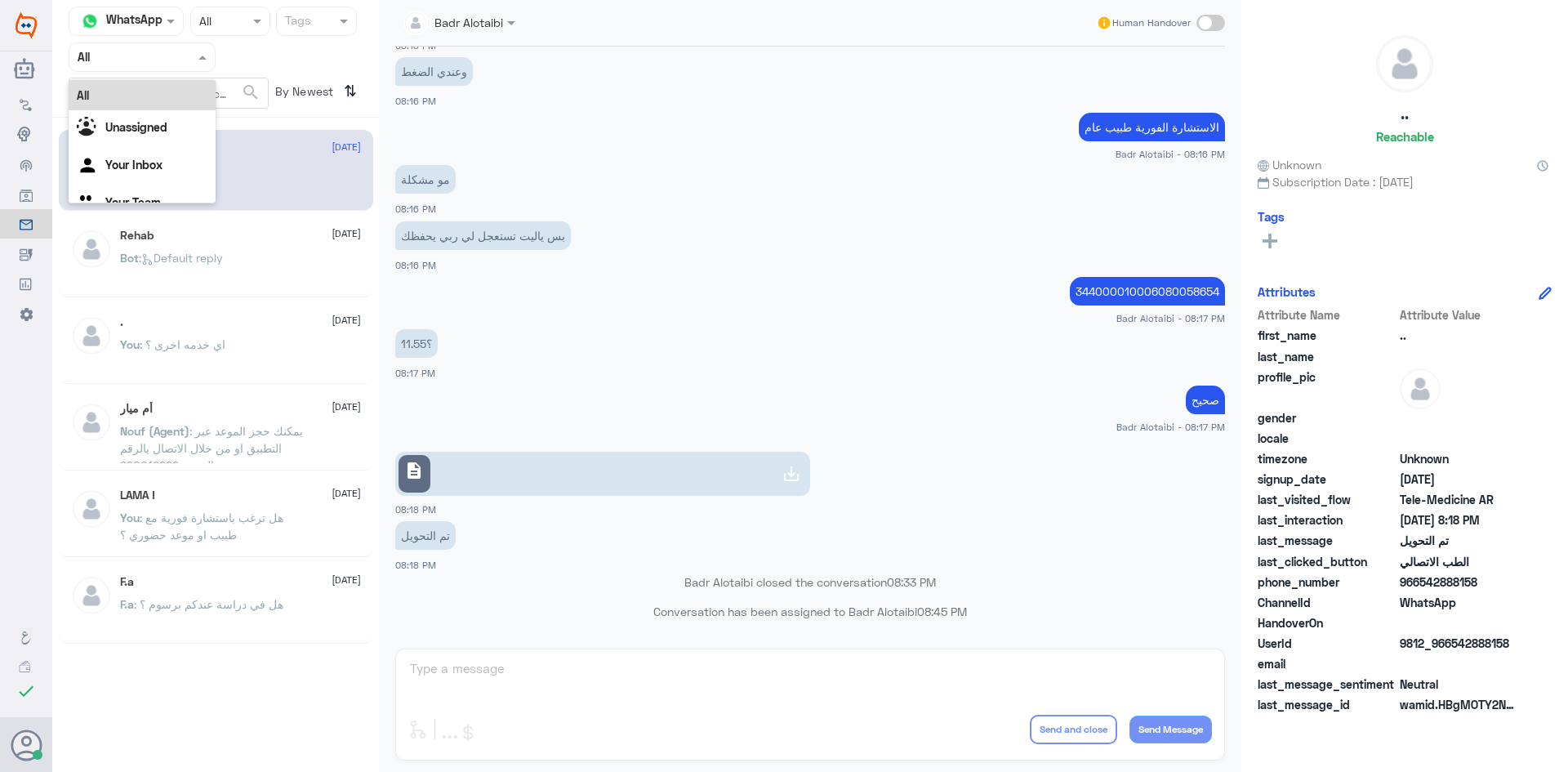
click at [205, 50] on span at bounding box center [204, 57] width 21 height 17
click at [166, 117] on div "Unassigned" at bounding box center [142, 129] width 147 height 38
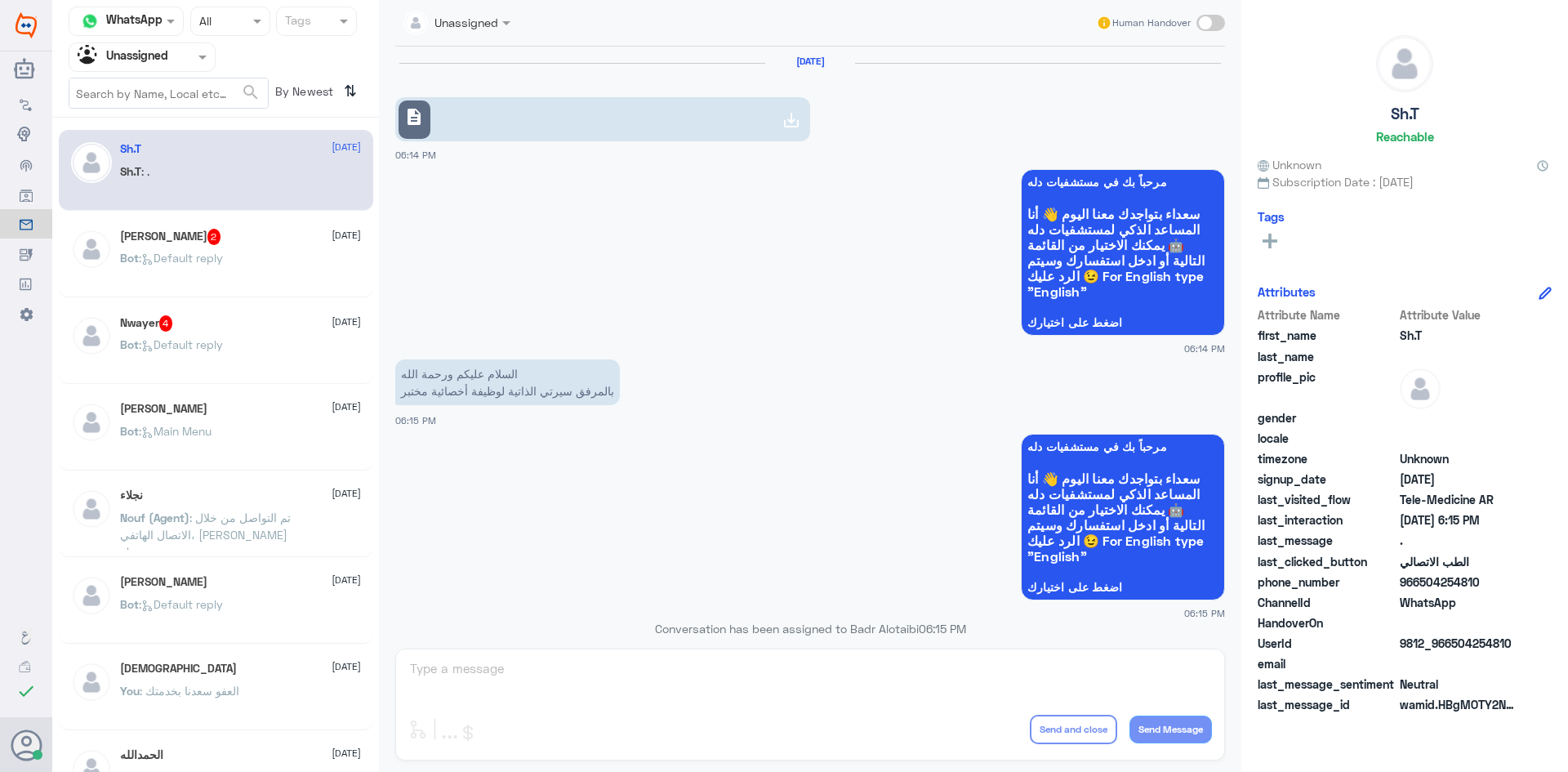
scroll to position [299, 0]
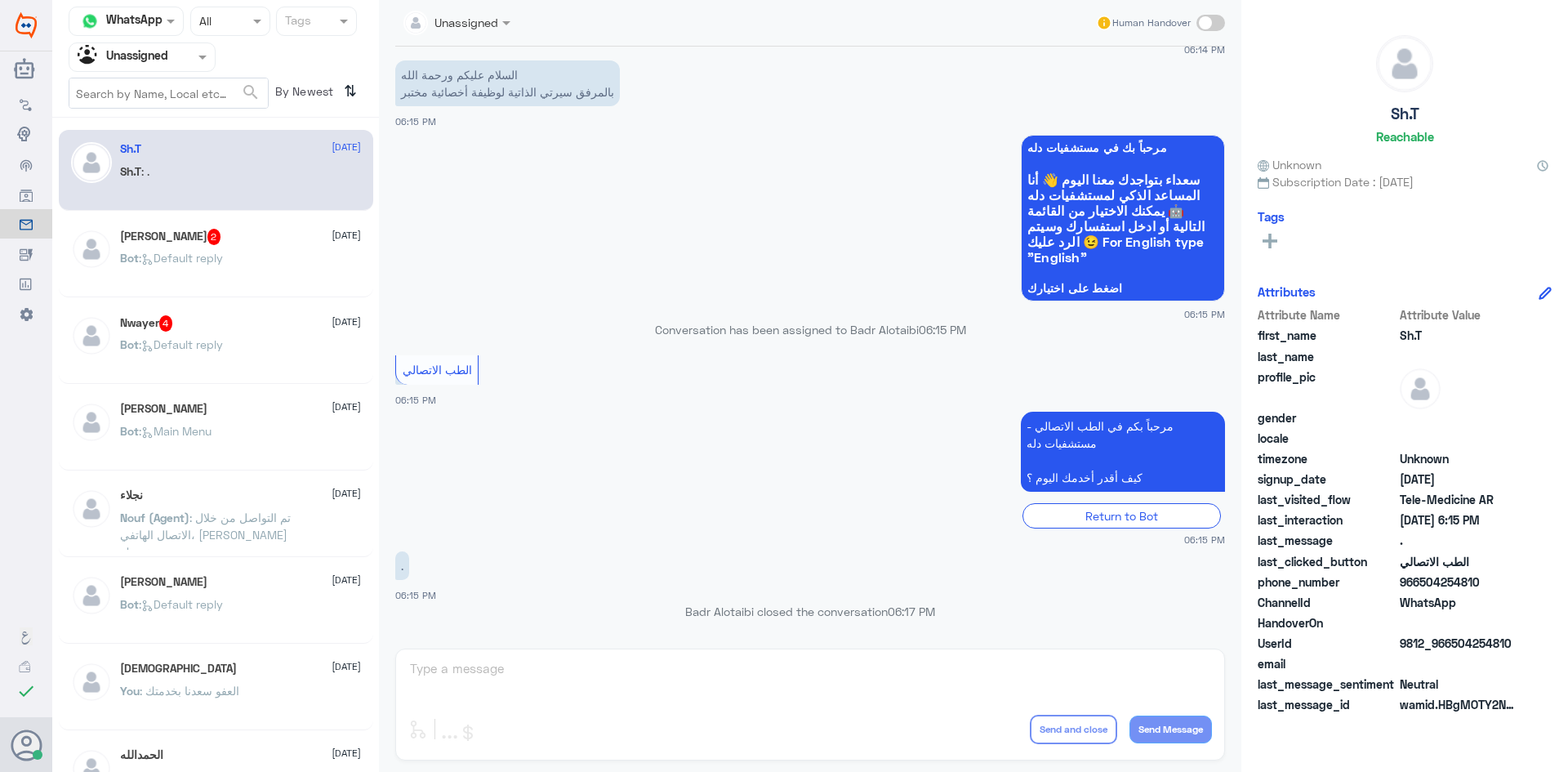
click at [223, 244] on div "[PERSON_NAME] 2 [DATE]" at bounding box center [240, 237] width 241 height 16
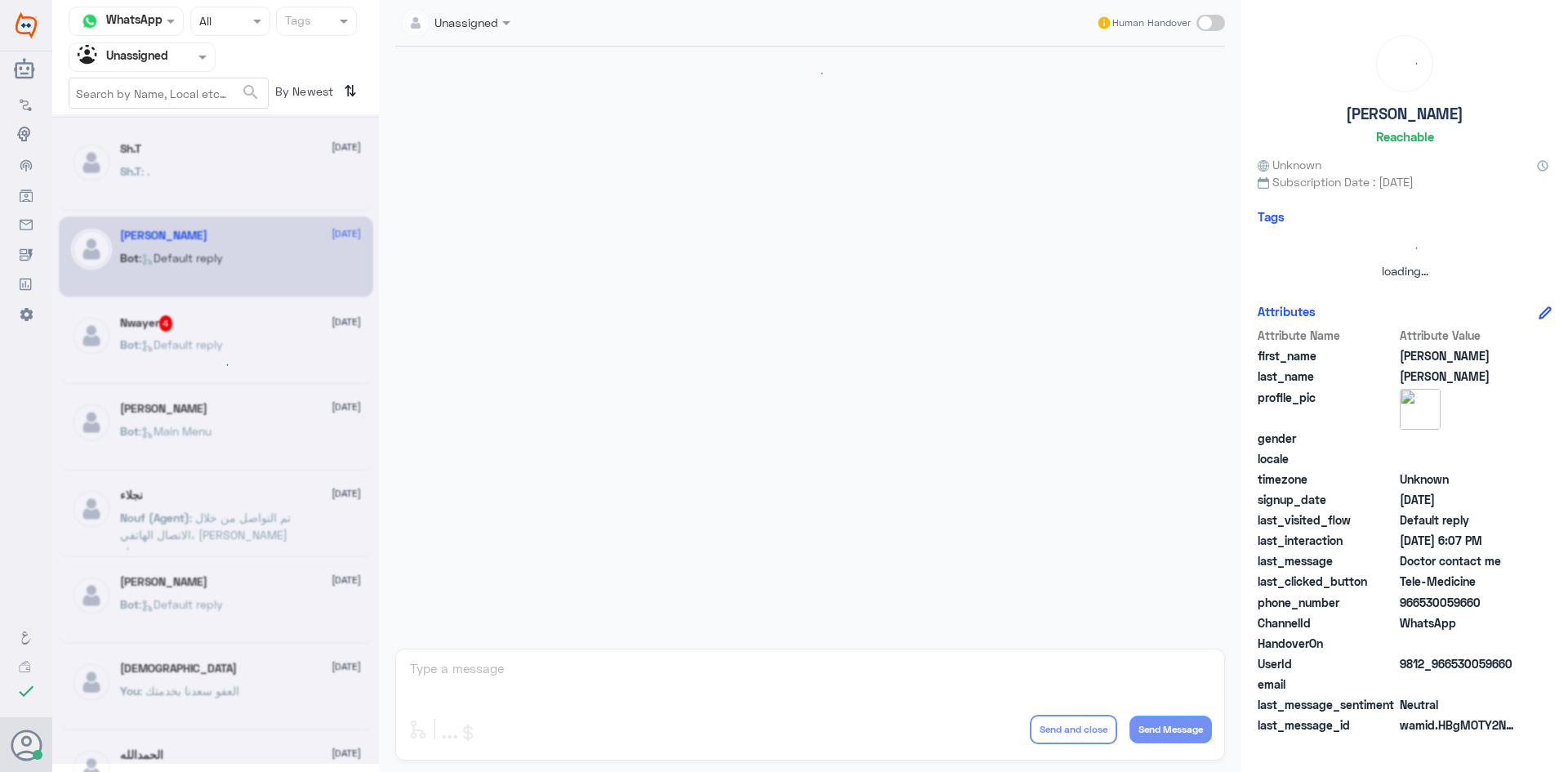
scroll to position [1133, 0]
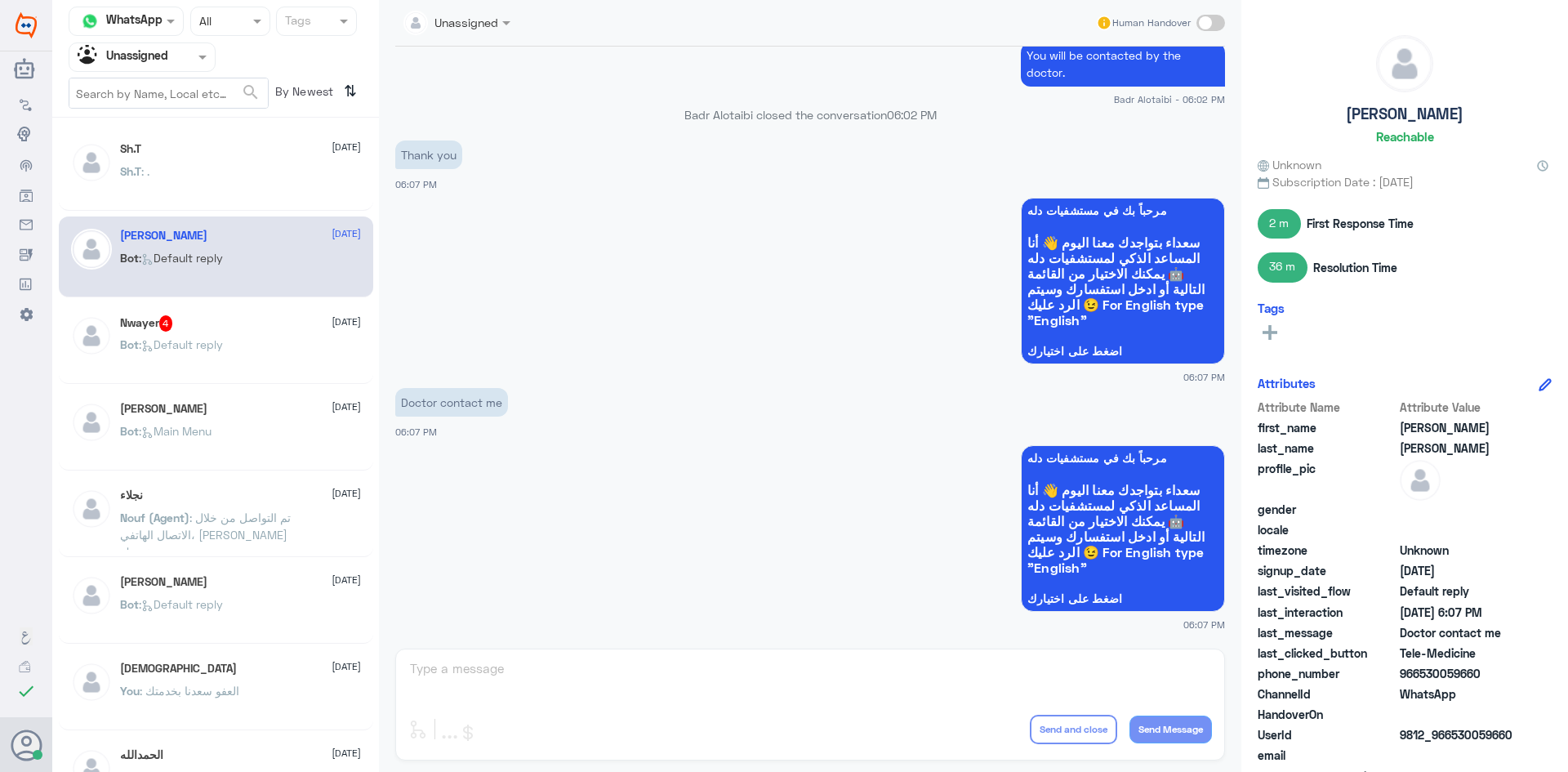
click at [231, 334] on div "Nwayer 4 [DATE] Bot : Default reply" at bounding box center [240, 346] width 241 height 61
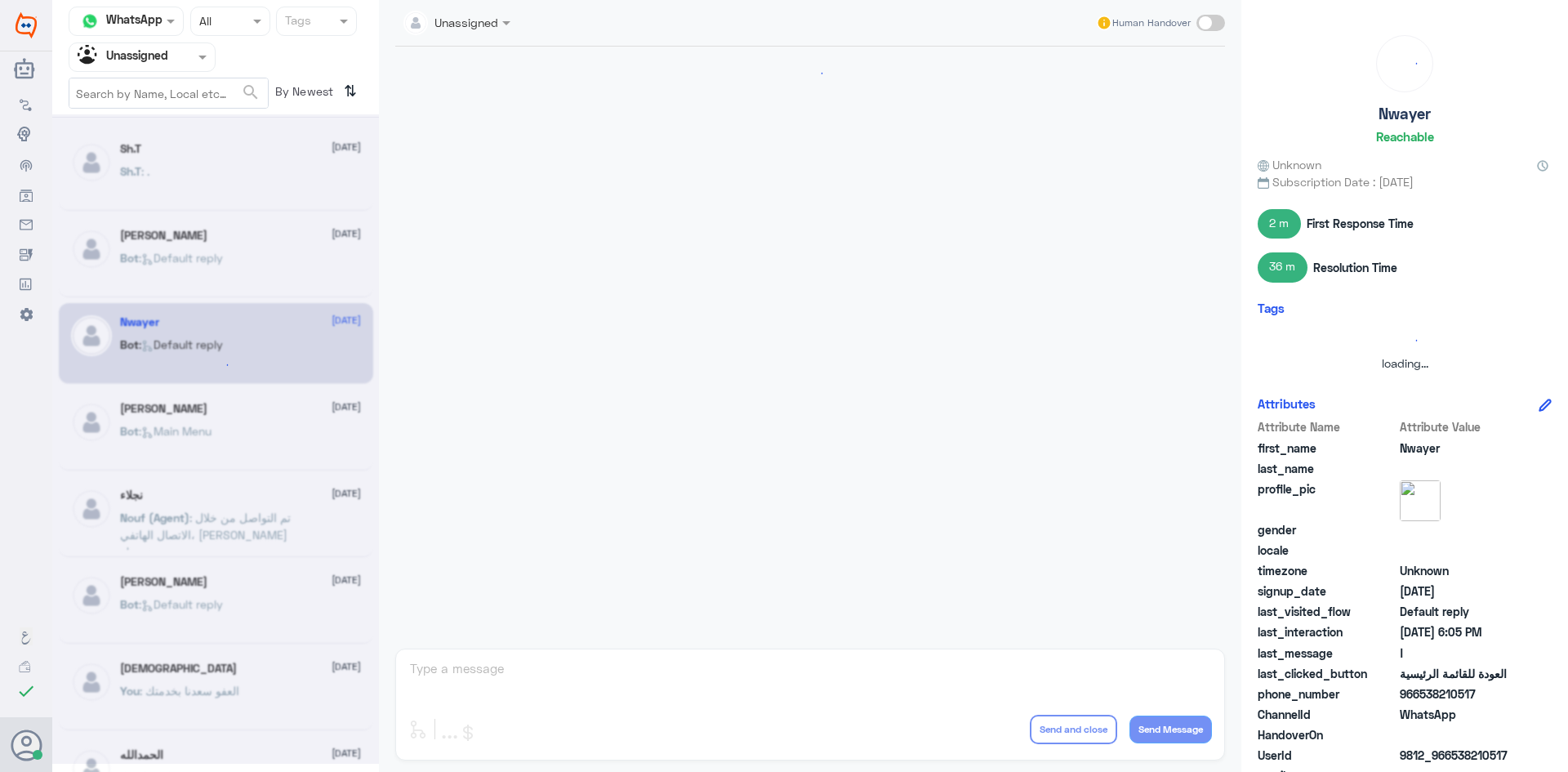
scroll to position [1070, 0]
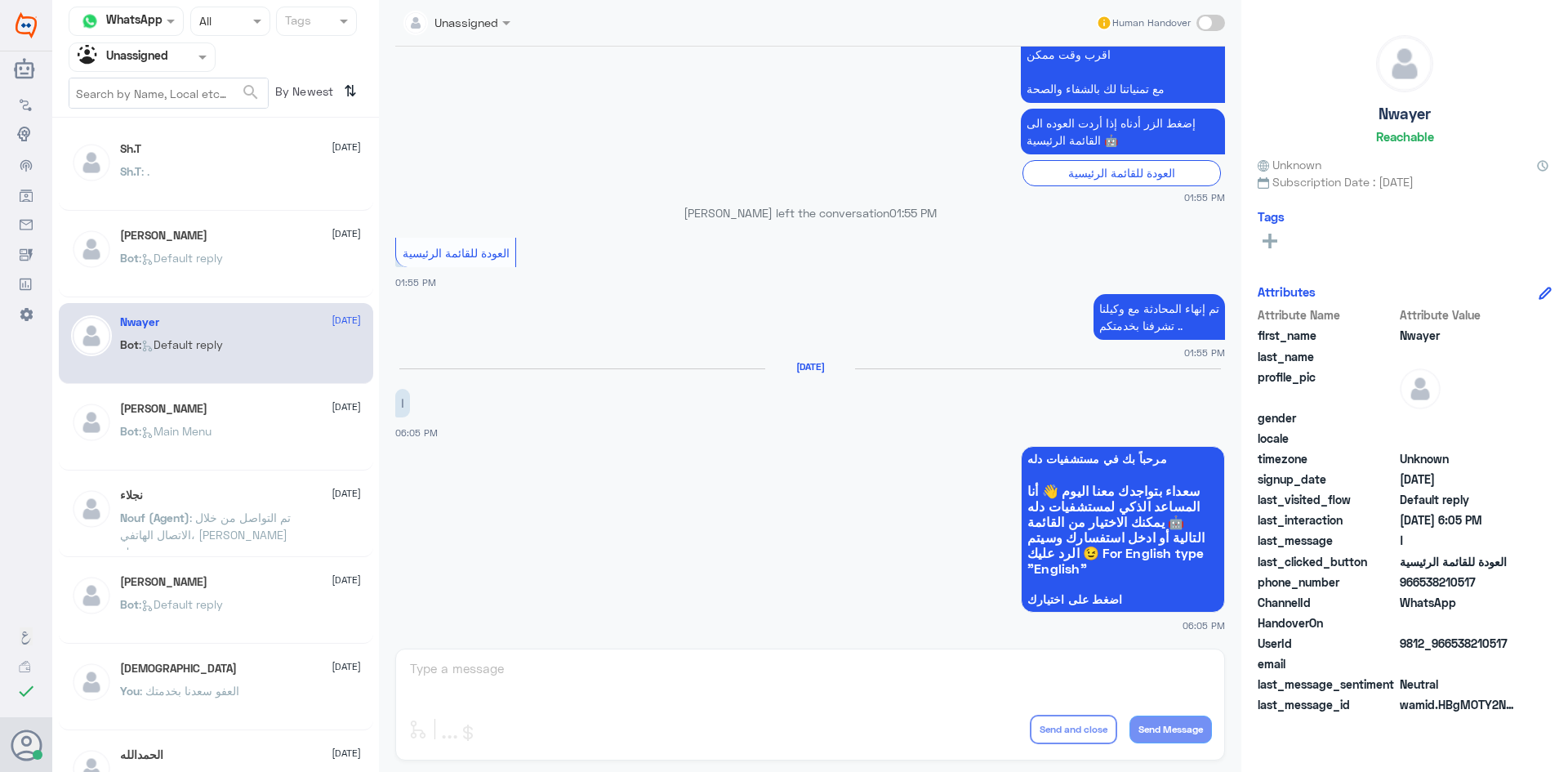
click at [171, 65] on div "Agent Filter Unassigned" at bounding box center [132, 58] width 125 height 25
click at [147, 92] on div "All" at bounding box center [142, 95] width 147 height 30
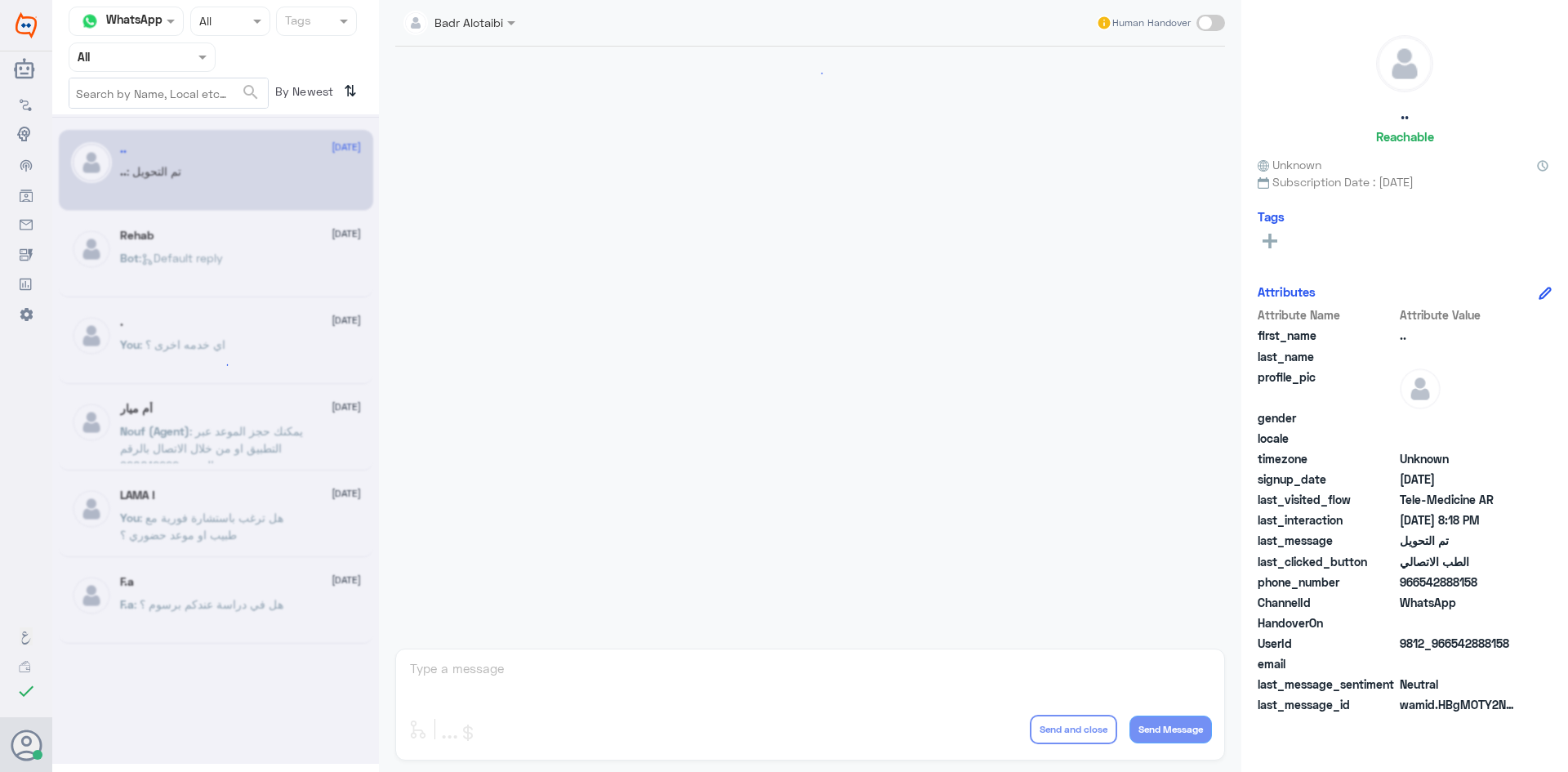
scroll to position [536, 0]
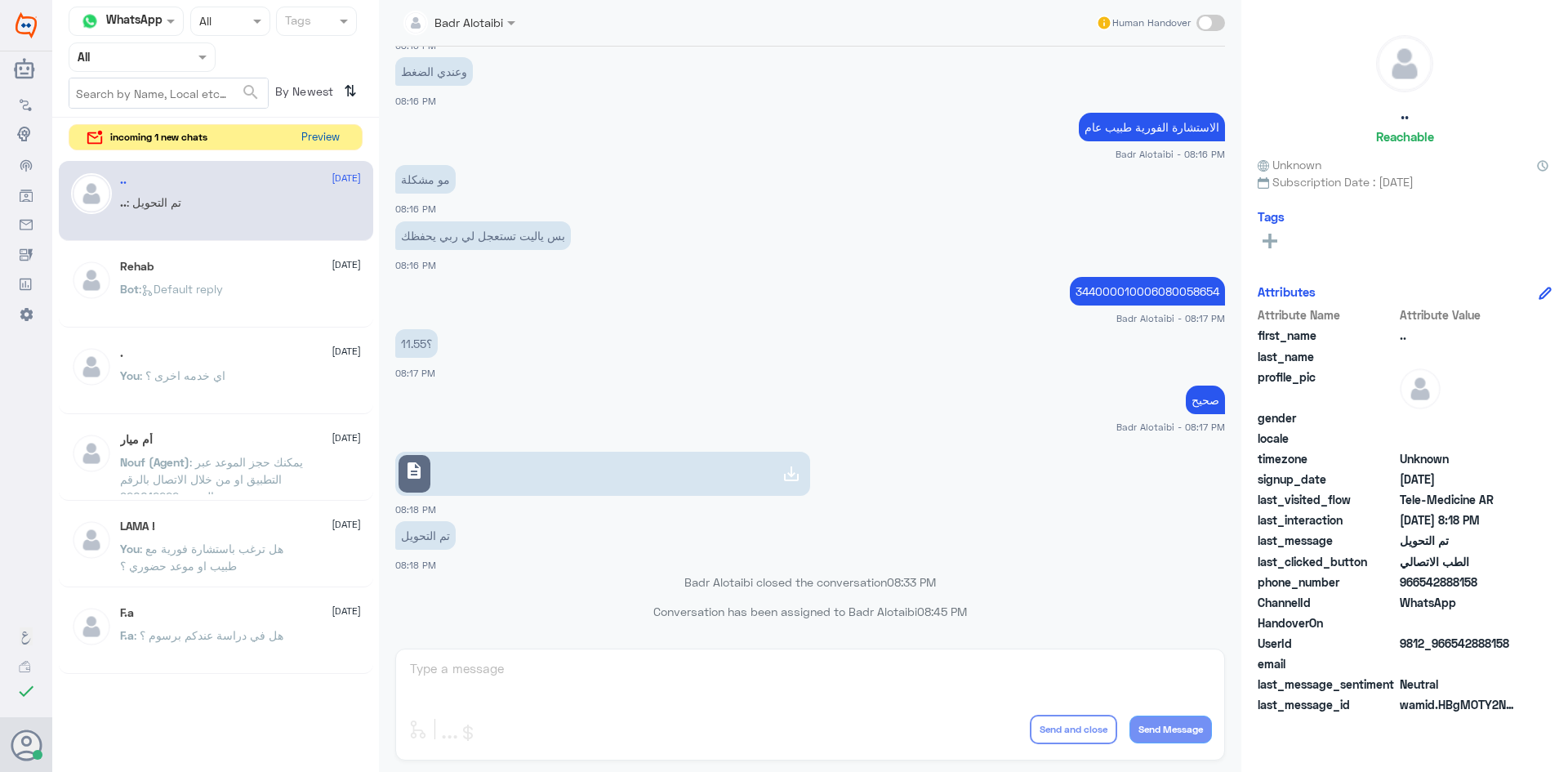
click at [323, 141] on button "Preview" at bounding box center [320, 138] width 50 height 26
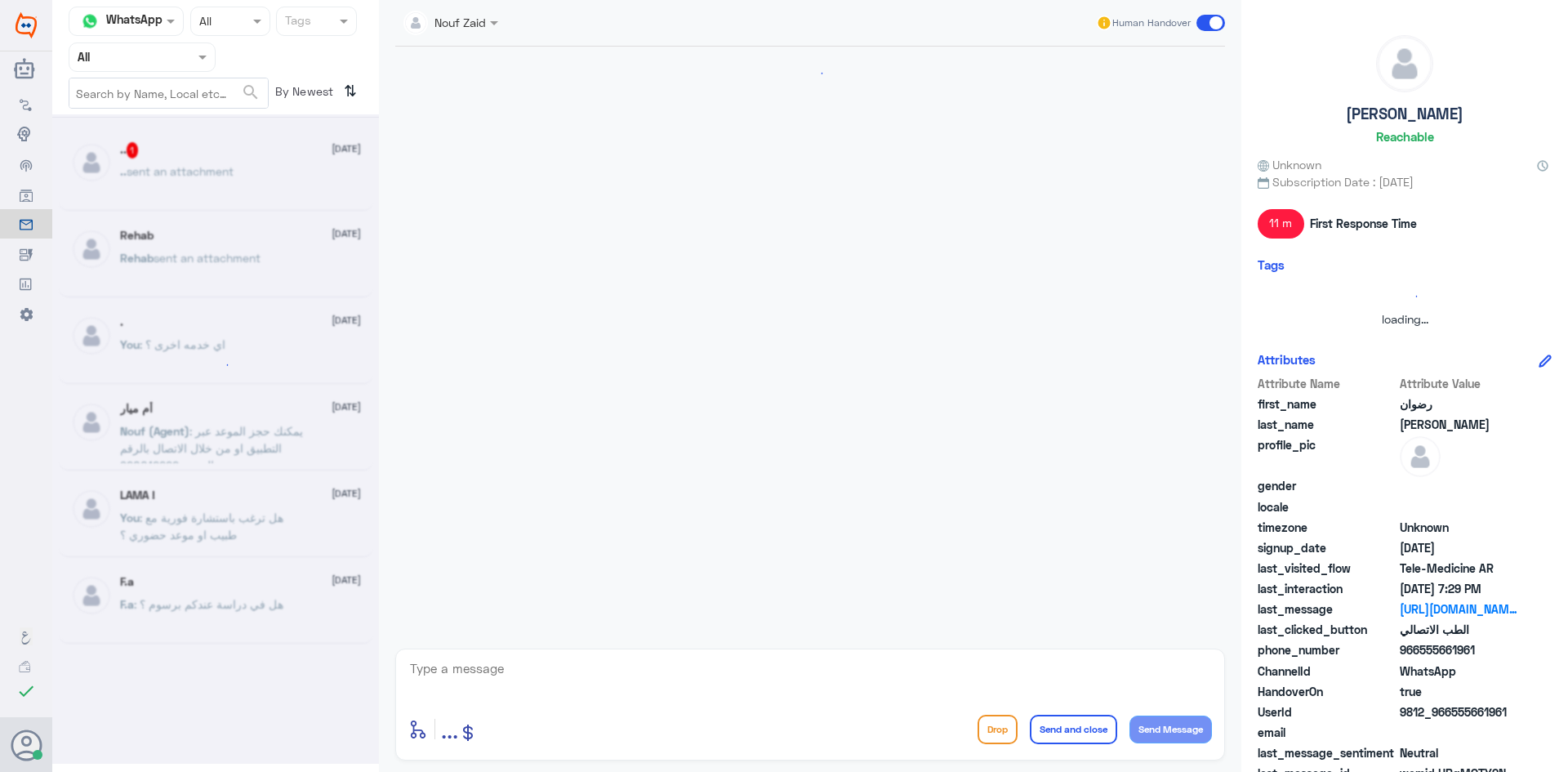
scroll to position [172, 0]
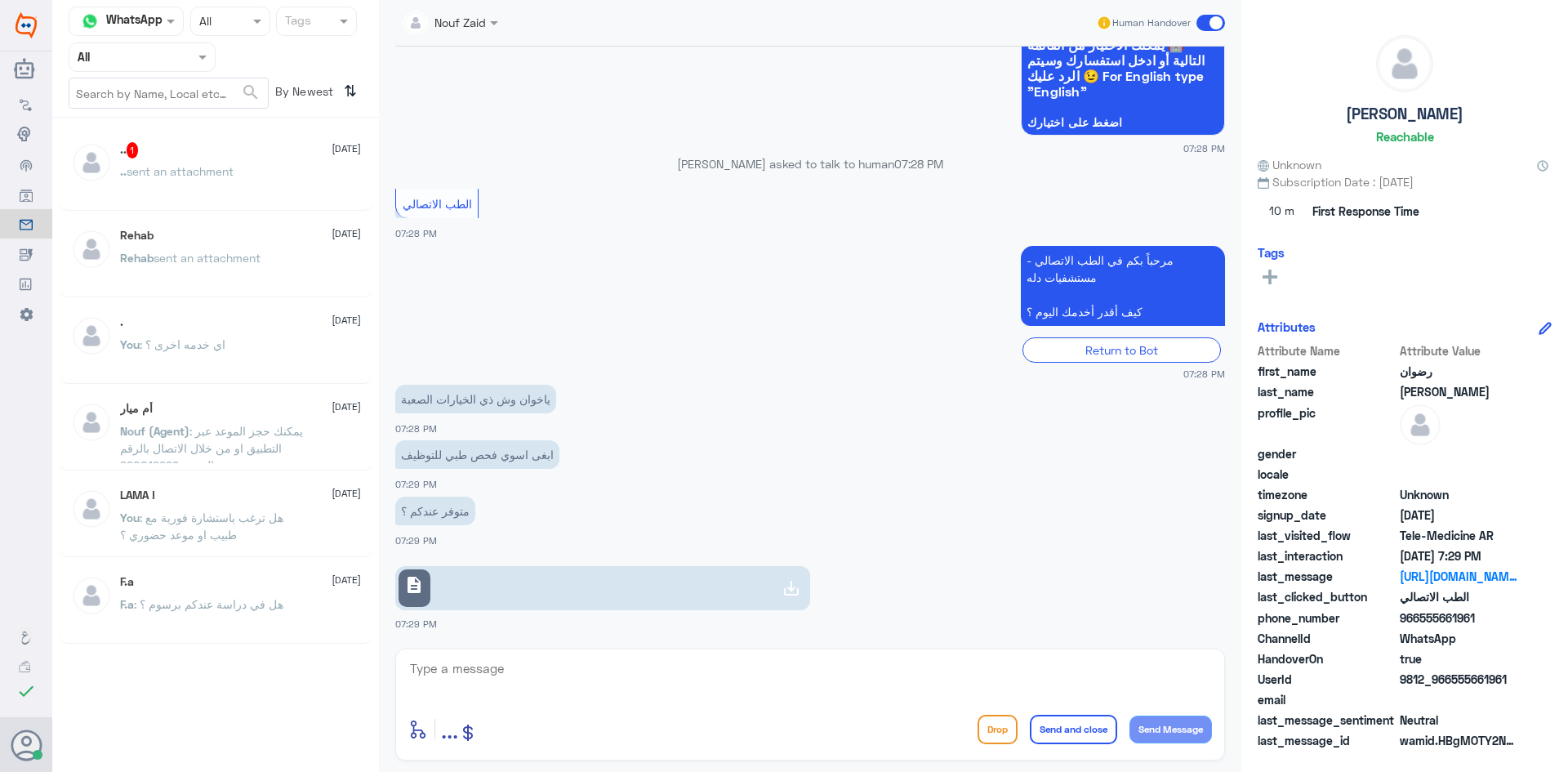
click at [488, 15] on span at bounding box center [496, 22] width 21 height 17
click at [529, 143] on div "Nouf Zaid" at bounding box center [486, 142] width 146 height 29
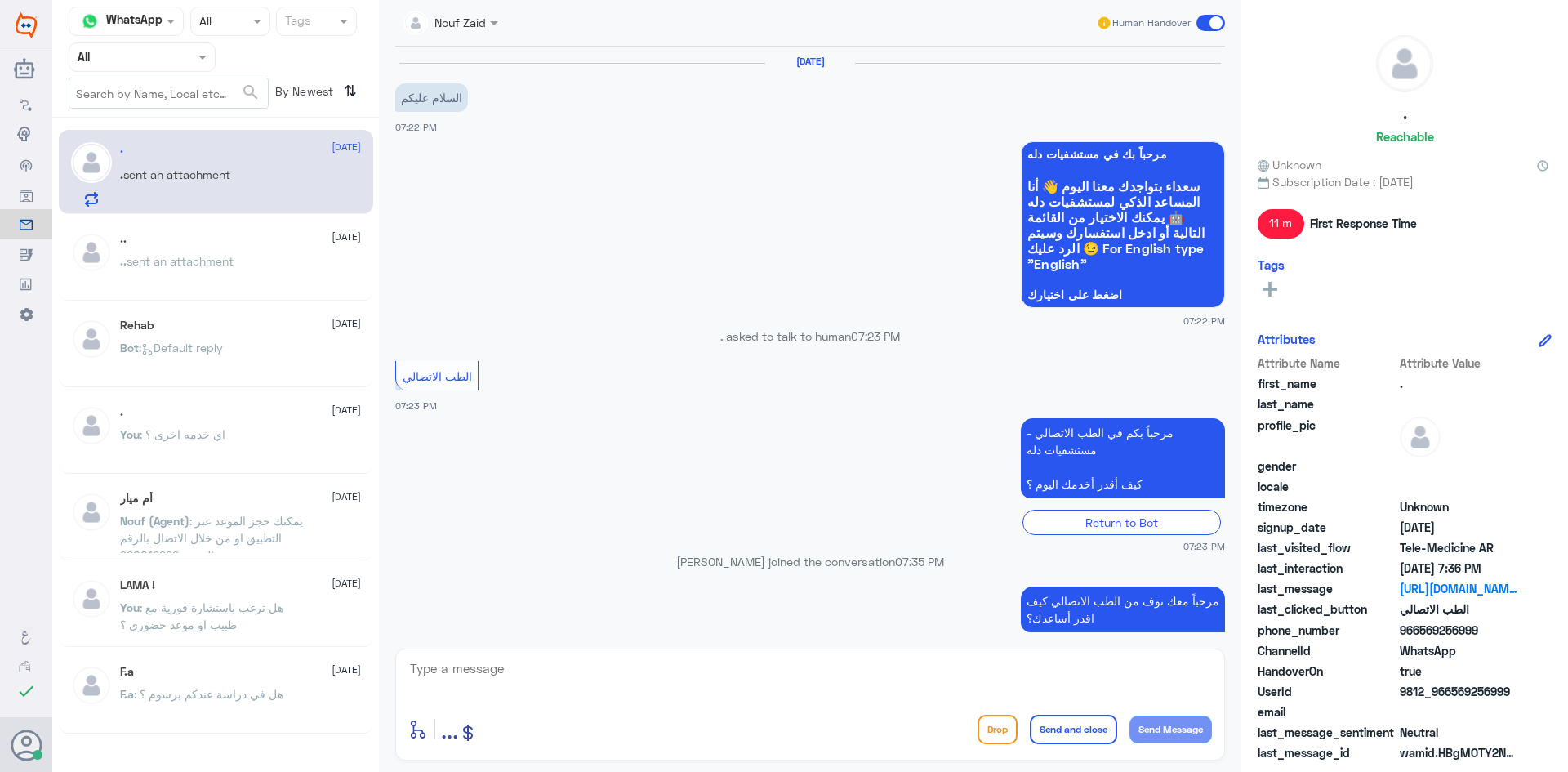
scroll to position [259, 0]
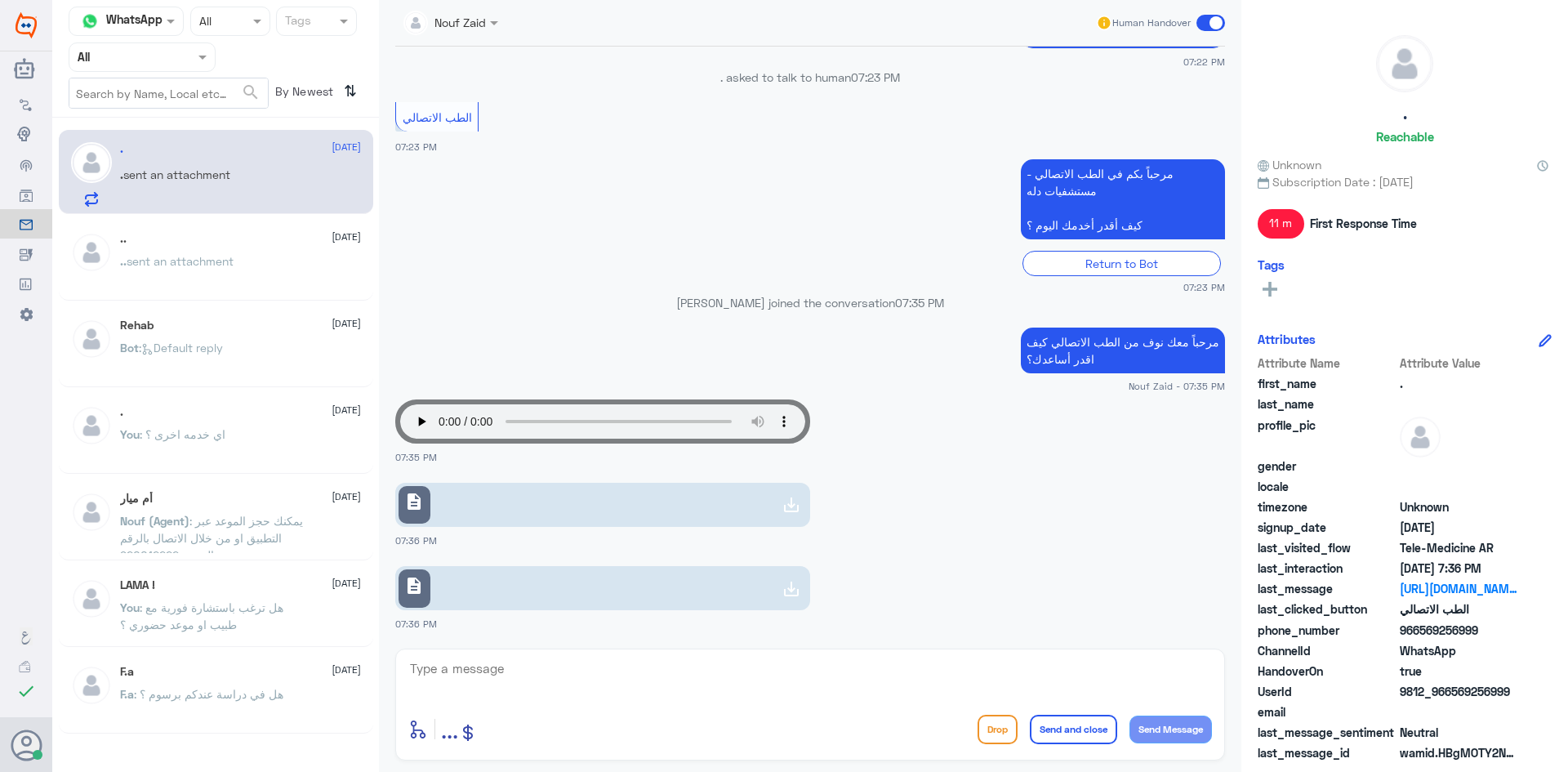
click at [485, 24] on div at bounding box center [450, 21] width 111 height 19
click at [509, 131] on div "Nouf Zaid" at bounding box center [486, 142] width 146 height 29
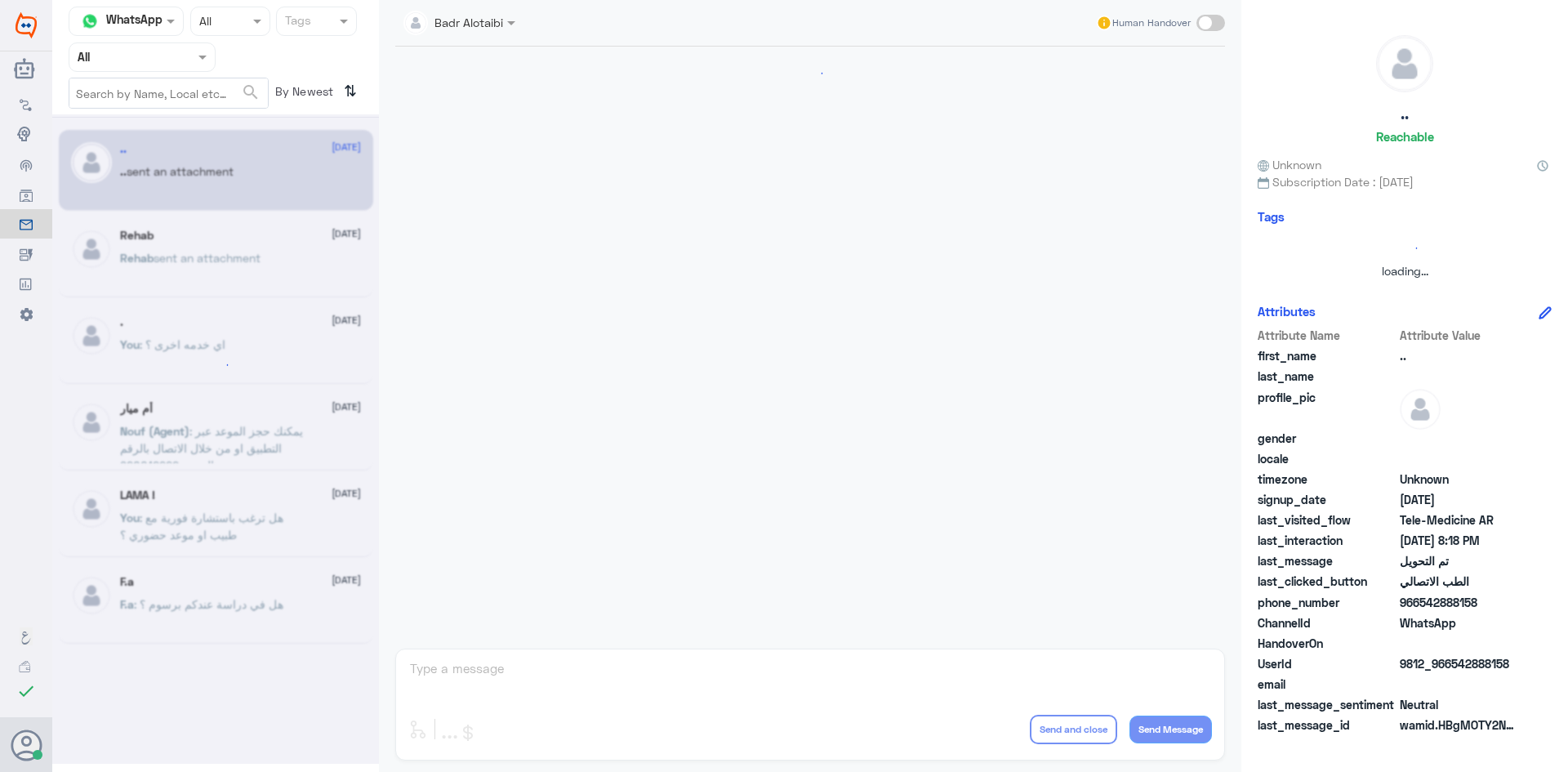
scroll to position [536, 0]
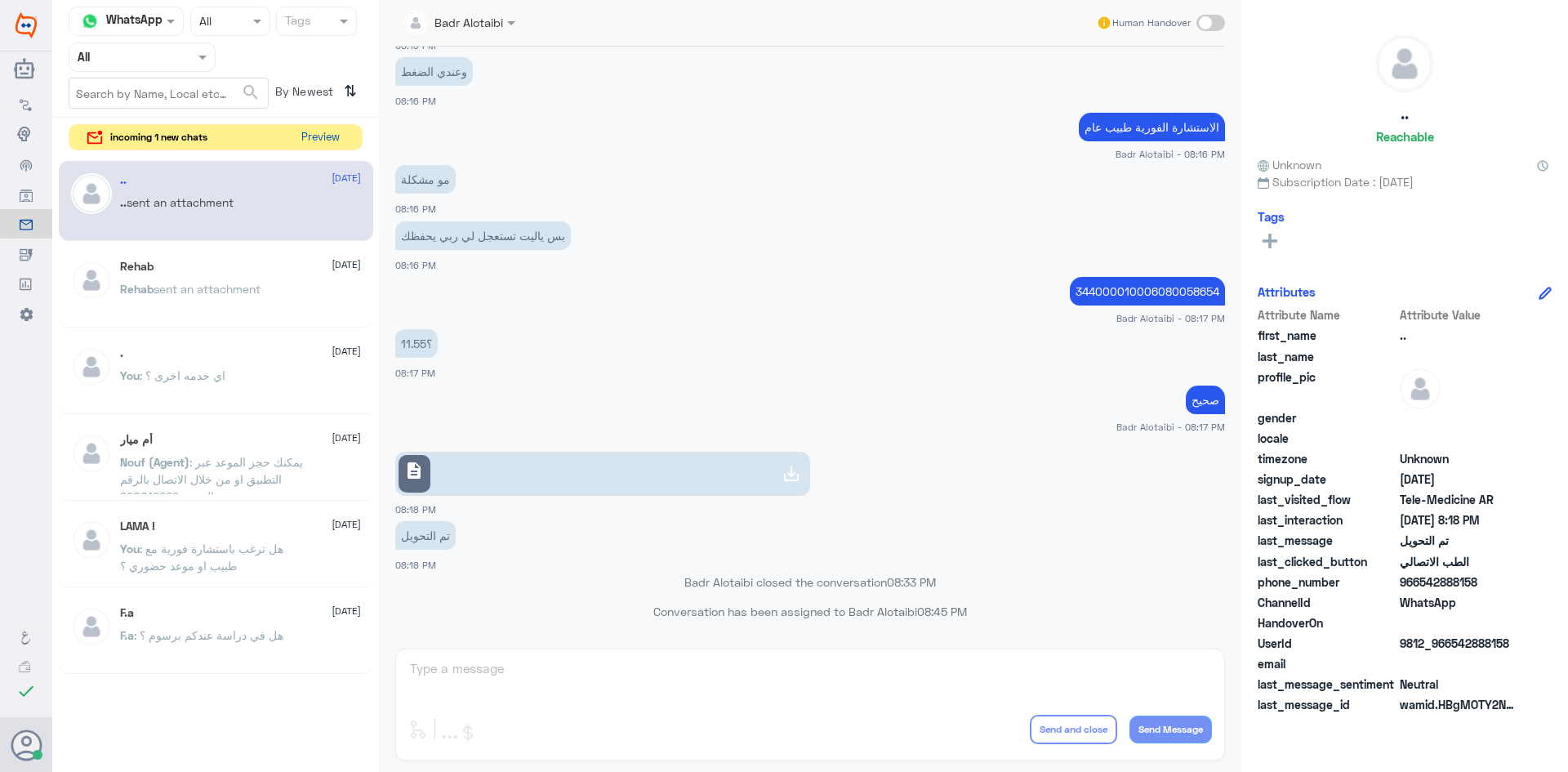
click at [329, 129] on button "Preview" at bounding box center [320, 138] width 50 height 26
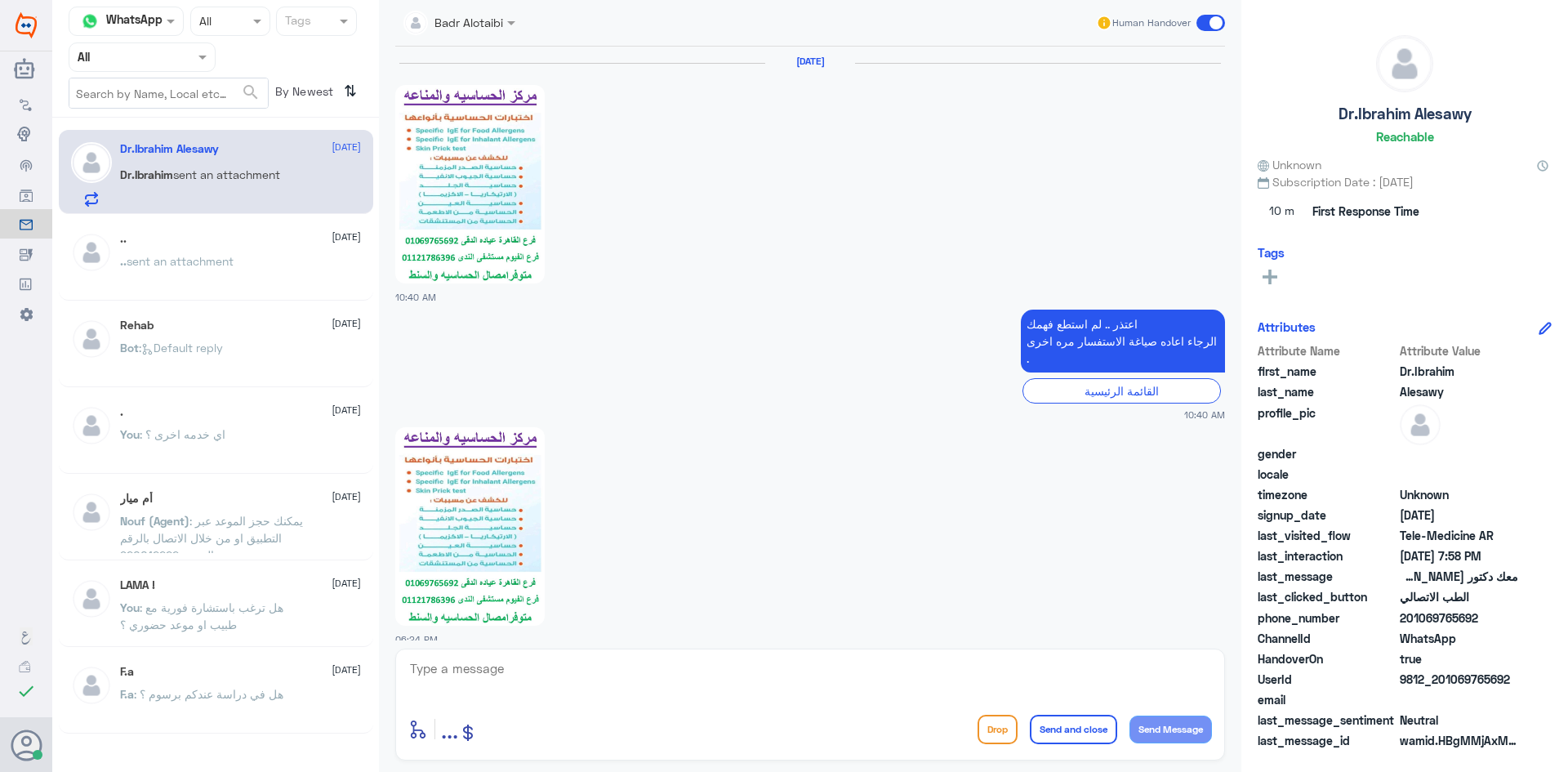
scroll to position [1965, 0]
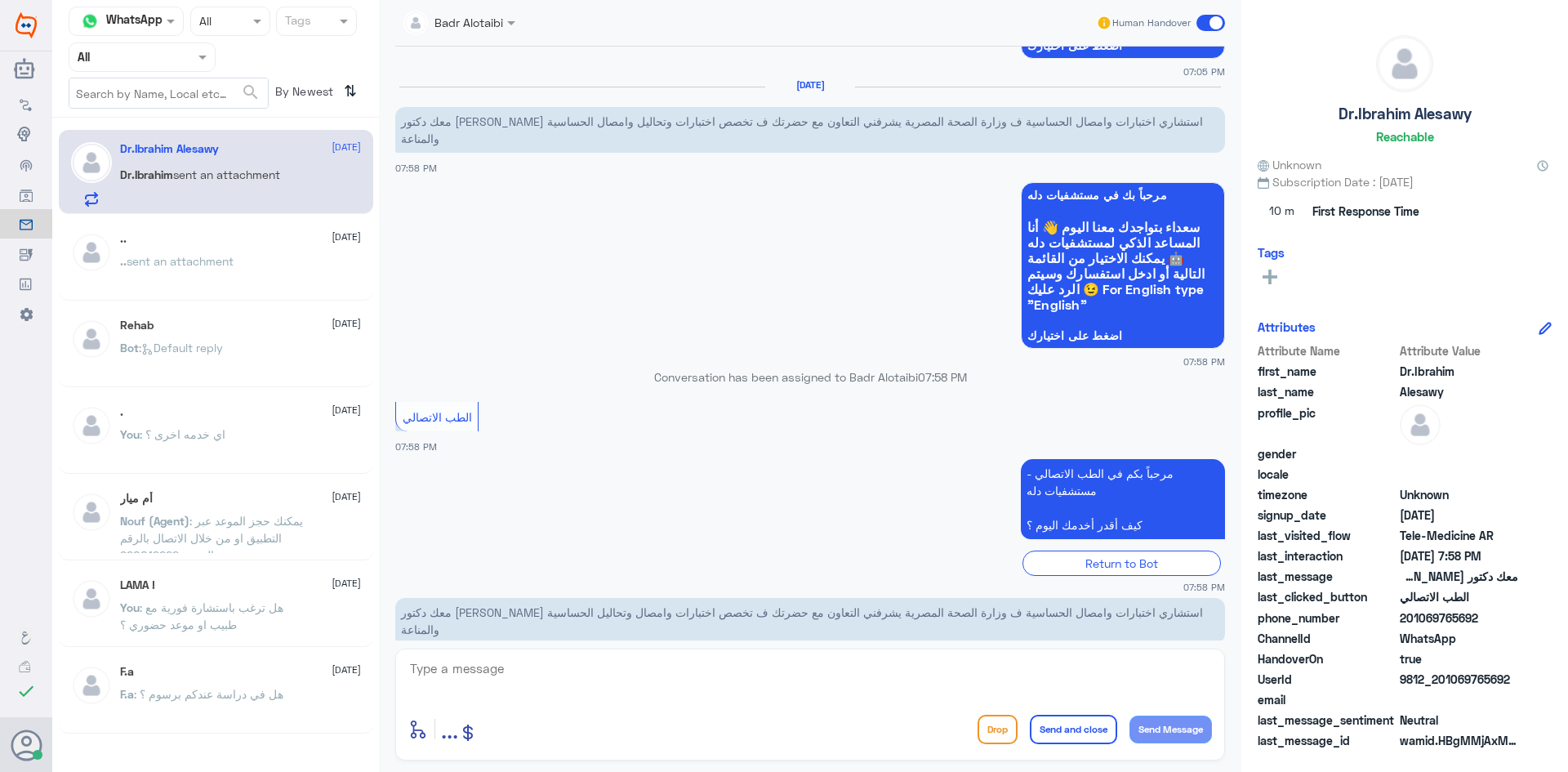
drag, startPoint x: 832, startPoint y: 579, endPoint x: 508, endPoint y: 589, distance: 324.2
click at [508, 598] on p "معك دكتور ابراهيم العيسوى استشاري اختبارات وامصال الحساسية ف وزارة الصحة المصري…" at bounding box center [810, 621] width 830 height 46
click at [609, 598] on p "معك دكتور ابراهيم العيسوى استشاري اختبارات وامصال الحساسية ف وزارة الصحة المصري…" at bounding box center [810, 621] width 830 height 46
click at [1210, 25] on span at bounding box center [1211, 23] width 29 height 16
click at [0, 0] on input "checkbox" at bounding box center [0, 0] width 0 height 0
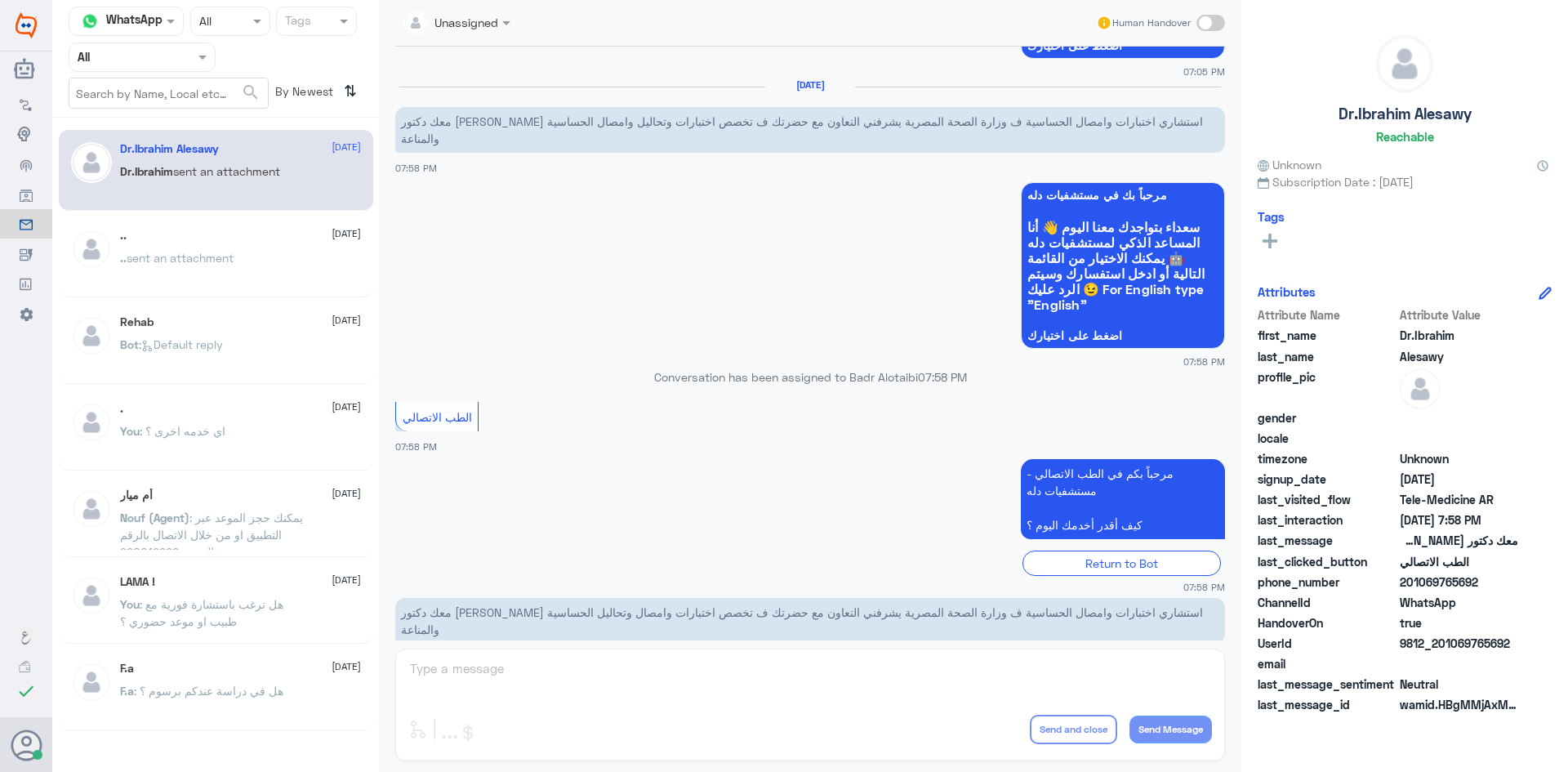
scroll to position [1995, 0]
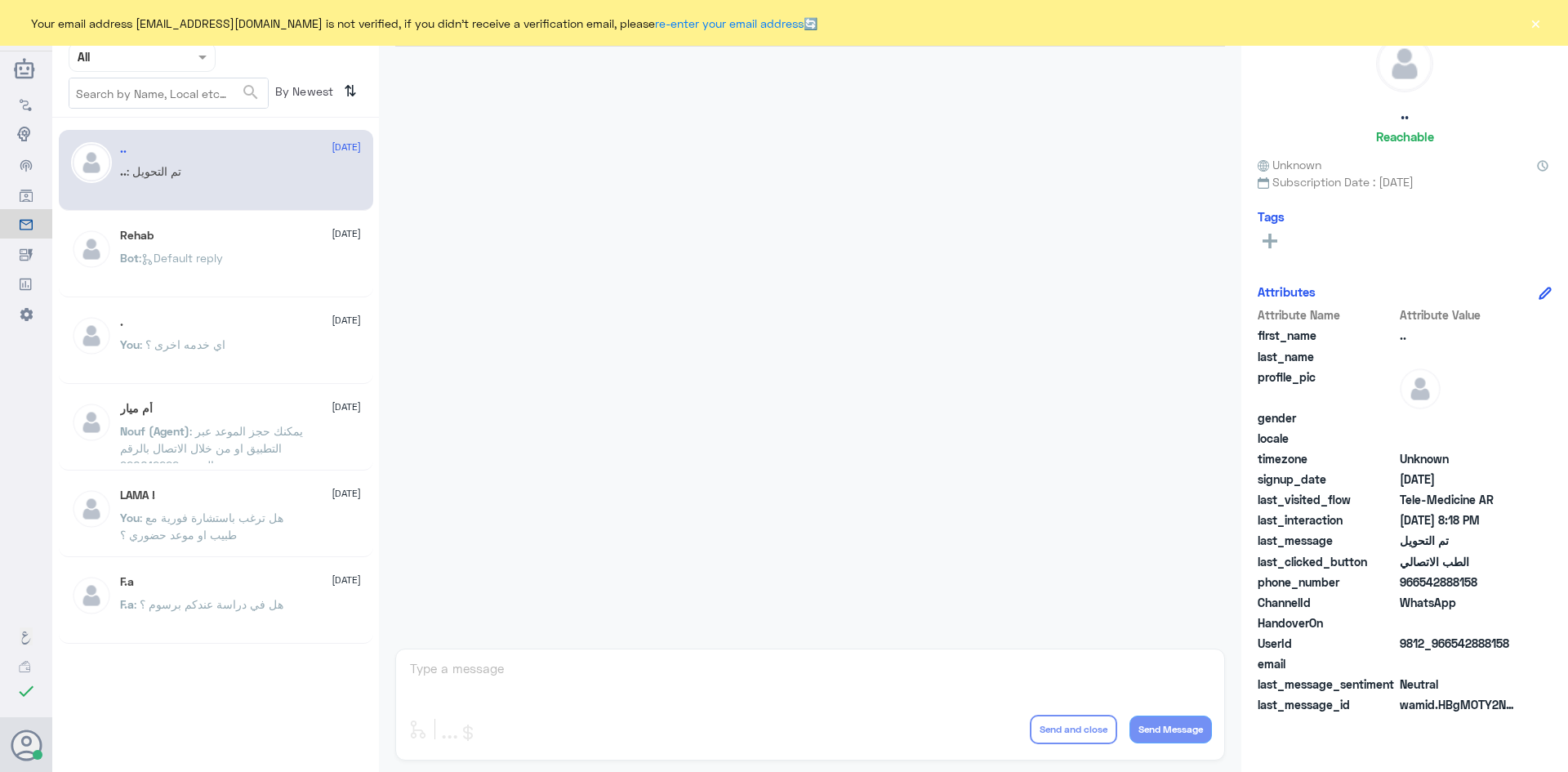
click at [1537, 29] on button "×" at bounding box center [1536, 23] width 16 height 16
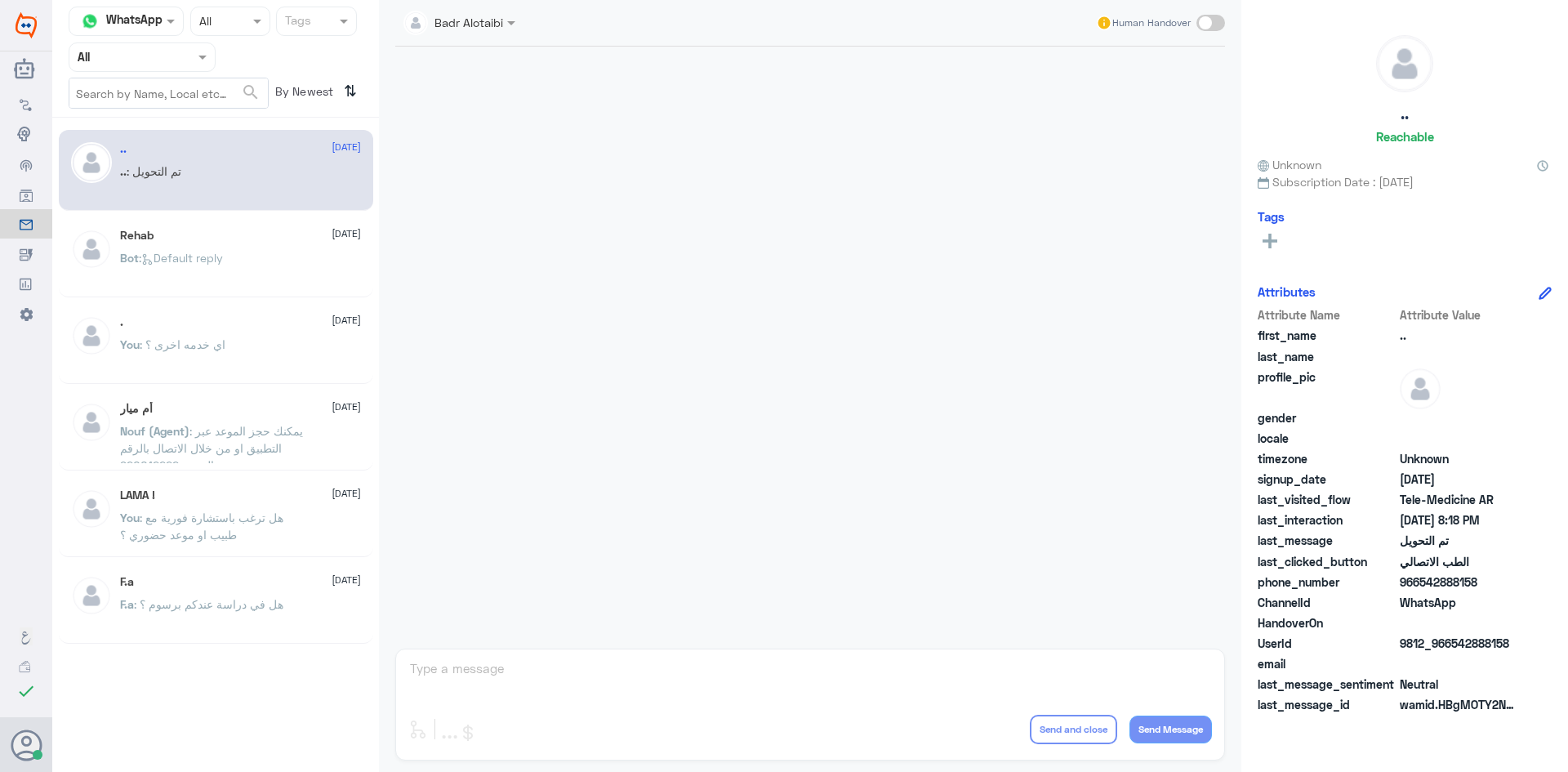
click at [236, 245] on div "Rehab 2 August Bot : Default reply" at bounding box center [240, 260] width 241 height 61
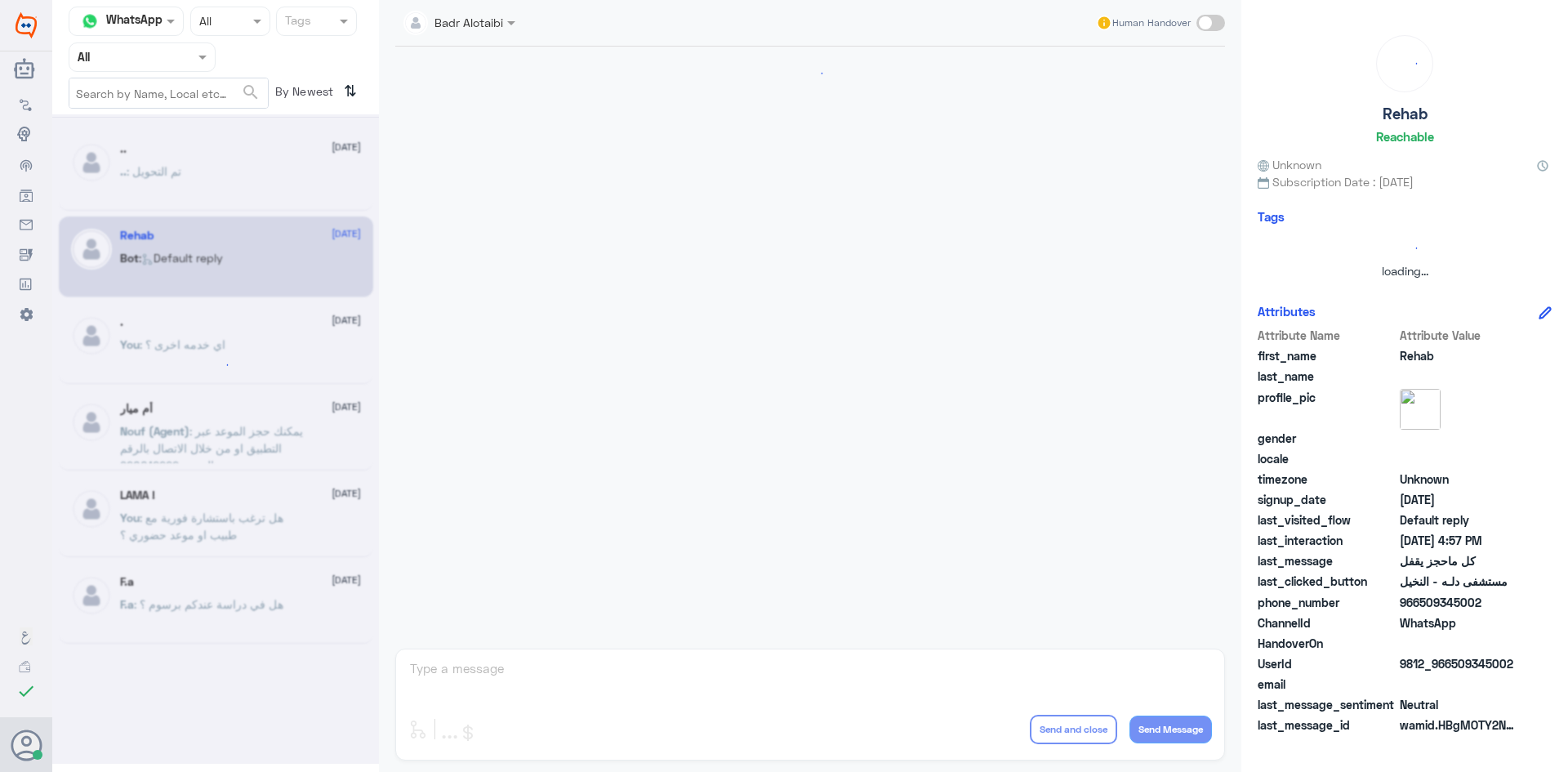
click at [218, 171] on div at bounding box center [215, 439] width 327 height 650
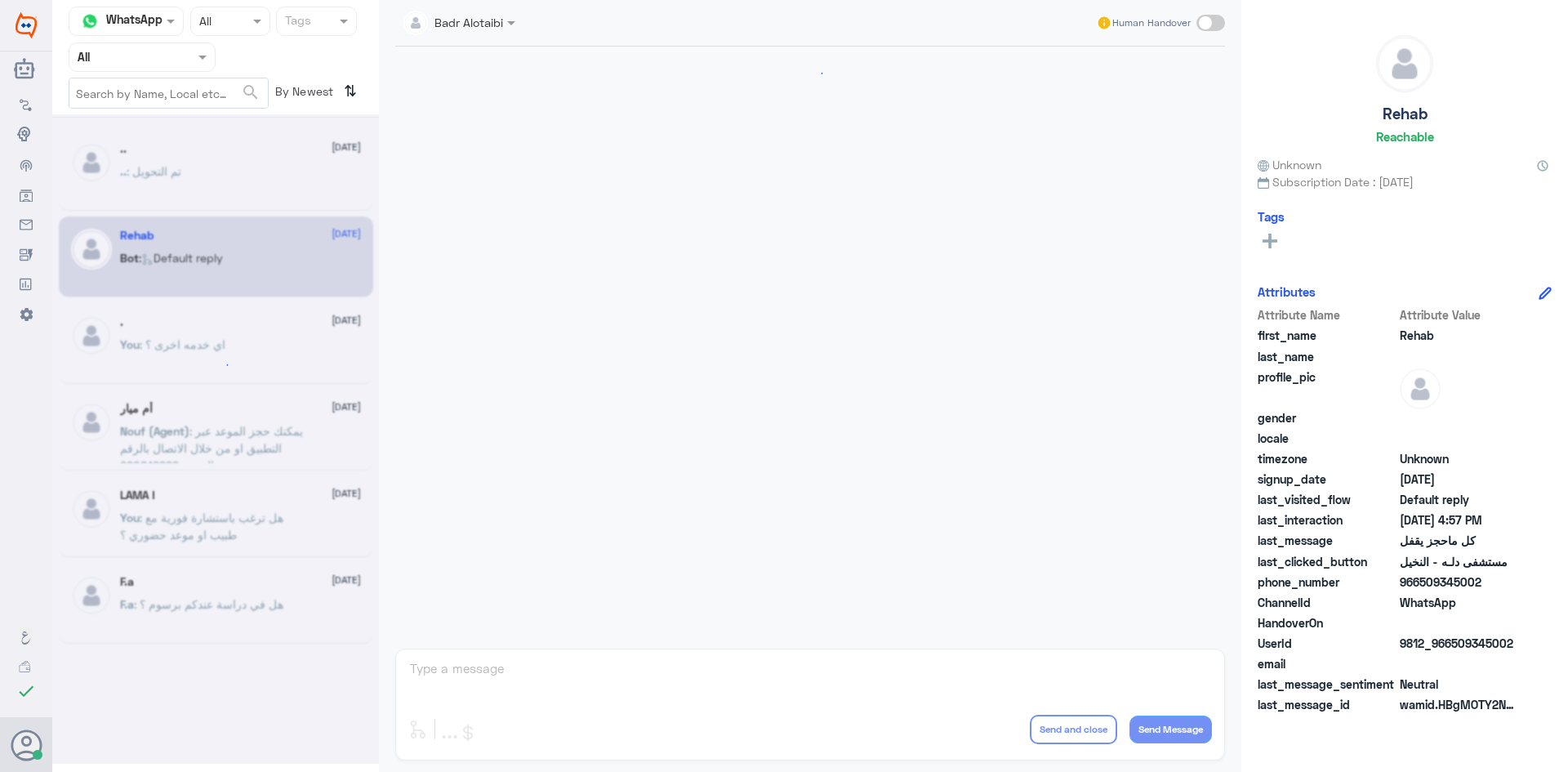
scroll to position [772, 0]
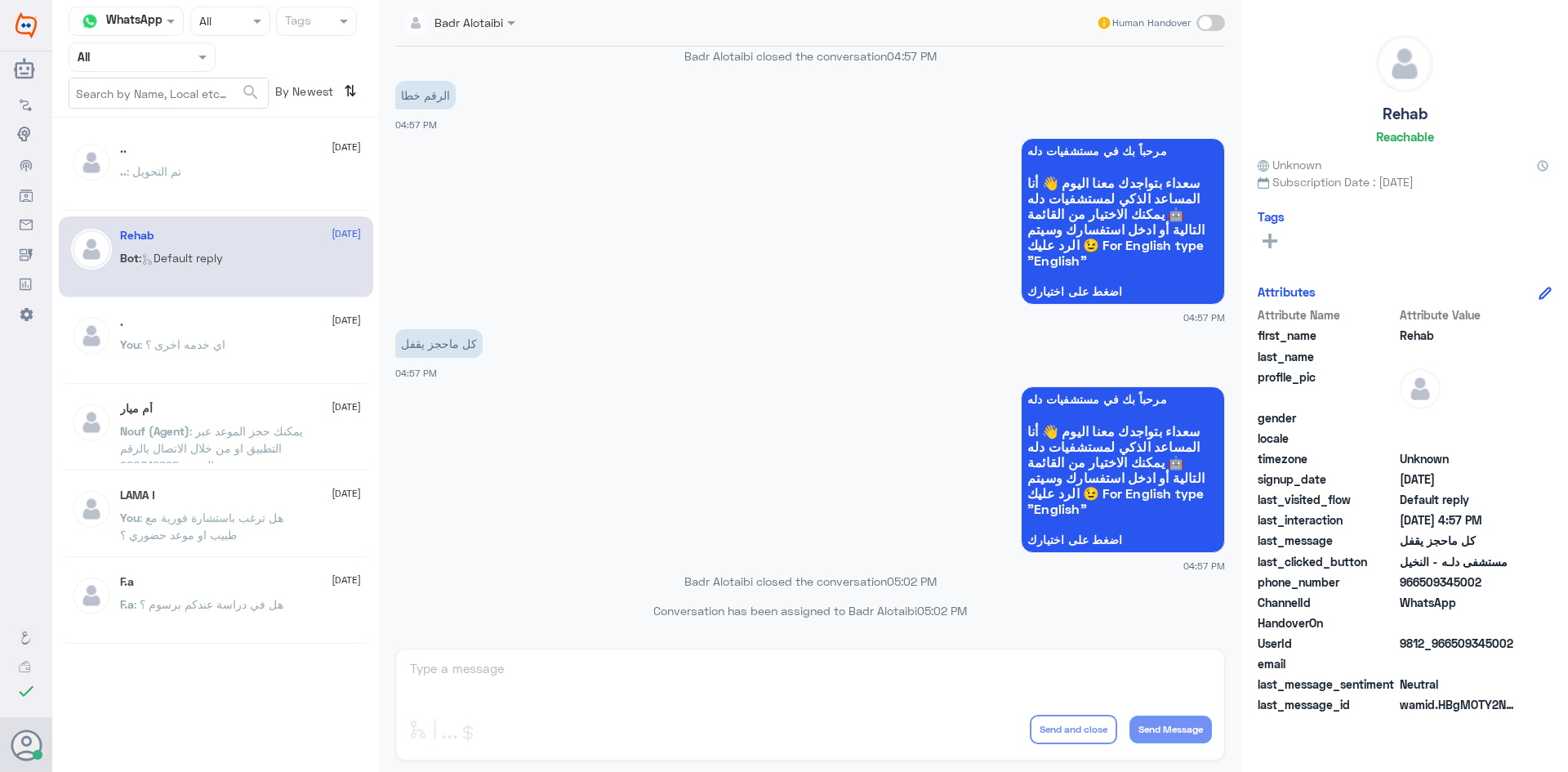
click at [218, 171] on div ".. : تم التحويل" at bounding box center [240, 185] width 241 height 37
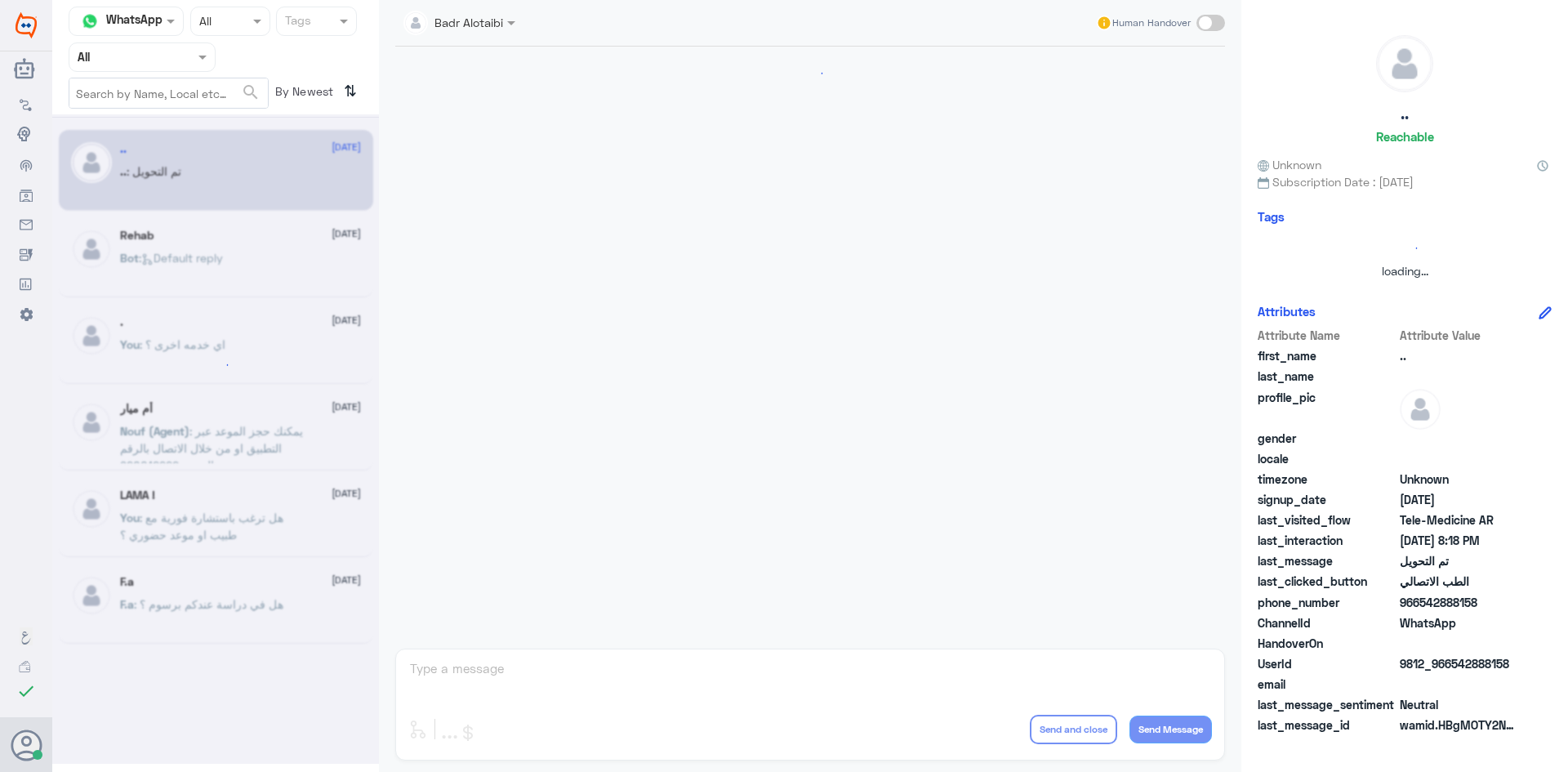
scroll to position [536, 0]
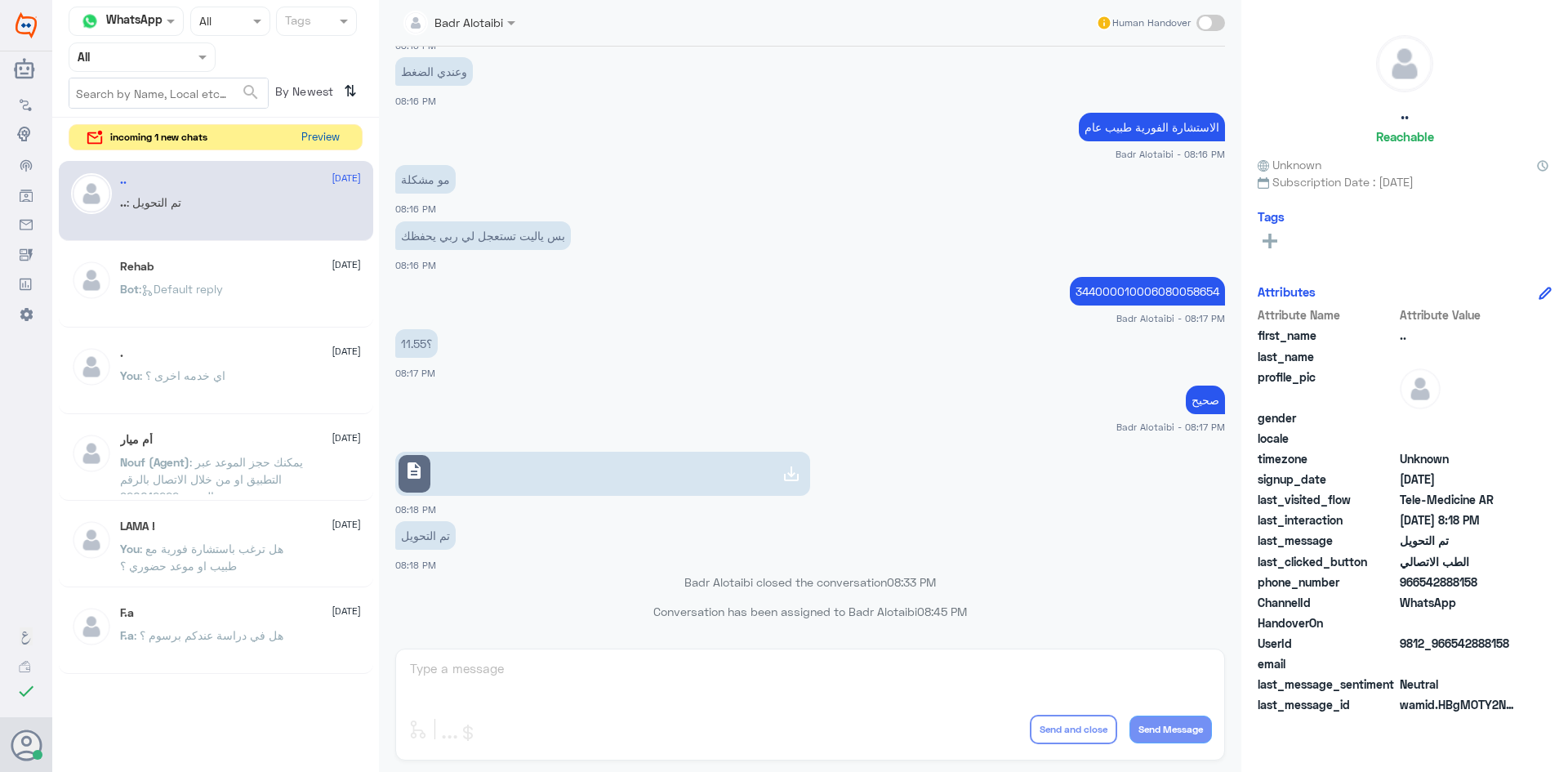
click at [326, 138] on button "Preview" at bounding box center [320, 138] width 50 height 26
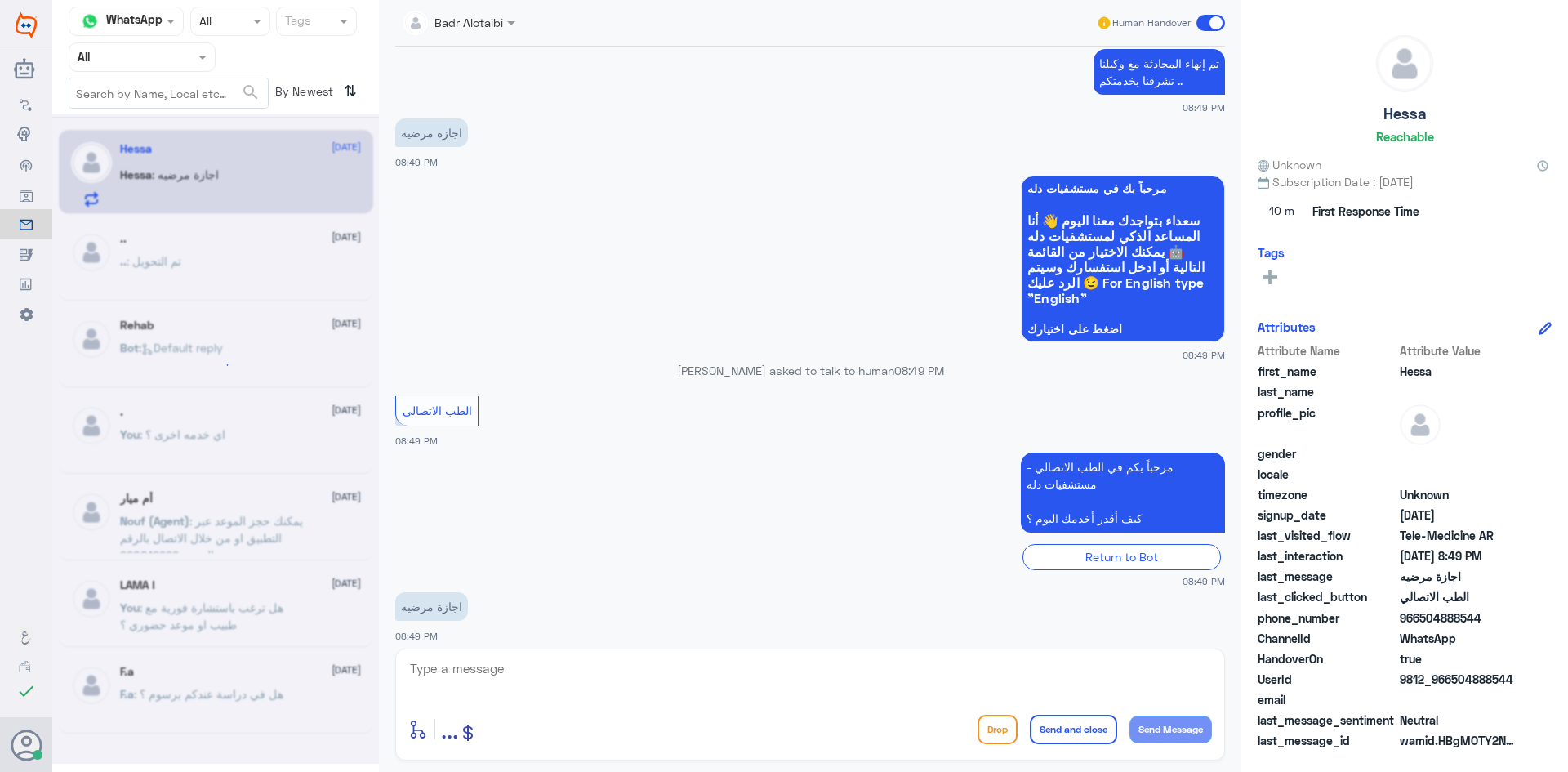
scroll to position [892, 0]
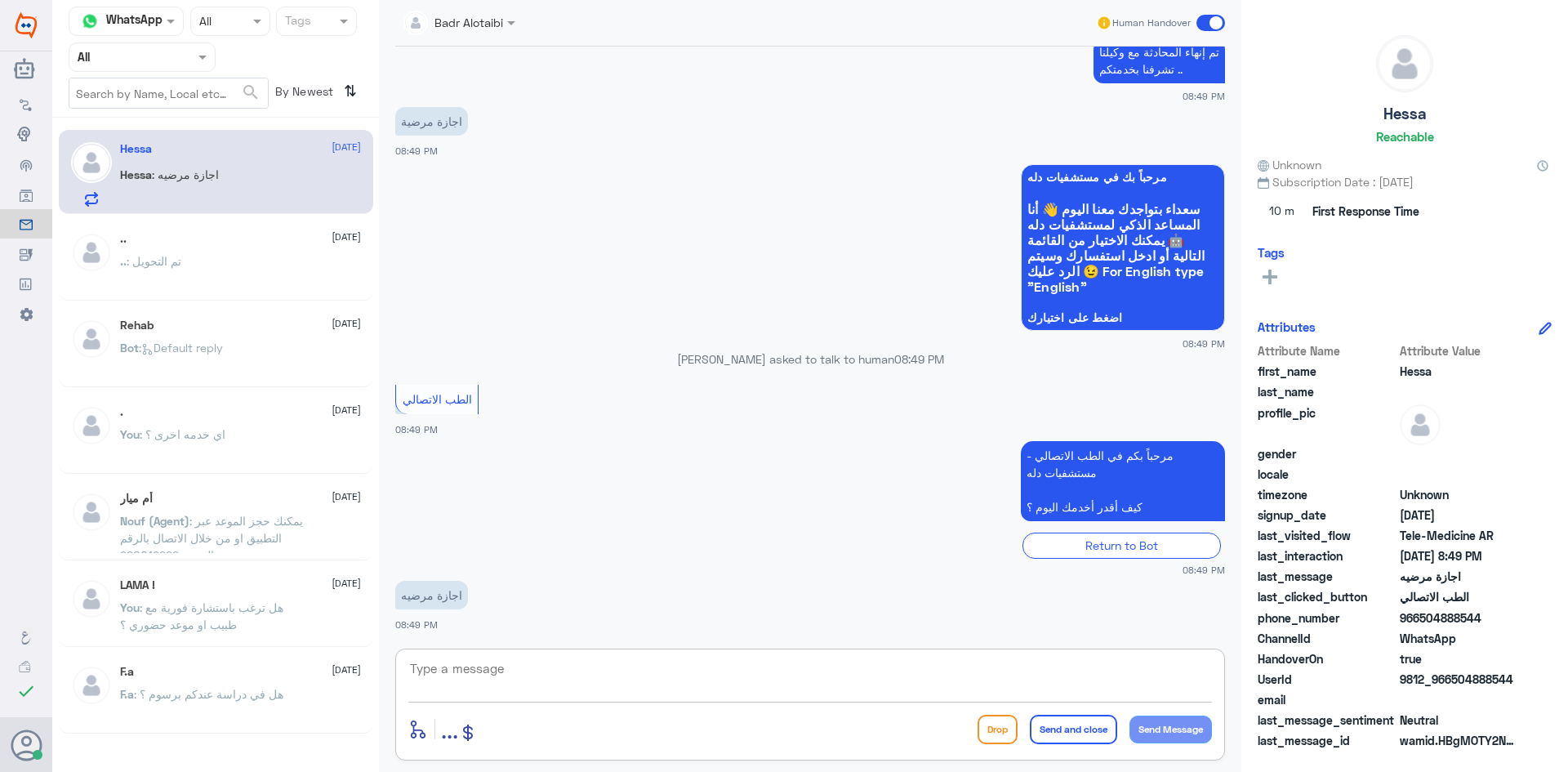
click at [807, 688] on textarea at bounding box center [810, 677] width 804 height 40
type textarea "مرحبا معك بدر من الطب الاتصالي كيف اقدر اخدمك ؟"
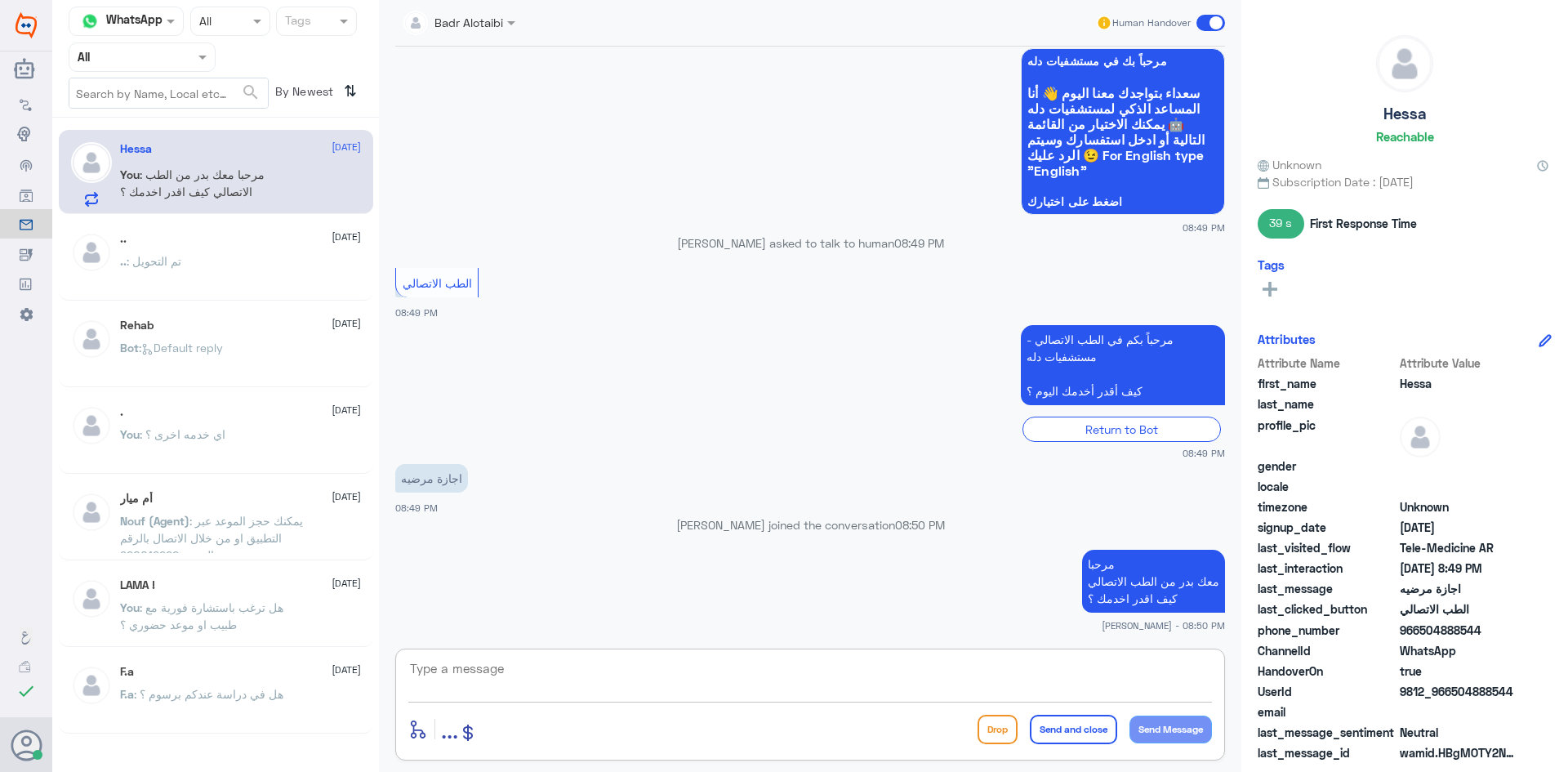
scroll to position [1036, 0]
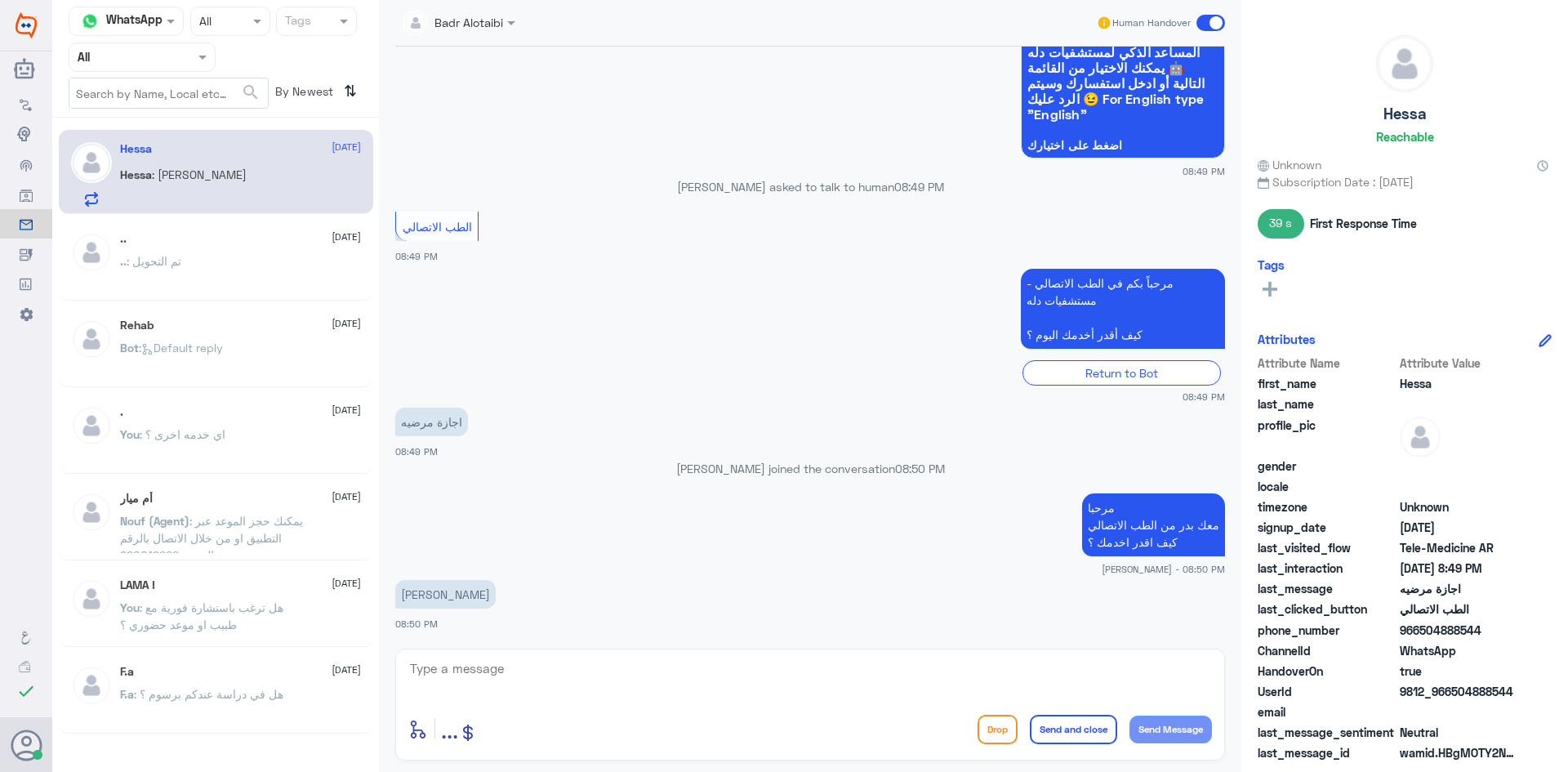
drag, startPoint x: 1521, startPoint y: 694, endPoint x: 1451, endPoint y: 695, distance: 70.0
click at [1451, 695] on div "UserId 9812_966504888544" at bounding box center [1405, 693] width 294 height 21
copy span "504888544"
click at [791, 653] on div "enter flow name ... Drop Send and close Send Message" at bounding box center [810, 705] width 830 height 112
click at [789, 668] on textarea at bounding box center [810, 677] width 804 height 40
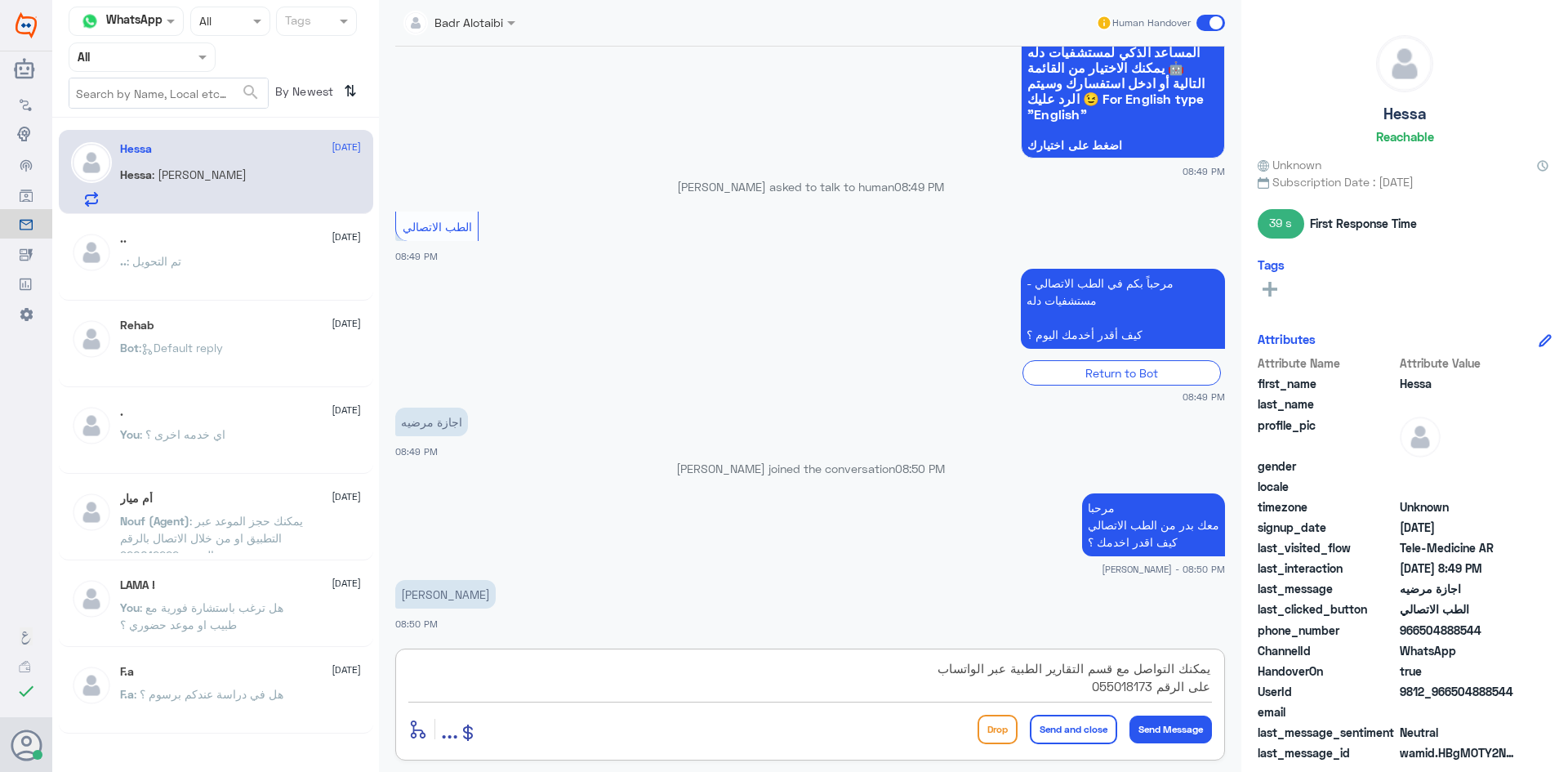
type textarea "يمكنك التواصل مع قسم التقارير الطبية عبر الواتساب على الرقم 0550181732"
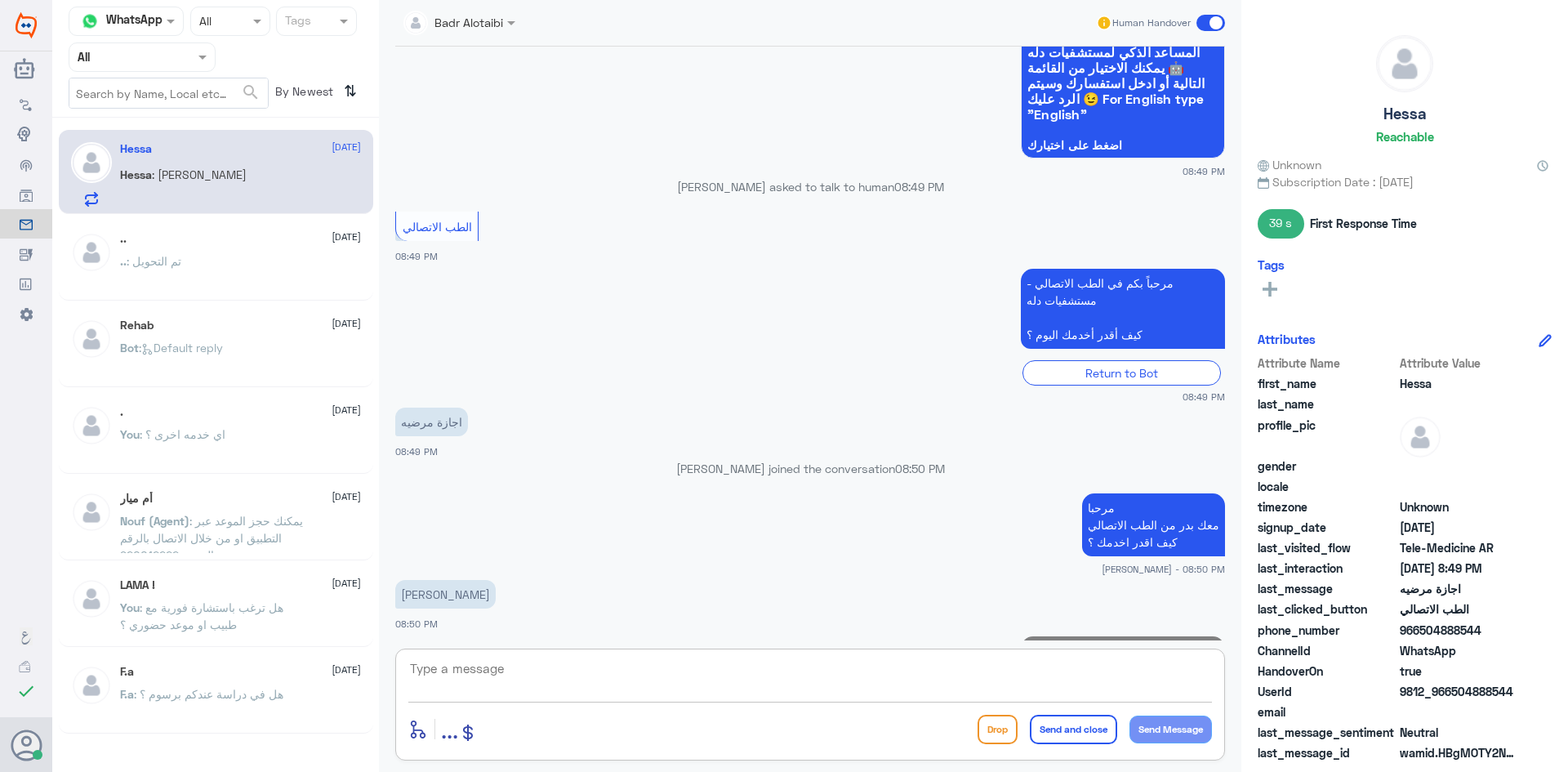
scroll to position [1122, 0]
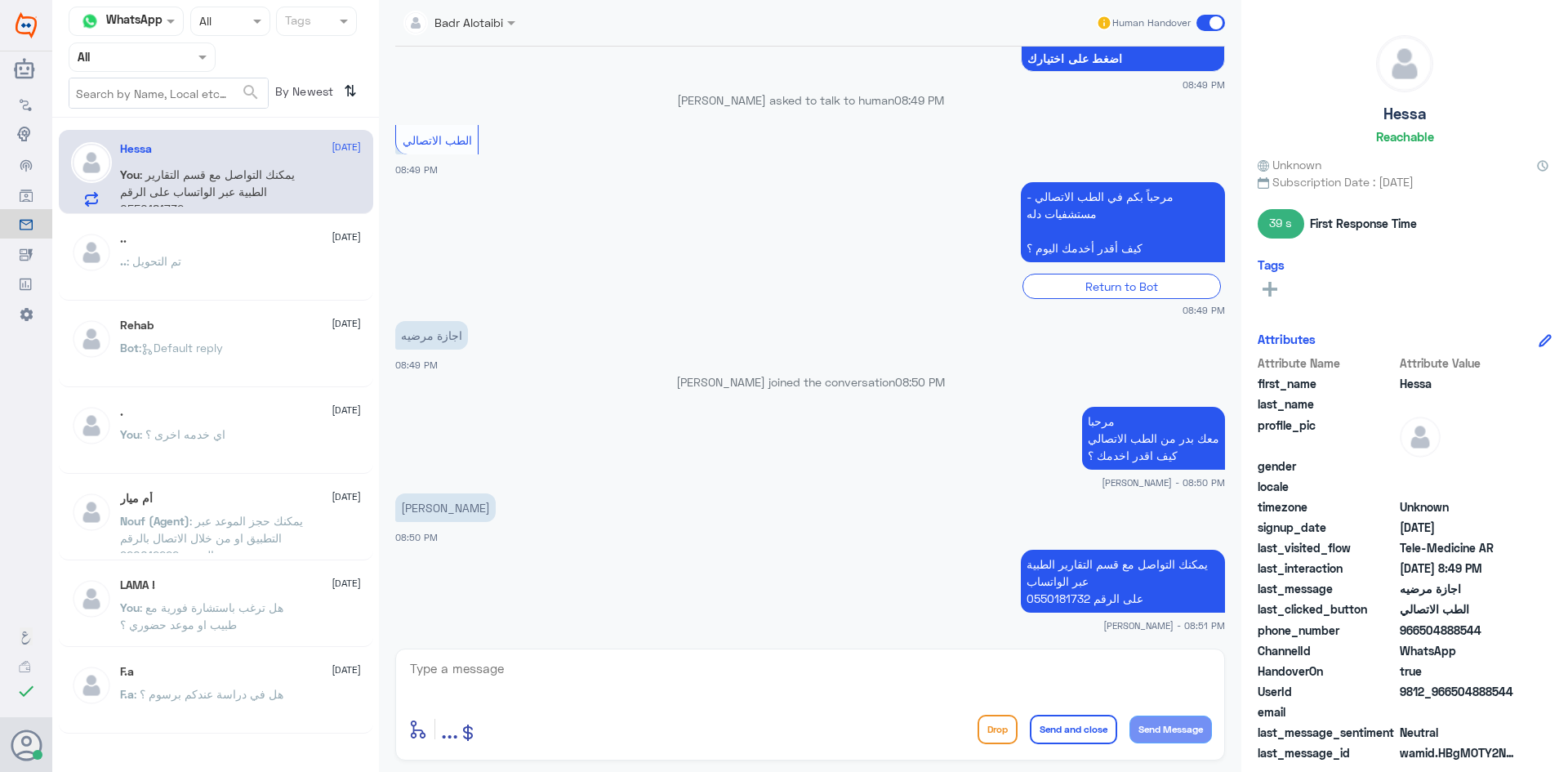
click at [1204, 26] on span at bounding box center [1211, 23] width 29 height 16
click at [0, 0] on input "checkbox" at bounding box center [0, 0] width 0 height 0
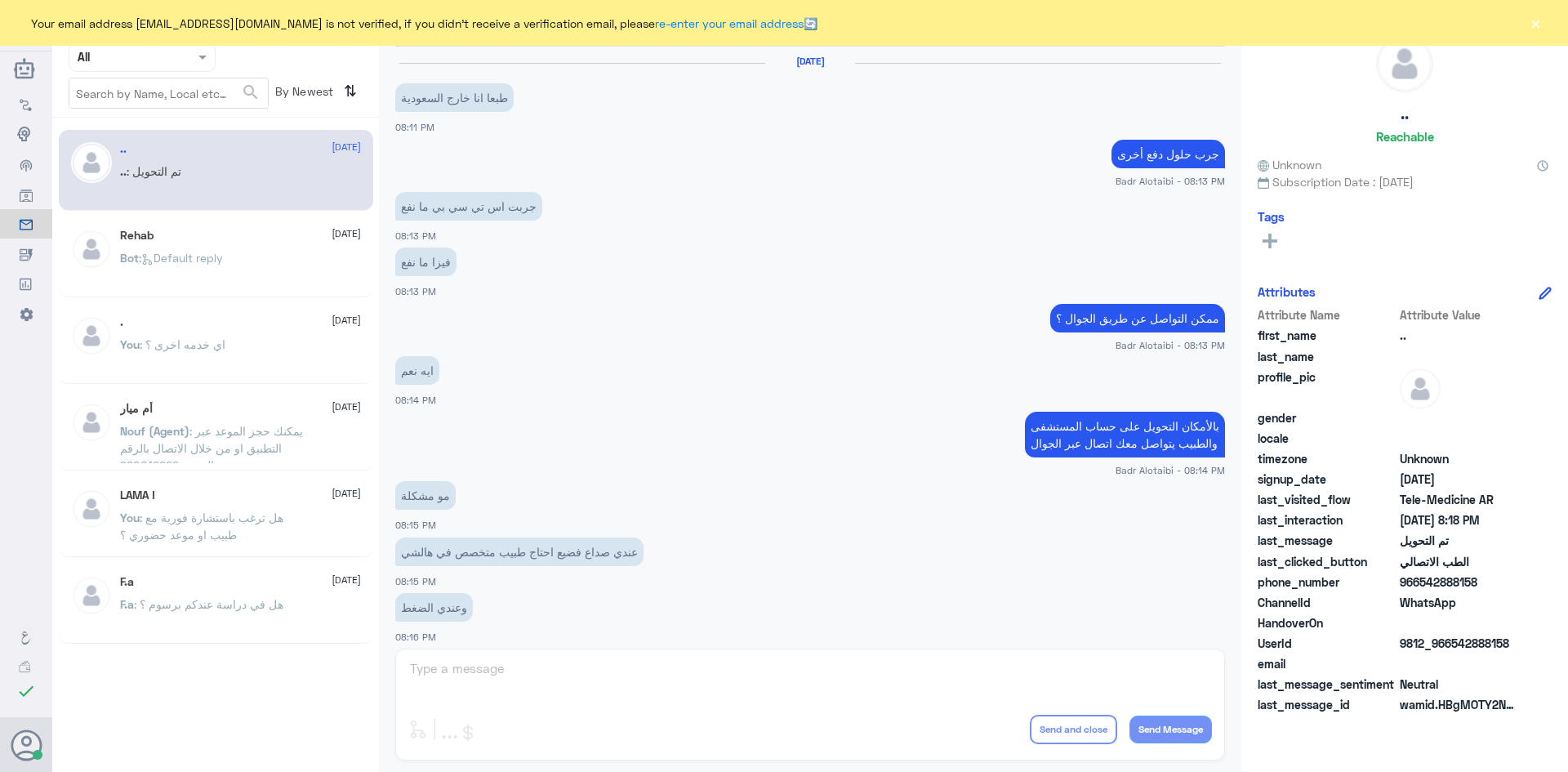
scroll to position [536, 0]
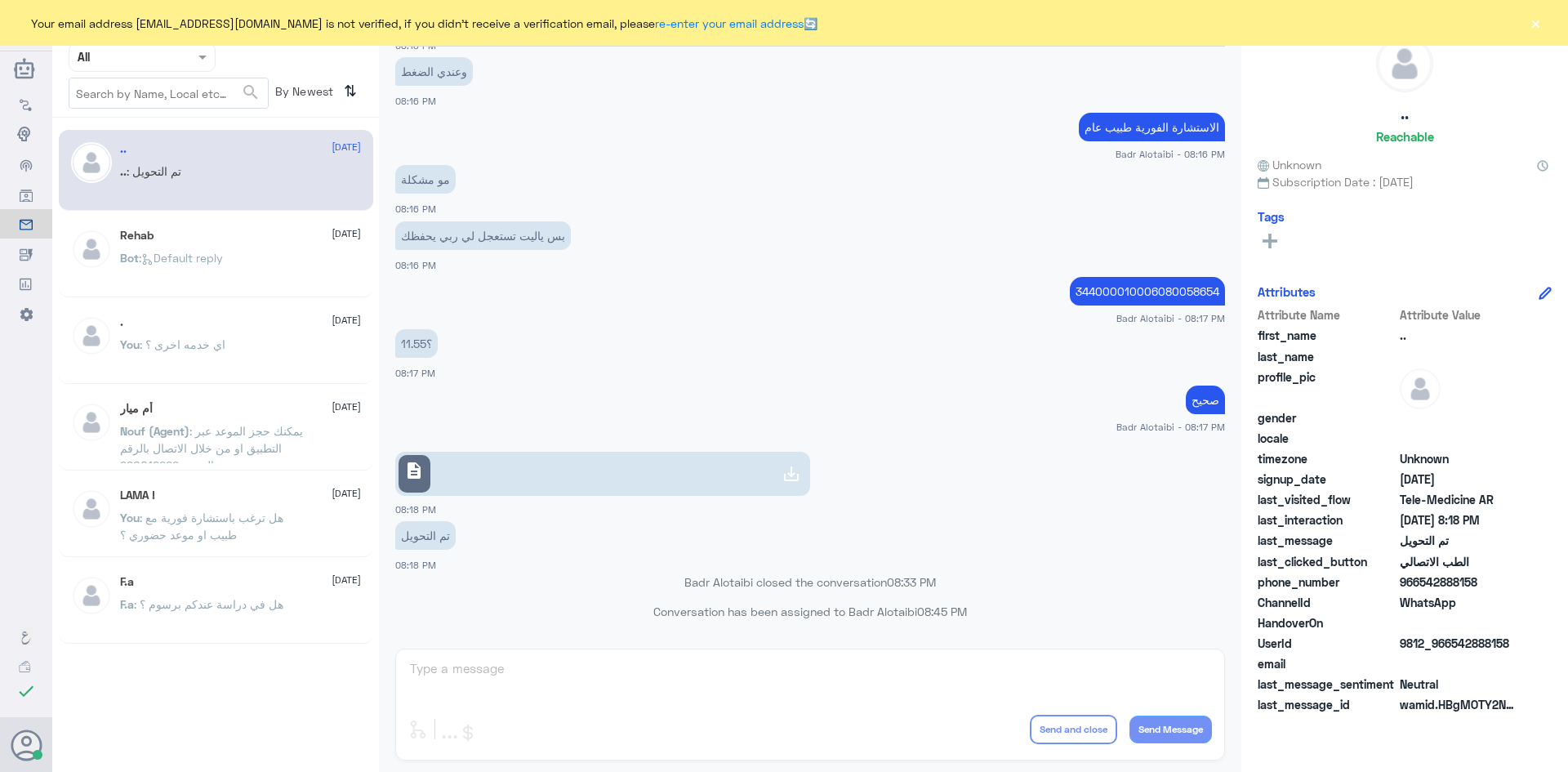
click at [1527, 14] on div "Your email address [EMAIL_ADDRESS][DOMAIN_NAME] is not verified, if you didn't …" at bounding box center [784, 23] width 1568 height 46
click at [1533, 23] on button "×" at bounding box center [1536, 23] width 16 height 16
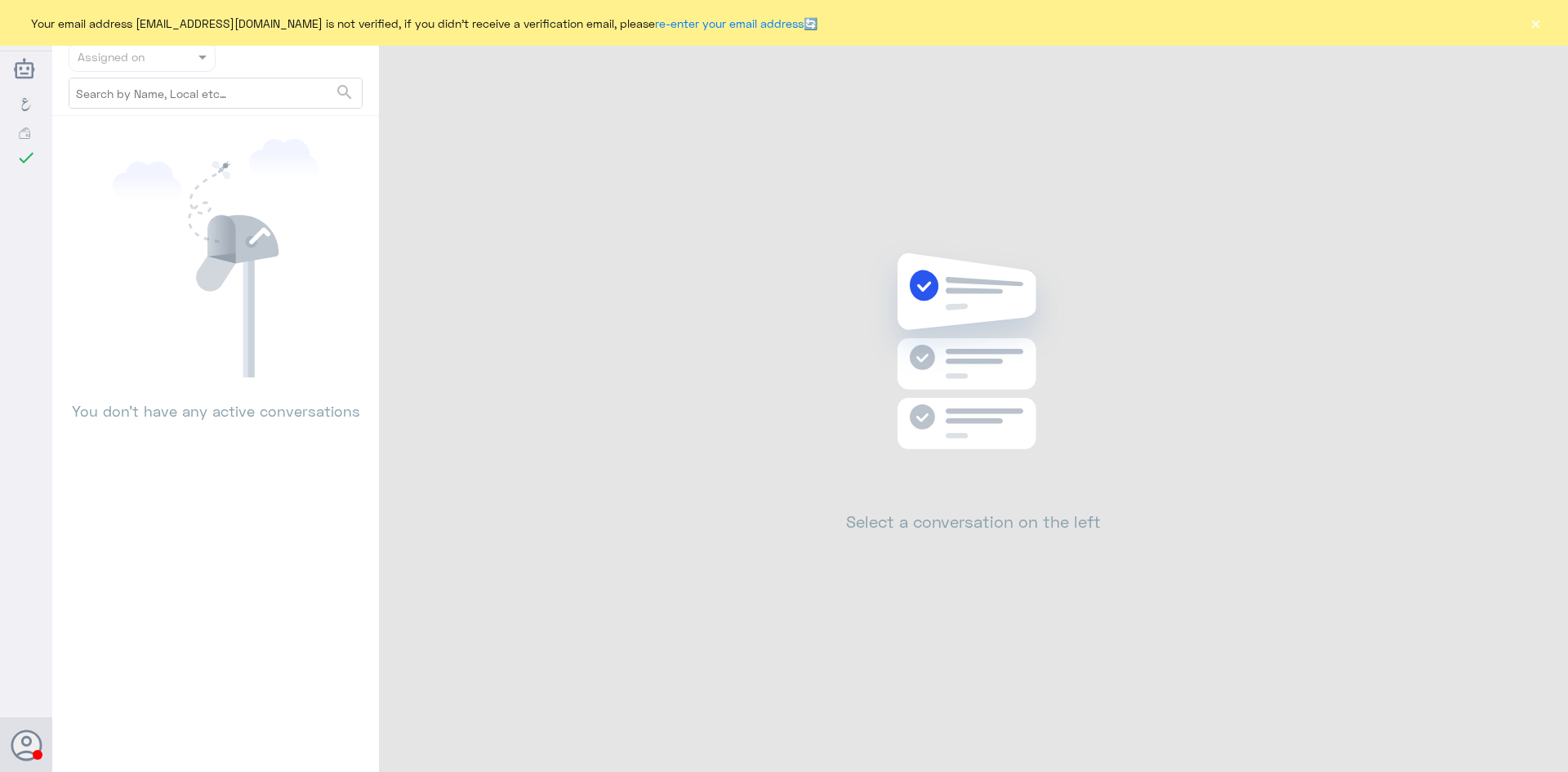
click at [1537, 17] on button "×" at bounding box center [1536, 23] width 16 height 16
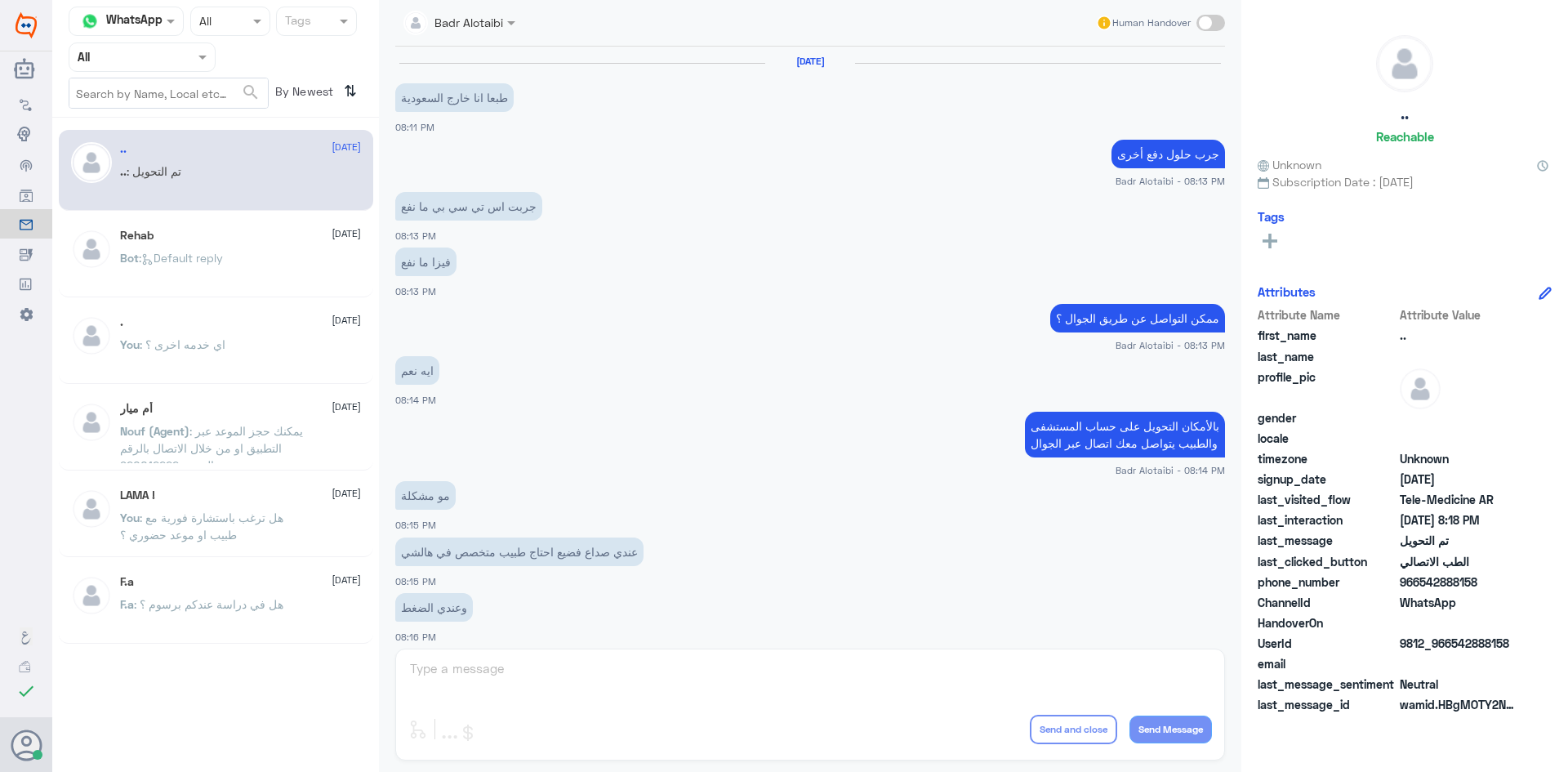
scroll to position [536, 0]
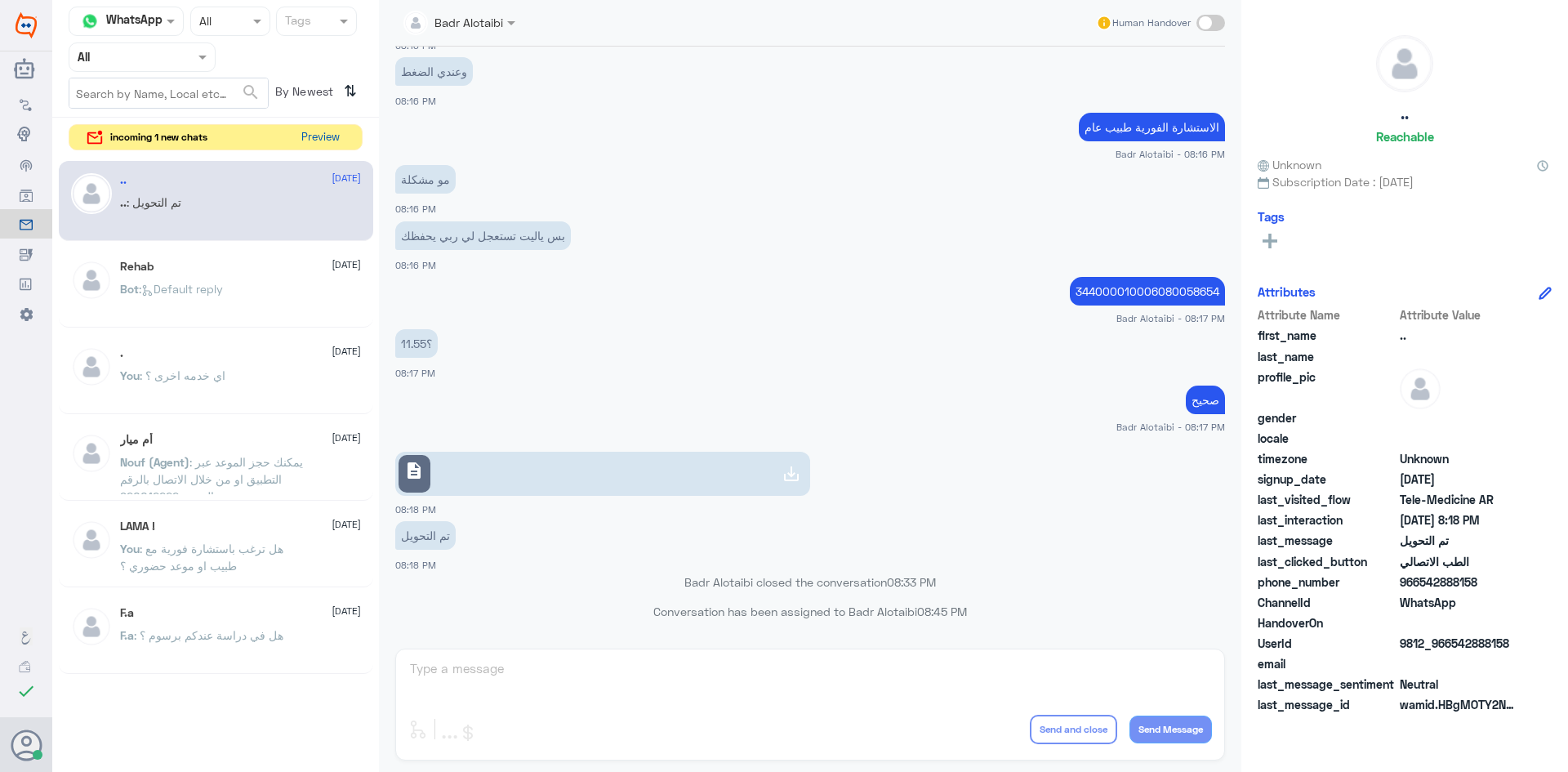
click at [322, 133] on button "Preview" at bounding box center [320, 138] width 50 height 26
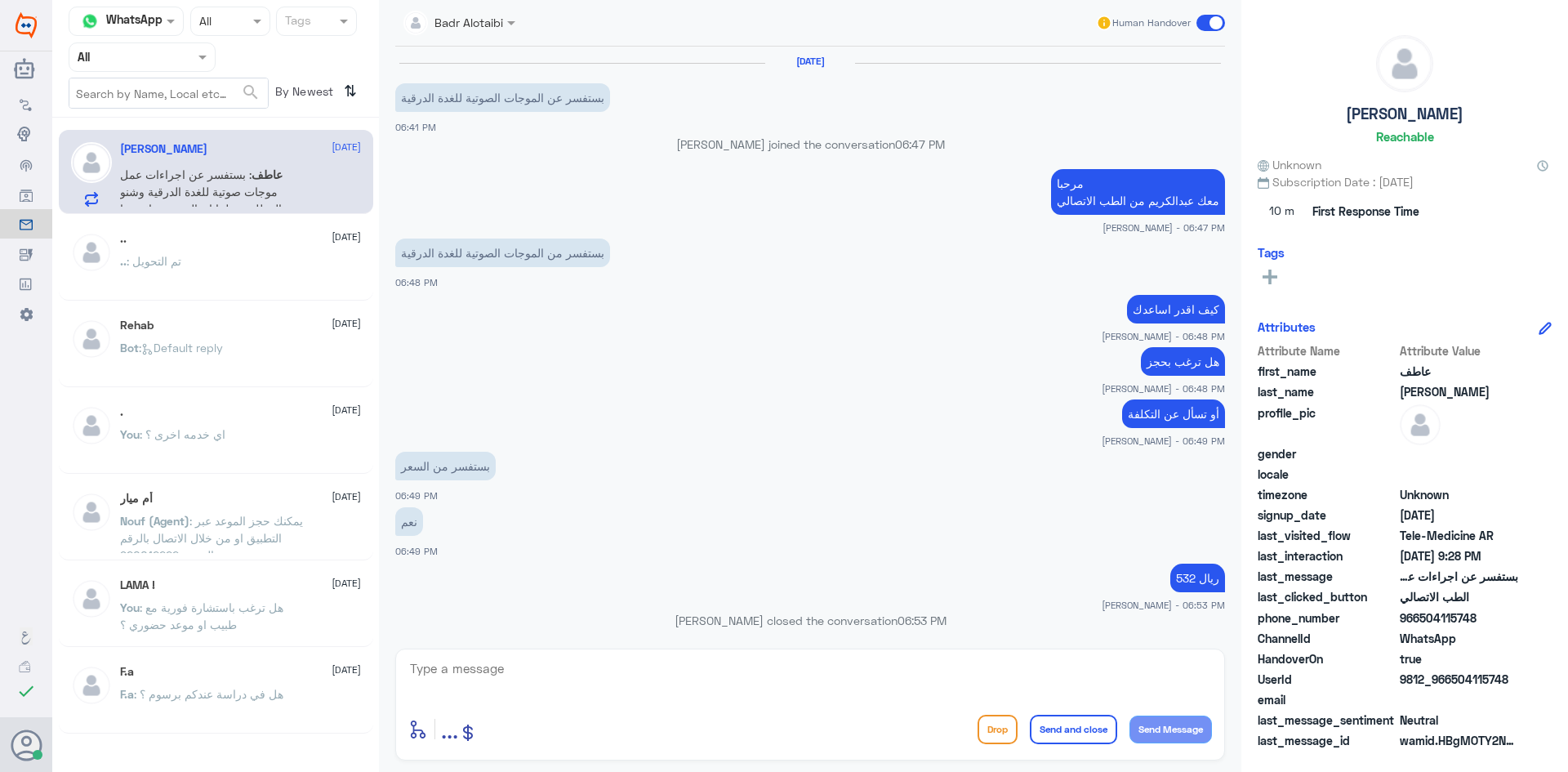
scroll to position [829, 0]
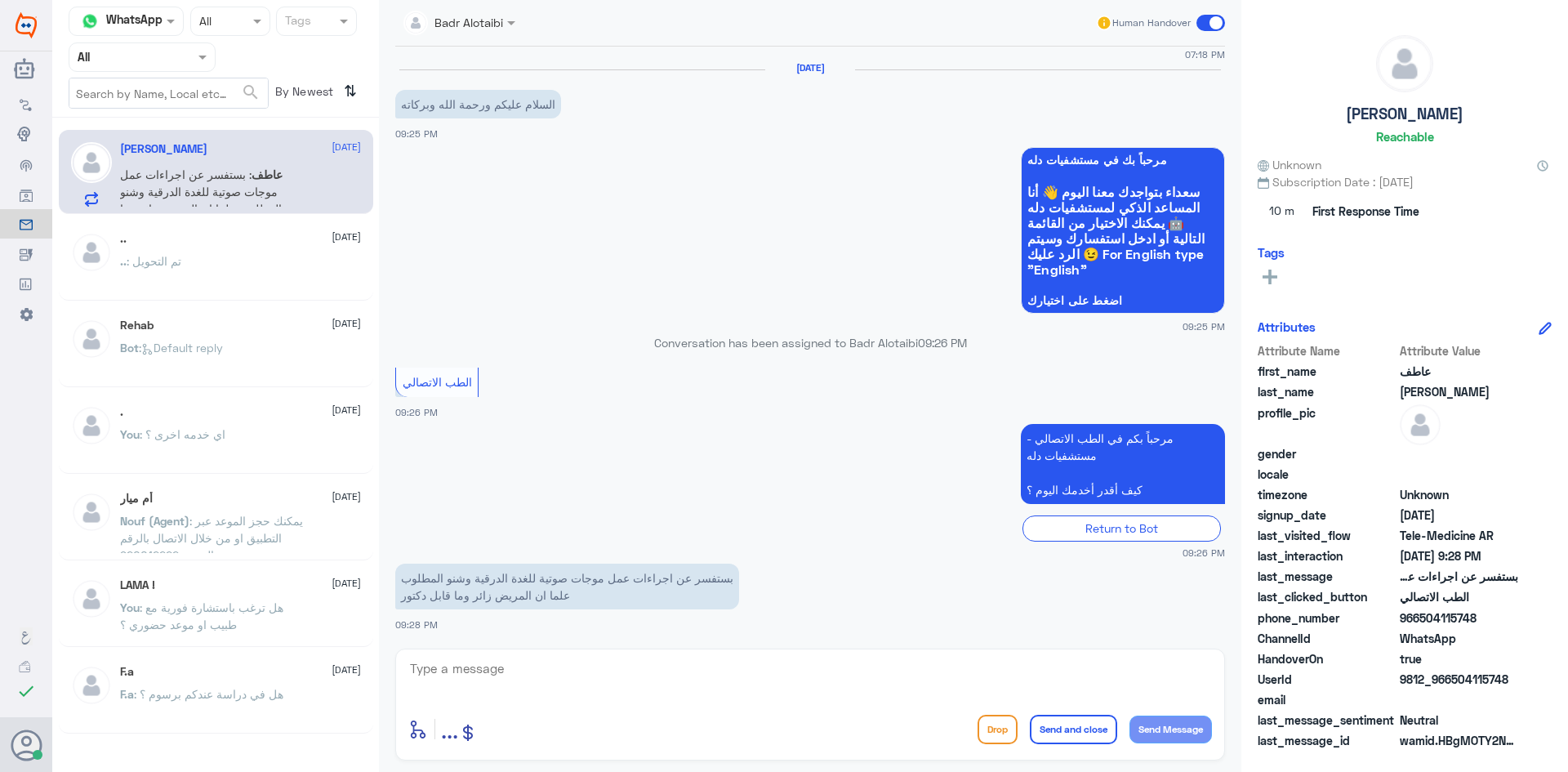
click at [693, 662] on textarea at bounding box center [810, 677] width 804 height 40
click at [704, 678] on textarea at bounding box center [810, 677] width 804 height 40
drag, startPoint x: 1513, startPoint y: 681, endPoint x: 1454, endPoint y: 677, distance: 59.1
click at [1454, 677] on span "9812_966504115748" at bounding box center [1459, 679] width 119 height 17
copy span "504115748"
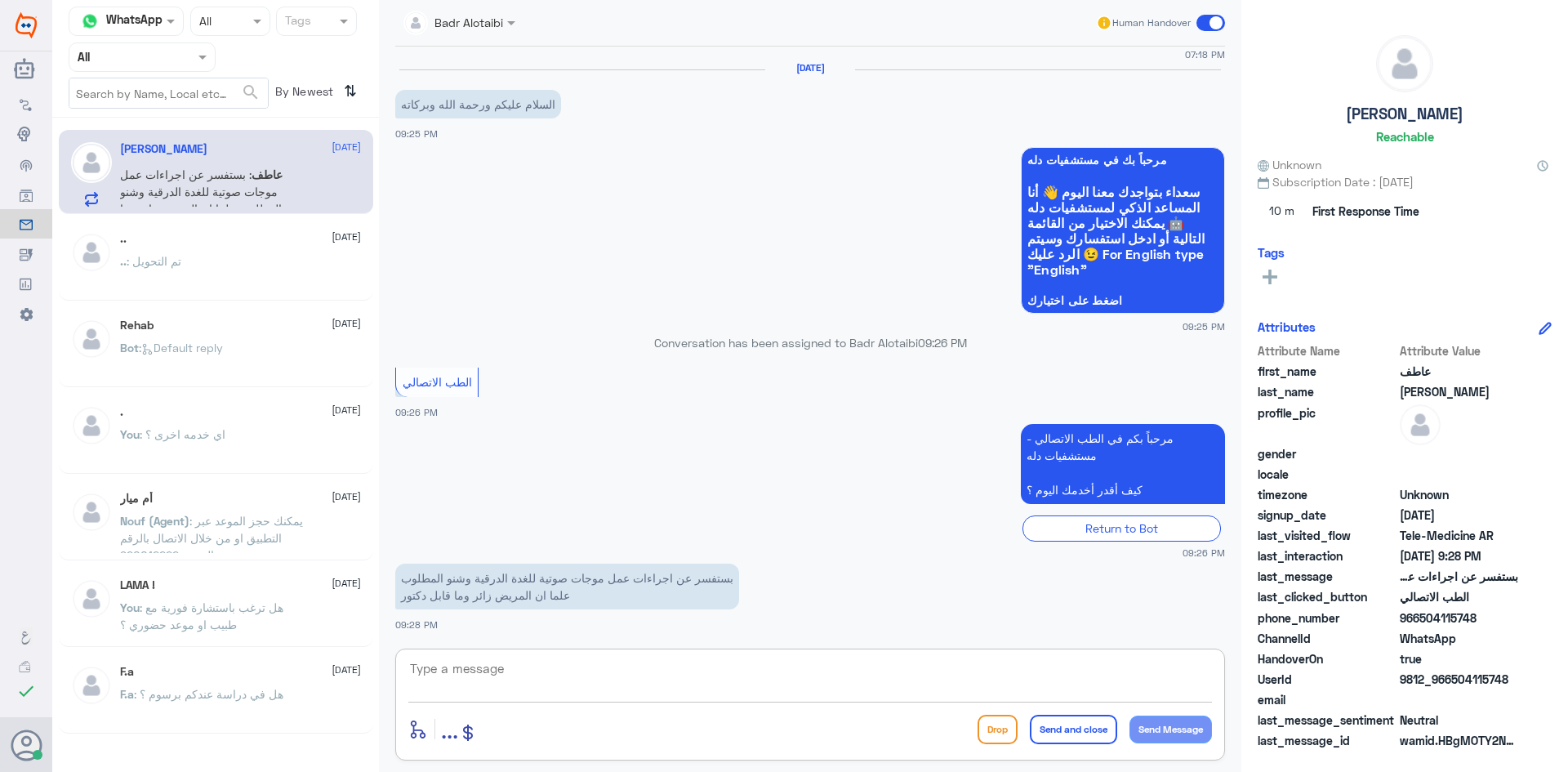
click at [734, 670] on textarea at bounding box center [810, 677] width 804 height 40
type textarea "مرحبا معك بدر من الطب الاتصالي كيف اقدر اخدمك ؟"
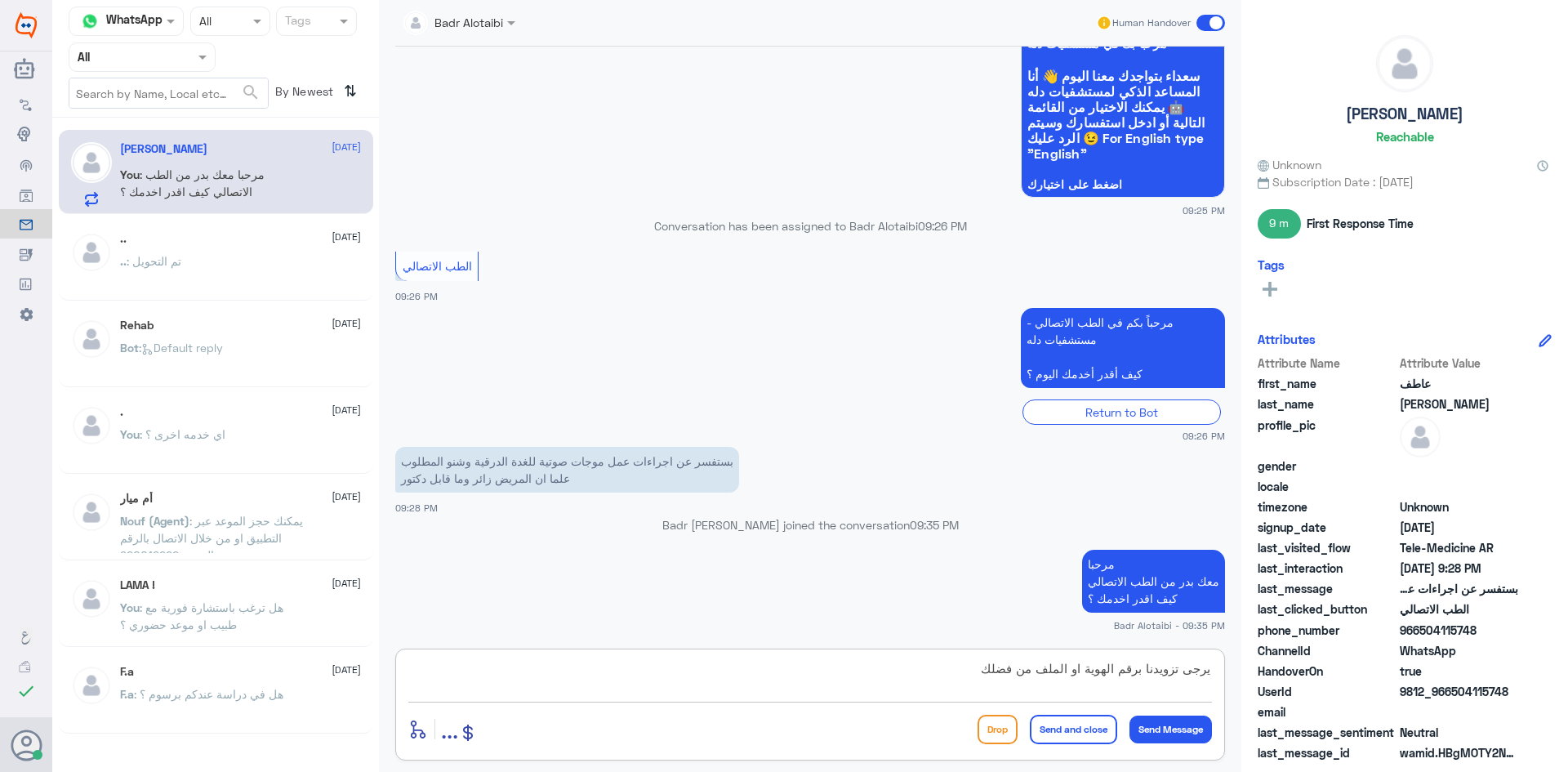
type textarea "يرجى تزويدنا برقم الهوية او الملف من فضلك"
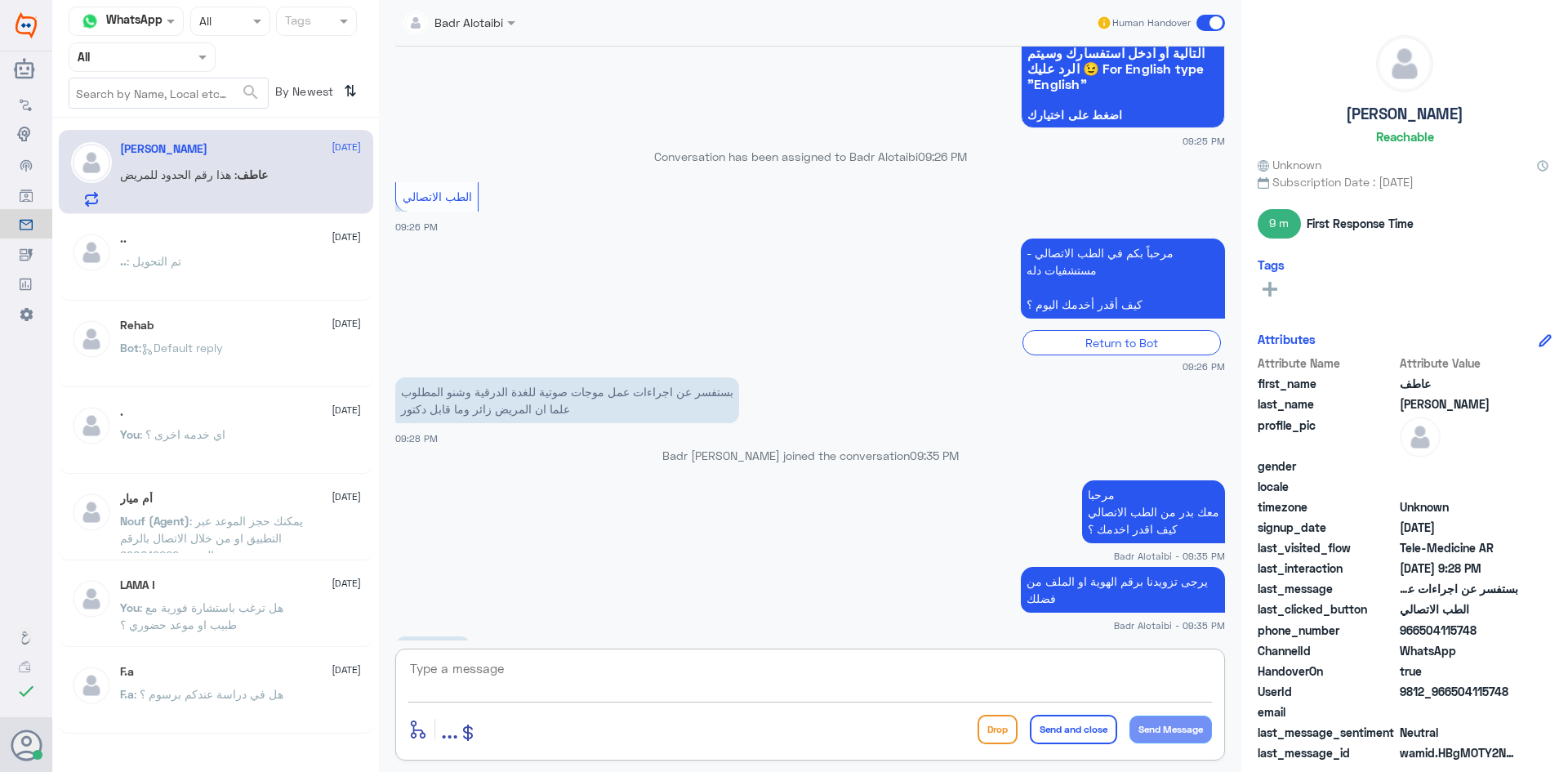
scroll to position [1097, 0]
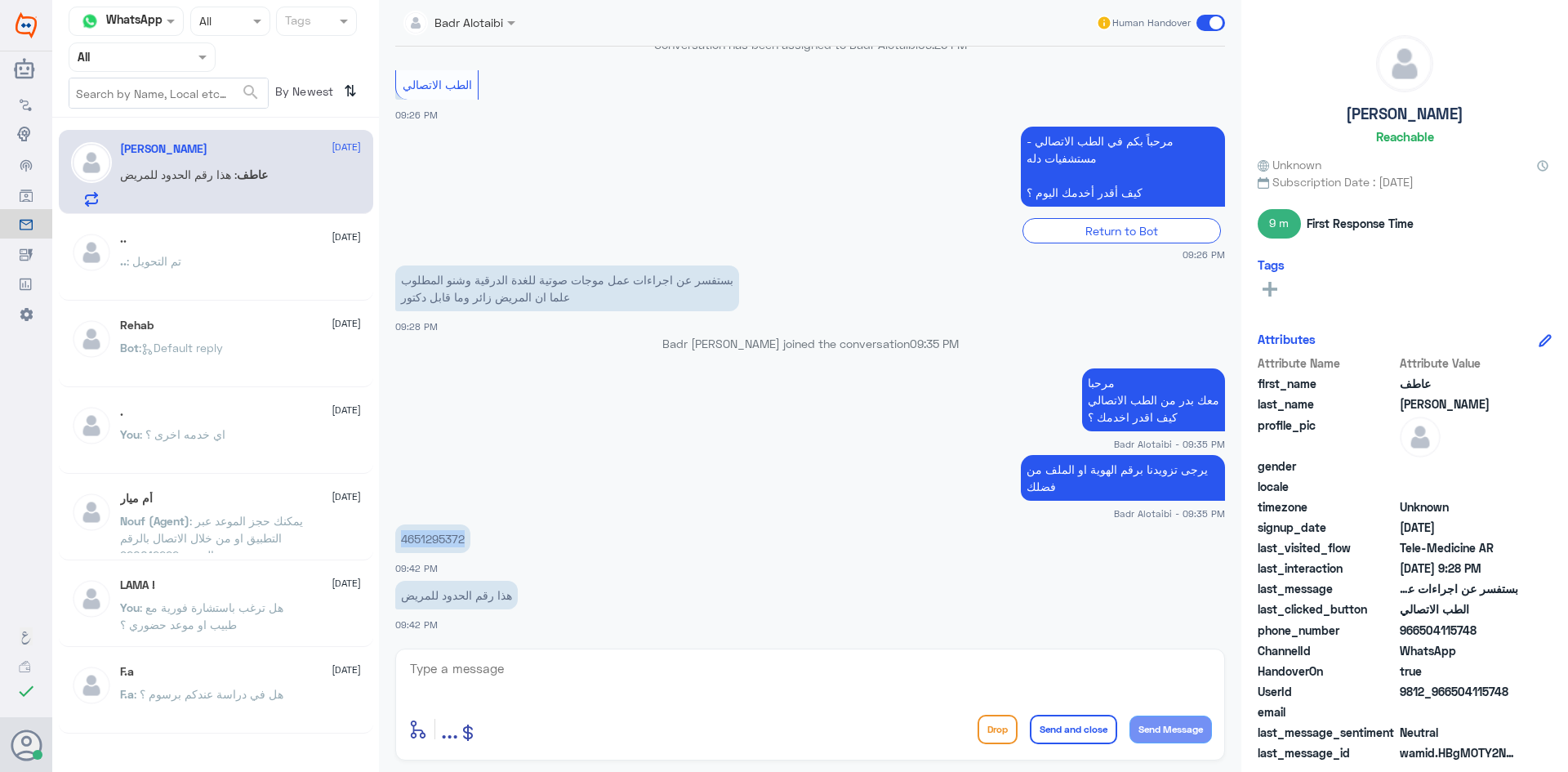
drag, startPoint x: 465, startPoint y: 537, endPoint x: 404, endPoint y: 538, distance: 61.0
click at [404, 538] on p "4651295372" at bounding box center [432, 539] width 75 height 29
copy p "4651295372"
click at [687, 704] on div "enter flow name ... Drop Send and close Send Message" at bounding box center [810, 705] width 830 height 112
click at [660, 688] on textarea at bounding box center [810, 677] width 804 height 40
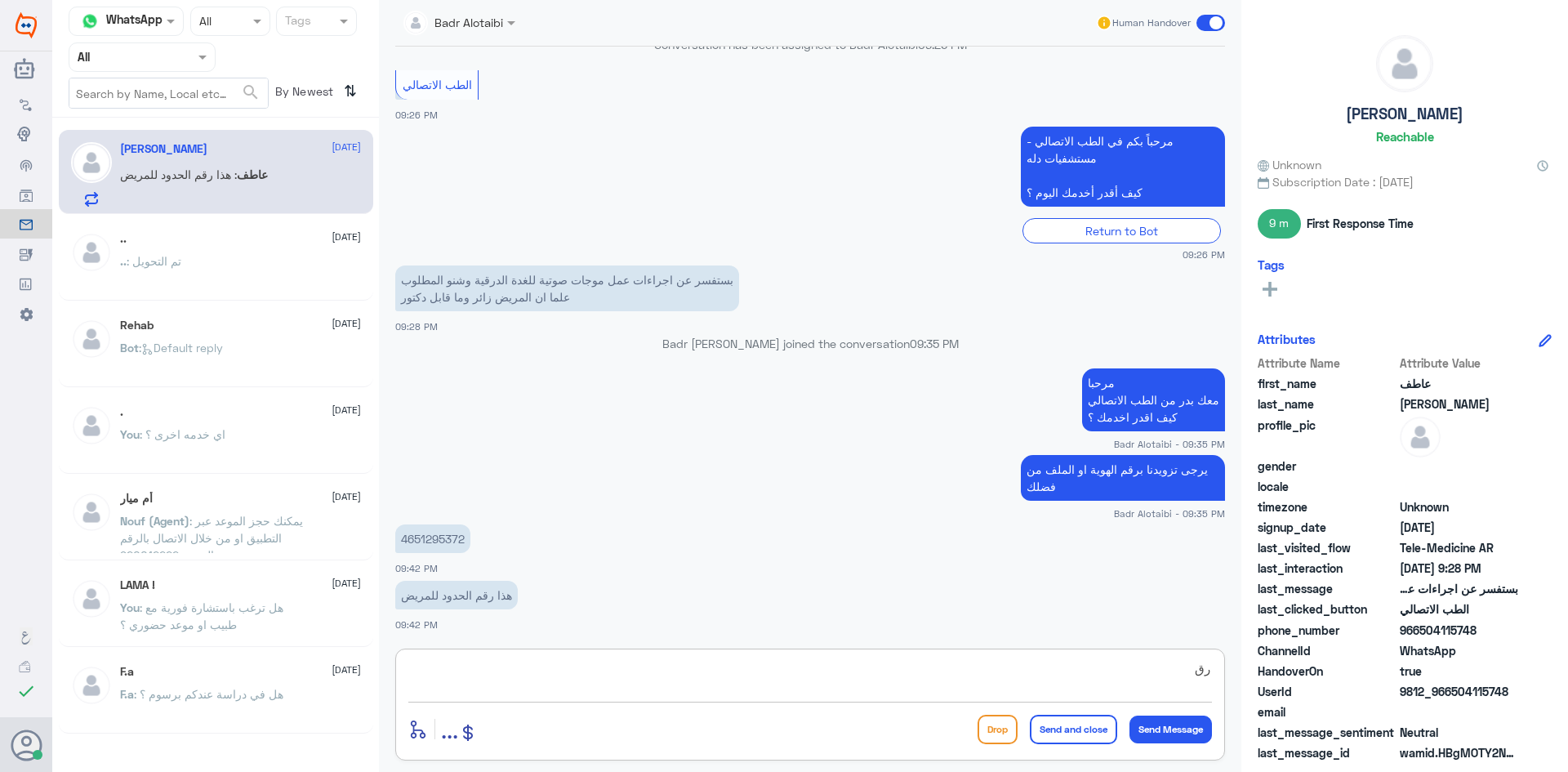
type textarea "ر"
type textarea "زودنا برقم الجوال من فضلك"
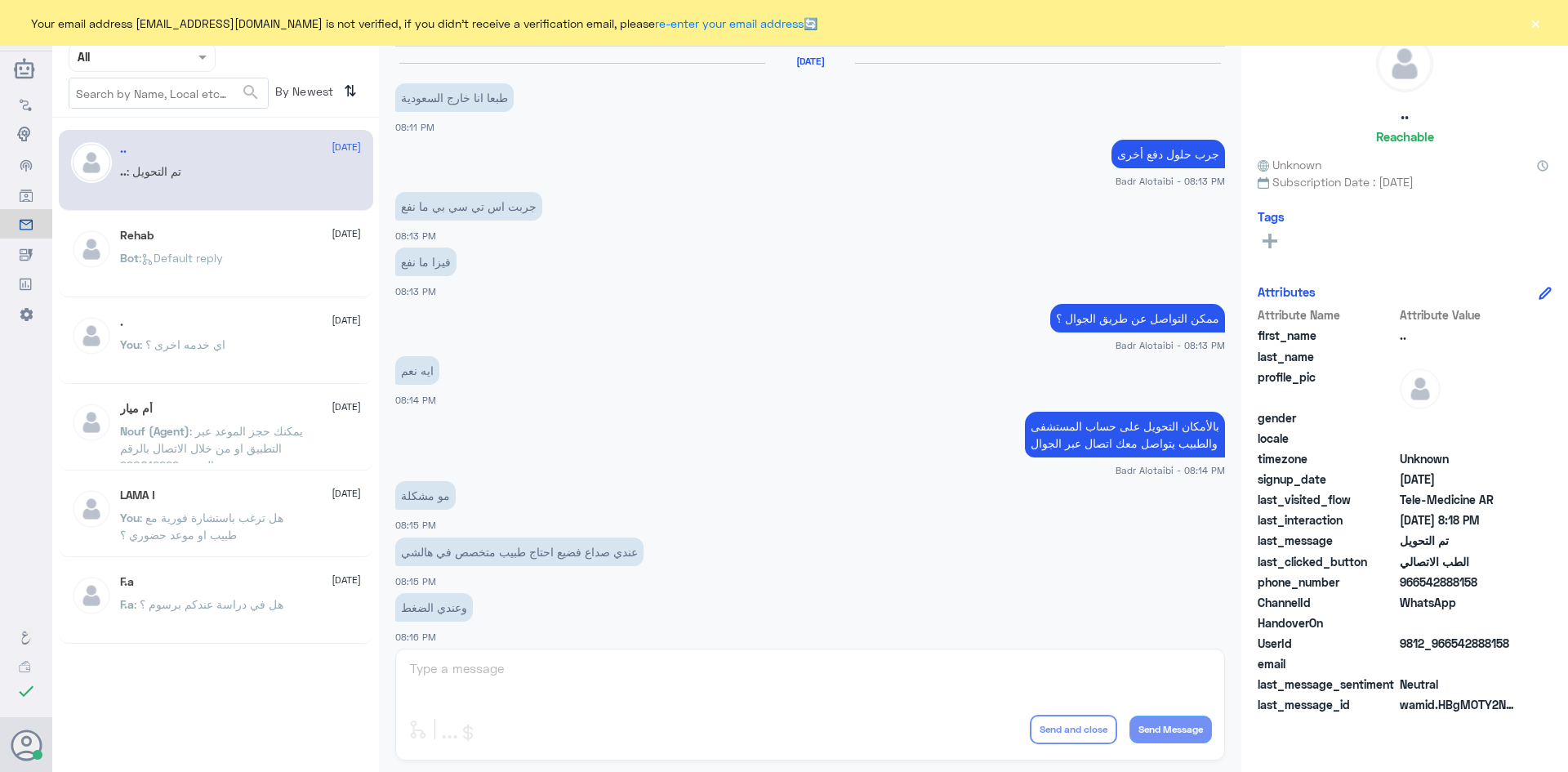
scroll to position [536, 0]
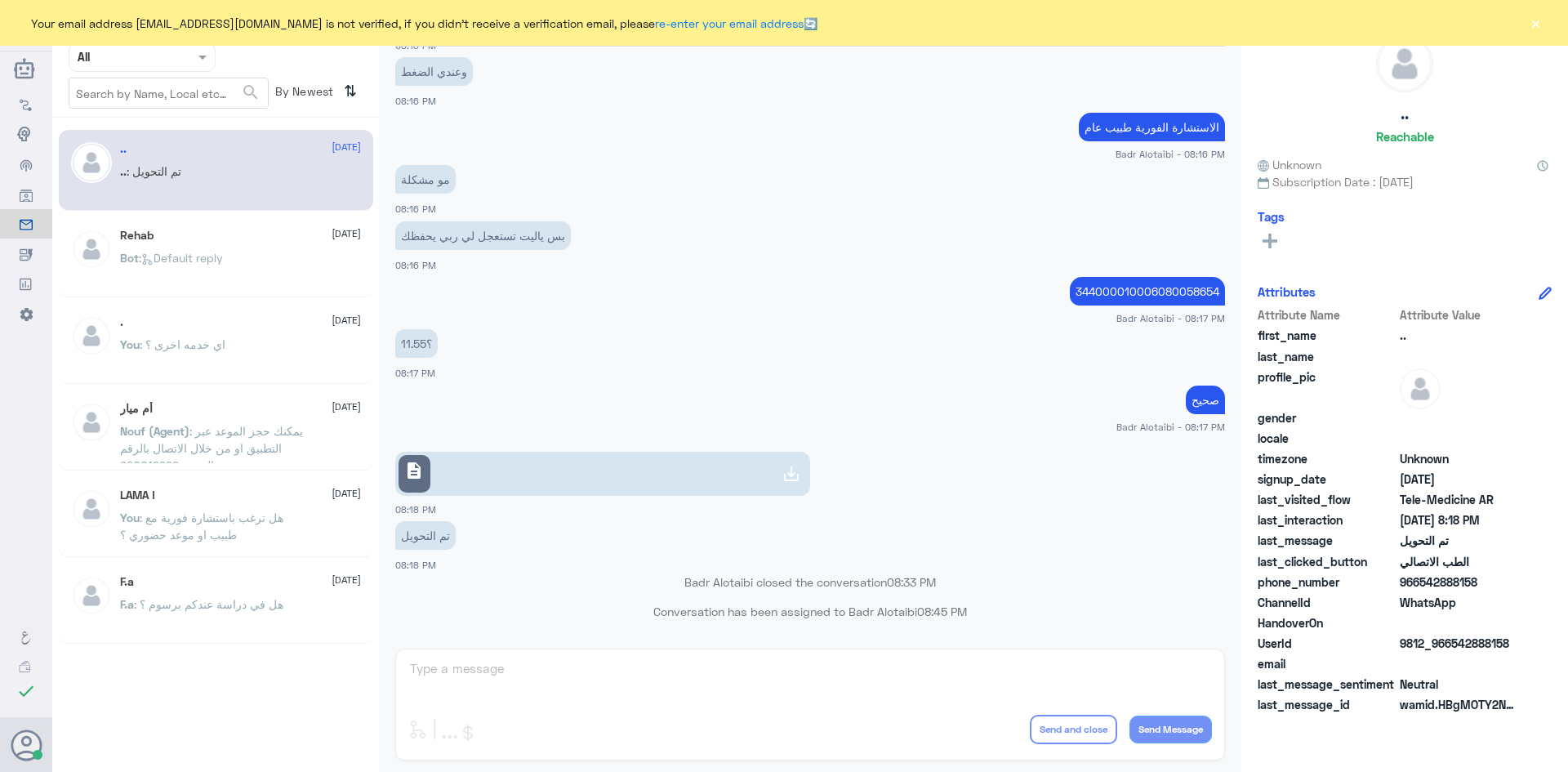
click at [1534, 16] on button "×" at bounding box center [1536, 23] width 16 height 16
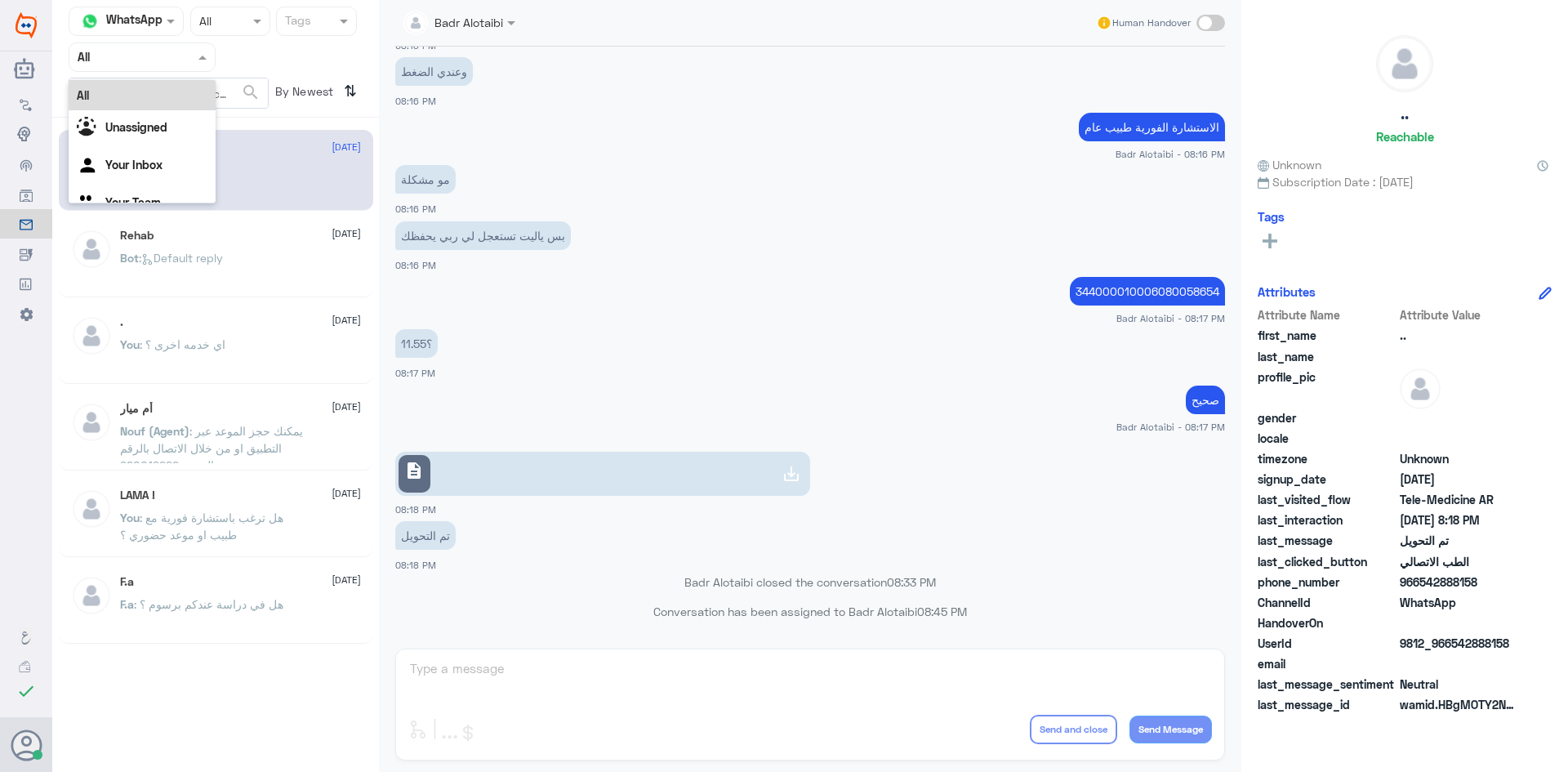
click at [192, 60] on div at bounding box center [142, 57] width 146 height 19
drag, startPoint x: 182, startPoint y: 104, endPoint x: 184, endPoint y: 118, distance: 14.1
click at [180, 113] on div "All Unassigned Your Inbox Your Team" at bounding box center [142, 152] width 147 height 143
click at [184, 118] on div "Unassigned" at bounding box center [142, 129] width 147 height 38
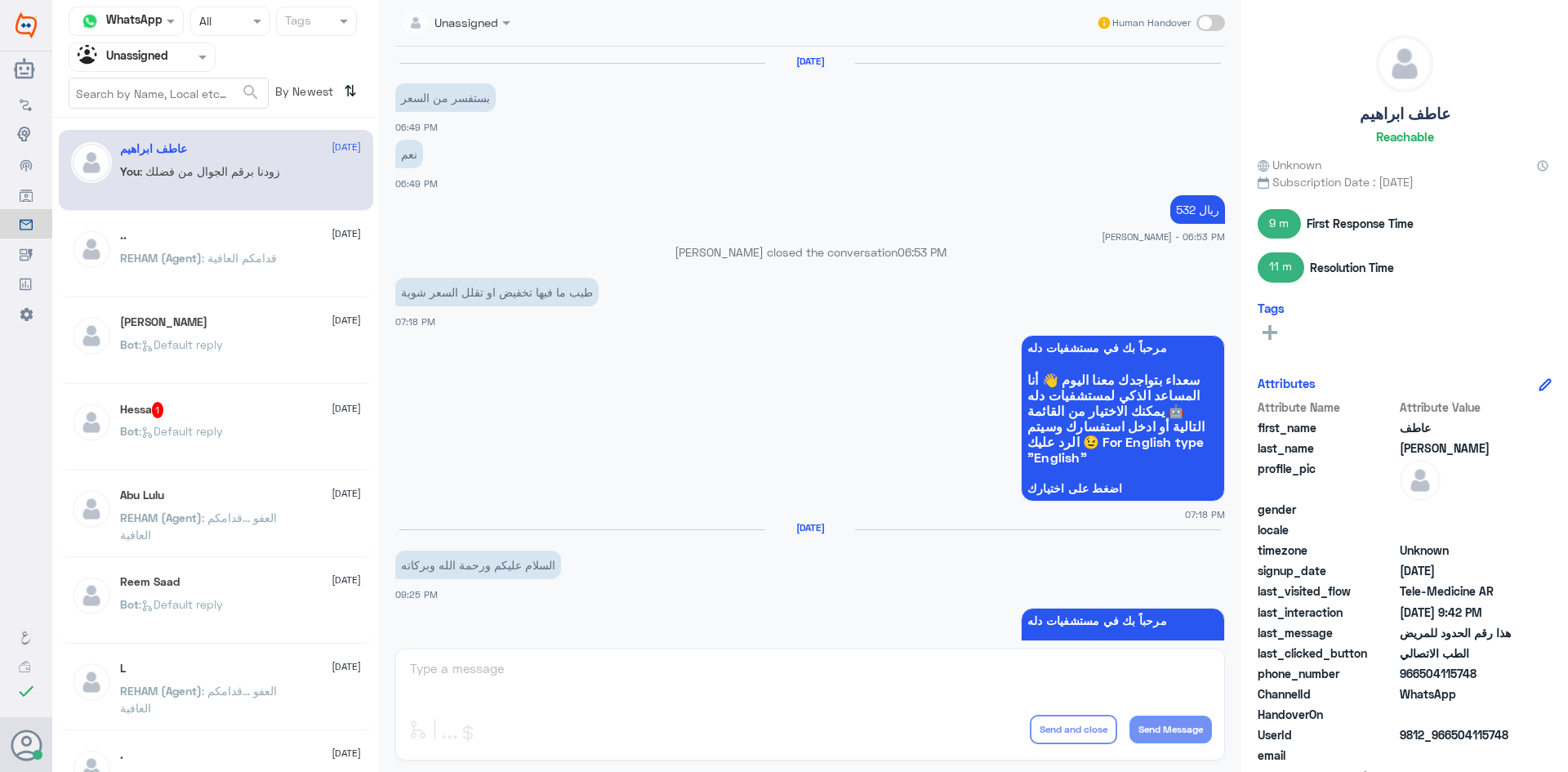
scroll to position [840, 0]
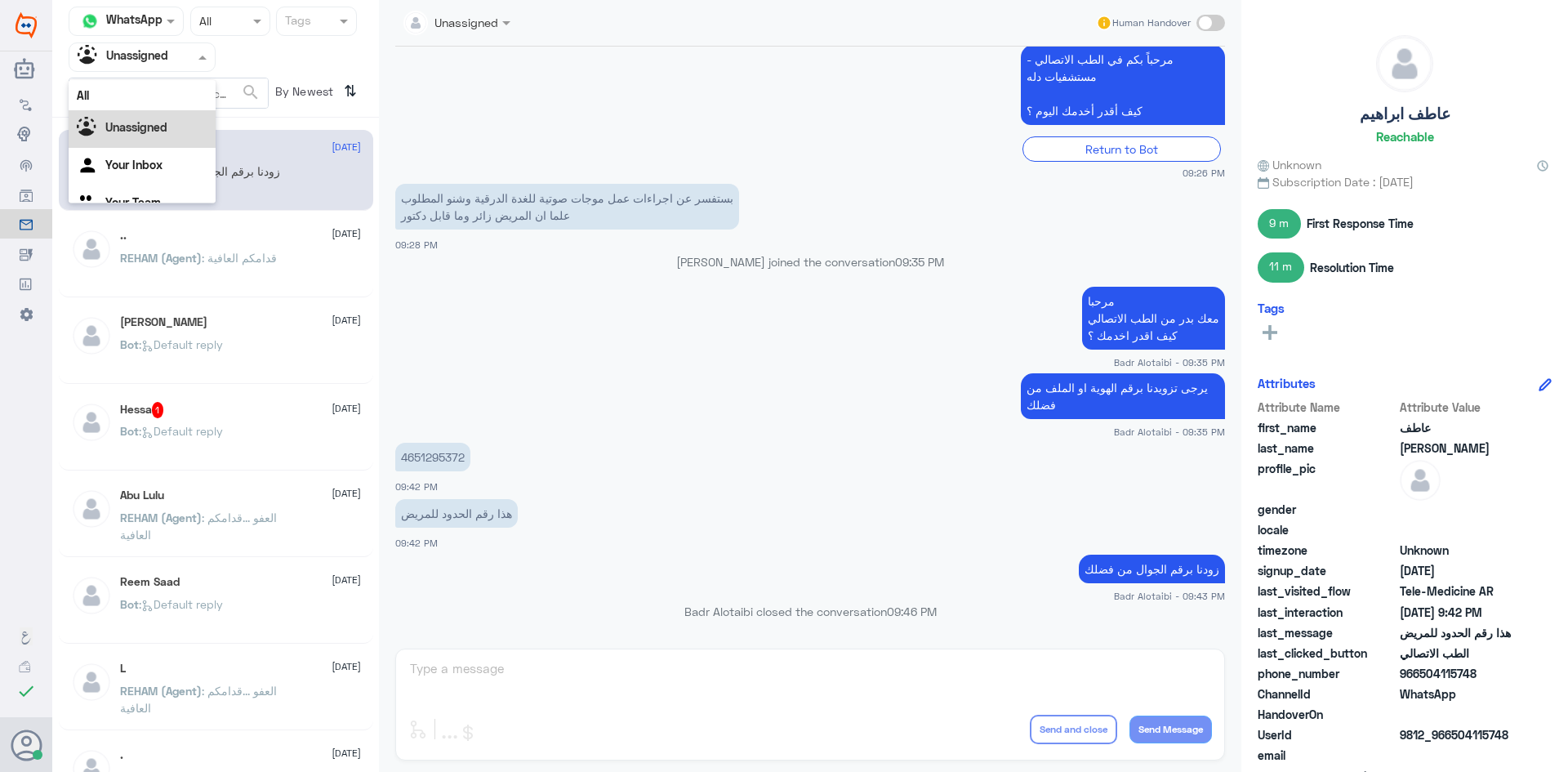
click at [194, 63] on div at bounding box center [142, 57] width 146 height 19
drag, startPoint x: 170, startPoint y: 89, endPoint x: 240, endPoint y: 146, distance: 90.3
click at [240, 146] on div "Channel WhatsApp Status × All Tags Agent Filter Unassigned All Unassigned Your …" at bounding box center [215, 388] width 327 height 777
click at [243, 433] on div "Bot : Default reply" at bounding box center [240, 445] width 241 height 37
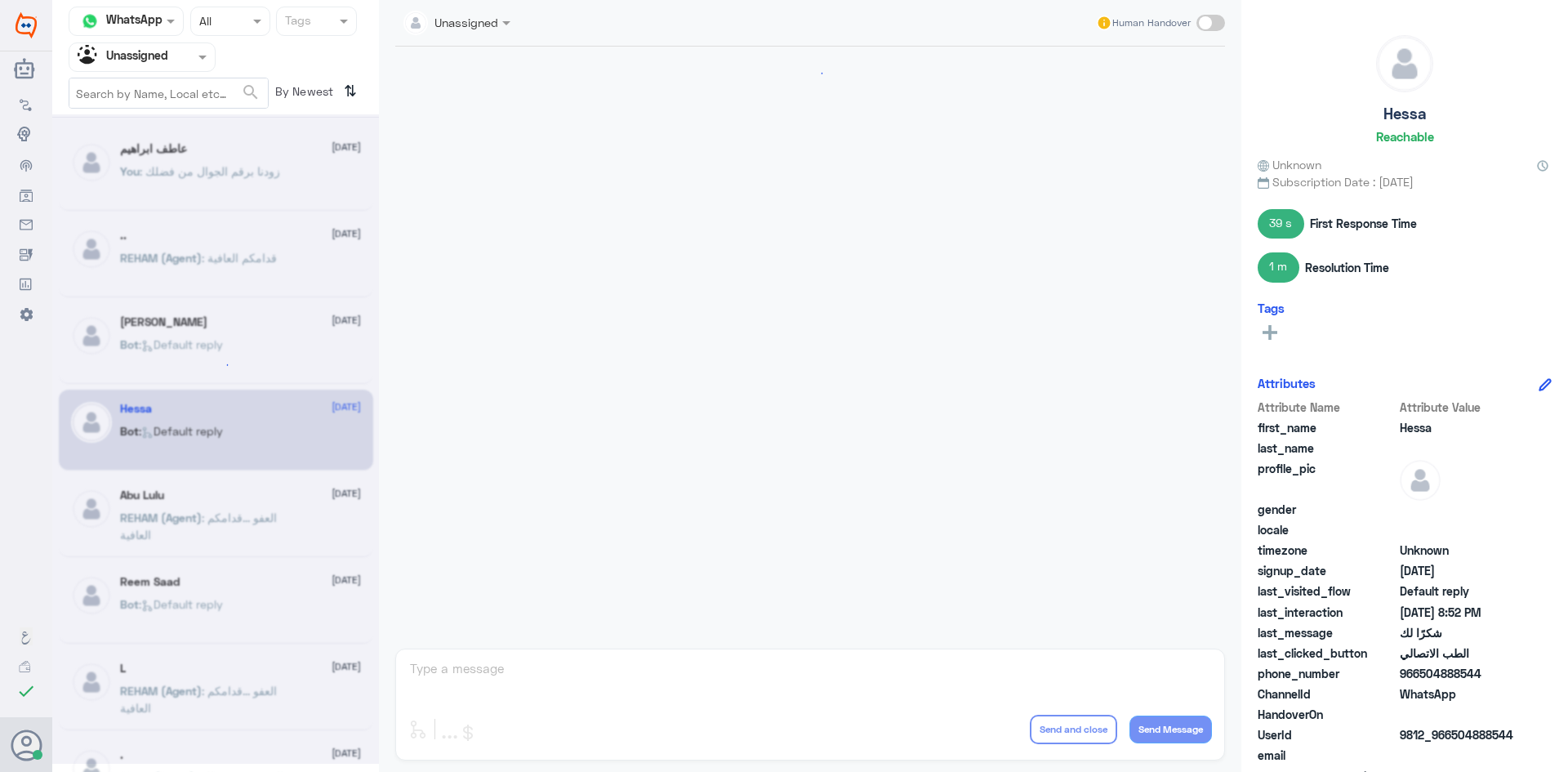
scroll to position [1185, 0]
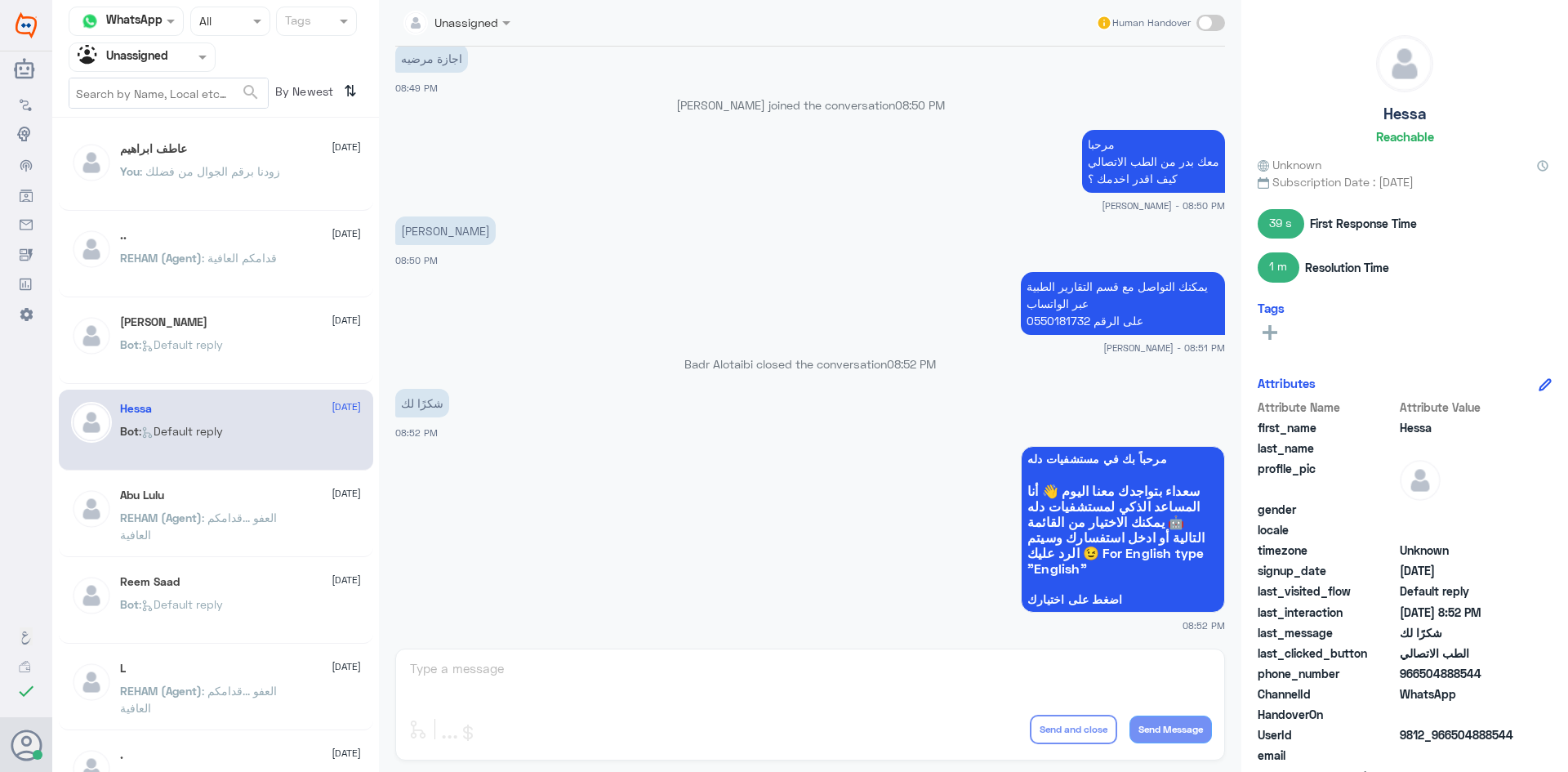
click at [173, 63] on div at bounding box center [142, 57] width 146 height 19
click at [122, 89] on div "All" at bounding box center [142, 95] width 147 height 30
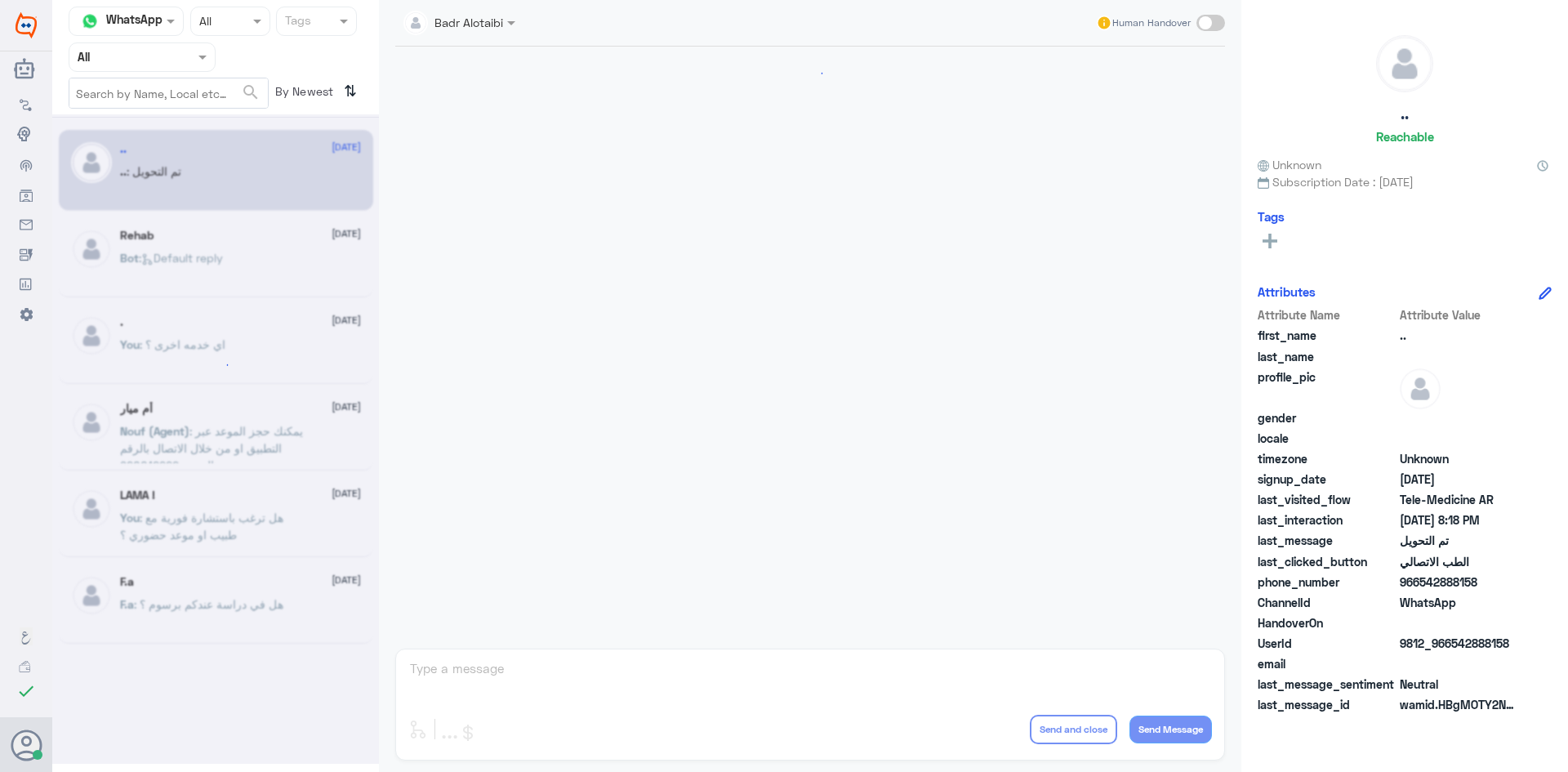
scroll to position [536, 0]
